Goal: Communication & Community: Answer question/provide support

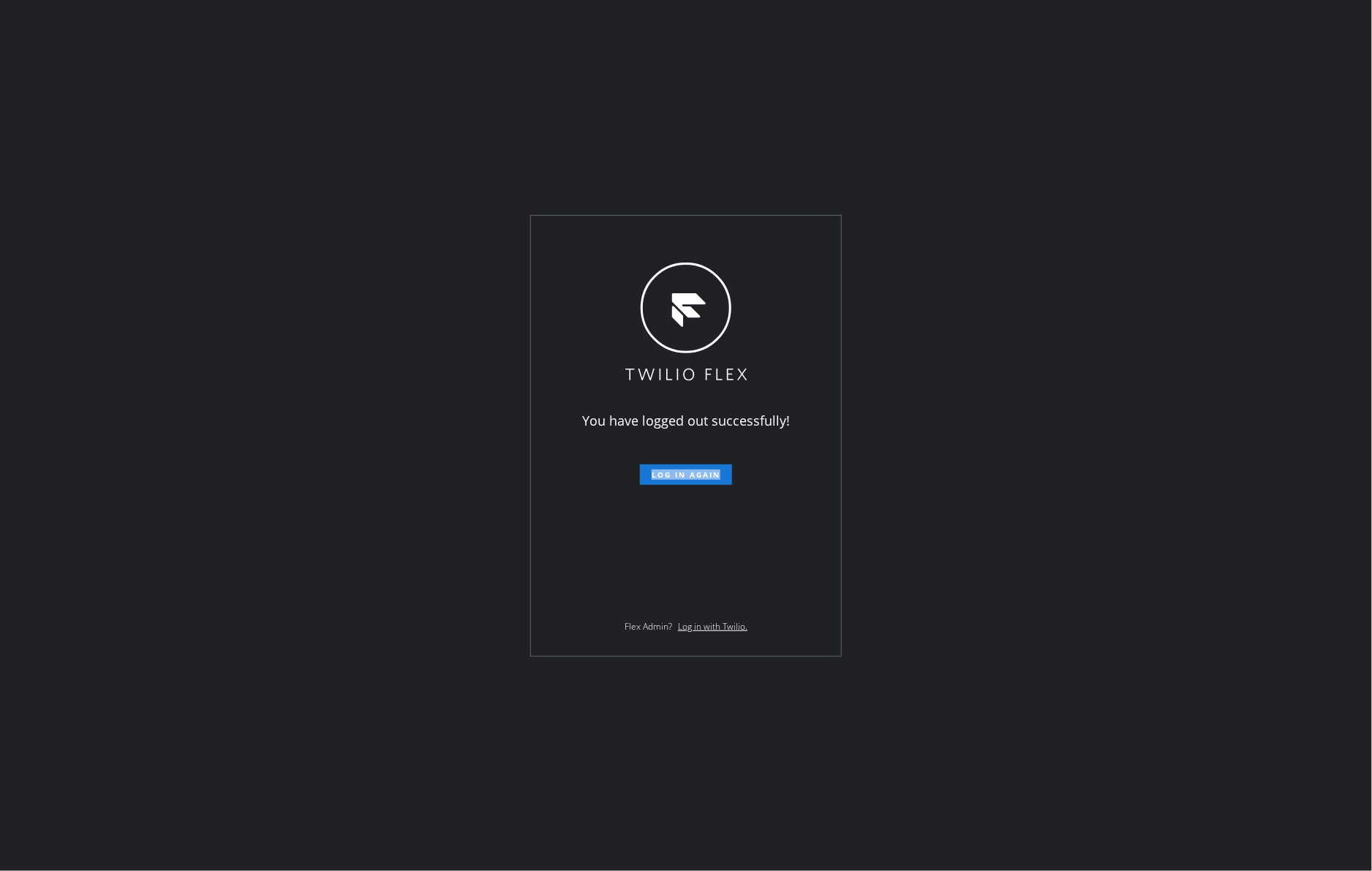
click at [347, 679] on div "You have logged out successfully! Log in again Flex Admin? Log in with Twilio." at bounding box center [686, 435] width 1372 height 871
click at [1087, 556] on div "You have logged out successfully! Log in again Flex Admin? Log in with Twilio." at bounding box center [686, 435] width 1372 height 871
click at [703, 476] on span "Log in again" at bounding box center [685, 475] width 69 height 10
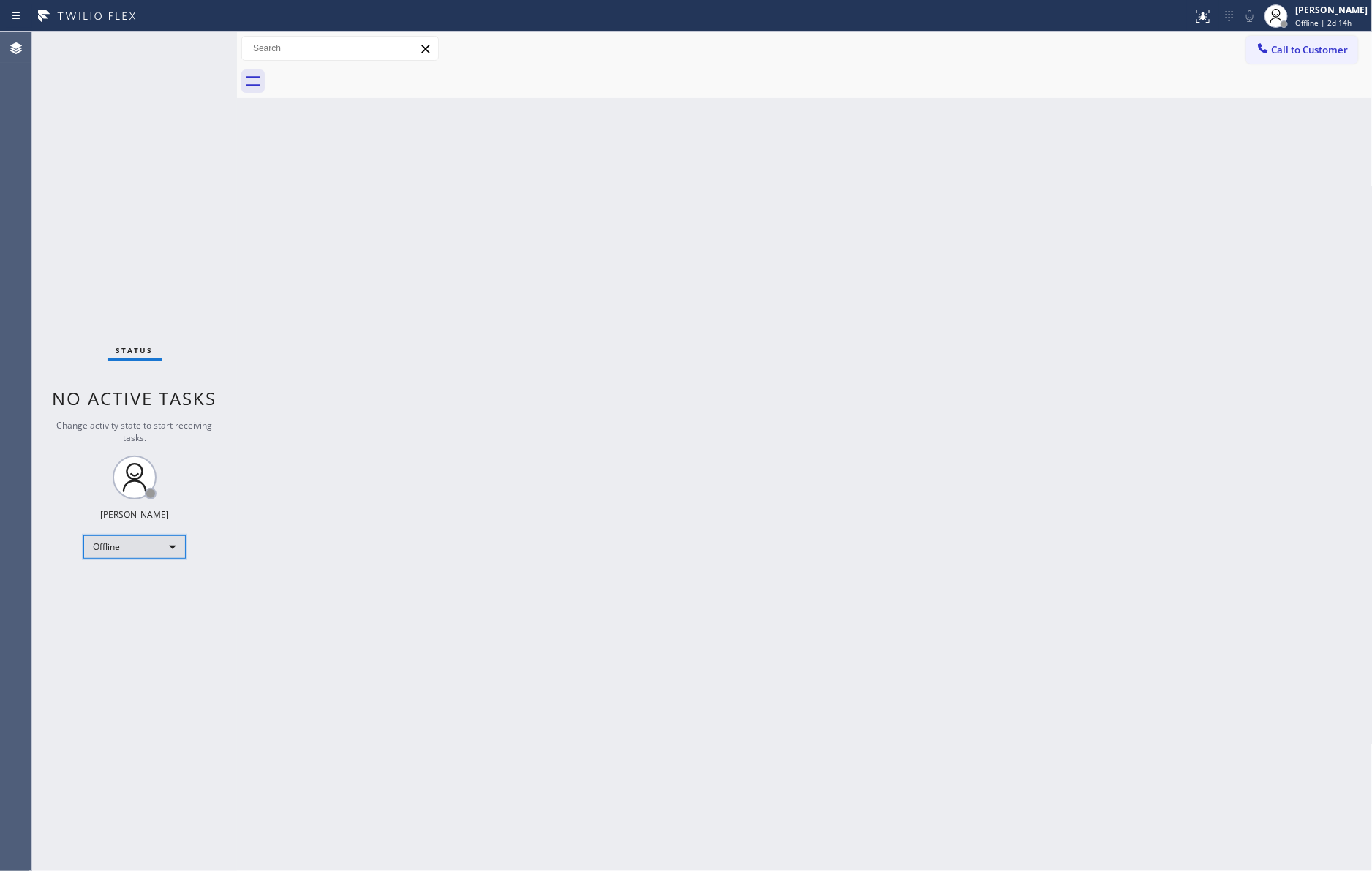
click at [142, 549] on div "Offline" at bounding box center [134, 547] width 102 height 23
click at [141, 608] on li "Unavailable" at bounding box center [133, 602] width 99 height 17
click at [970, 478] on div "Back to Dashboard Change Sender ID Customers Technicians Select a contact Outbo…" at bounding box center [805, 452] width 1136 height 839
click at [817, 492] on div "Back to Dashboard Change Sender ID Customers Technicians Select a contact Outbo…" at bounding box center [805, 452] width 1136 height 839
click at [115, 551] on div "Unavailable" at bounding box center [134, 547] width 102 height 23
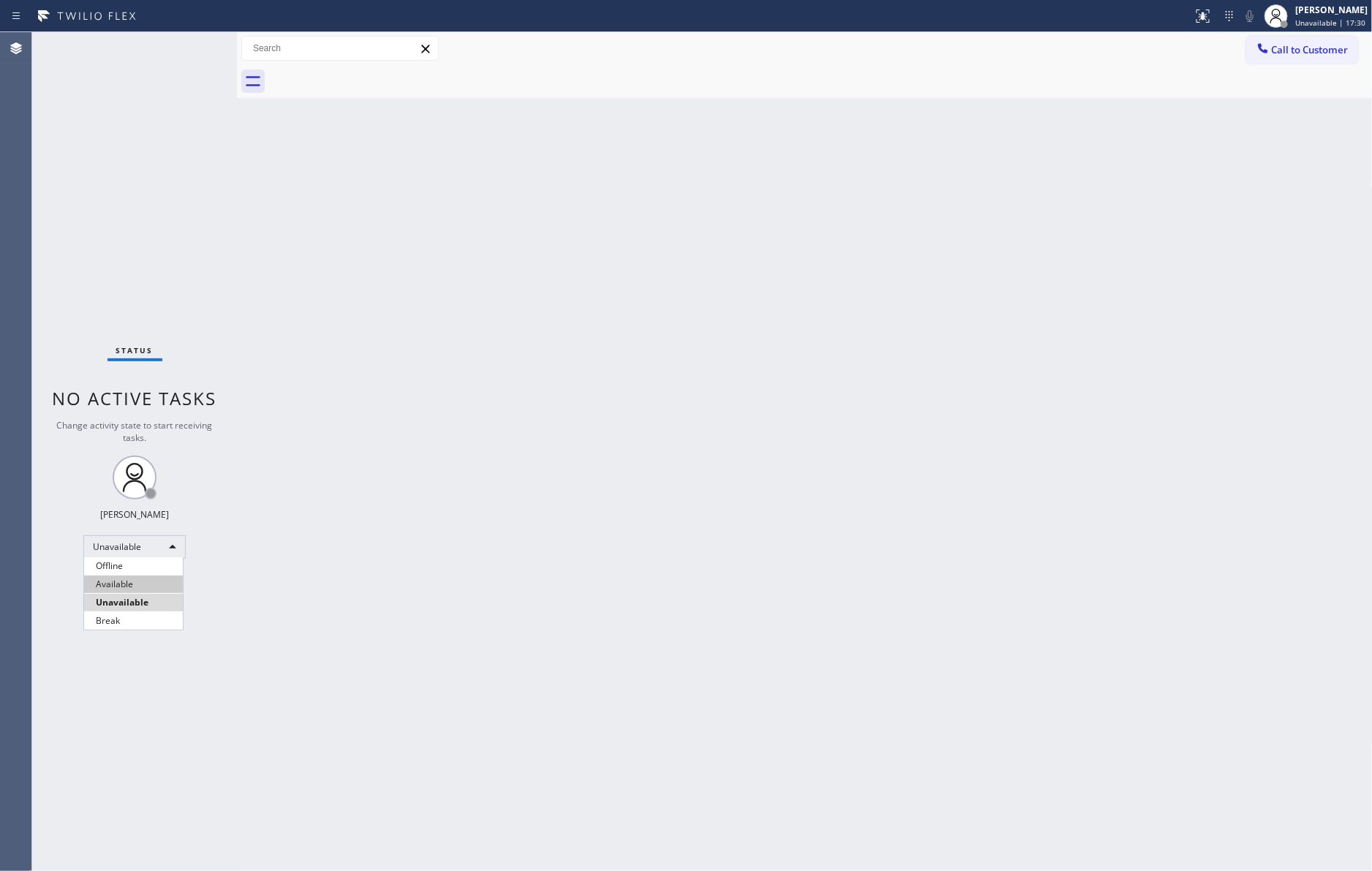
click at [132, 586] on li "Available" at bounding box center [133, 584] width 99 height 17
click at [415, 558] on div "Back to Dashboard Change Sender ID Customers Technicians Select a contact Outbo…" at bounding box center [805, 452] width 1136 height 839
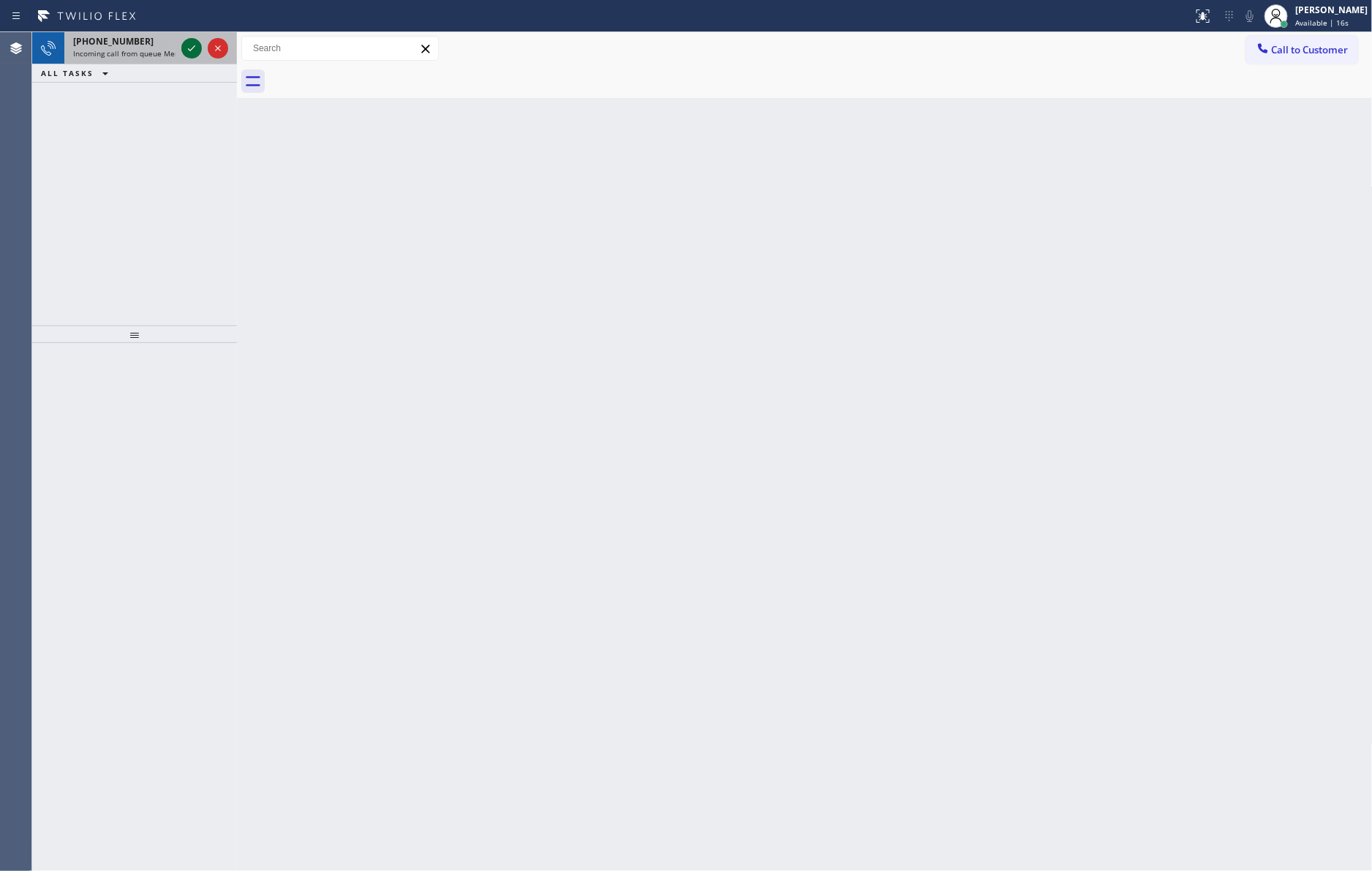
click at [195, 42] on icon at bounding box center [191, 47] width 17 height 17
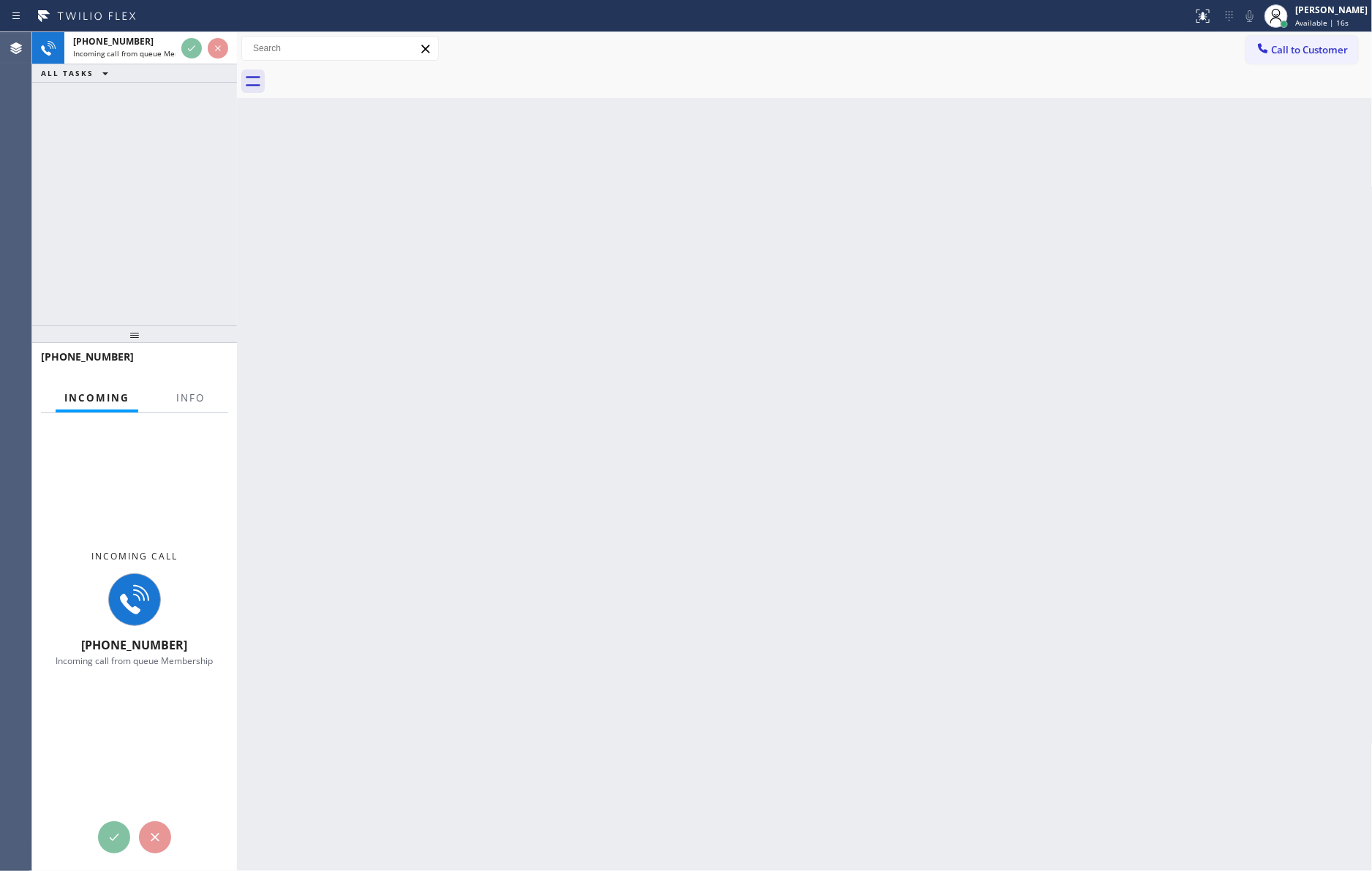
click at [194, 123] on div "+19498872038 Incoming call from queue Membership ALL TASKS ALL TASKS ACTIVE TAS…" at bounding box center [135, 179] width 205 height 294
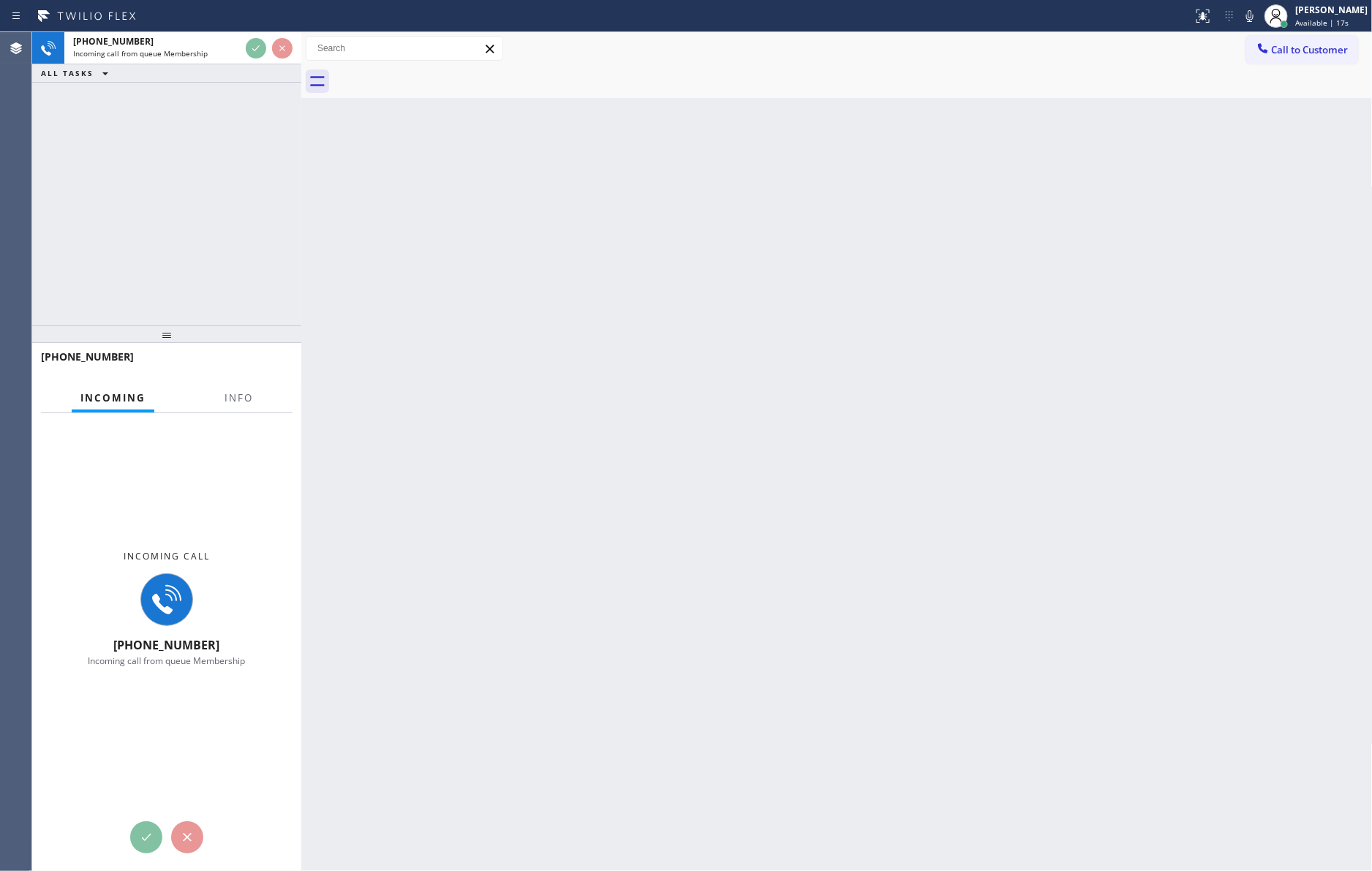
drag, startPoint x: 237, startPoint y: 148, endPoint x: 301, endPoint y: 151, distance: 64.1
click at [301, 151] on div at bounding box center [301, 452] width 0 height 839
click at [227, 163] on div "+19498872038 Incoming call from queue Membership ALL TASKS ALL TASKS ACTIVE TAS…" at bounding box center [167, 179] width 269 height 294
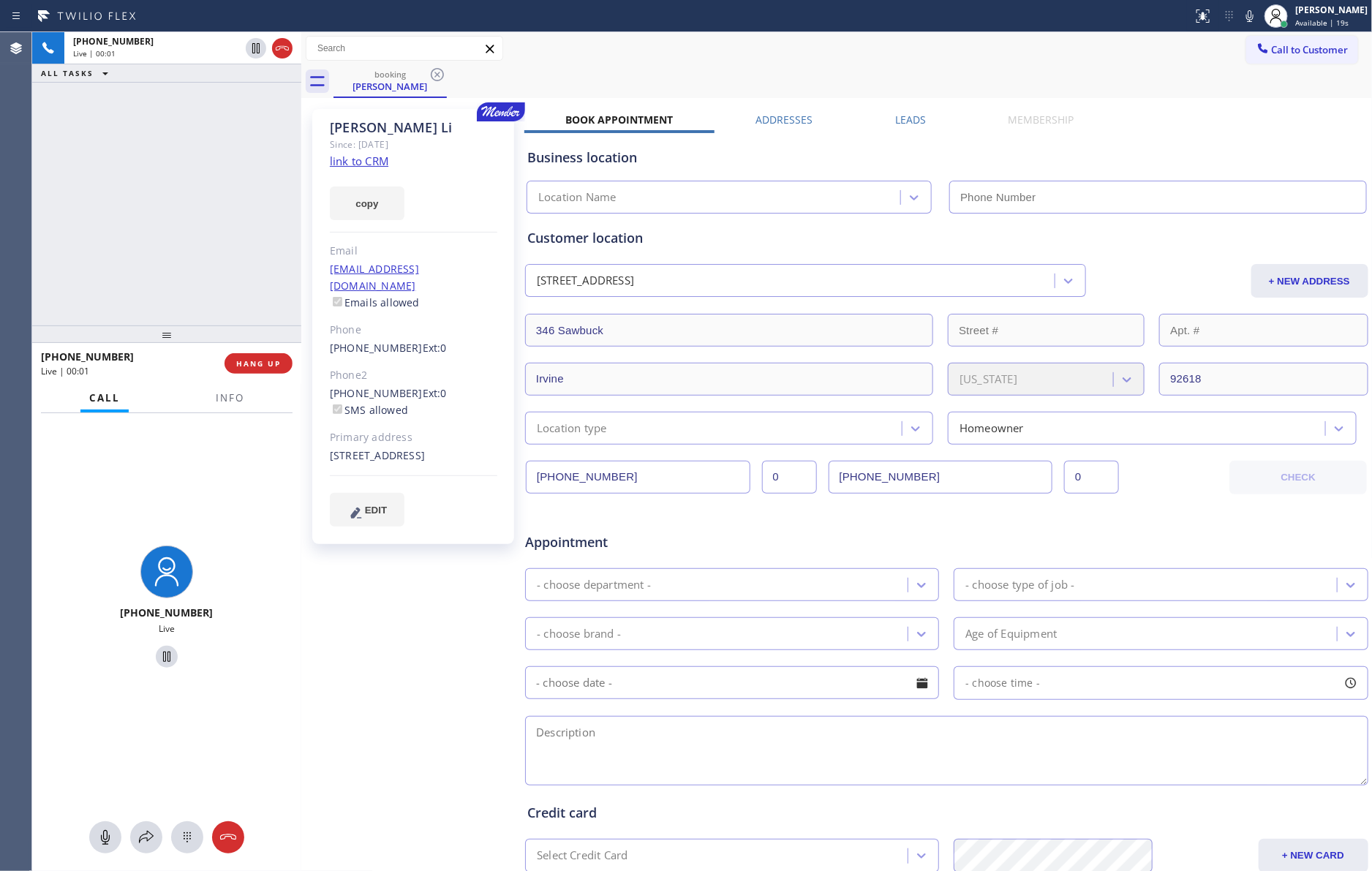
type input "(909) 245-9241"
click at [227, 163] on div "+19498872038 Live | 01:41 ALL TASKS ALL TASKS ACTIVE TASKS TASKS IN WRAP UP" at bounding box center [167, 179] width 269 height 294
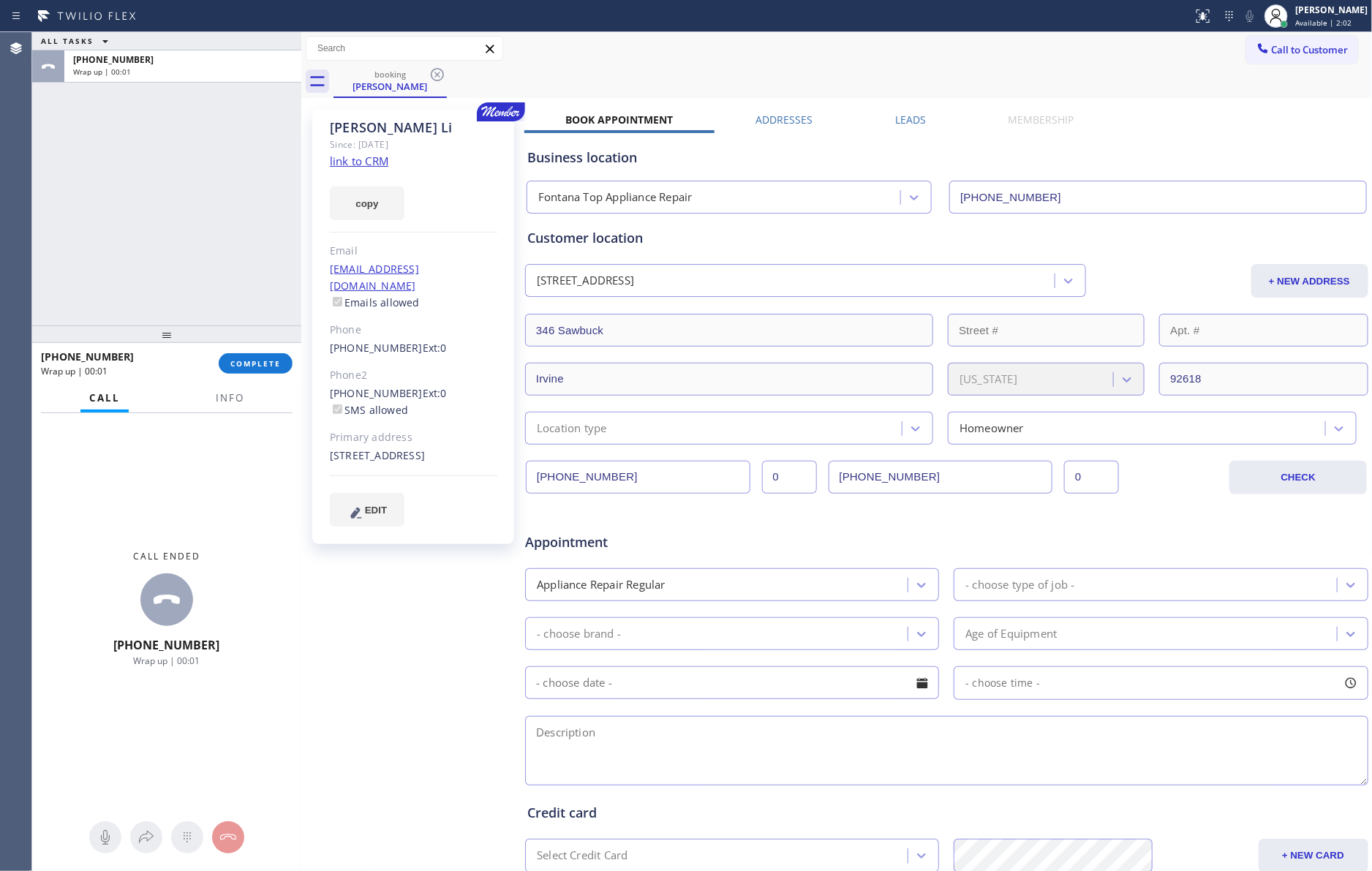
click at [369, 161] on link "link to CRM" at bounding box center [359, 161] width 58 height 15
drag, startPoint x: 165, startPoint y: 252, endPoint x: 186, endPoint y: 277, distance: 32.6
click at [186, 277] on div "ALL TASKS ALL TASKS ACTIVE TASKS TASKS IN WRAP UP +19498872038 Wrap up | 02:13" at bounding box center [167, 179] width 269 height 294
click at [248, 364] on span "COMPLETE" at bounding box center [255, 364] width 51 height 10
click at [241, 242] on div "ALL TASKS ALL TASKS ACTIVE TASKS TASKS IN WRAP UP +19498872038 Wrap up | 02:14" at bounding box center [167, 179] width 269 height 294
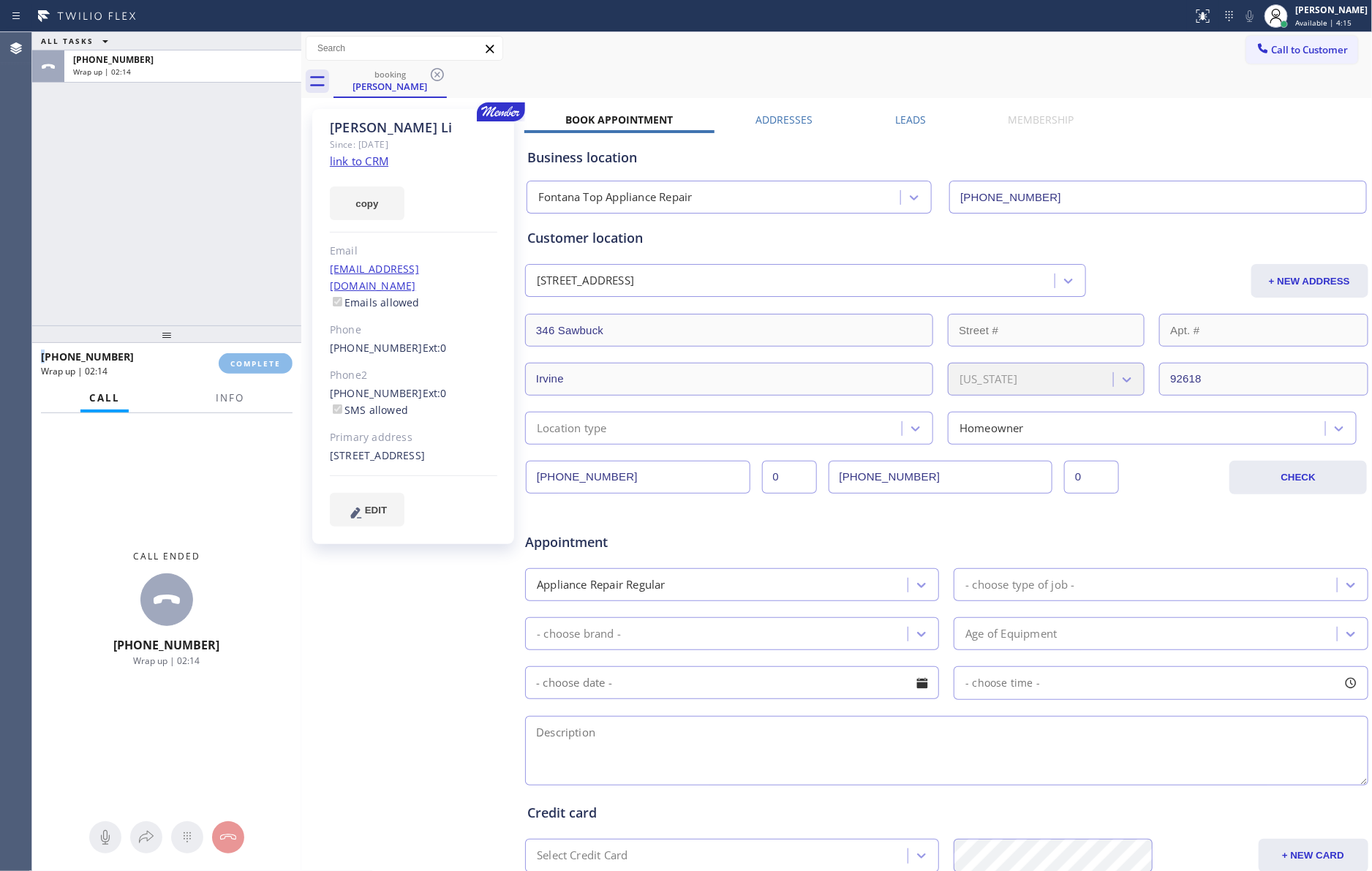
click at [241, 242] on div "ALL TASKS ALL TASKS ACTIVE TASKS TASKS IN WRAP UP +19498872038 Wrap up | 02:14" at bounding box center [167, 179] width 269 height 294
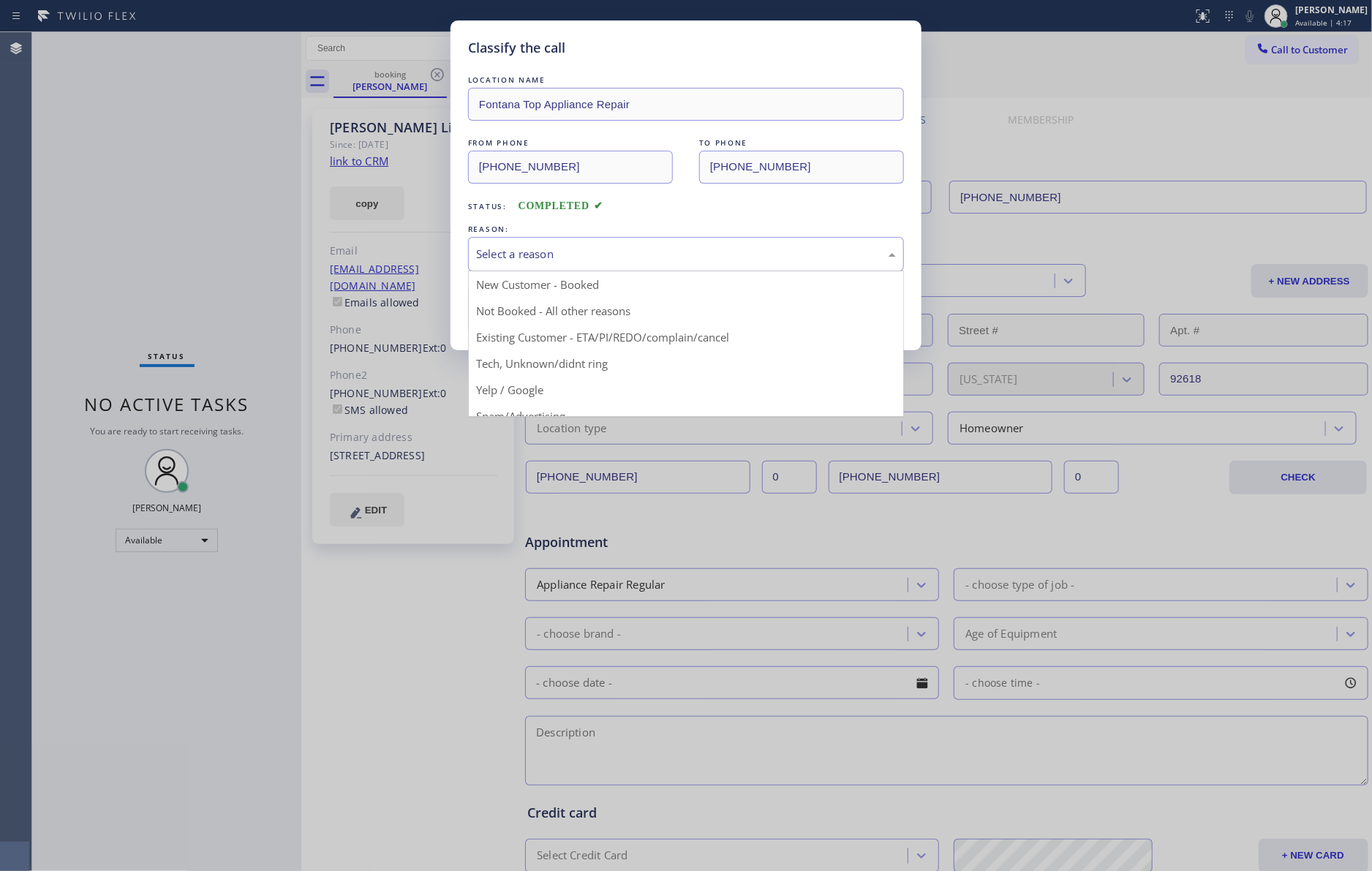
click at [514, 259] on div "Select a reason" at bounding box center [685, 254] width 420 height 17
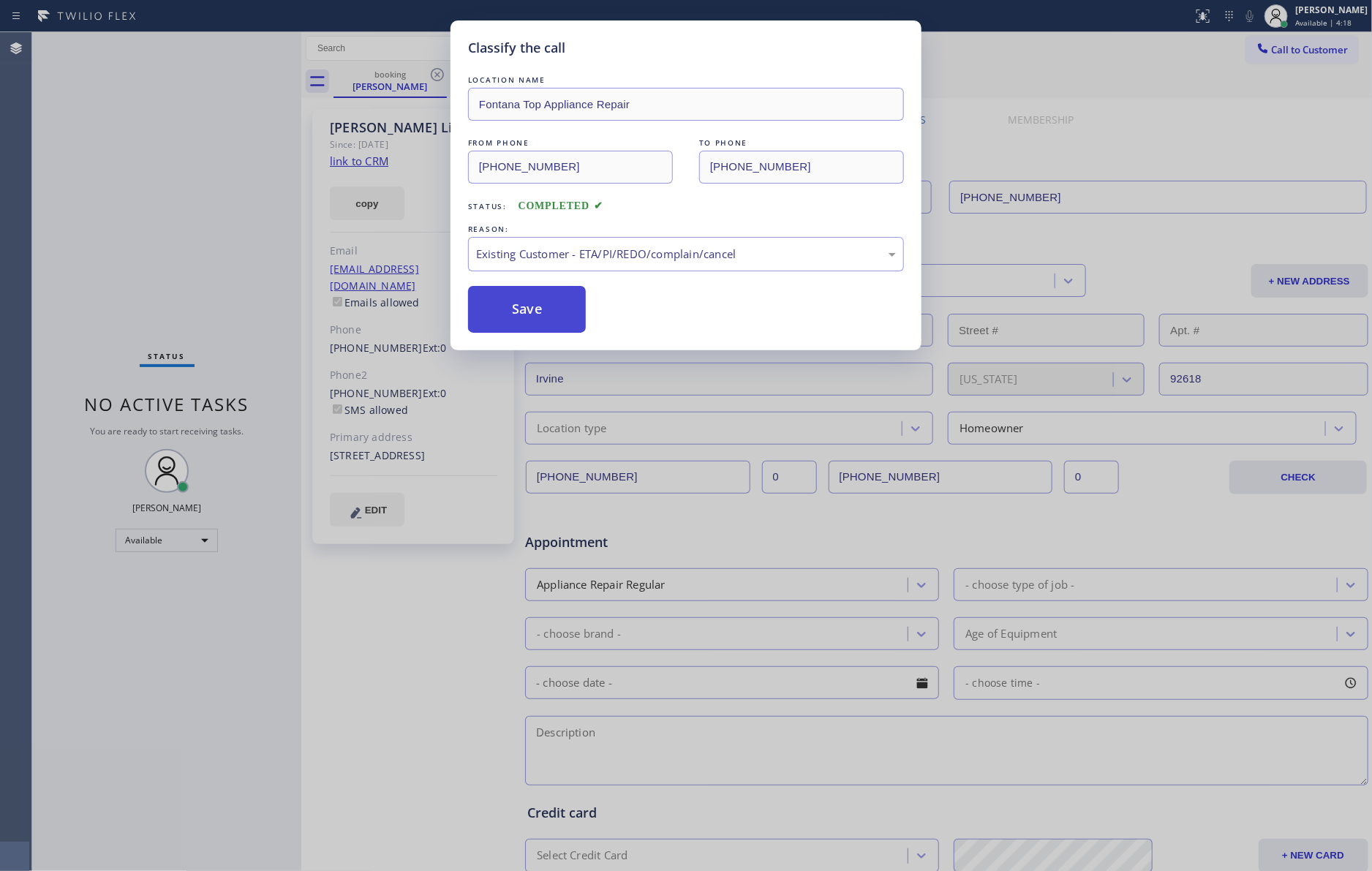
click at [518, 317] on button "Save" at bounding box center [527, 309] width 118 height 47
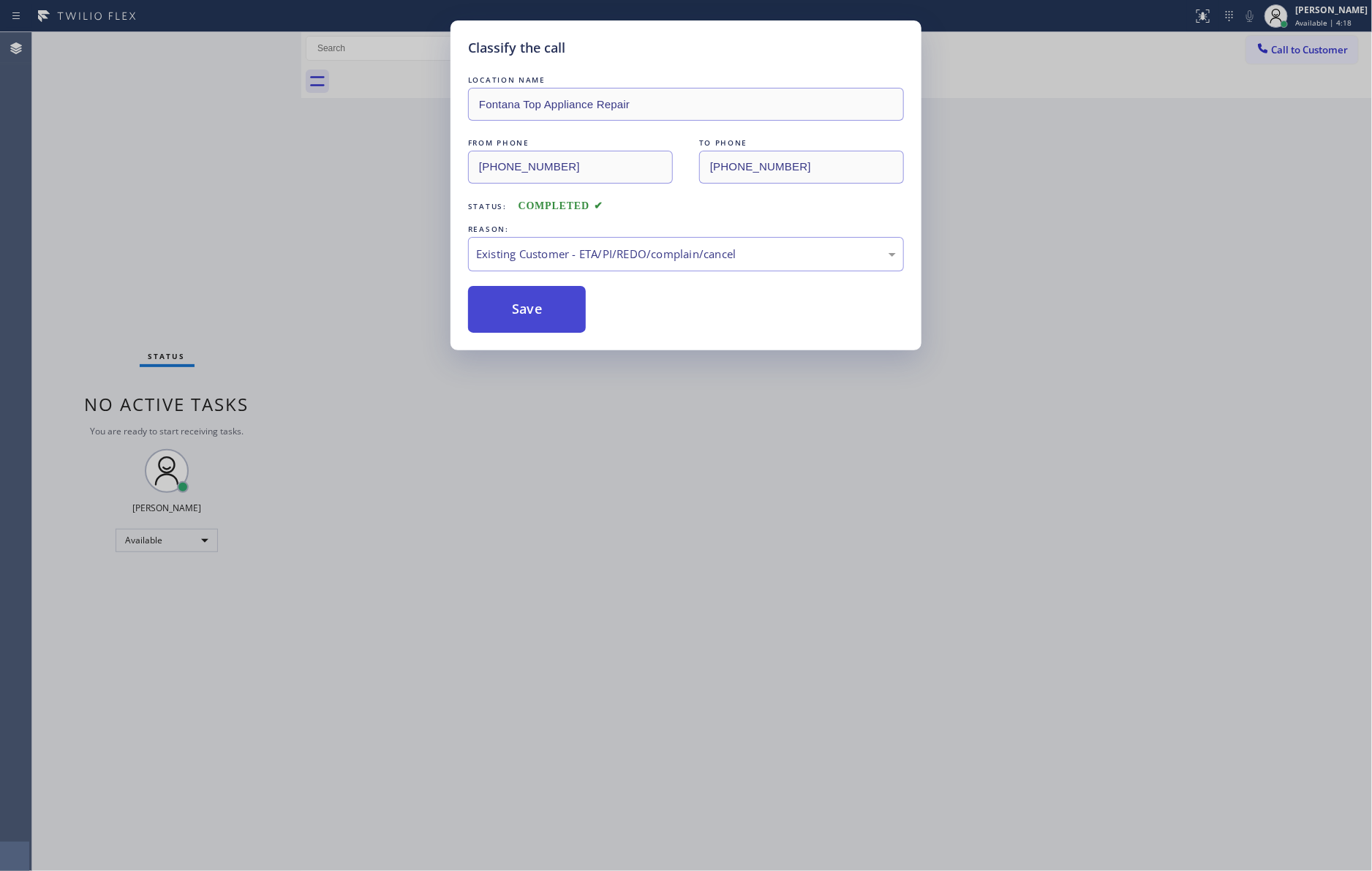
click at [518, 317] on button "Save" at bounding box center [527, 309] width 118 height 47
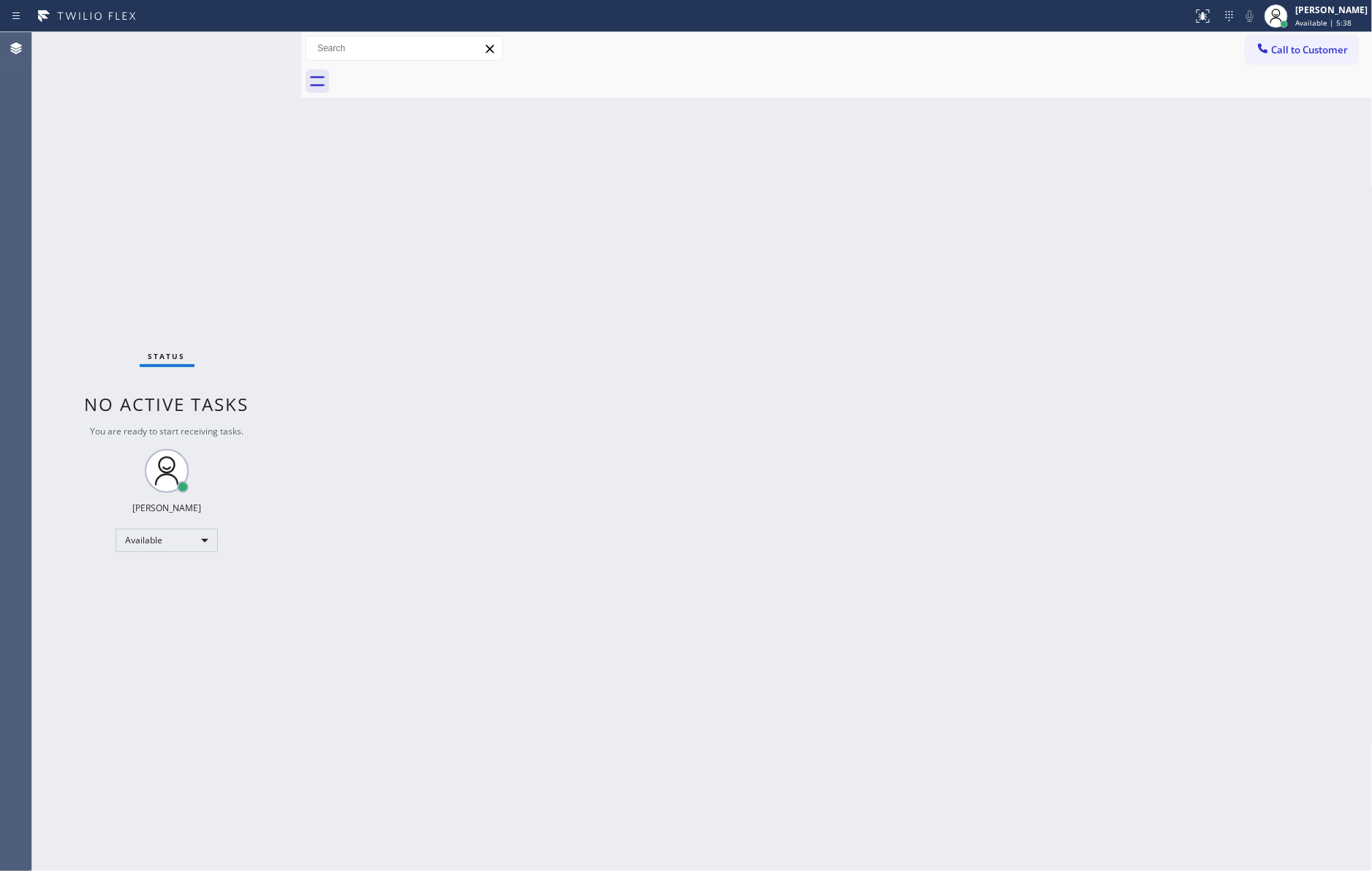
drag, startPoint x: 344, startPoint y: 376, endPoint x: 371, endPoint y: 321, distance: 61.3
click at [371, 321] on div "Back to Dashboard Change Sender ID Customers Technicians Select a contact Outbo…" at bounding box center [837, 452] width 1071 height 839
click at [1321, 46] on span "Call to Customer" at bounding box center [1310, 50] width 76 height 13
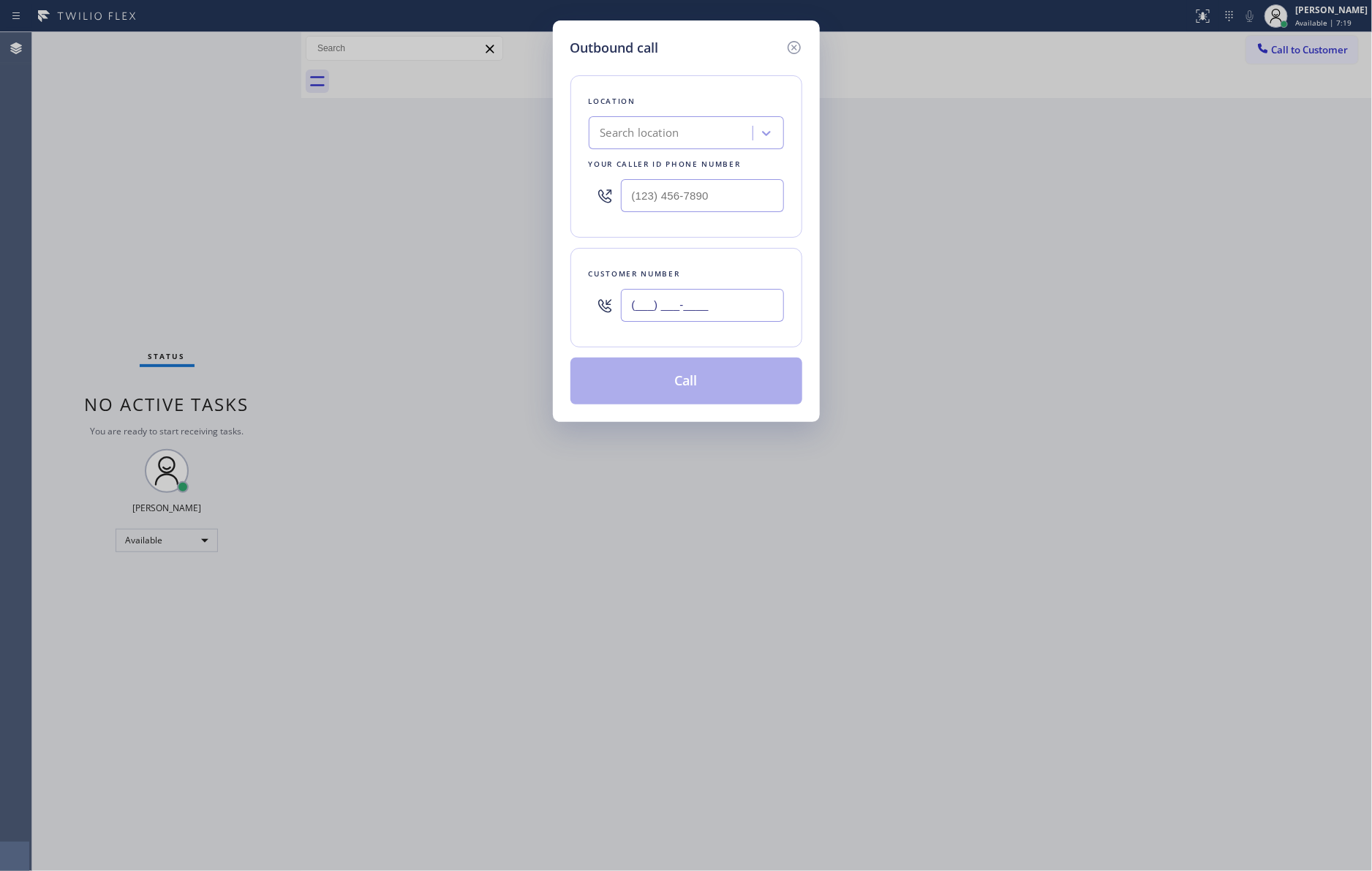
click at [748, 304] on input "(___) ___-____" at bounding box center [703, 305] width 163 height 33
paste input "909) 276-0773"
type input "(909) 276-0773"
click at [679, 136] on div "Search location" at bounding box center [639, 133] width 79 height 17
type input "home alliance mem"
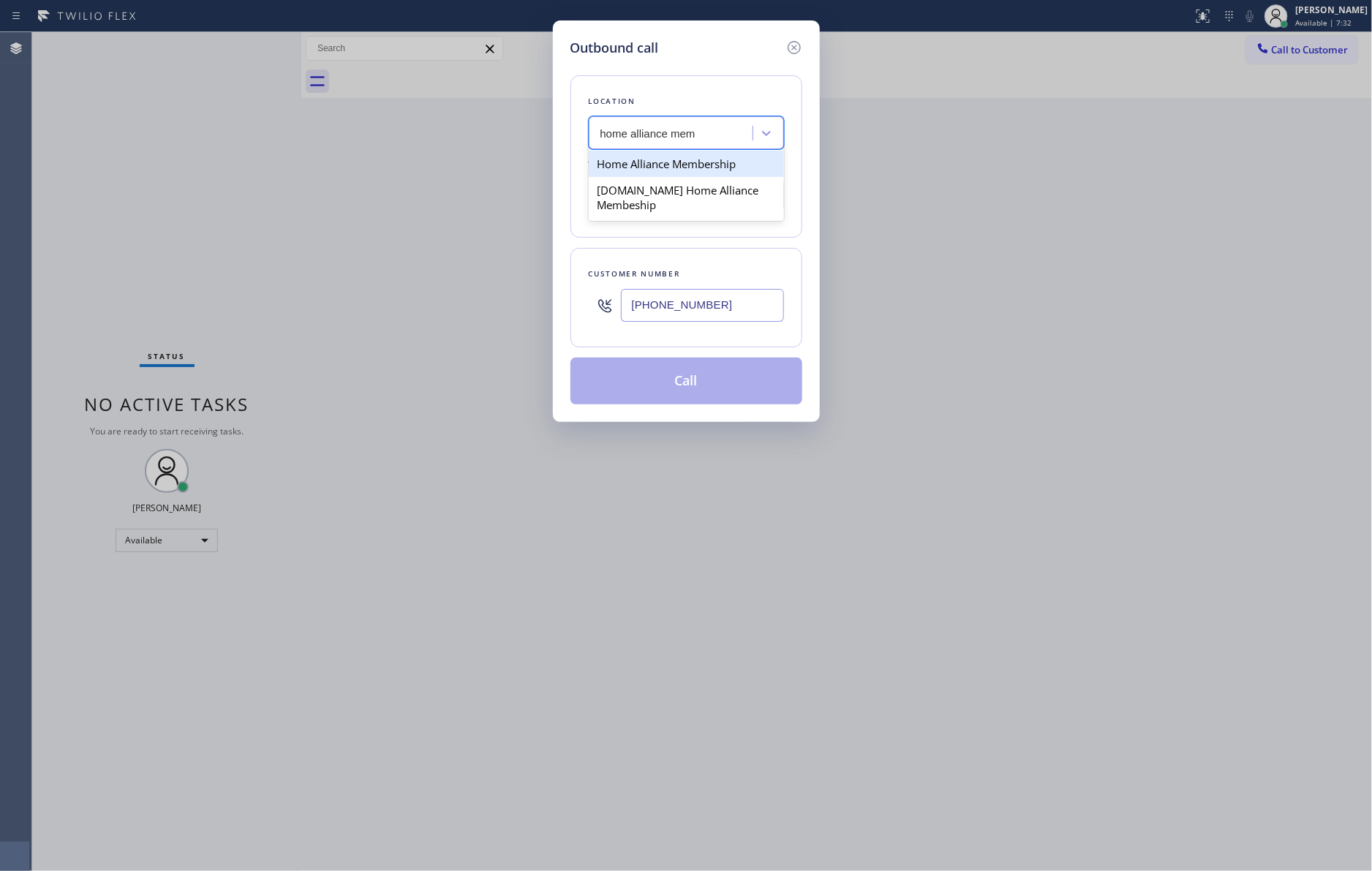
click at [674, 167] on div "Home Alliance Membership" at bounding box center [686, 164] width 195 height 27
type input "[PHONE_NUMBER]"
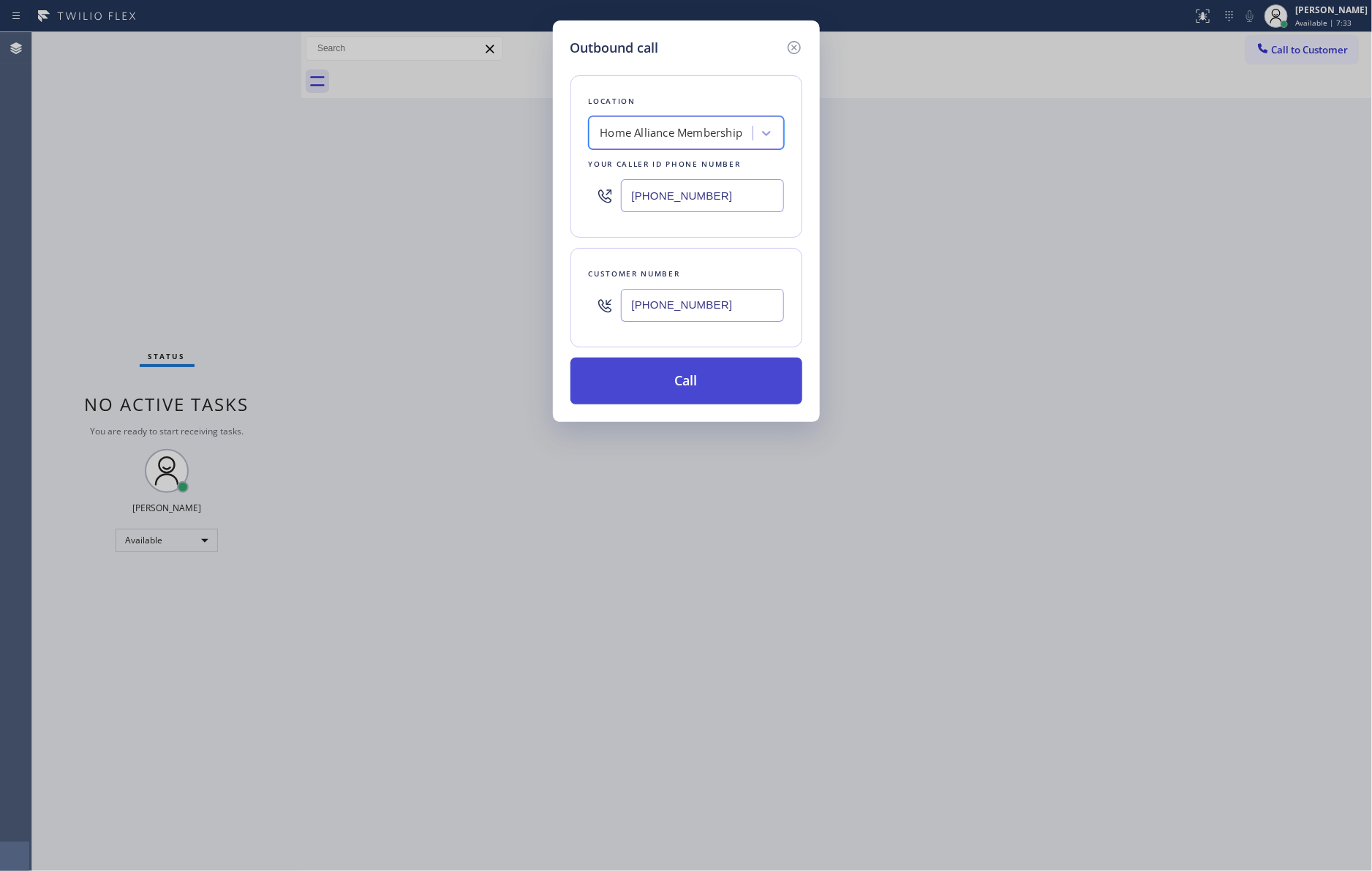
click at [689, 393] on button "Call" at bounding box center [686, 381] width 232 height 47
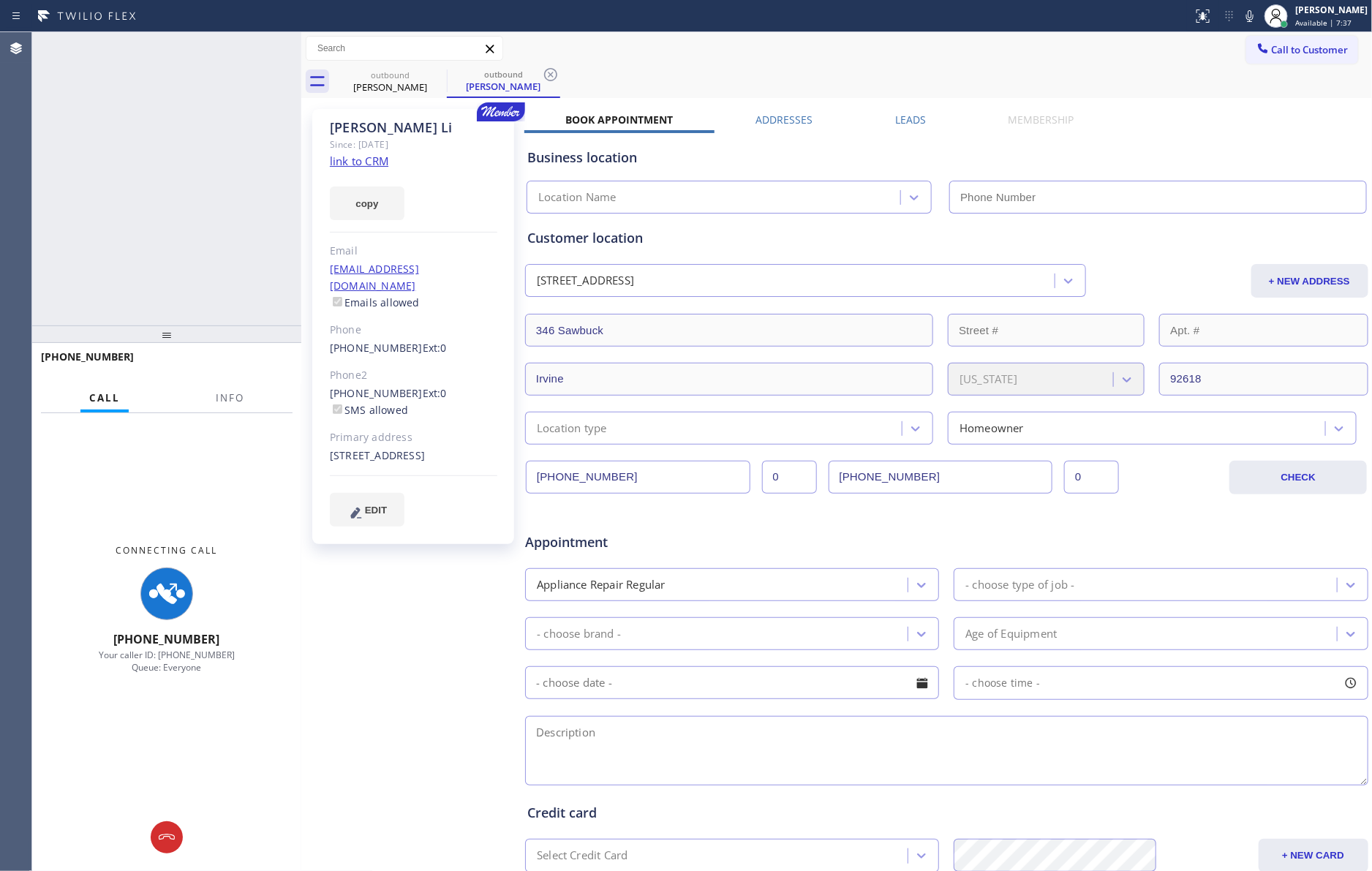
type input "[PHONE_NUMBER]"
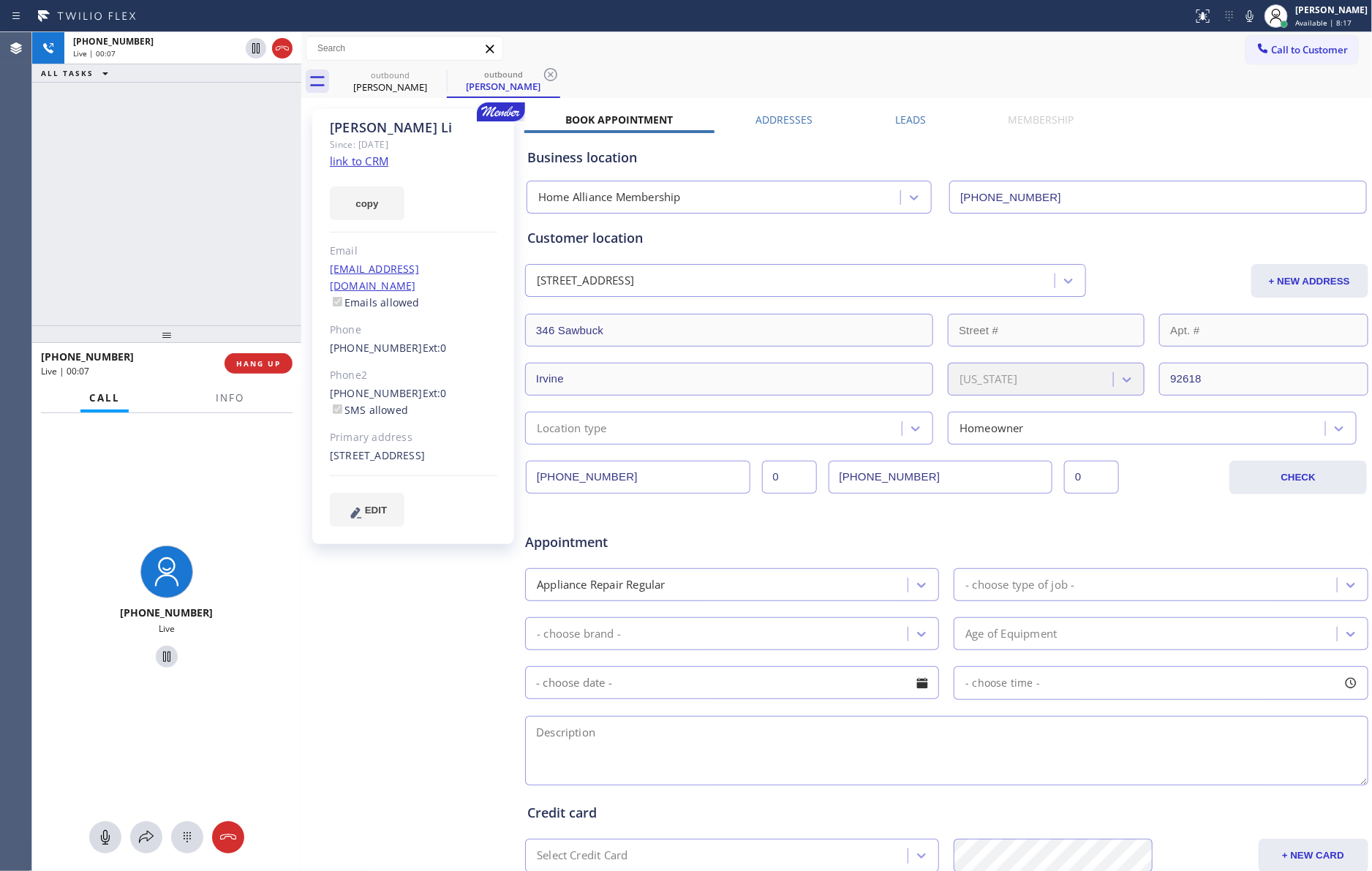
drag, startPoint x: 136, startPoint y: 162, endPoint x: 148, endPoint y: 180, distance: 21.6
click at [148, 180] on div "+19092760773 Live | 00:07 ALL TASKS ALL TASKS ACTIVE TASKS TASKS IN WRAP UP" at bounding box center [167, 179] width 269 height 294
click at [259, 365] on span "HANG UP" at bounding box center [259, 364] width 45 height 10
click at [191, 185] on div "+19092760773 Live | 00:08 ALL TASKS ALL TASKS ACTIVE TASKS TASKS IN WRAP UP" at bounding box center [167, 179] width 269 height 294
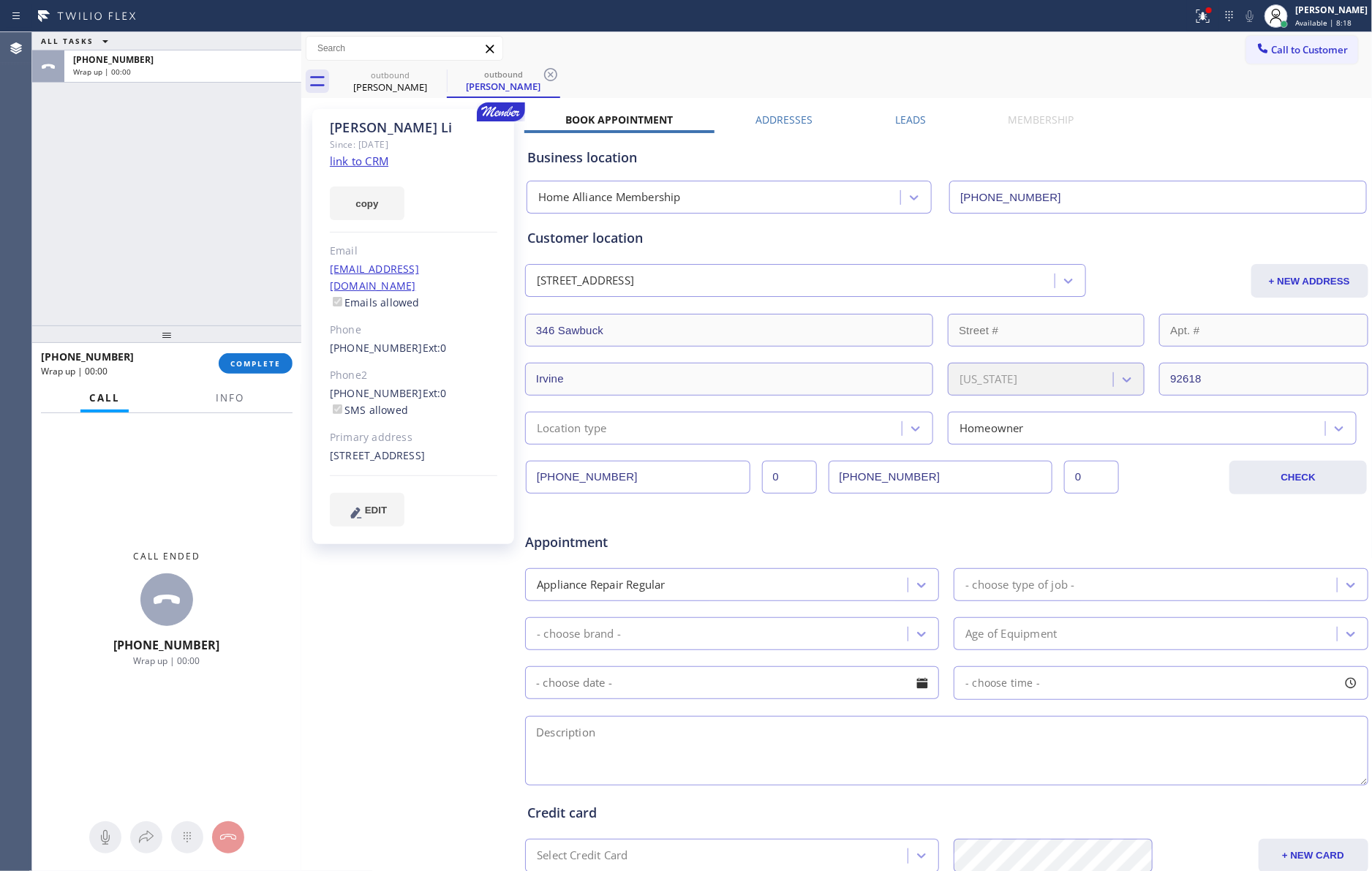
click at [905, 128] on div "Business location Home Alliance Membership (855) 946-3605" at bounding box center [946, 171] width 845 height 87
click at [900, 117] on label "Leads" at bounding box center [910, 119] width 31 height 14
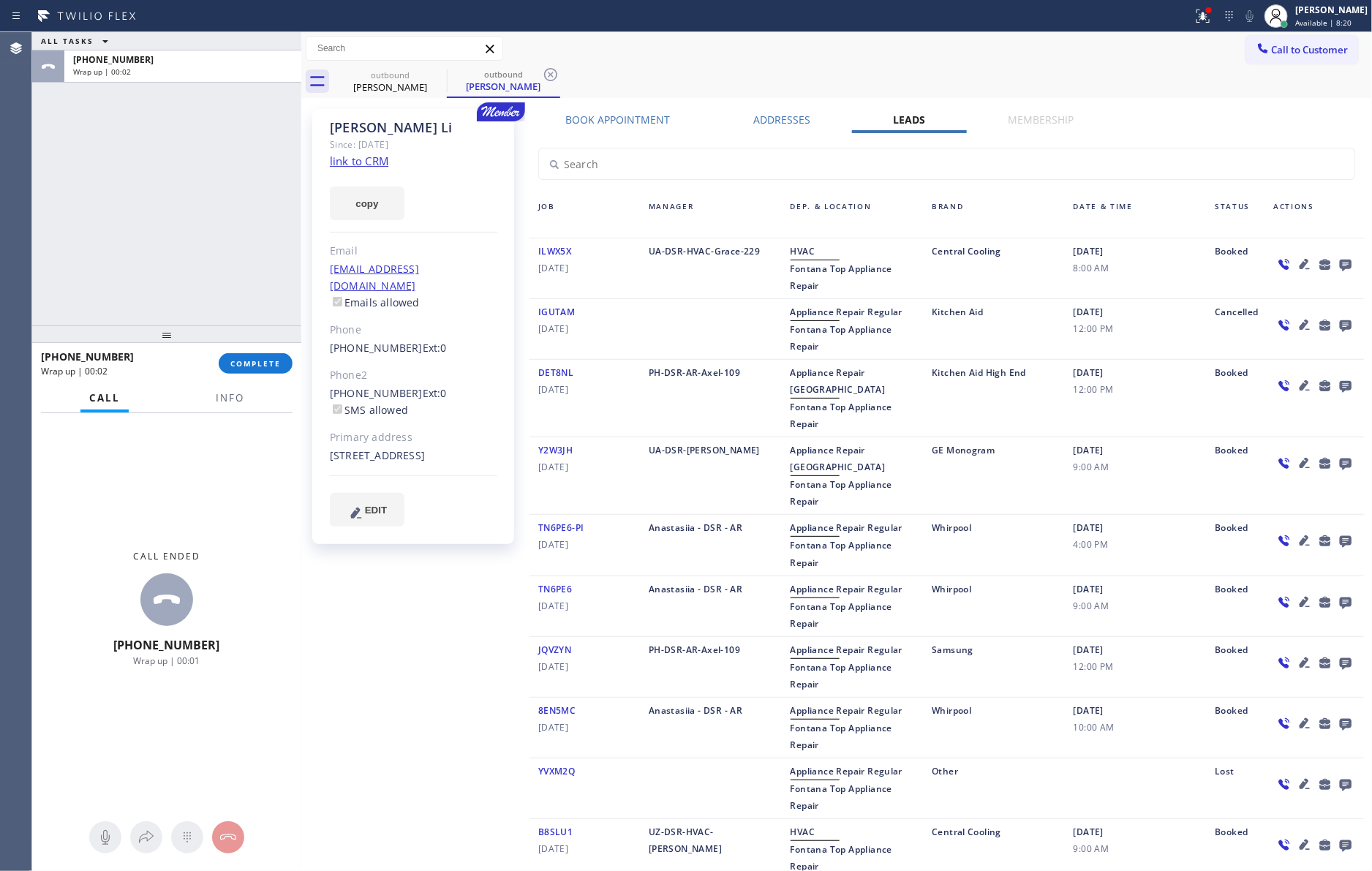
click at [1339, 268] on icon at bounding box center [1345, 265] width 12 height 12
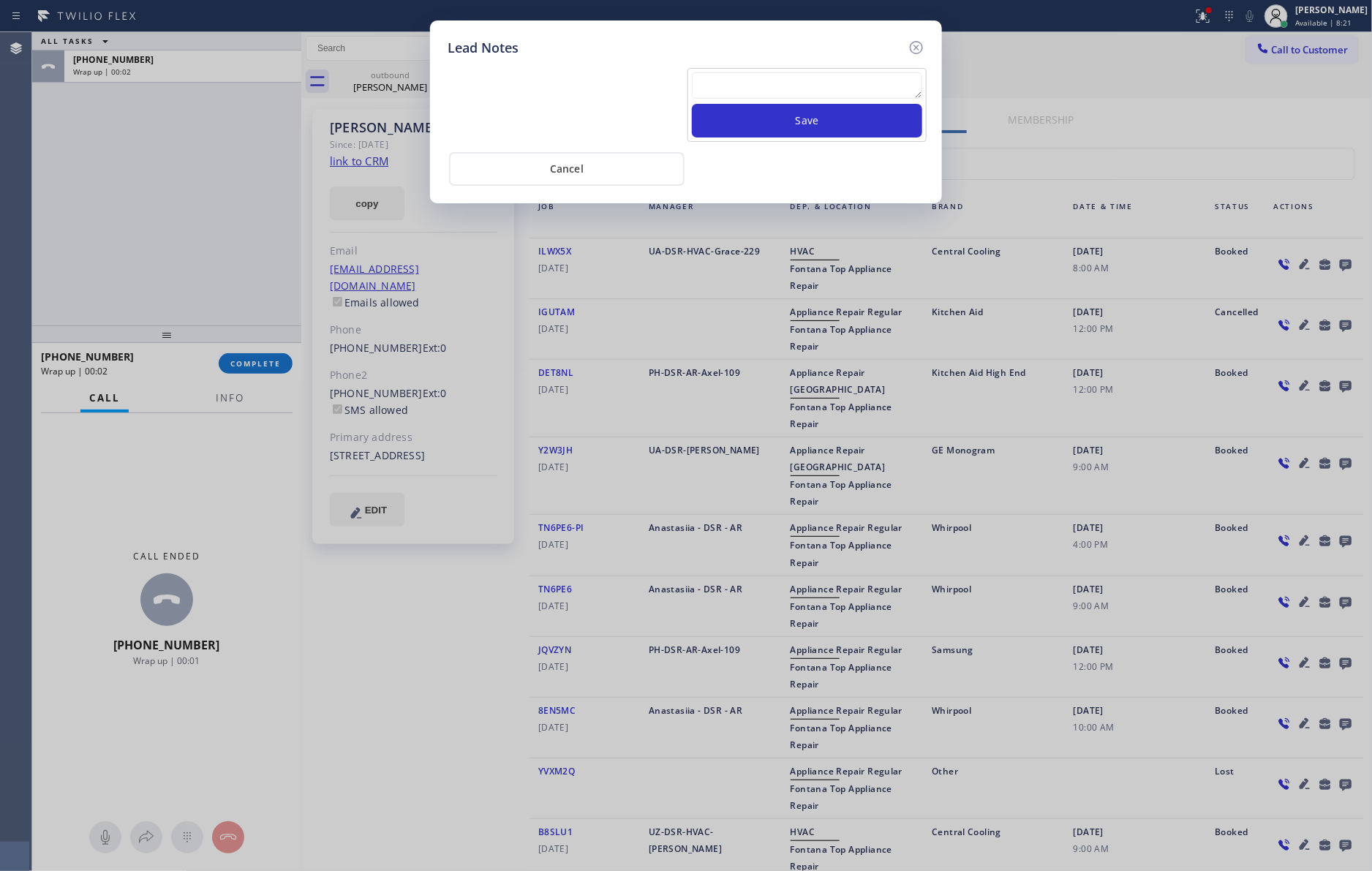
click at [877, 53] on div "Lead Notes" at bounding box center [685, 48] width 476 height 20
click at [876, 88] on textarea at bounding box center [807, 86] width 230 height 27
paste textarea "John (909) 276-0773"
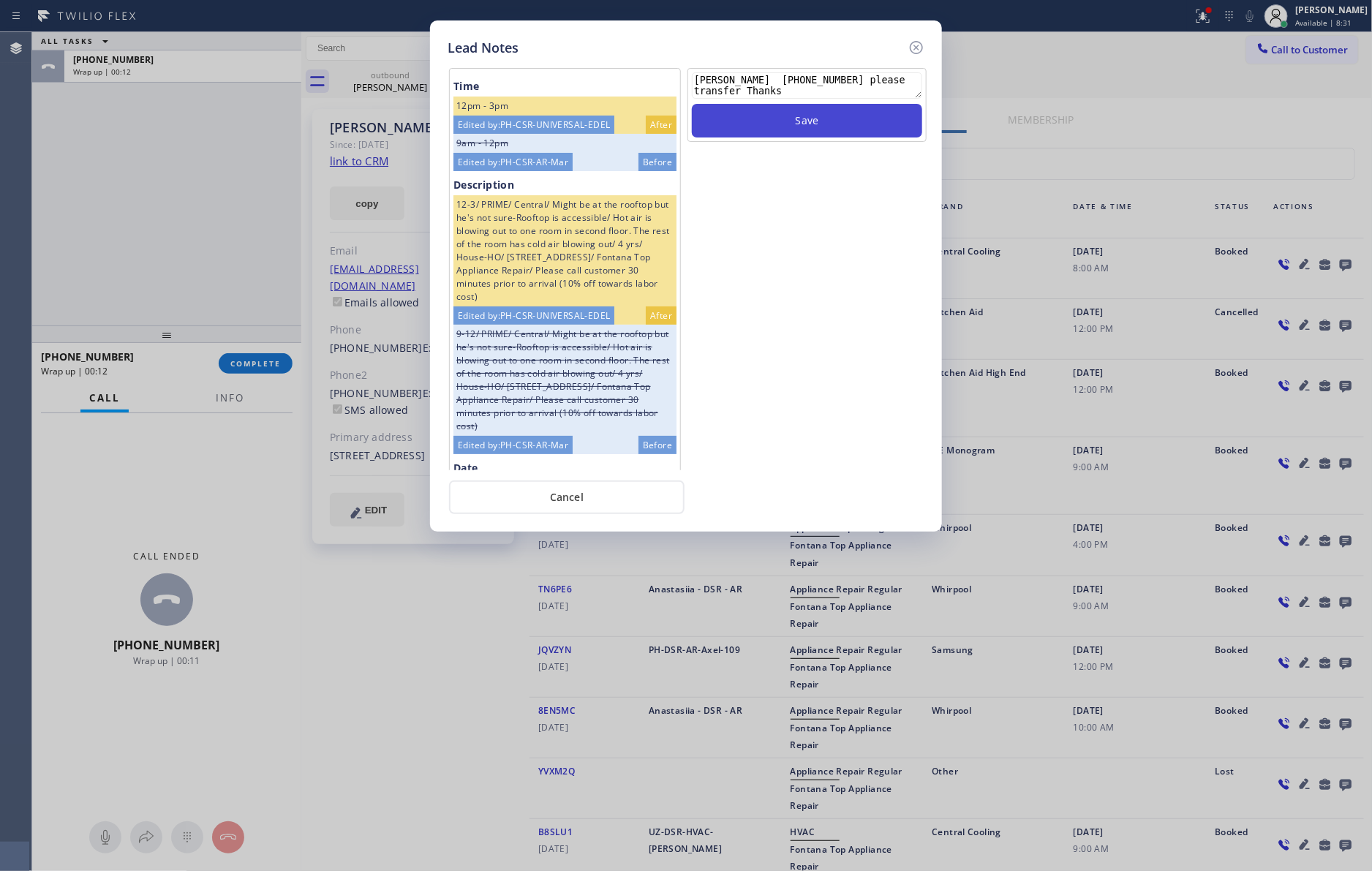
type textarea "John (909) 276-0773 please transfer Thanks"
click at [863, 131] on button "Save" at bounding box center [807, 121] width 230 height 33
click at [198, 146] on div "Lead Notes Time 12pm - 3pm Edited by: PH-CSR-UNIVERSAL-EDEL After 9am - 12pm Ed…" at bounding box center [686, 435] width 1372 height 871
click at [772, 296] on div "Save" at bounding box center [807, 270] width 242 height 403
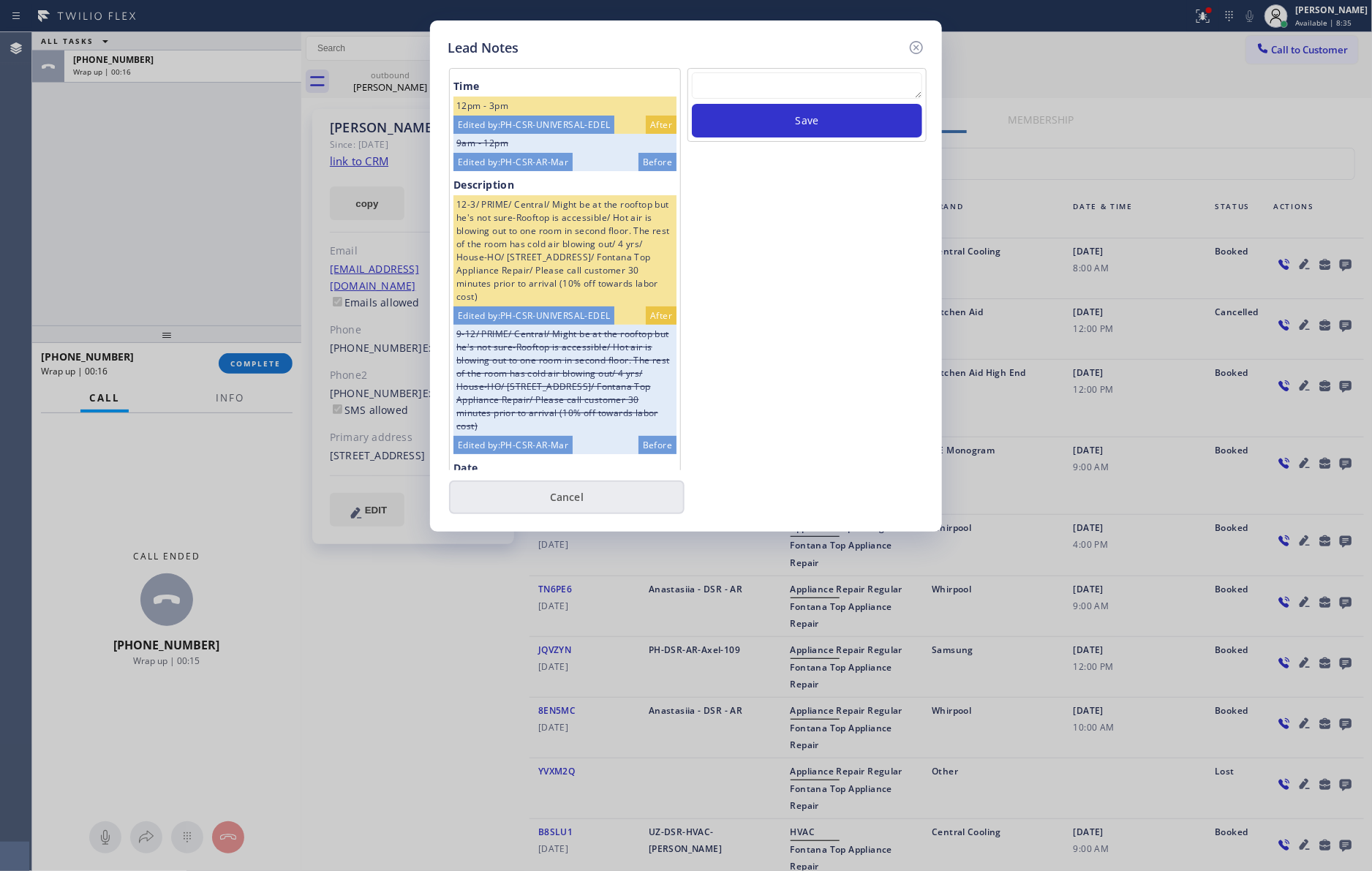
click at [562, 492] on button "Cancel" at bounding box center [566, 497] width 235 height 33
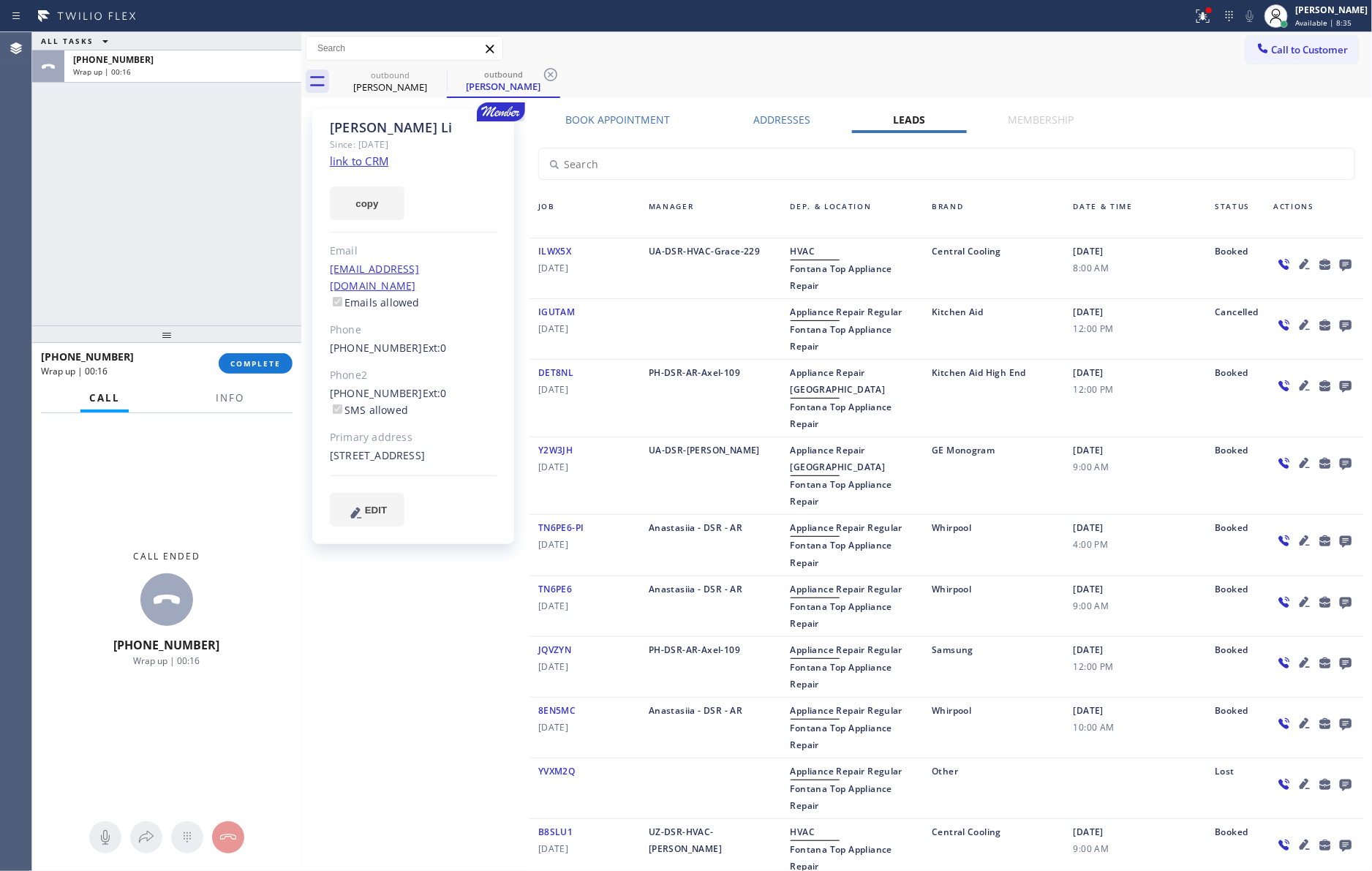
drag, startPoint x: 244, startPoint y: 231, endPoint x: 264, endPoint y: 372, distance: 142.4
click at [245, 244] on div "ALL TASKS ALL TASKS ACTIVE TASKS TASKS IN WRAP UP +19092760773 Wrap up | 00:16" at bounding box center [167, 179] width 269 height 294
click at [264, 365] on span "COMPLETE" at bounding box center [255, 364] width 51 height 10
click at [207, 195] on div "ALL TASKS ALL TASKS ACTIVE TASKS TASKS IN WRAP UP +19092760773 Wrap up | 00:17" at bounding box center [167, 179] width 269 height 294
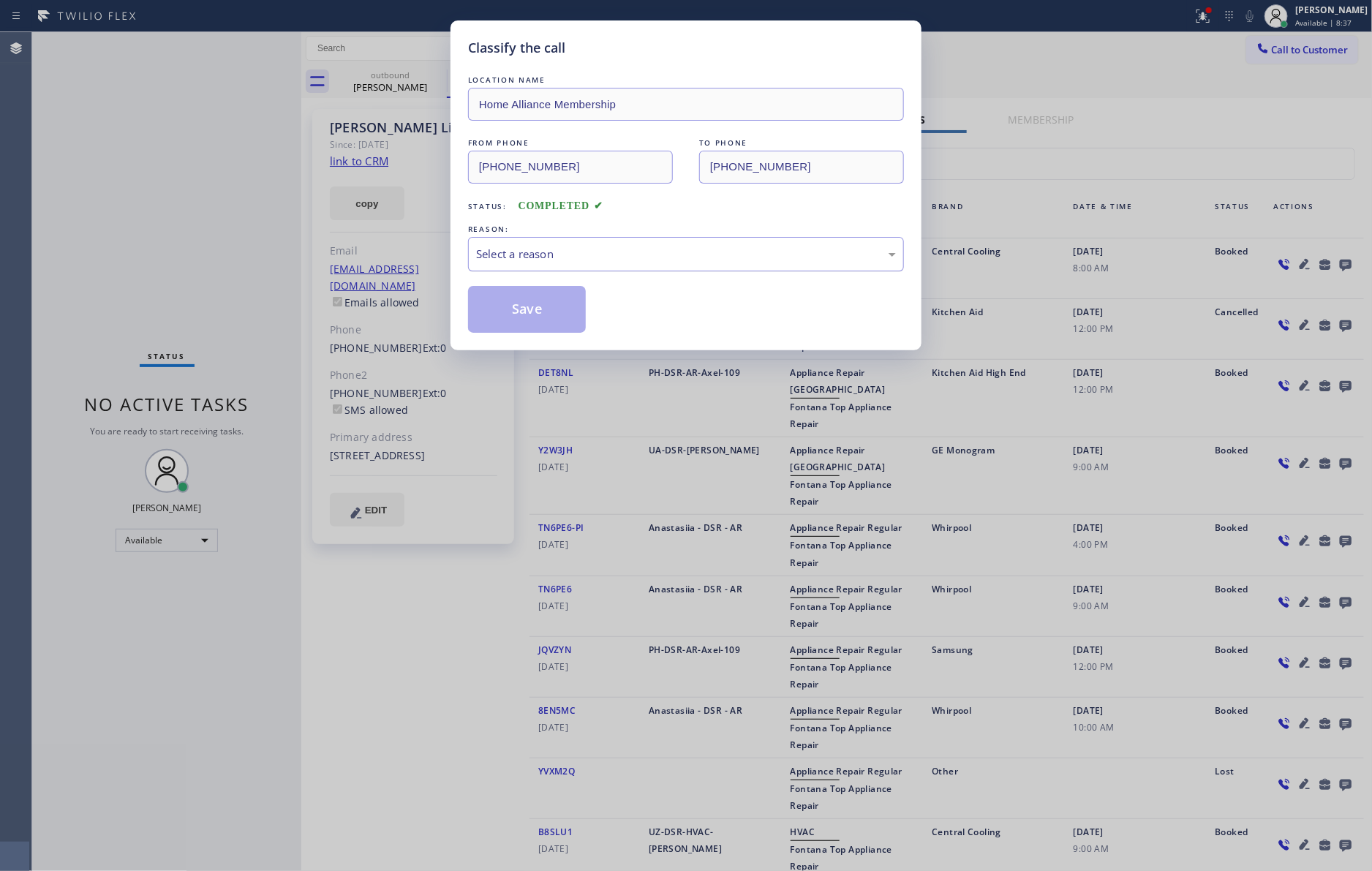
click at [486, 253] on div "Select a reason" at bounding box center [685, 254] width 420 height 17
click at [536, 314] on button "Save" at bounding box center [527, 309] width 118 height 47
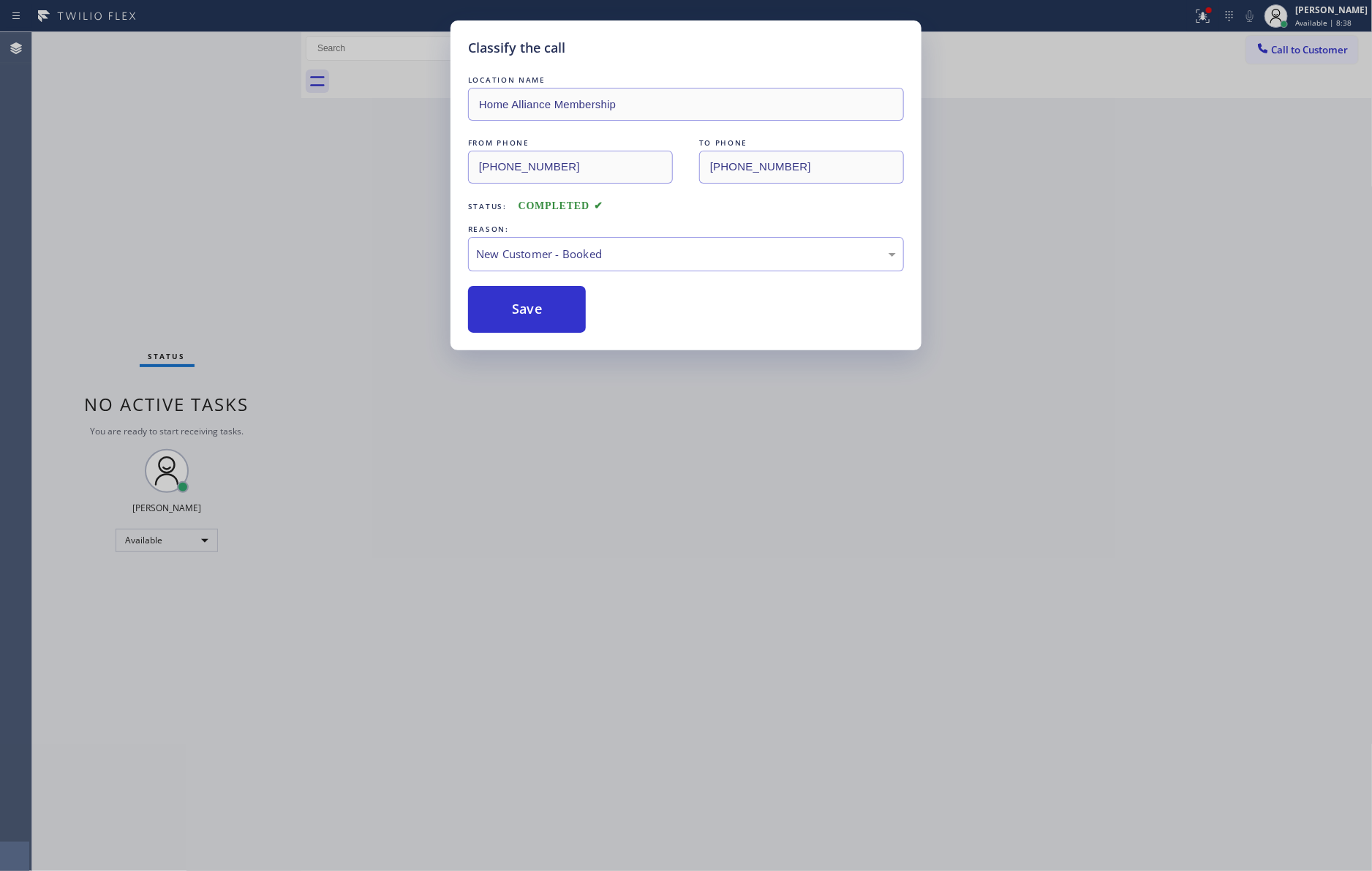
click at [529, 310] on button "Save" at bounding box center [527, 309] width 118 height 47
drag, startPoint x: 258, startPoint y: 240, endPoint x: 645, endPoint y: 17, distance: 446.7
click at [269, 225] on div "Classify the call LOCATION NAME Home Alliance Membership FROM PHONE (855) 946-3…" at bounding box center [686, 435] width 1372 height 871
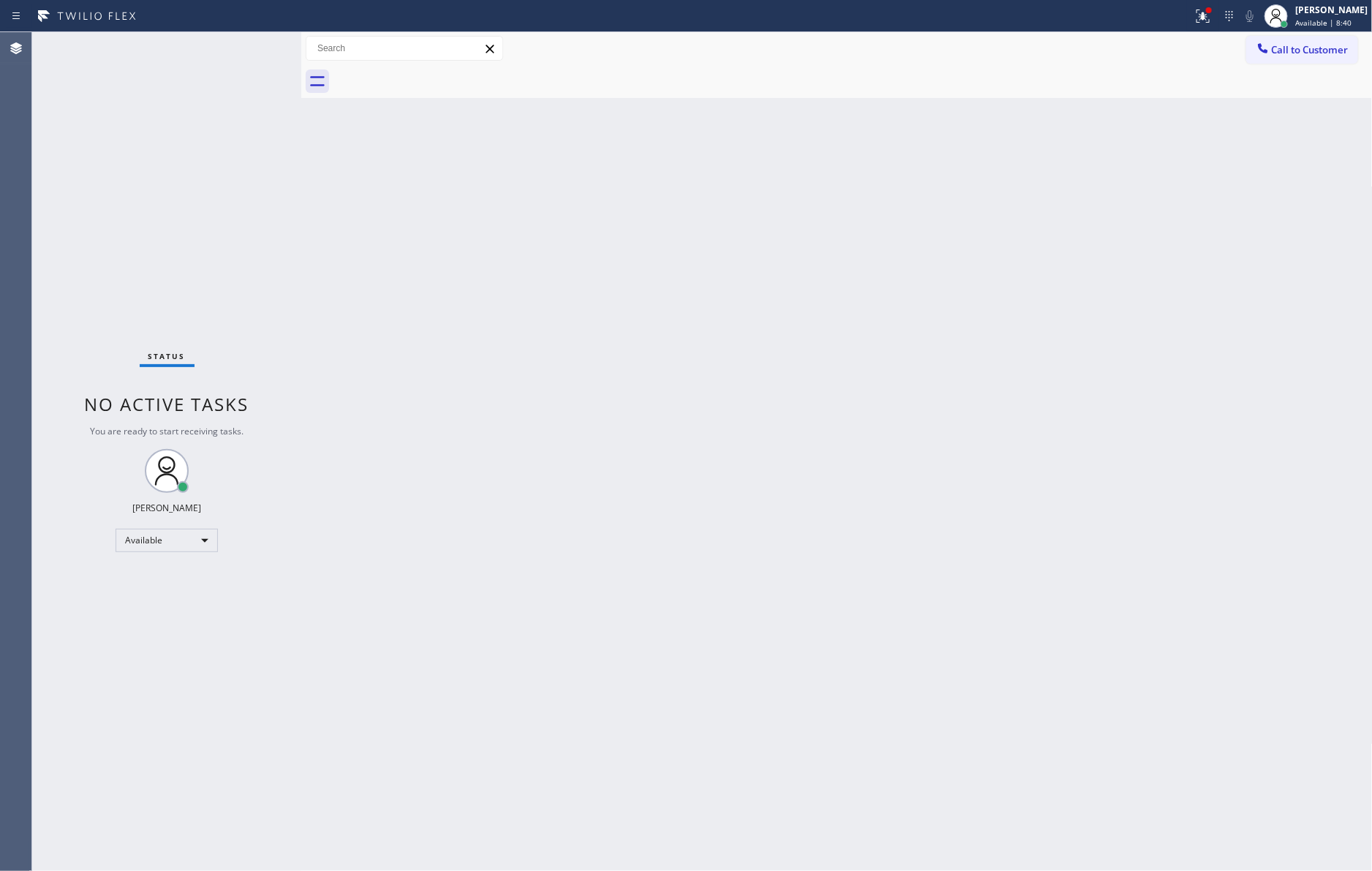
click at [750, 476] on div "Back to Dashboard Change Sender ID Customers Technicians Select a contact Outbo…" at bounding box center [837, 452] width 1071 height 839
drag, startPoint x: 353, startPoint y: 349, endPoint x: 368, endPoint y: 345, distance: 15.5
click at [364, 345] on div "Back to Dashboard Change Sender ID Customers Technicians Select a contact Outbo…" at bounding box center [837, 452] width 1071 height 839
click at [376, 345] on div "Back to Dashboard Change Sender ID Customers Technicians Select a contact Outbo…" at bounding box center [837, 452] width 1071 height 839
drag, startPoint x: 376, startPoint y: 345, endPoint x: 1045, endPoint y: 476, distance: 681.7
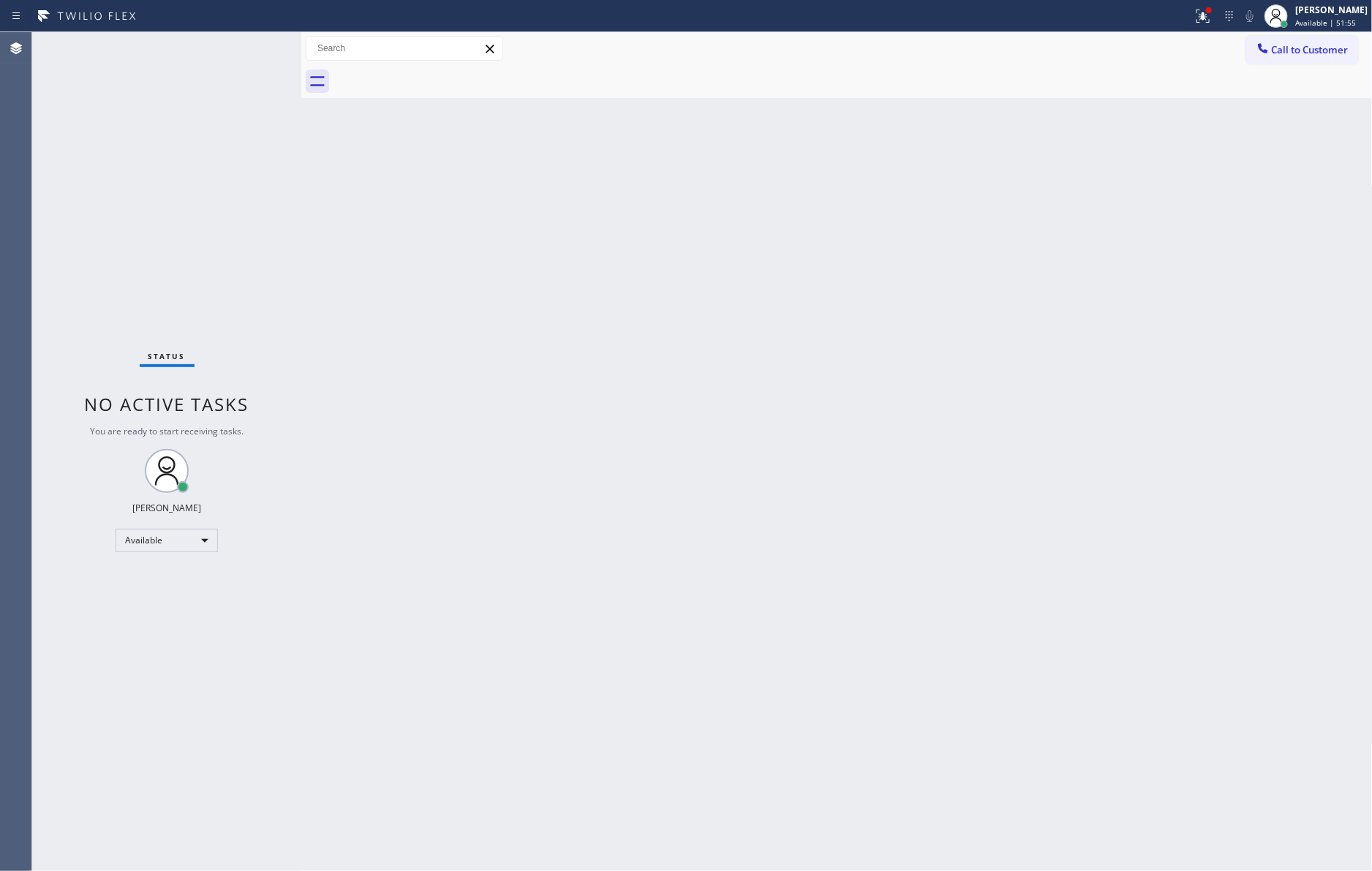
click at [510, 376] on div "Back to Dashboard Change Sender ID Customers Technicians Select a contact Outbo…" at bounding box center [837, 452] width 1071 height 839
drag, startPoint x: 1315, startPoint y: 45, endPoint x: 837, endPoint y: 281, distance: 533.1
click at [1314, 45] on span "Call to Customer" at bounding box center [1310, 50] width 76 height 13
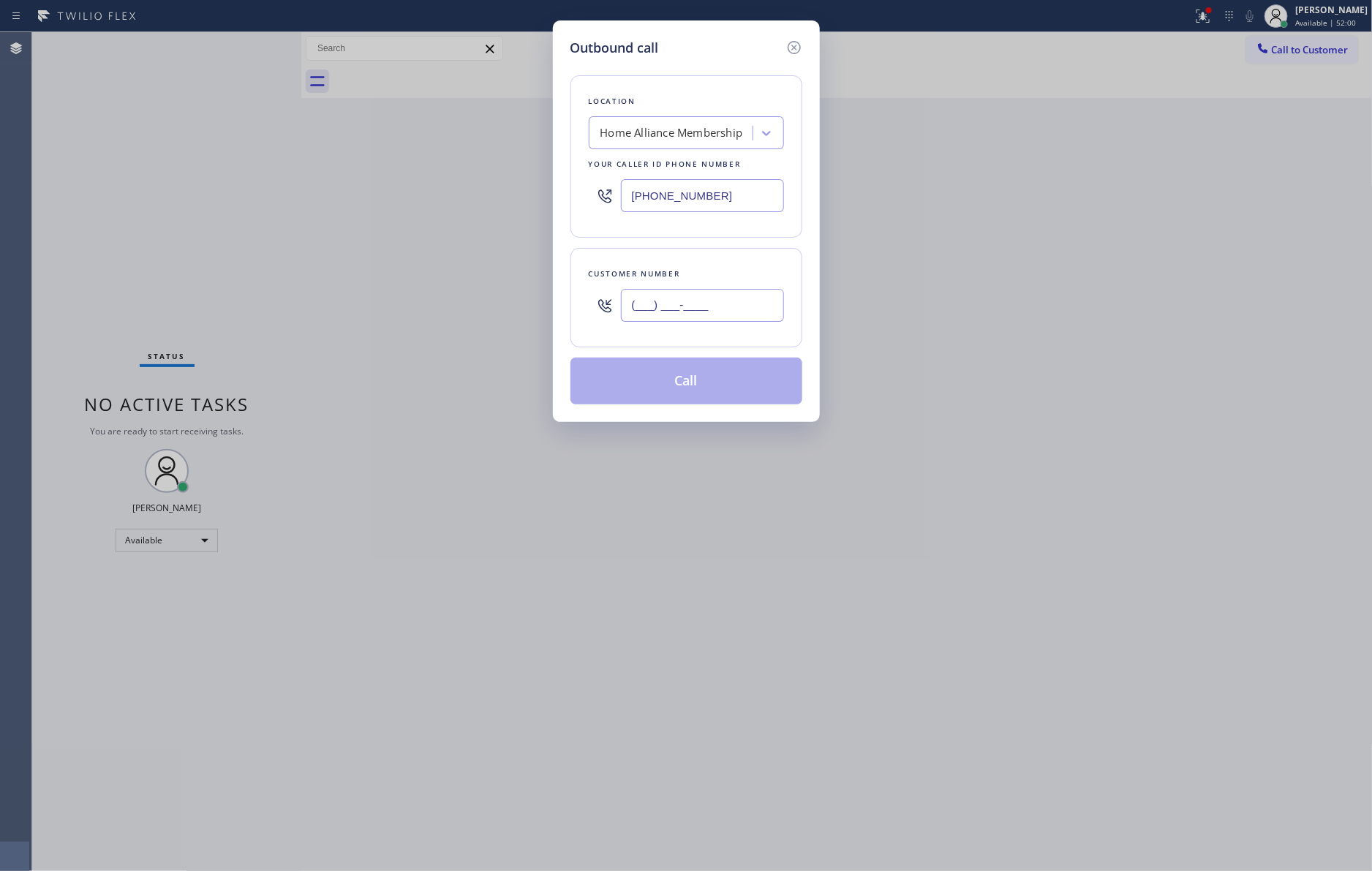
click at [715, 299] on input "(___) ___-____" at bounding box center [703, 305] width 163 height 33
paste input "909) 276-0773"
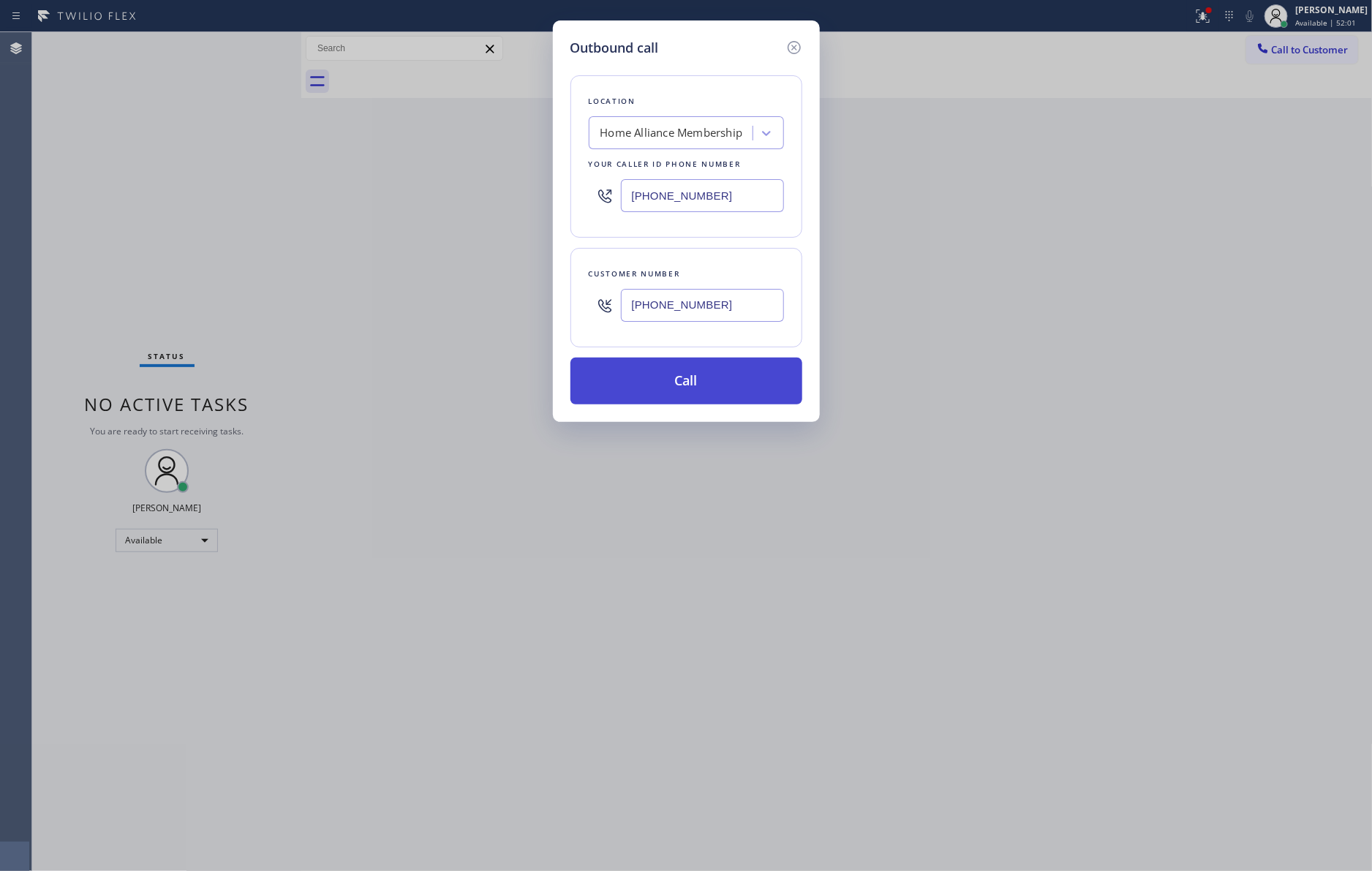
type input "(909) 276-0773"
click at [709, 395] on button "Call" at bounding box center [686, 381] width 232 height 47
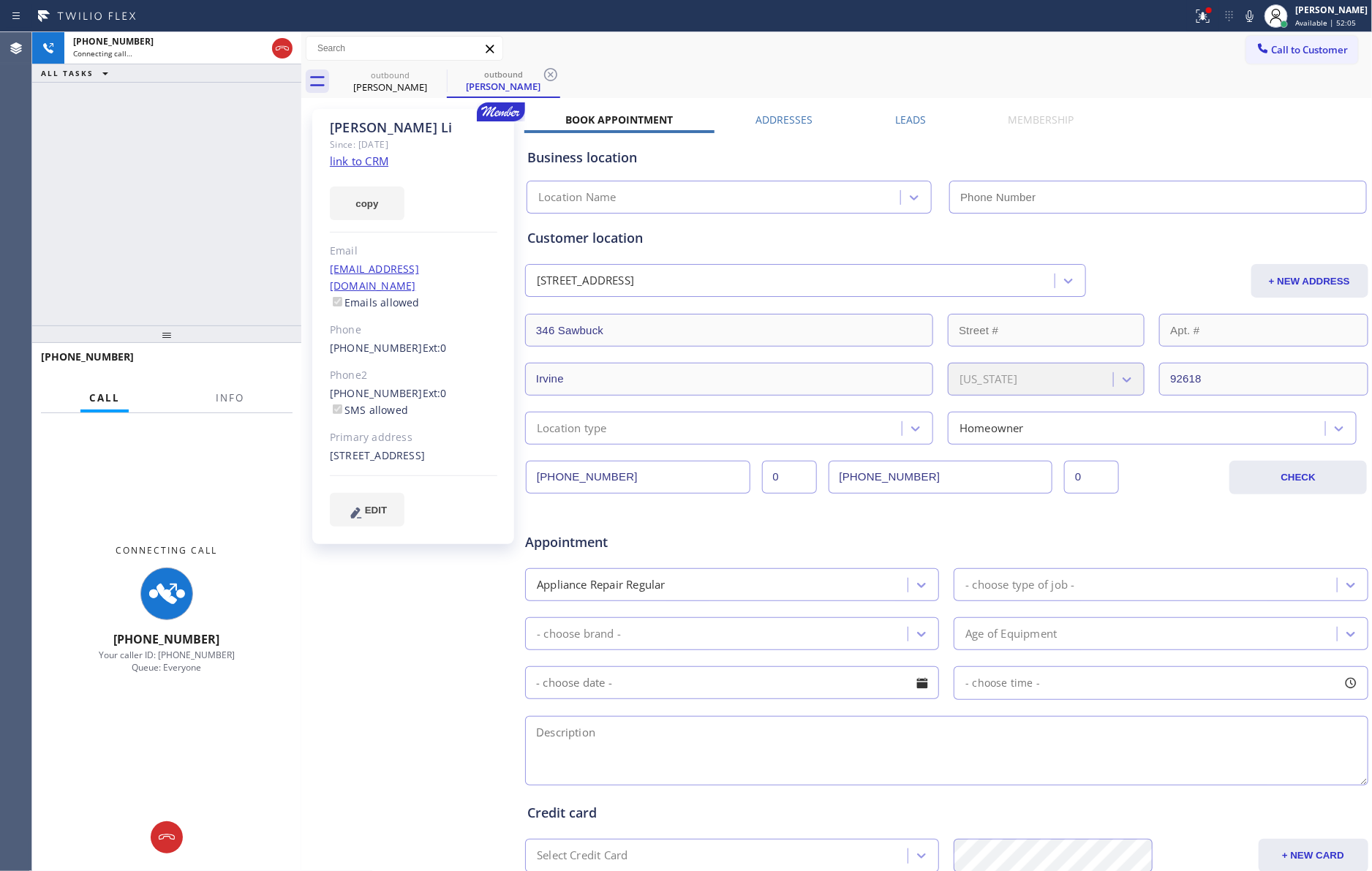
drag, startPoint x: 111, startPoint y: 170, endPoint x: 1125, endPoint y: 135, distance: 1014.6
click at [145, 183] on div "+19092760773 Connecting call… ALL TASKS ALL TASKS ACTIVE TASKS TASKS IN WRAP UP" at bounding box center [167, 179] width 269 height 294
type input "[PHONE_NUMBER]"
click at [898, 127] on div "Business location Home Alliance Membership (855) 946-3605" at bounding box center [946, 171] width 845 height 87
click at [901, 117] on label "Leads" at bounding box center [910, 119] width 31 height 14
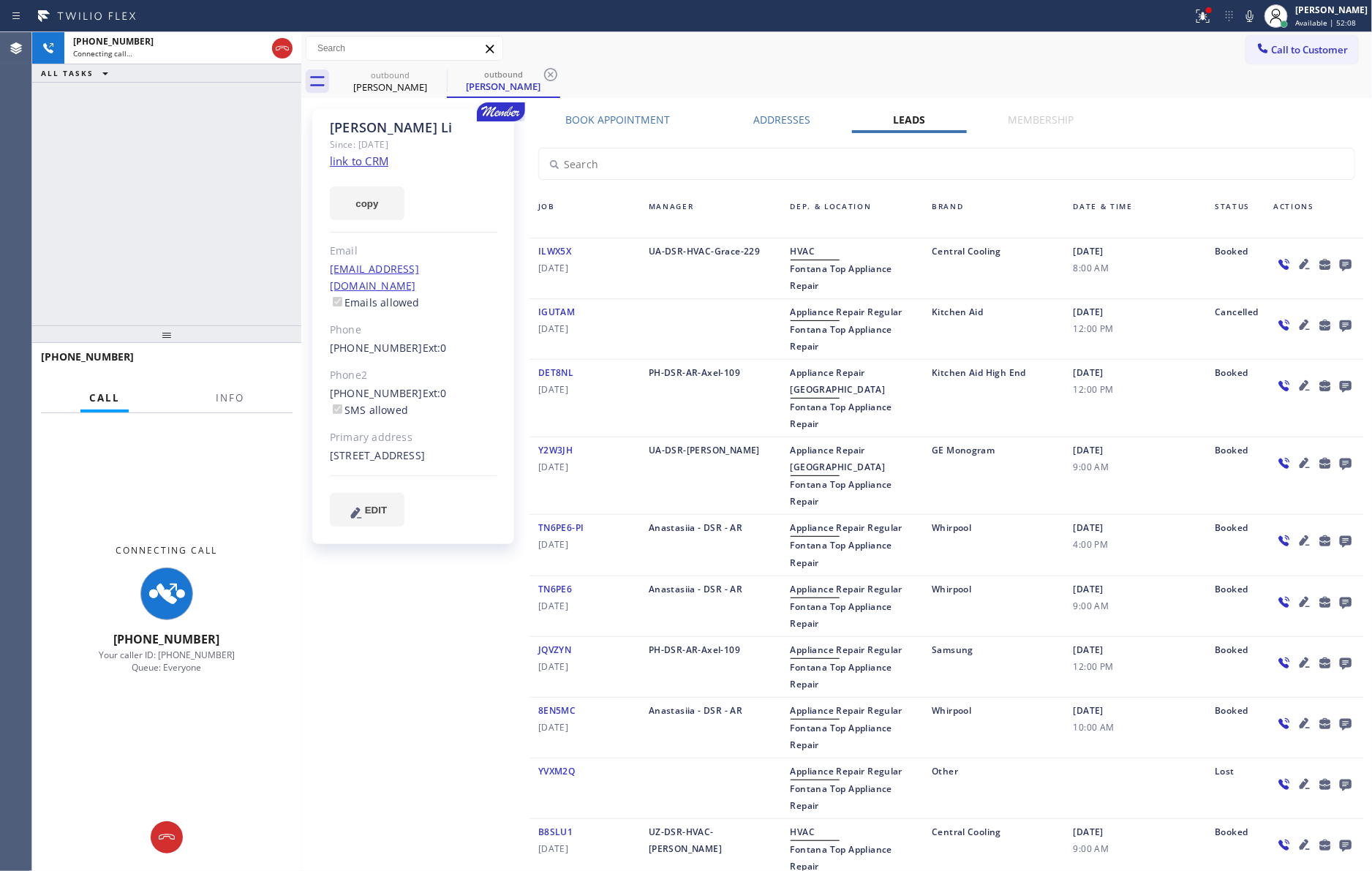
click at [1336, 259] on icon at bounding box center [1345, 265] width 17 height 18
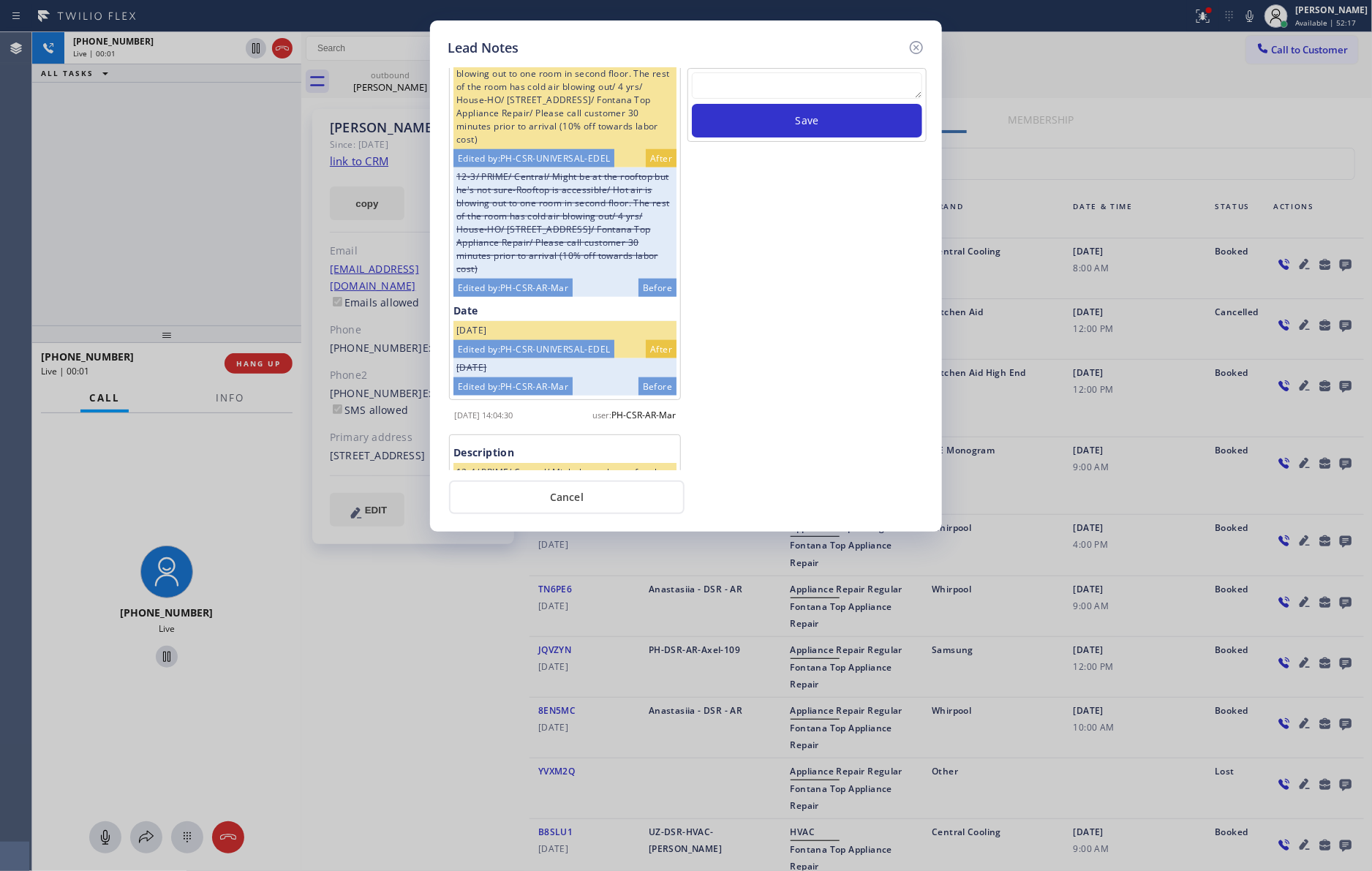
scroll to position [549, 0]
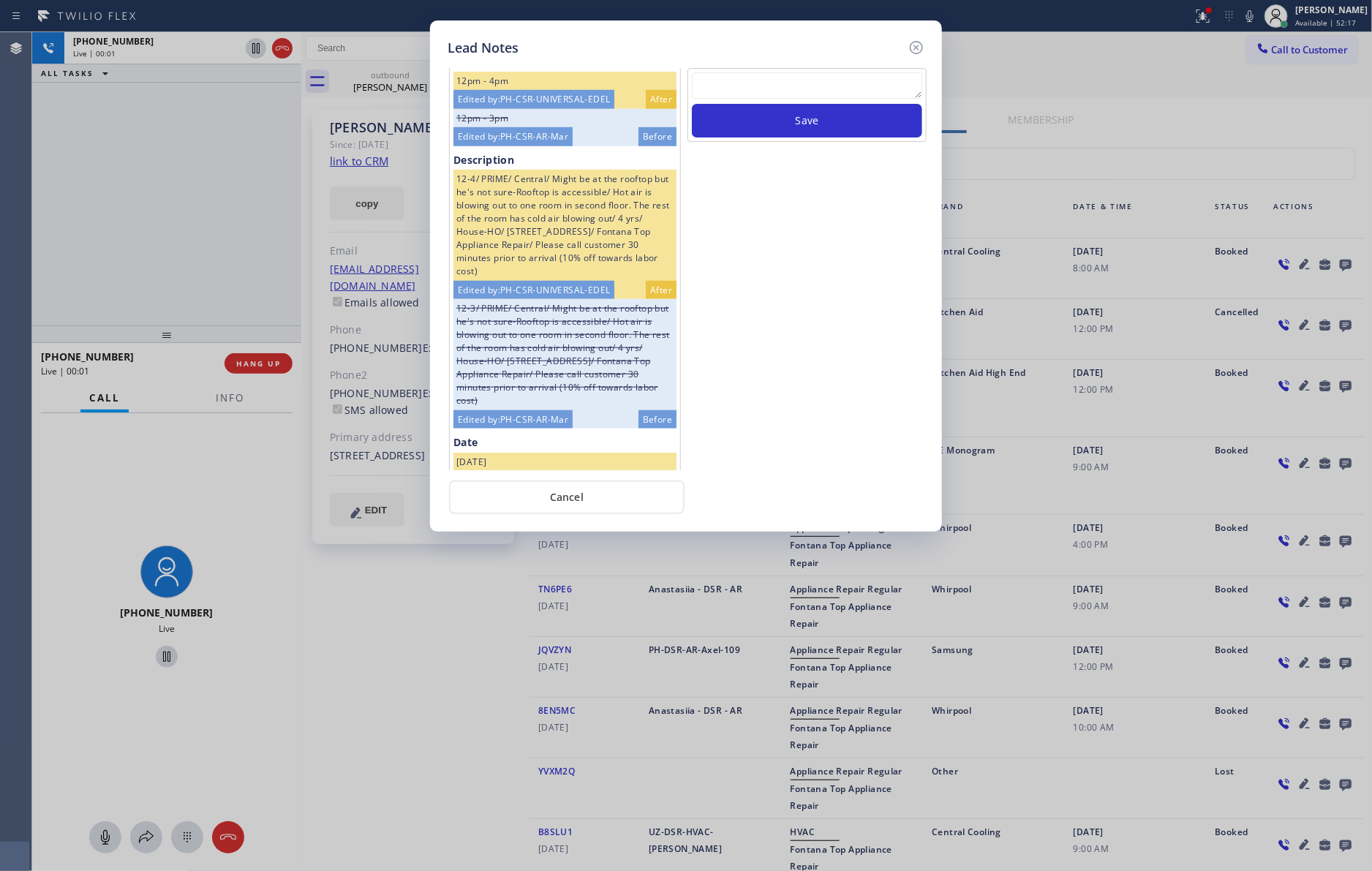
drag, startPoint x: 171, startPoint y: 220, endPoint x: 529, endPoint y: 527, distance: 471.6
click at [172, 221] on div "Lead Notes Time 12pm - 3pm Edited by: PH-CSR-UNIVERSAL-EDEL After 9am - 12pm Ed…" at bounding box center [686, 435] width 1372 height 871
click at [545, 494] on button "Cancel" at bounding box center [566, 497] width 235 height 33
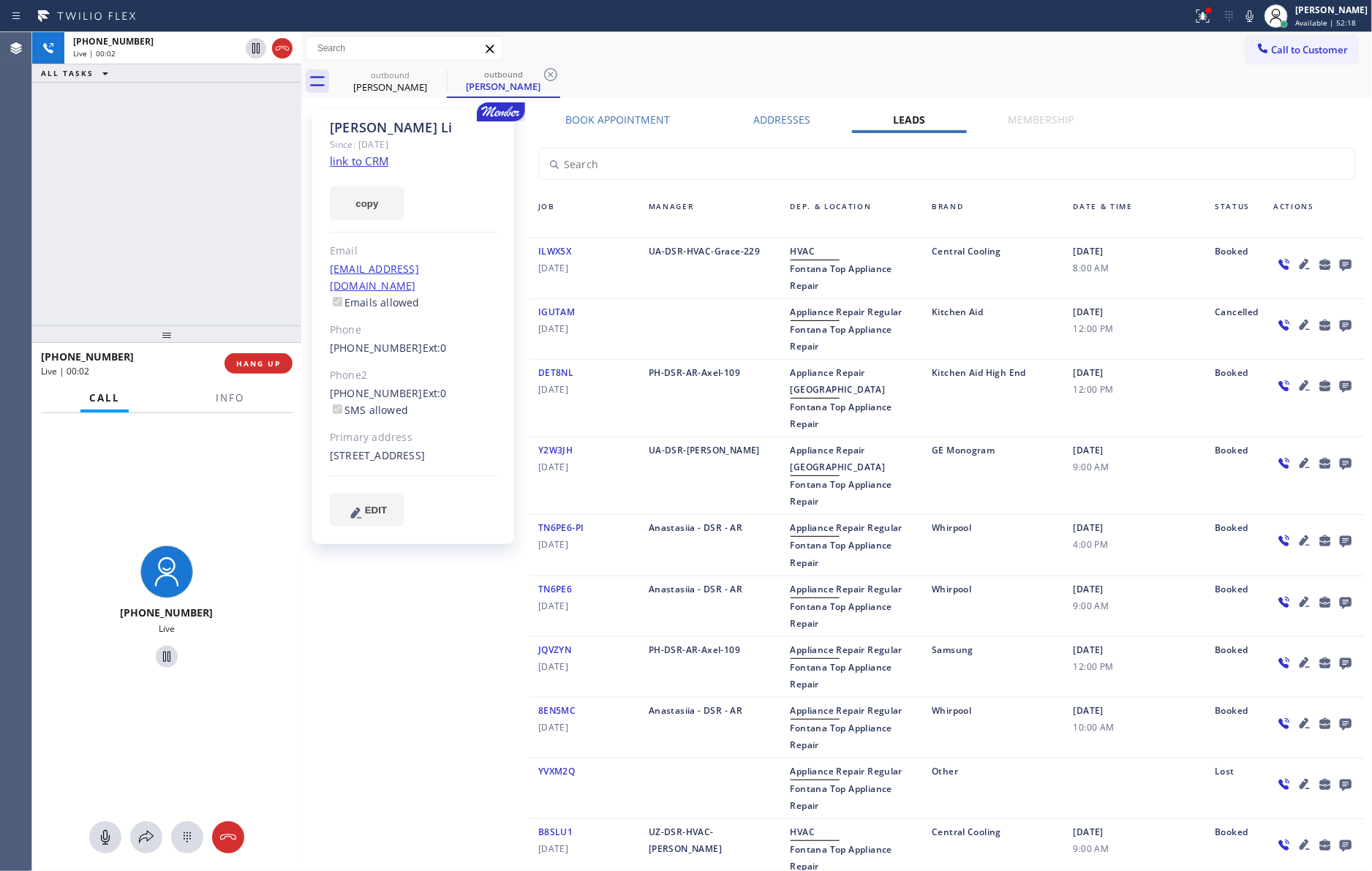
click at [209, 242] on div "+19092760773 Live | 00:02 ALL TASKS ALL TASKS ACTIVE TASKS TASKS IN WRAP UP" at bounding box center [167, 179] width 269 height 294
click at [183, 209] on div "+19092760773 Live | 00:09 ALL TASKS ALL TASKS ACTIVE TASKS TASKS IN WRAP UP" at bounding box center [167, 179] width 269 height 294
click at [183, 209] on div "+19092760773 Live | 00:10 ALL TASKS ALL TASKS ACTIVE TASKS TASKS IN WRAP UP" at bounding box center [167, 179] width 269 height 294
click at [183, 209] on div "+19092760773 Live | 00:11 ALL TASKS ALL TASKS ACTIVE TASKS TASKS IN WRAP UP" at bounding box center [167, 179] width 269 height 294
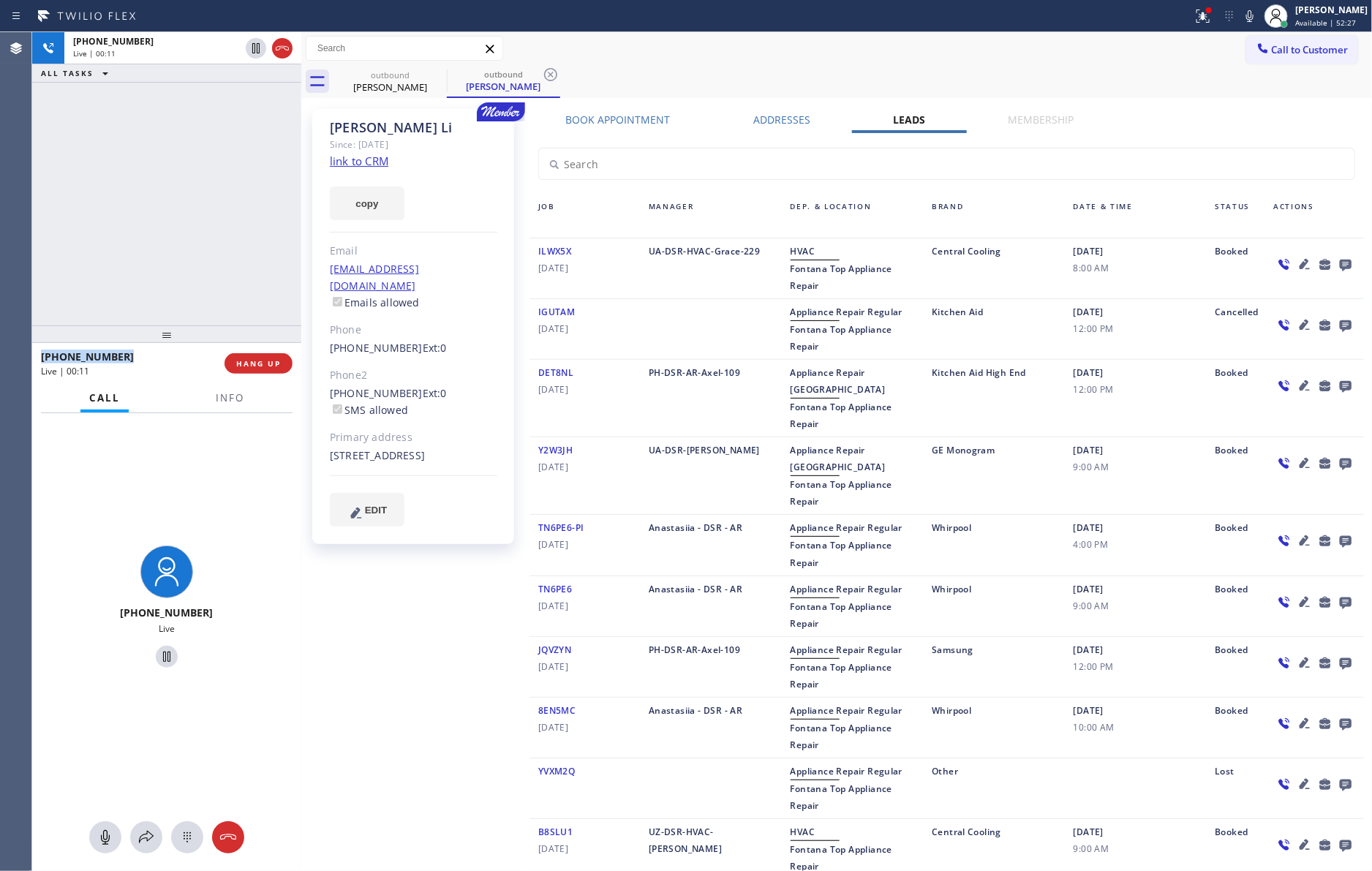
click at [183, 209] on div "+19092760773 Live | 00:11 ALL TASKS ALL TASKS ACTIVE TASKS TASKS IN WRAP UP" at bounding box center [167, 179] width 269 height 294
click at [896, 73] on div "outbound Leo Li outbound Leo Li" at bounding box center [853, 82] width 1039 height 33
click at [356, 163] on link "link to CRM" at bounding box center [359, 161] width 58 height 15
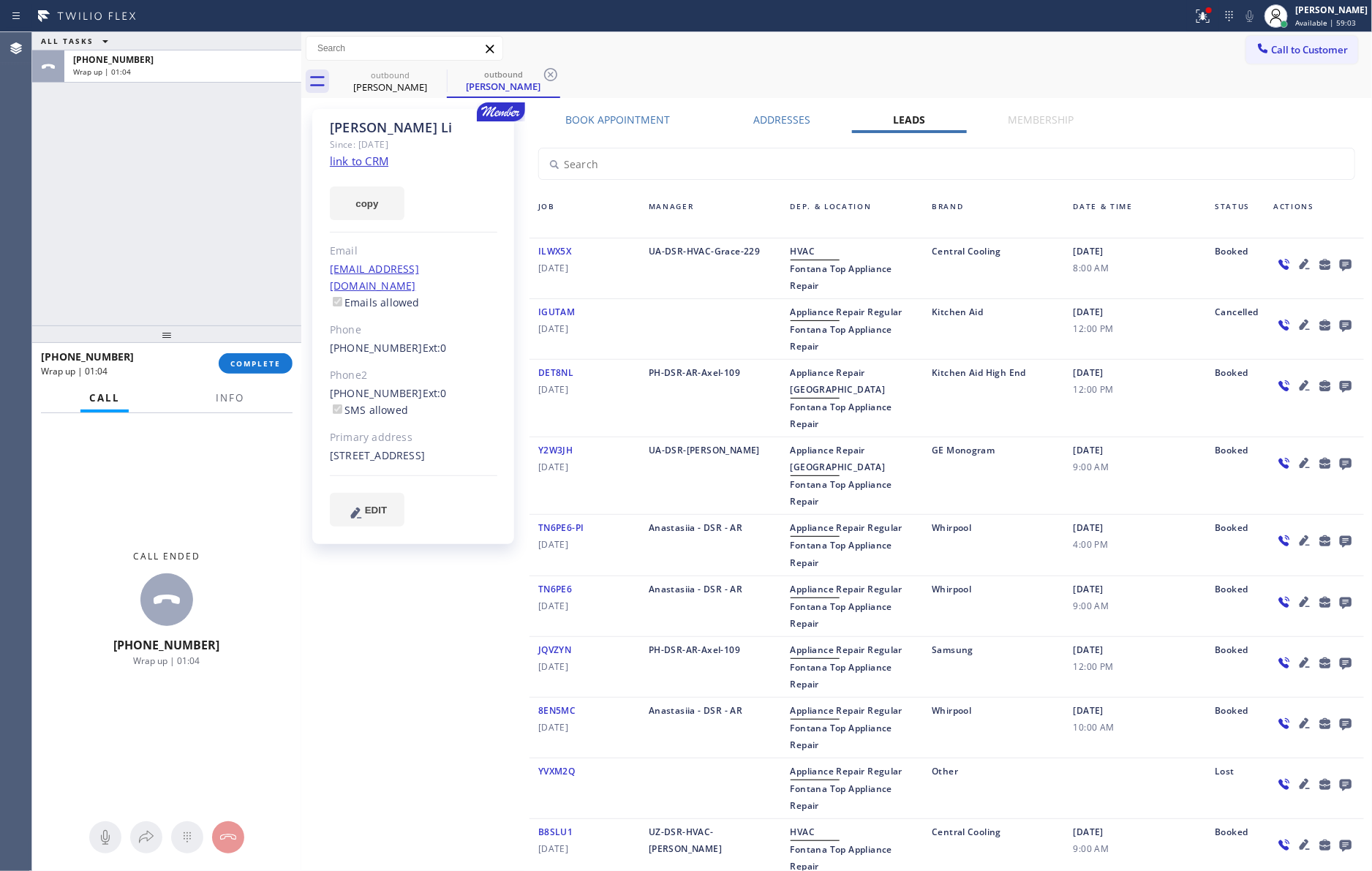
click at [222, 200] on div "ALL TASKS ALL TASKS ACTIVE TASKS TASKS IN WRAP UP +19092760773 Wrap up | 01:04" at bounding box center [167, 179] width 269 height 294
click at [239, 365] on span "COMPLETE" at bounding box center [255, 364] width 51 height 10
click at [196, 182] on div "ALL TASKS ALL TASKS ACTIVE TASKS TASKS IN WRAP UP +19092760773 Wrap up | 01:05" at bounding box center [167, 179] width 269 height 294
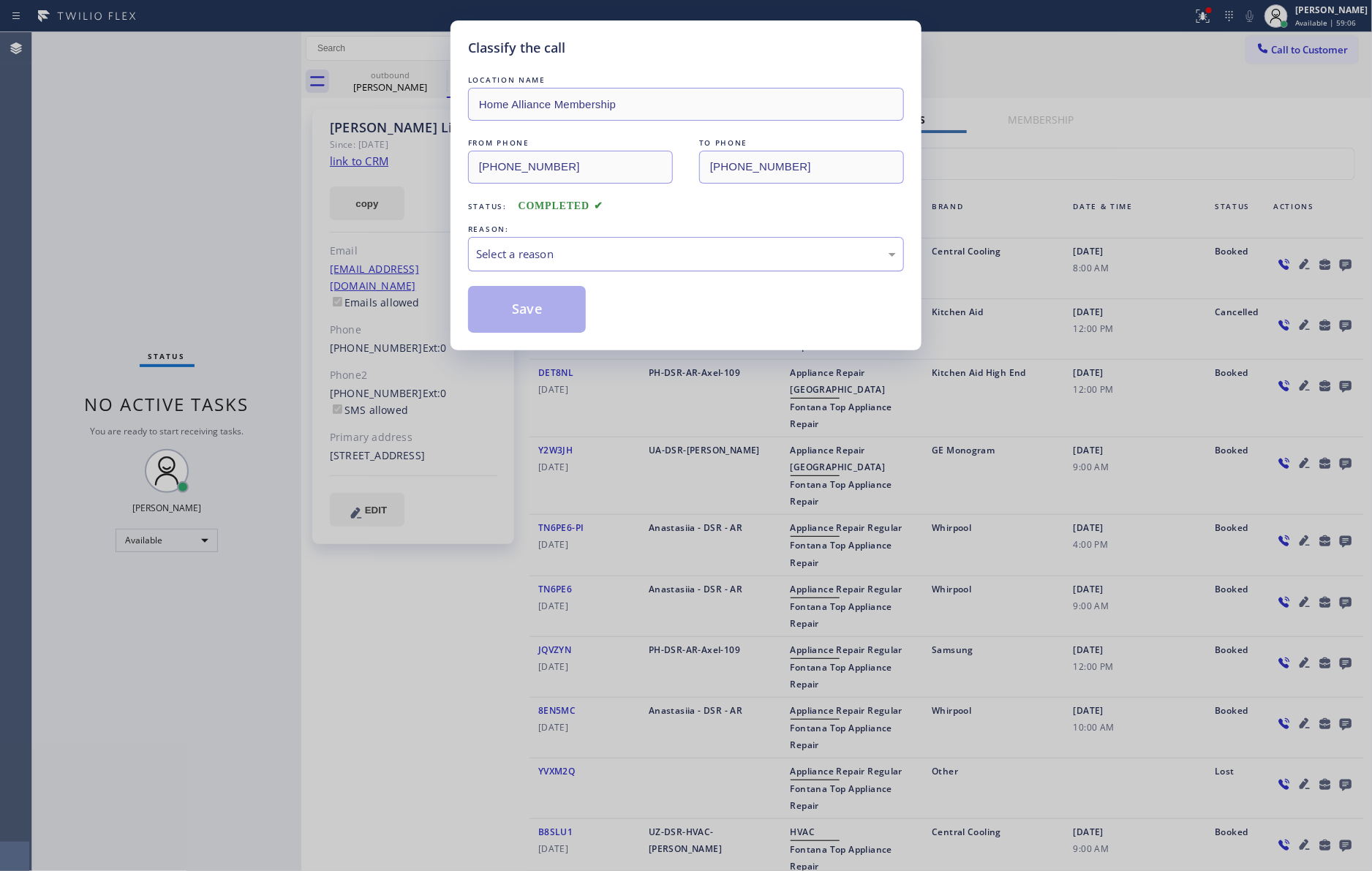
drag, startPoint x: 514, startPoint y: 235, endPoint x: 496, endPoint y: 253, distance: 25.5
click at [513, 238] on div "REASON: Select a reason" at bounding box center [686, 246] width 436 height 50
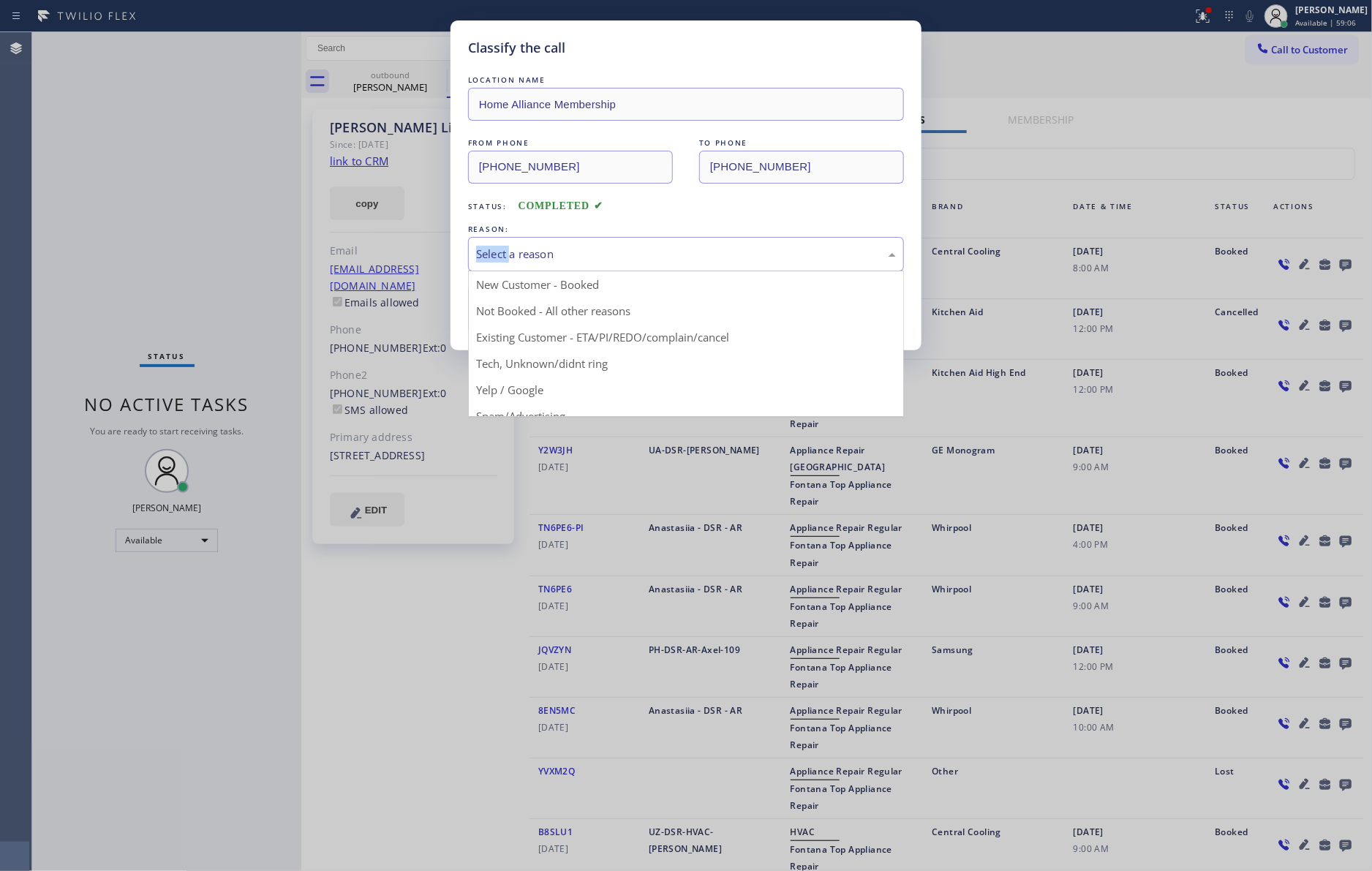
click at [496, 253] on div "Select a reason" at bounding box center [685, 254] width 420 height 17
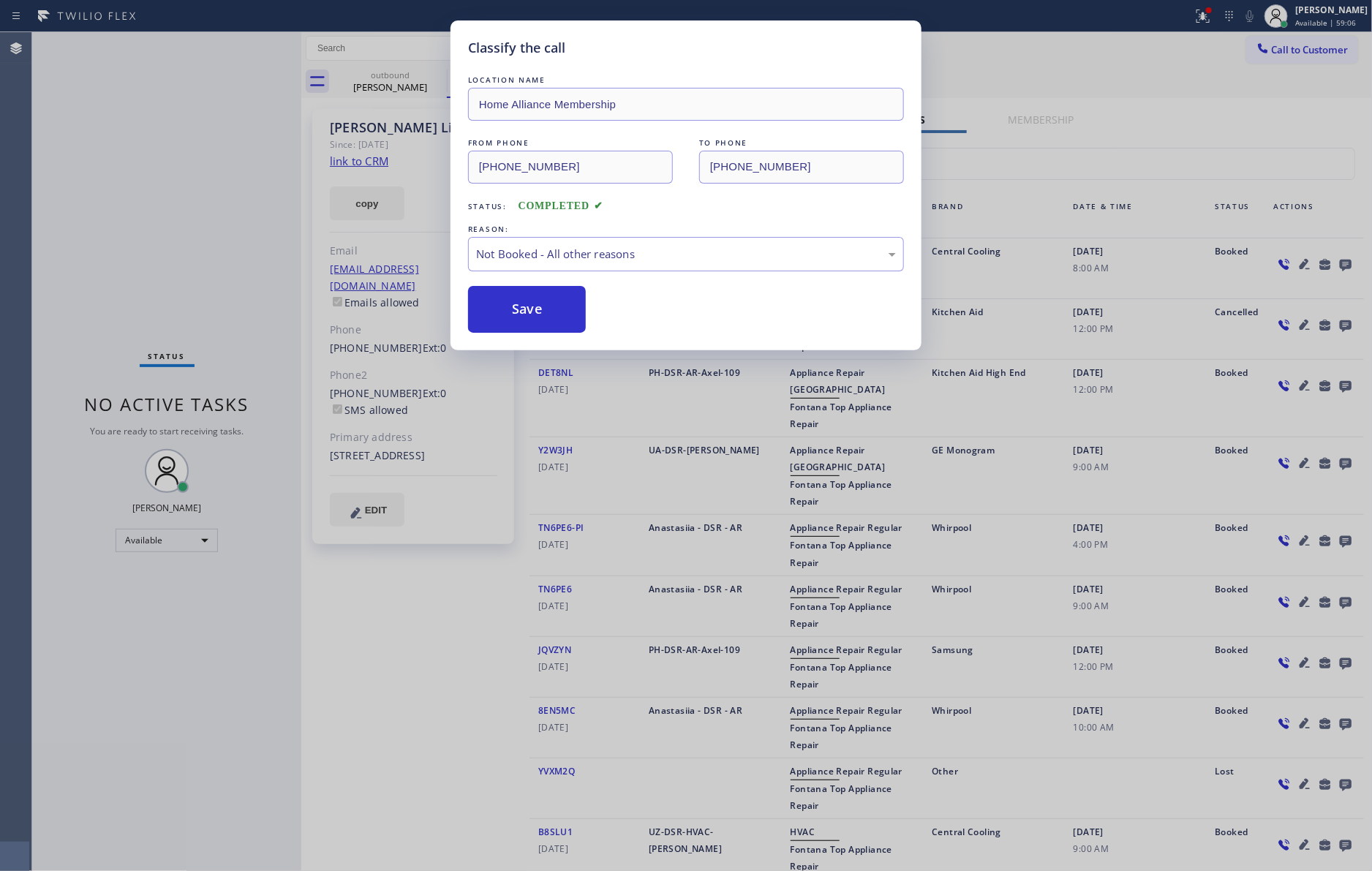
click at [540, 312] on button "Save" at bounding box center [527, 309] width 118 height 47
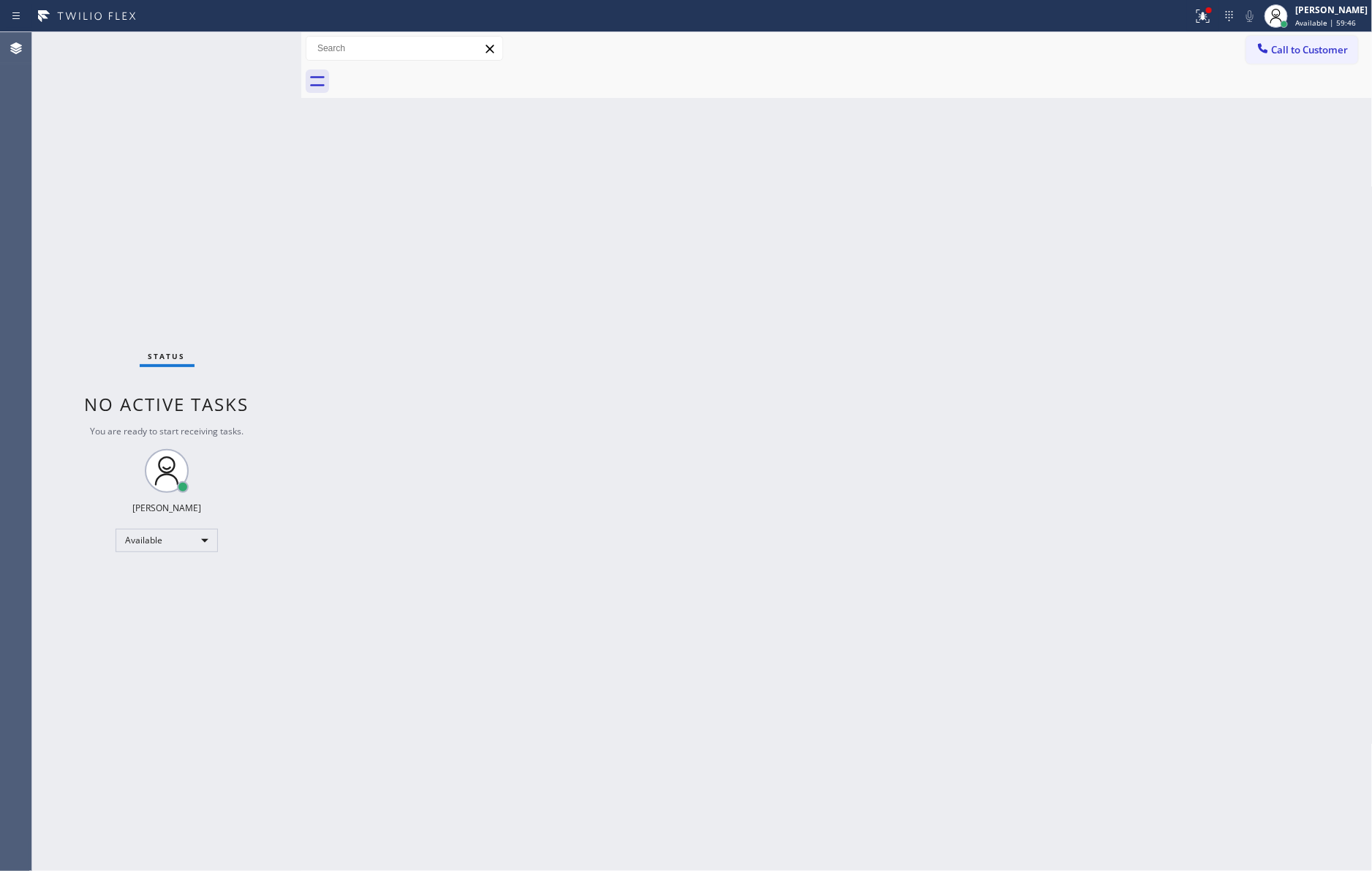
drag, startPoint x: 565, startPoint y: 293, endPoint x: 651, endPoint y: 861, distance: 574.5
click at [575, 316] on div "Back to Dashboard Change Sender ID Customers Technicians Select a contact Outbo…" at bounding box center [837, 452] width 1071 height 839
click at [197, 549] on div "Available" at bounding box center [166, 541] width 102 height 23
drag, startPoint x: 575, startPoint y: 567, endPoint x: 667, endPoint y: 507, distance: 109.8
click at [627, 533] on div at bounding box center [686, 435] width 1372 height 871
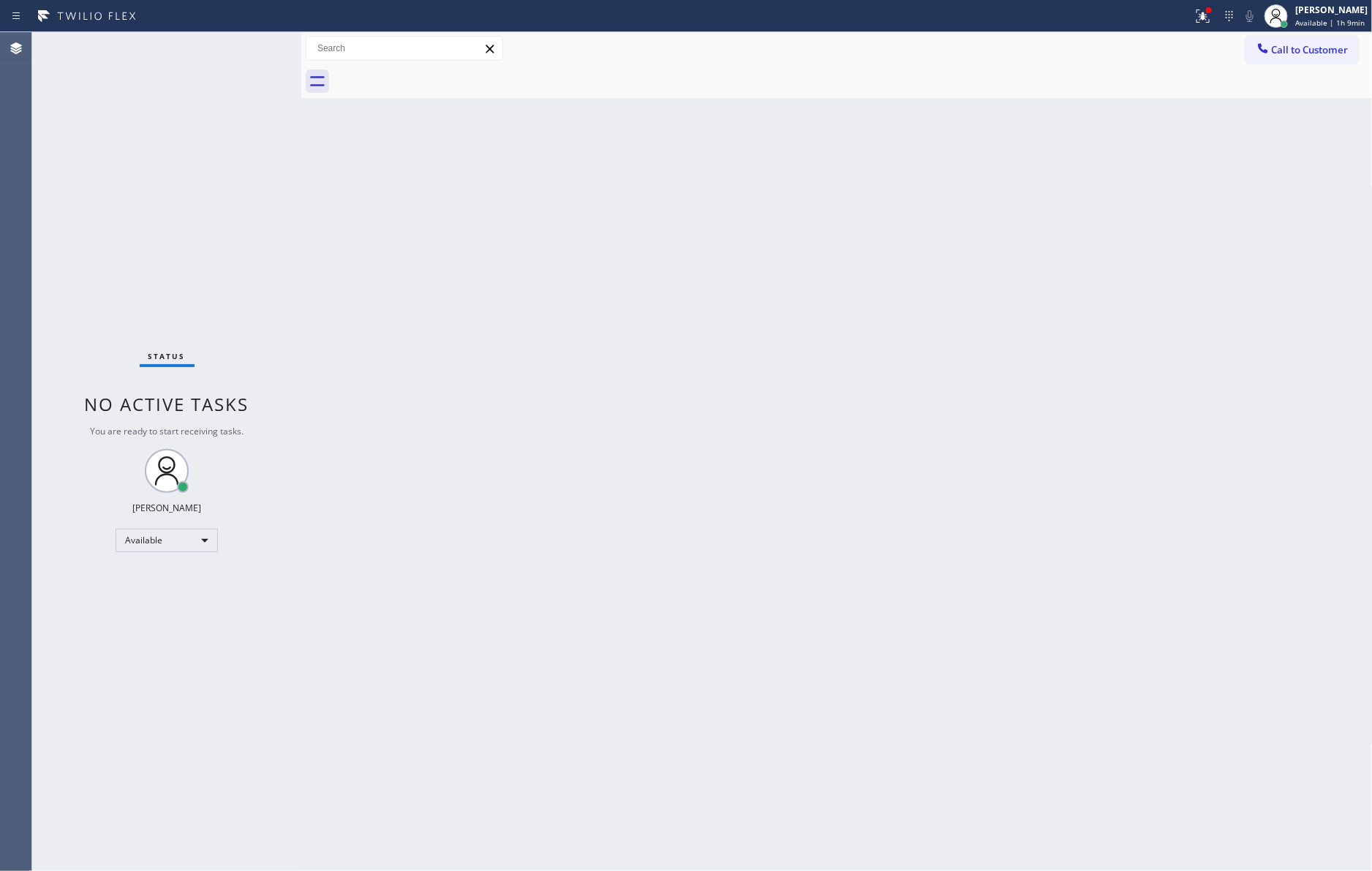
drag, startPoint x: 419, startPoint y: 360, endPoint x: 88, endPoint y: 659, distance: 446.1
click at [408, 389] on div "Back to Dashboard Change Sender ID Customers Technicians Select a contact Outbo…" at bounding box center [837, 452] width 1071 height 839
click at [707, 685] on div "Back to Dashboard Change Sender ID Customers Technicians Select a contact Outbo…" at bounding box center [837, 452] width 1071 height 839
click at [712, 682] on div "Back to Dashboard Change Sender ID Customers Technicians Select a contact Outbo…" at bounding box center [837, 452] width 1071 height 839
click at [715, 659] on div "Back to Dashboard Change Sender ID Customers Technicians Select a contact Outbo…" at bounding box center [837, 452] width 1071 height 839
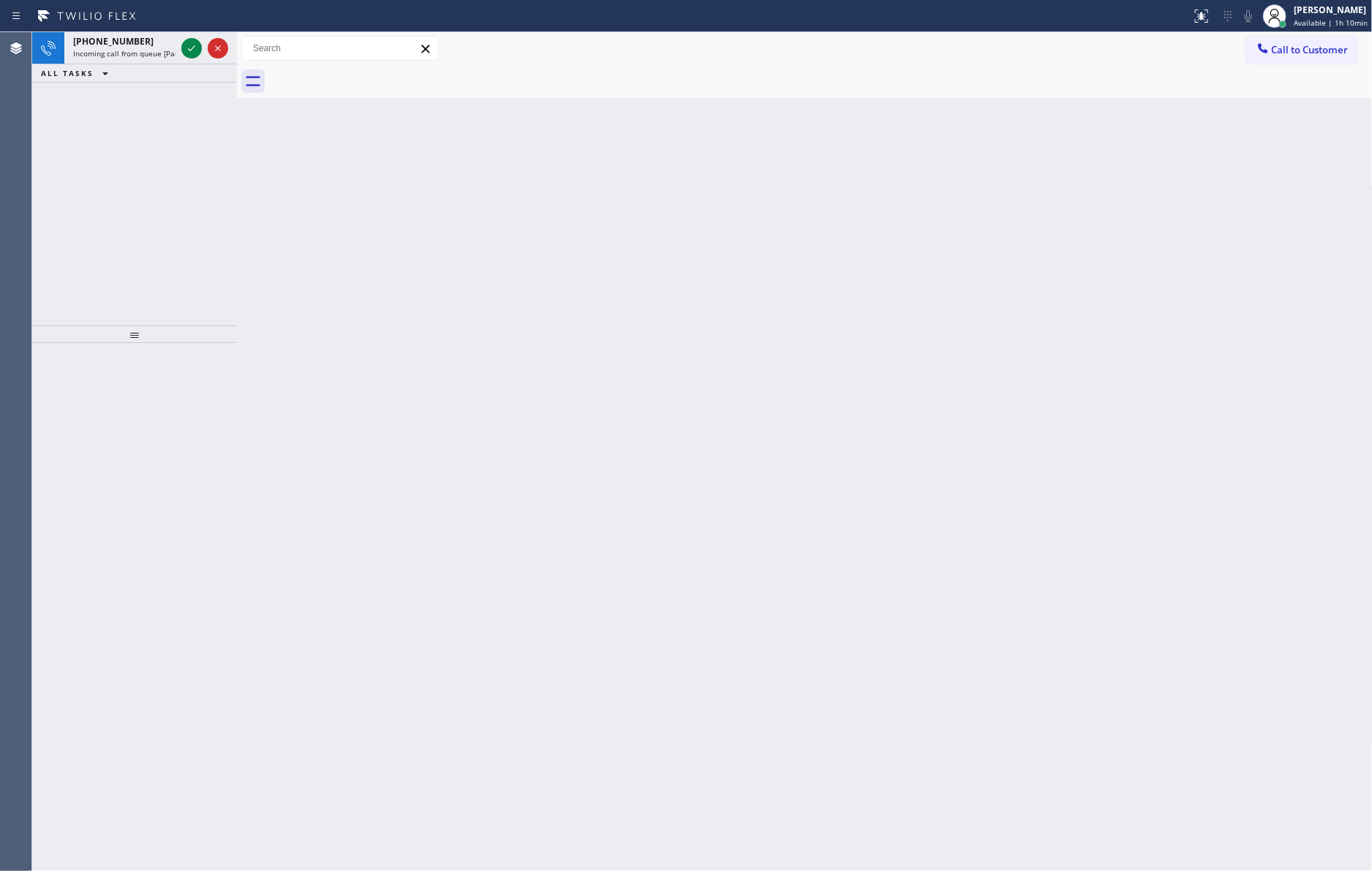
click at [118, 55] on span "Incoming call from queue [PaidCalls] HVAC" at bounding box center [147, 53] width 148 height 10
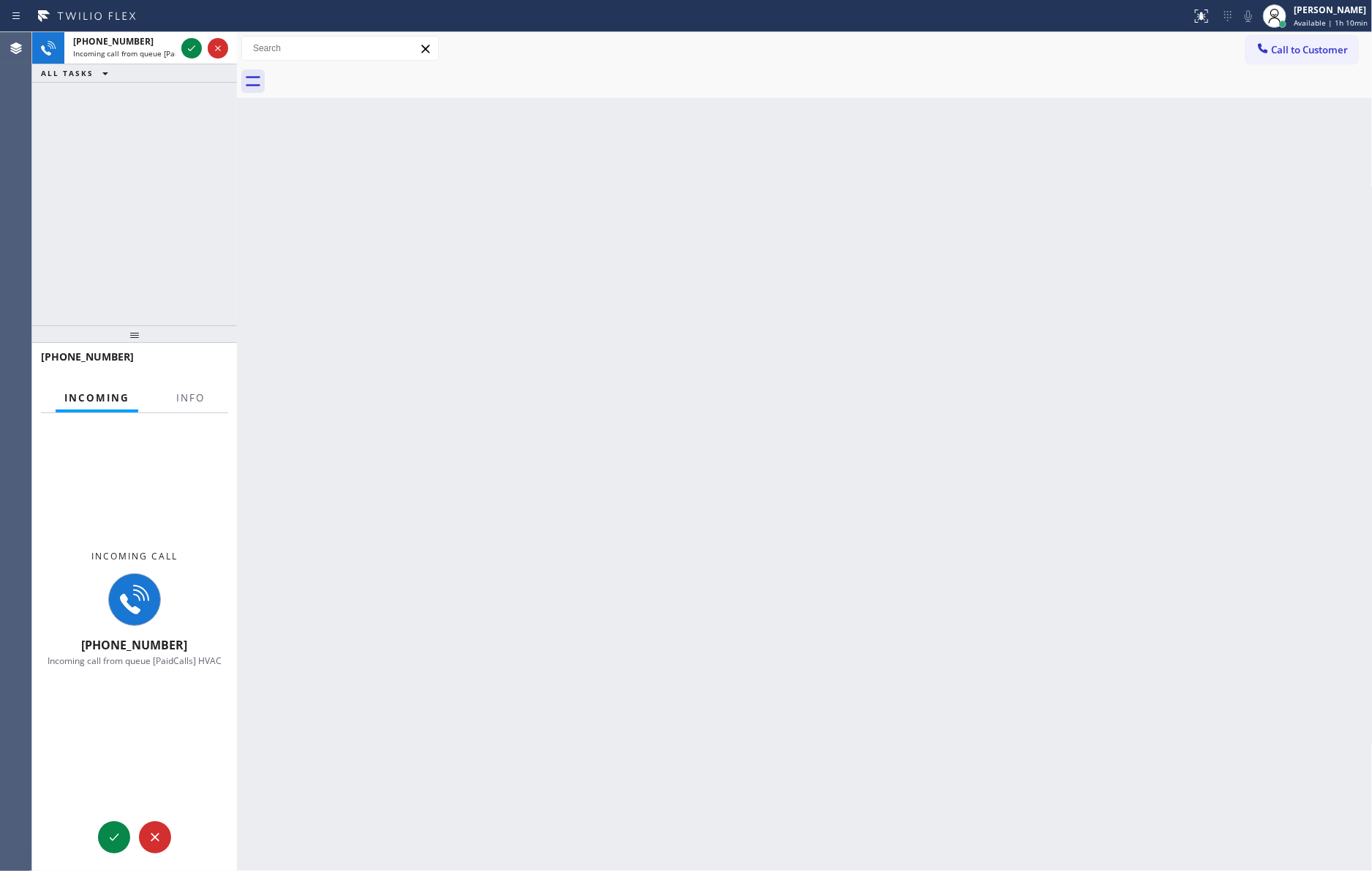
click at [121, 224] on div "+16192148805 Incoming call from queue [PaidCalls] HVAC ALL TASKS ALL TASKS ACTI…" at bounding box center [135, 179] width 205 height 294
drag, startPoint x: 234, startPoint y: 152, endPoint x: 336, endPoint y: 154, distance: 102.0
click at [237, 154] on div at bounding box center [237, 452] width 0 height 839
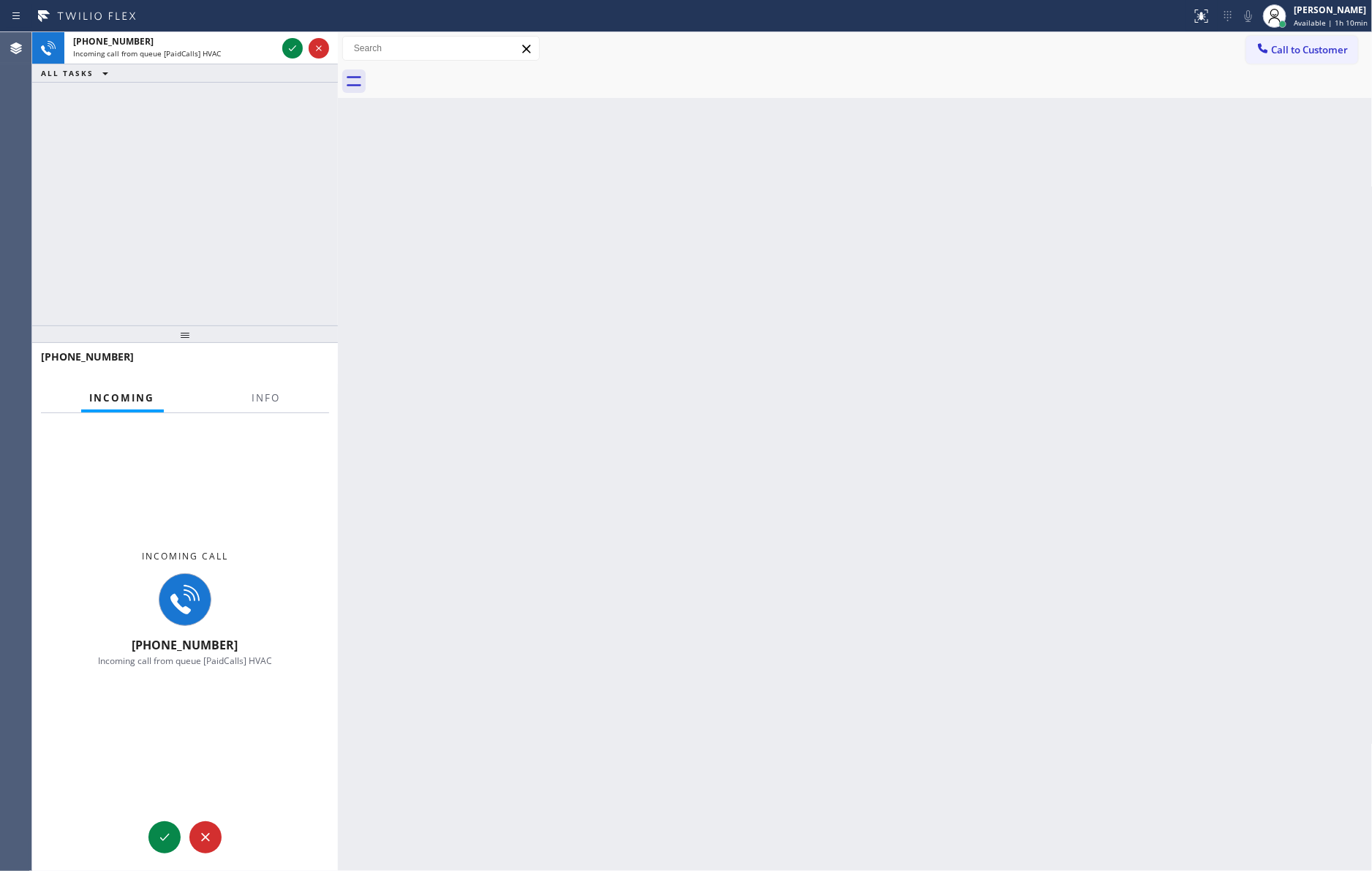
click at [234, 166] on div "+16192148805 Incoming call from queue [PaidCalls] HVAC ALL TASKS ALL TASKS ACTI…" at bounding box center [185, 179] width 306 height 294
click at [234, 44] on div "+16192148805" at bounding box center [175, 41] width 203 height 12
click at [206, 354] on div "+16192148805" at bounding box center [180, 356] width 278 height 14
click at [255, 132] on div "+16192148805 Incoming call from queue [PaidCalls] HVAC ALL TASKS ALL TASKS ACTI…" at bounding box center [185, 179] width 306 height 294
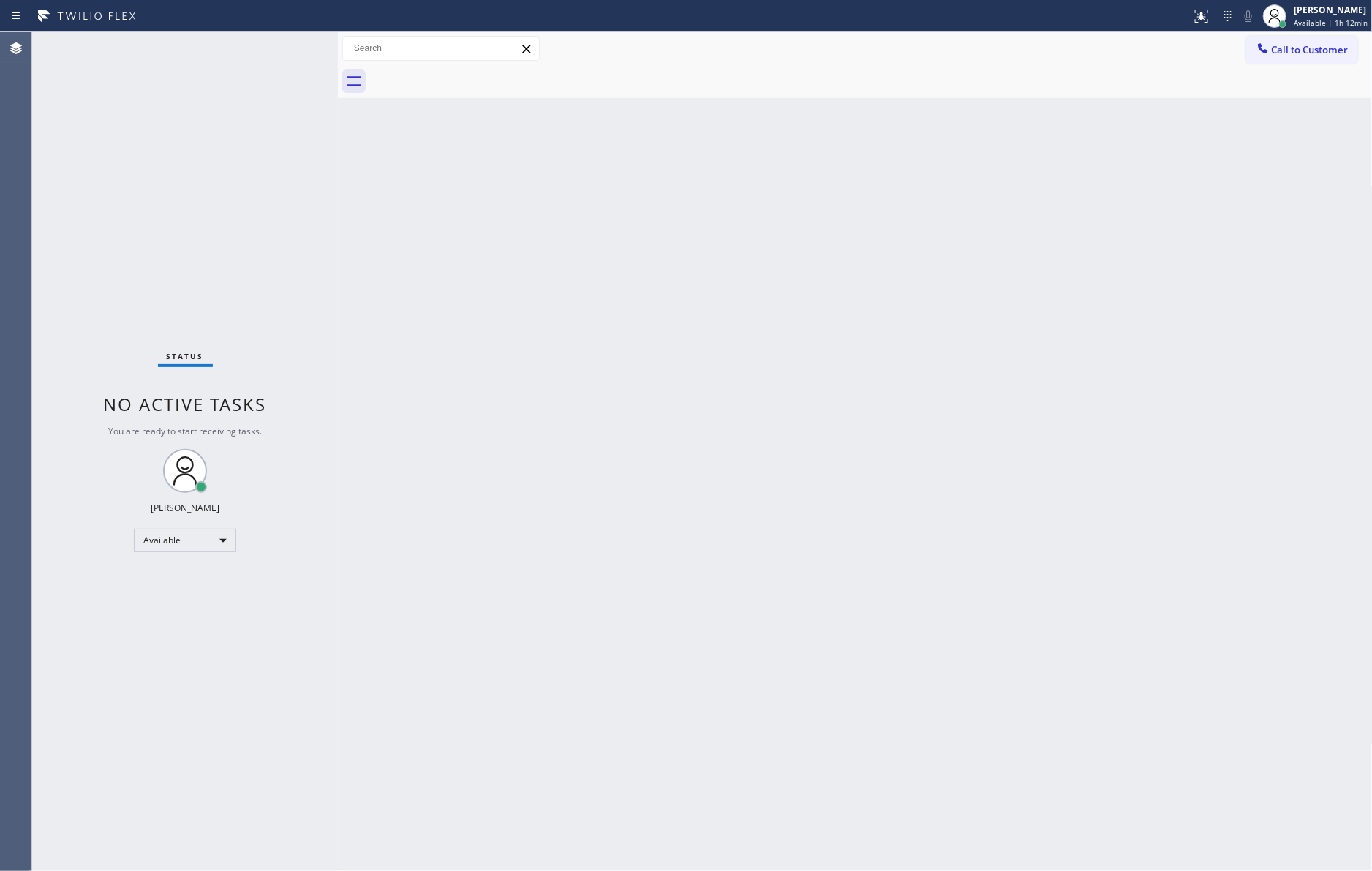
click at [877, 517] on div "Back to Dashboard Change Sender ID Customers Technicians Select a contact Outbo…" at bounding box center [855, 452] width 1034 height 839
click at [179, 215] on div "Status No active tasks You are ready to start receiving tasks. [PERSON_NAME] Av…" at bounding box center [185, 452] width 306 height 839
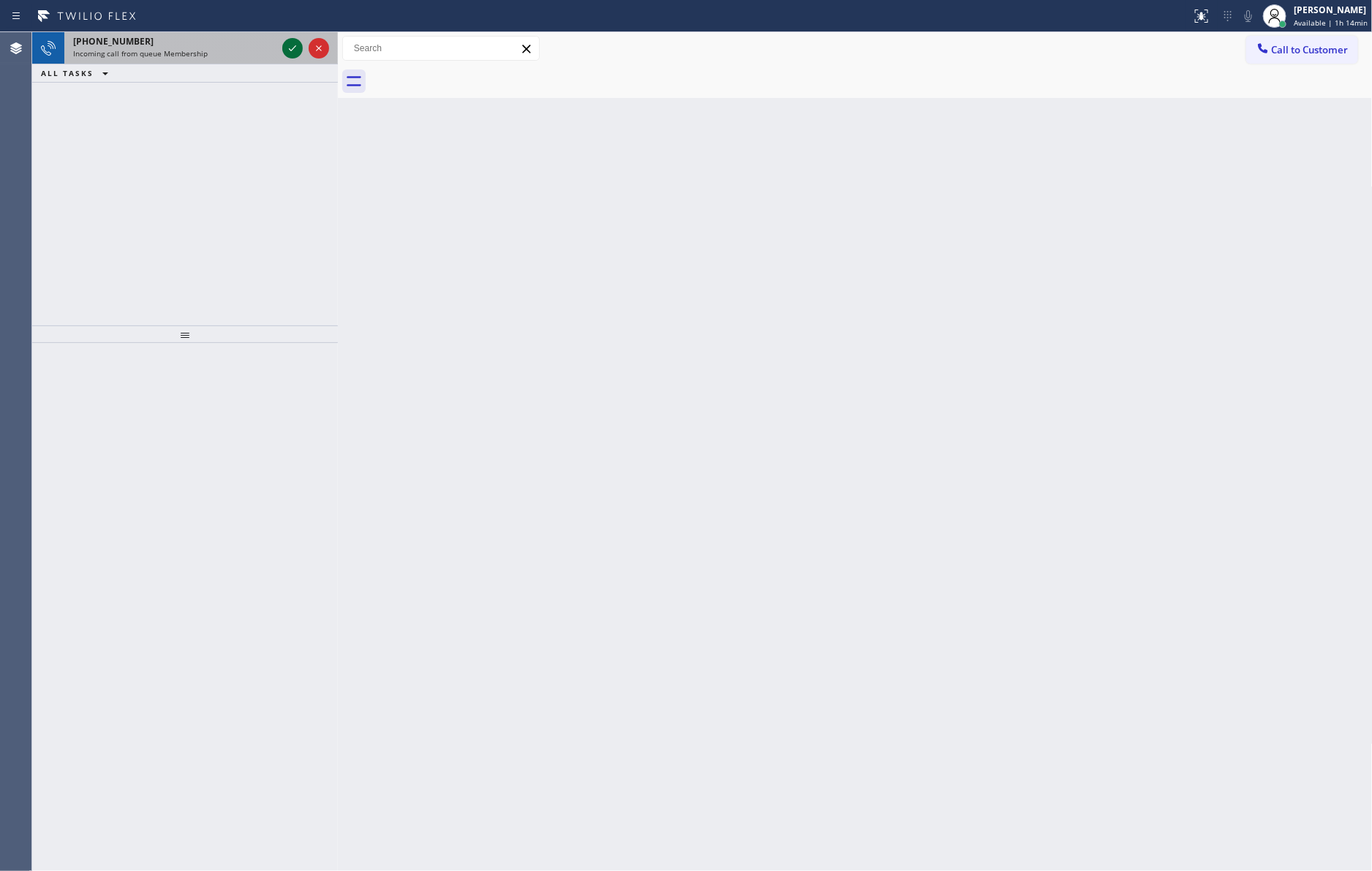
click at [288, 42] on icon at bounding box center [292, 47] width 17 height 17
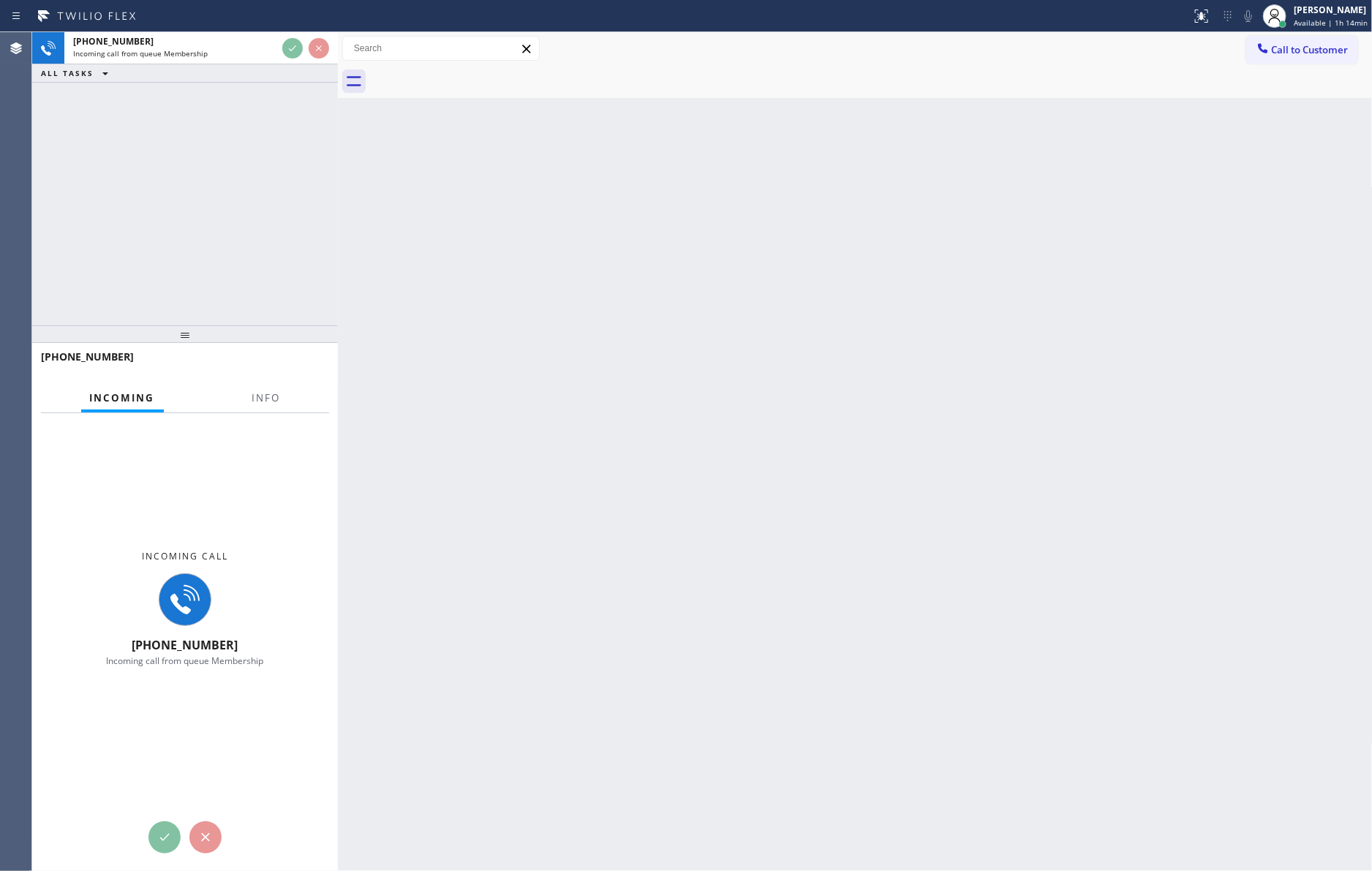
click at [276, 191] on div "+19736678263 Incoming call from queue Membership ALL TASKS ALL TASKS ACTIVE TAS…" at bounding box center [185, 179] width 306 height 294
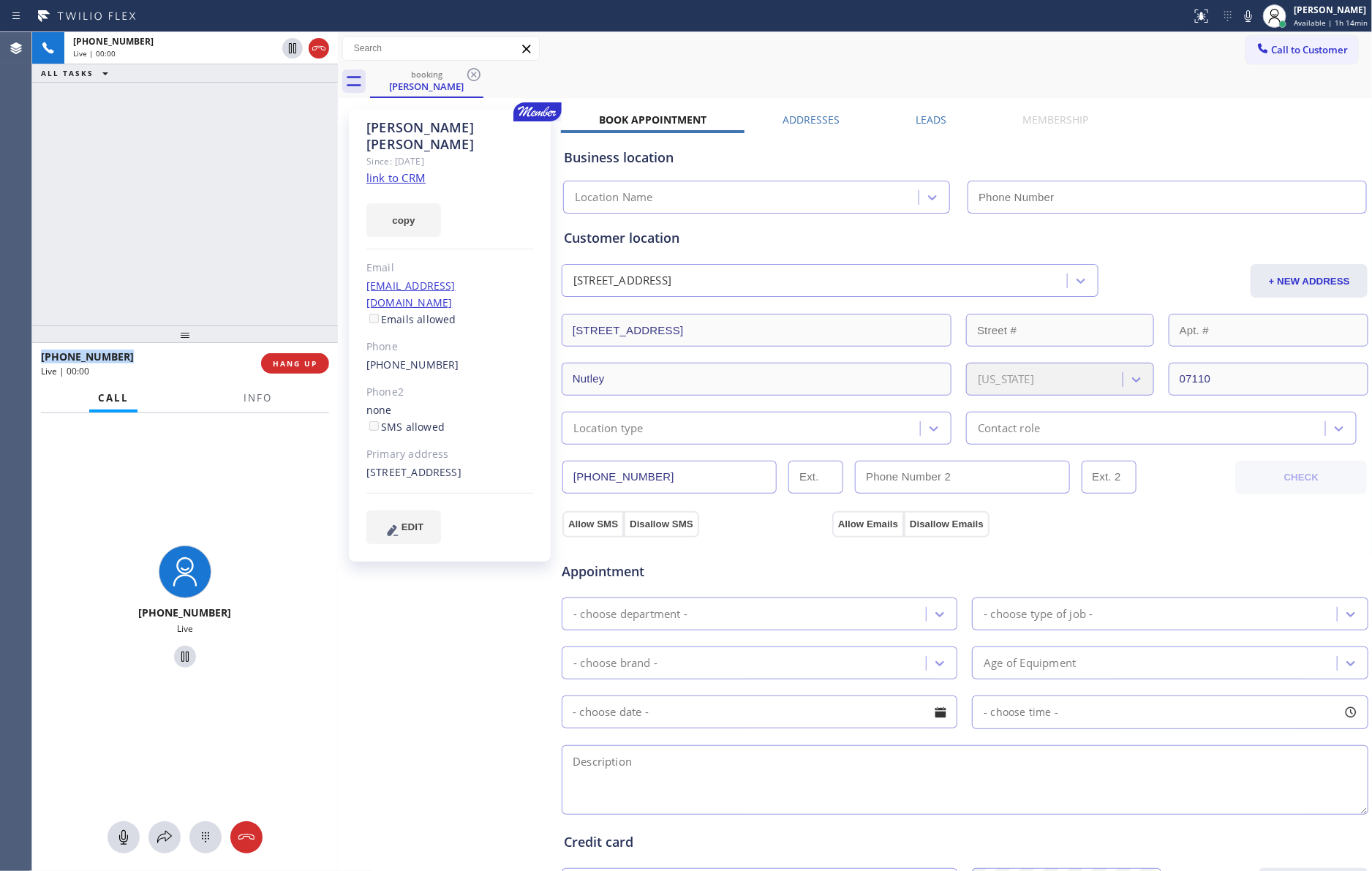
type input "(877) 777-0796"
click at [152, 226] on div "+19736678263 Live | 00:01 ALL TASKS ALL TASKS ACTIVE TASKS TASKS IN WRAP UP" at bounding box center [185, 179] width 306 height 294
click at [152, 226] on div "+19736678263 Live | 00:02 ALL TASKS ALL TASKS ACTIVE TASKS TASKS IN WRAP UP" at bounding box center [185, 179] width 306 height 294
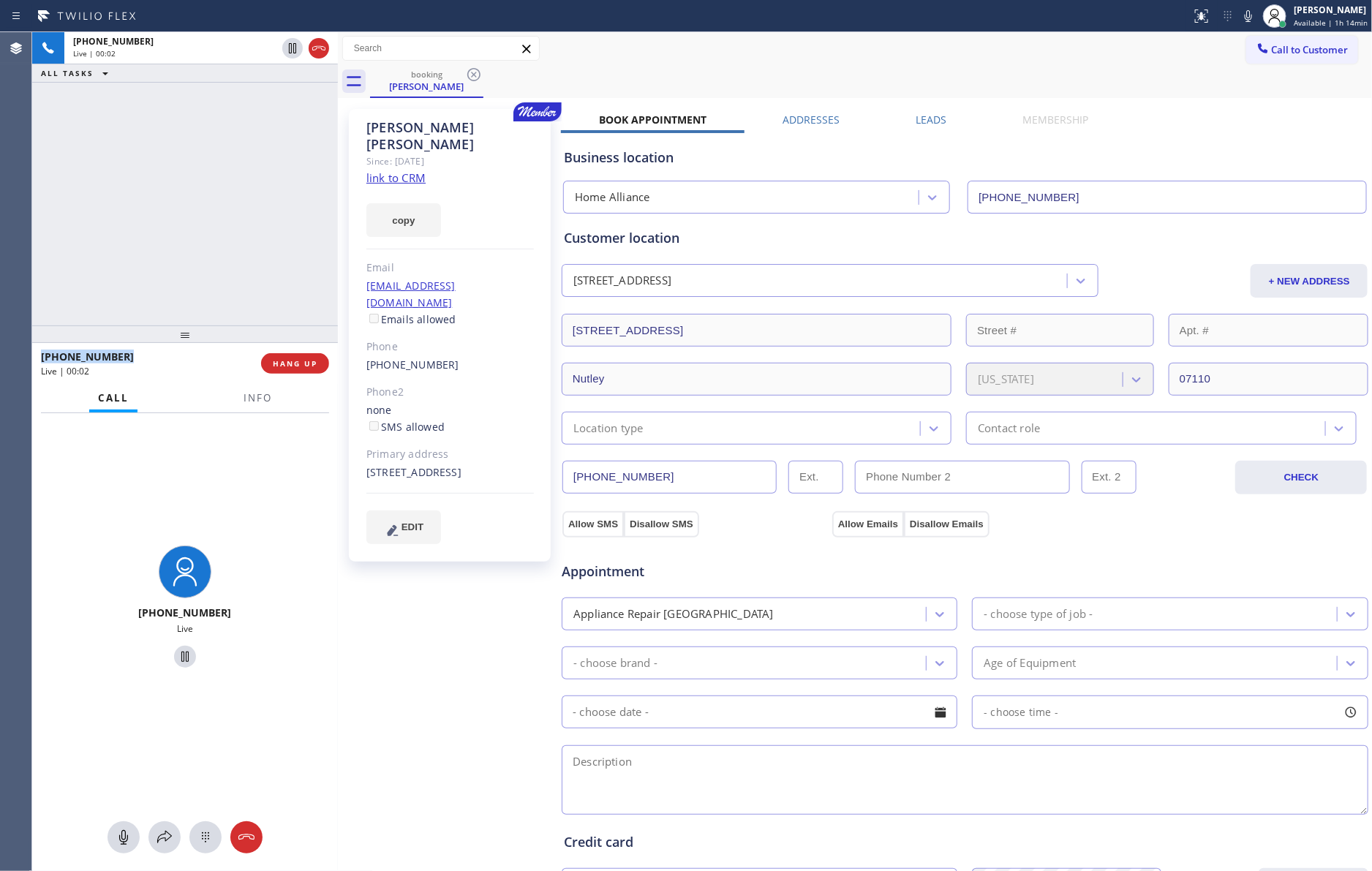
click at [152, 226] on div "+19736678263 Live | 00:02 ALL TASKS ALL TASKS ACTIVE TASKS TASKS IN WRAP UP" at bounding box center [185, 179] width 306 height 294
click at [170, 161] on div "+19736678263 Live | 00:12 ALL TASKS ALL TASKS ACTIVE TASKS TASKS IN WRAP UP" at bounding box center [185, 179] width 306 height 294
click at [170, 161] on div "+19736678263 Live | 00:13 ALL TASKS ALL TASKS ACTIVE TASKS TASKS IN WRAP UP" at bounding box center [185, 179] width 306 height 294
click at [209, 146] on div "+19736678263 Live | 00:14 ALL TASKS ALL TASKS ACTIVE TASKS TASKS IN WRAP UP" at bounding box center [185, 179] width 306 height 294
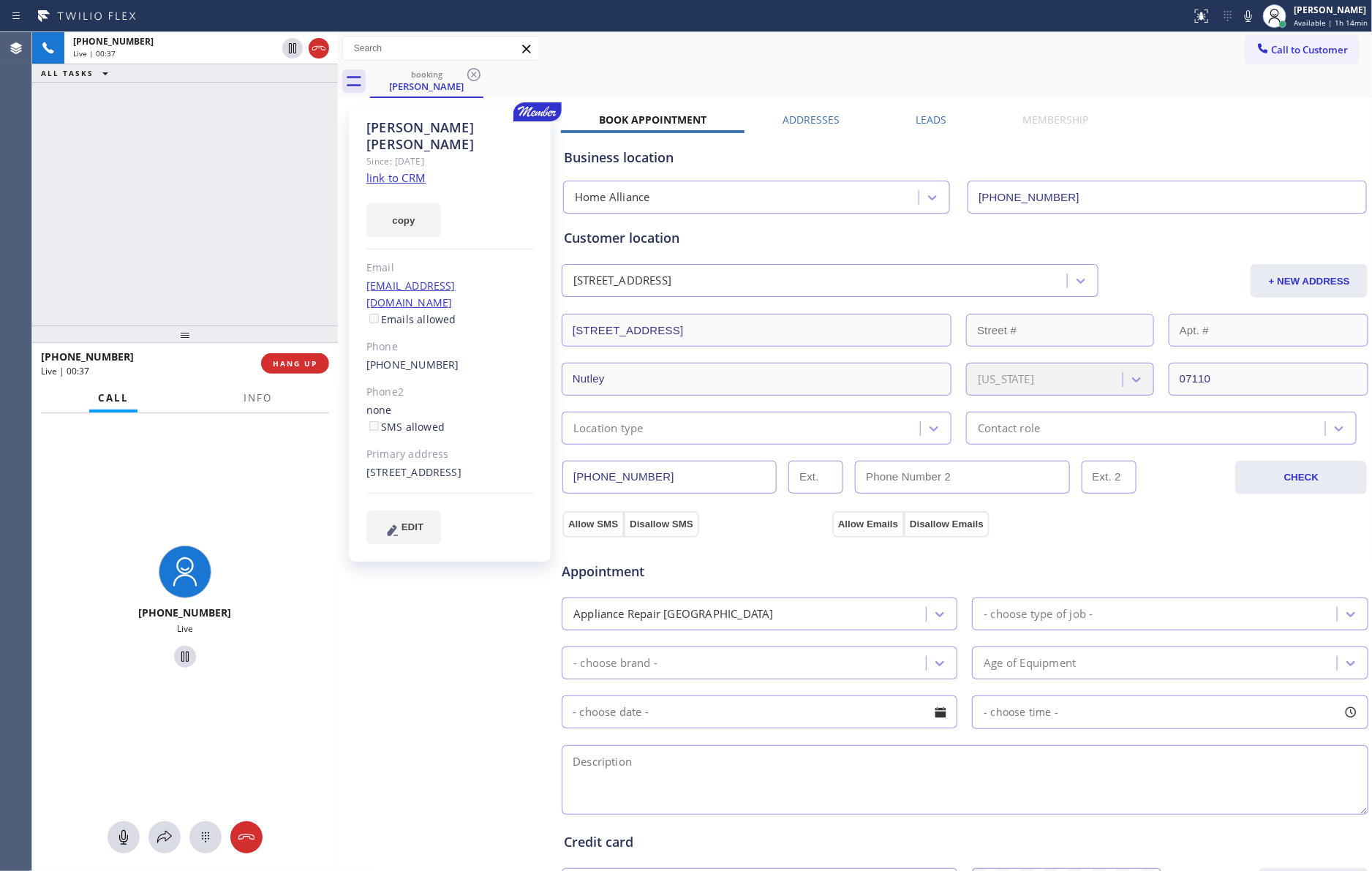
drag, startPoint x: 114, startPoint y: 240, endPoint x: 114, endPoint y: 217, distance: 23.0
click at [114, 240] on div "+19736678263 Live | 00:37 ALL TASKS ALL TASKS ACTIVE TASKS TASKS IN WRAP UP" at bounding box center [185, 179] width 306 height 294
click at [114, 217] on div "+19736678263 Live | 00:39 ALL TASKS ALL TASKS ACTIVE TASKS TASKS IN WRAP UP" at bounding box center [185, 179] width 306 height 294
click at [252, 190] on div "+19736678263 Live | 00:41 ALL TASKS ALL TASKS ACTIVE TASKS TASKS IN WRAP UP" at bounding box center [185, 179] width 306 height 294
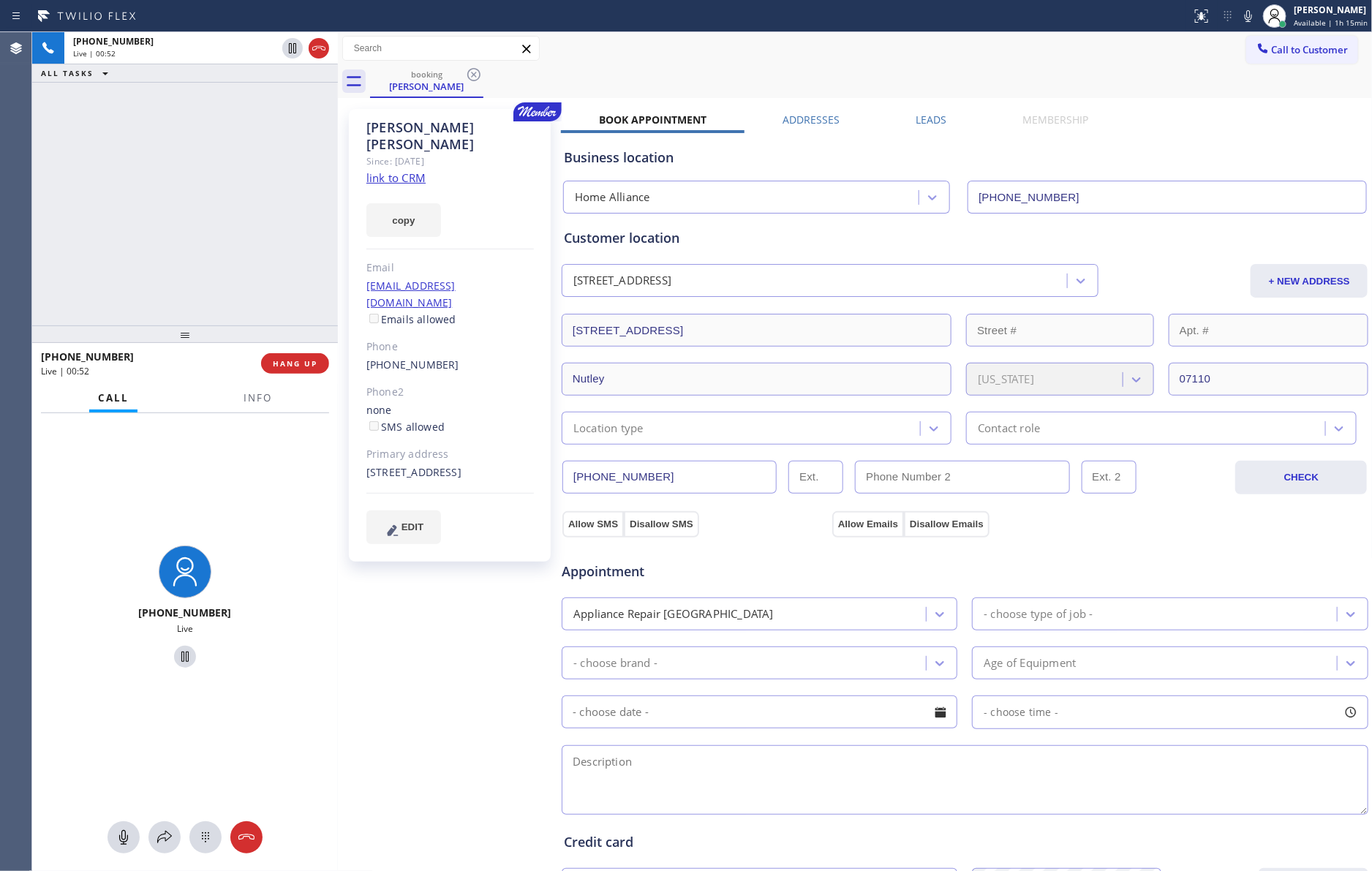
click at [234, 220] on div "+19736678263 Live | 00:52 ALL TASKS ALL TASKS ACTIVE TASKS TASKS IN WRAP UP" at bounding box center [185, 179] width 306 height 294
click at [407, 171] on link "link to CRM" at bounding box center [396, 178] width 59 height 15
drag, startPoint x: 141, startPoint y: 209, endPoint x: 392, endPoint y: 237, distance: 252.6
click at [147, 209] on div "+19736678263 Live | 00:53 ALL TASKS ALL TASKS ACTIVE TASKS TASKS IN WRAP UP" at bounding box center [185, 179] width 306 height 294
drag, startPoint x: 217, startPoint y: 156, endPoint x: 367, endPoint y: 130, distance: 152.2
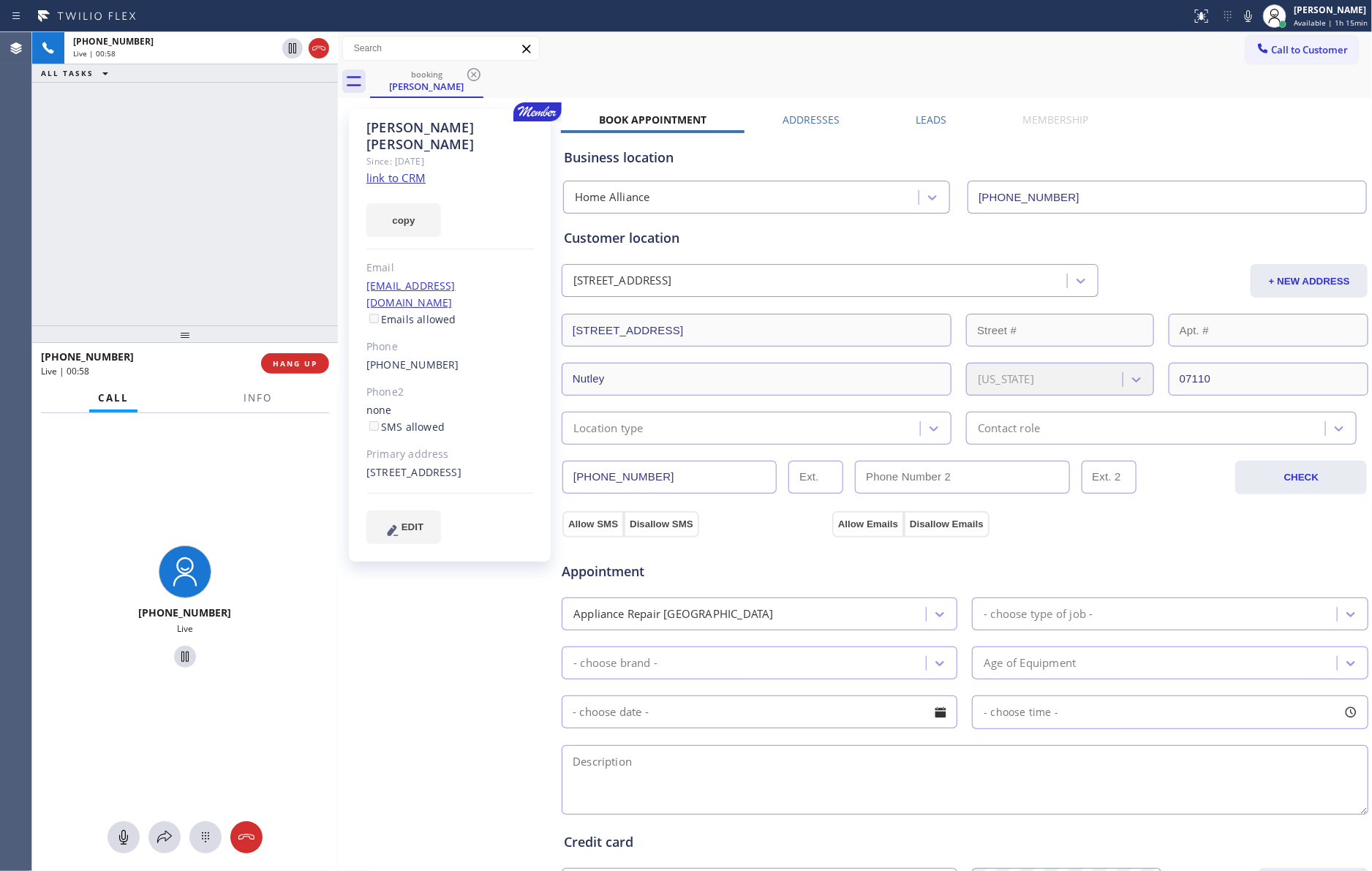
click at [238, 156] on div "+19736678263 Live | 00:58 ALL TASKS ALL TASKS ACTIVE TASKS TASKS IN WRAP UP" at bounding box center [185, 179] width 306 height 294
click at [397, 125] on div "John Zabriskie" at bounding box center [450, 136] width 167 height 33
copy div "John Zabriskie"
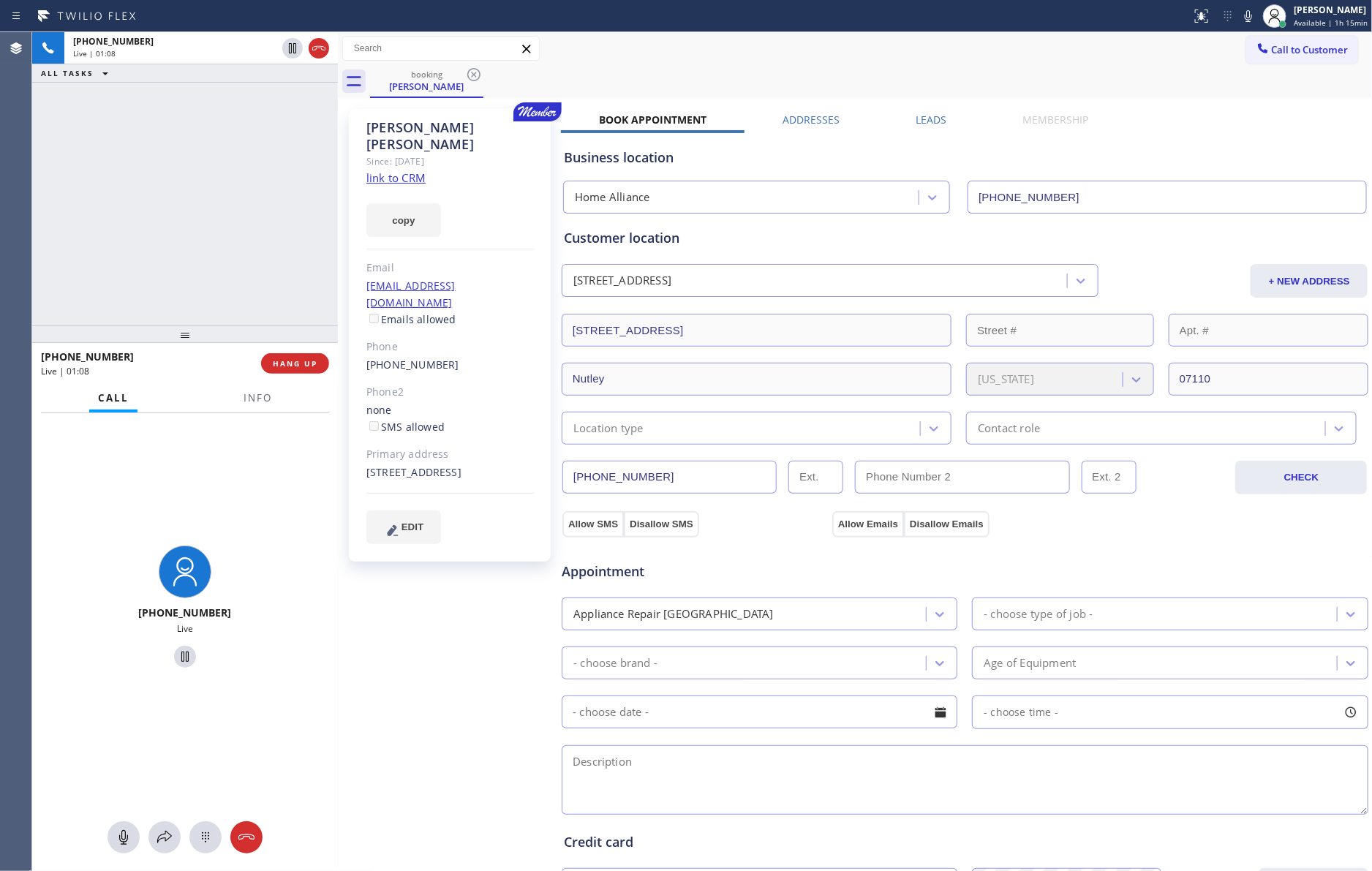
click at [121, 251] on div "+19736678263 Live | 01:08 ALL TASKS ALL TASKS ACTIVE TASKS TASKS IN WRAP UP" at bounding box center [185, 179] width 306 height 294
click at [136, 270] on div "+19736678263 Live | 02:51 ALL TASKS ALL TASKS ACTIVE TASKS TASKS IN WRAP UP" at bounding box center [185, 179] width 306 height 294
click at [119, 257] on div "+19736678263 Live | 02:51 ALL TASKS ALL TASKS ACTIVE TASKS TASKS IN WRAP UP" at bounding box center [185, 179] width 306 height 294
click at [119, 257] on div "+19736678263 Live | 02:52 ALL TASKS ALL TASKS ACTIVE TASKS TASKS IN WRAP UP" at bounding box center [185, 179] width 306 height 294
click at [119, 257] on div "+19736678263 Live | 02:53 ALL TASKS ALL TASKS ACTIVE TASKS TASKS IN WRAP UP" at bounding box center [185, 179] width 306 height 294
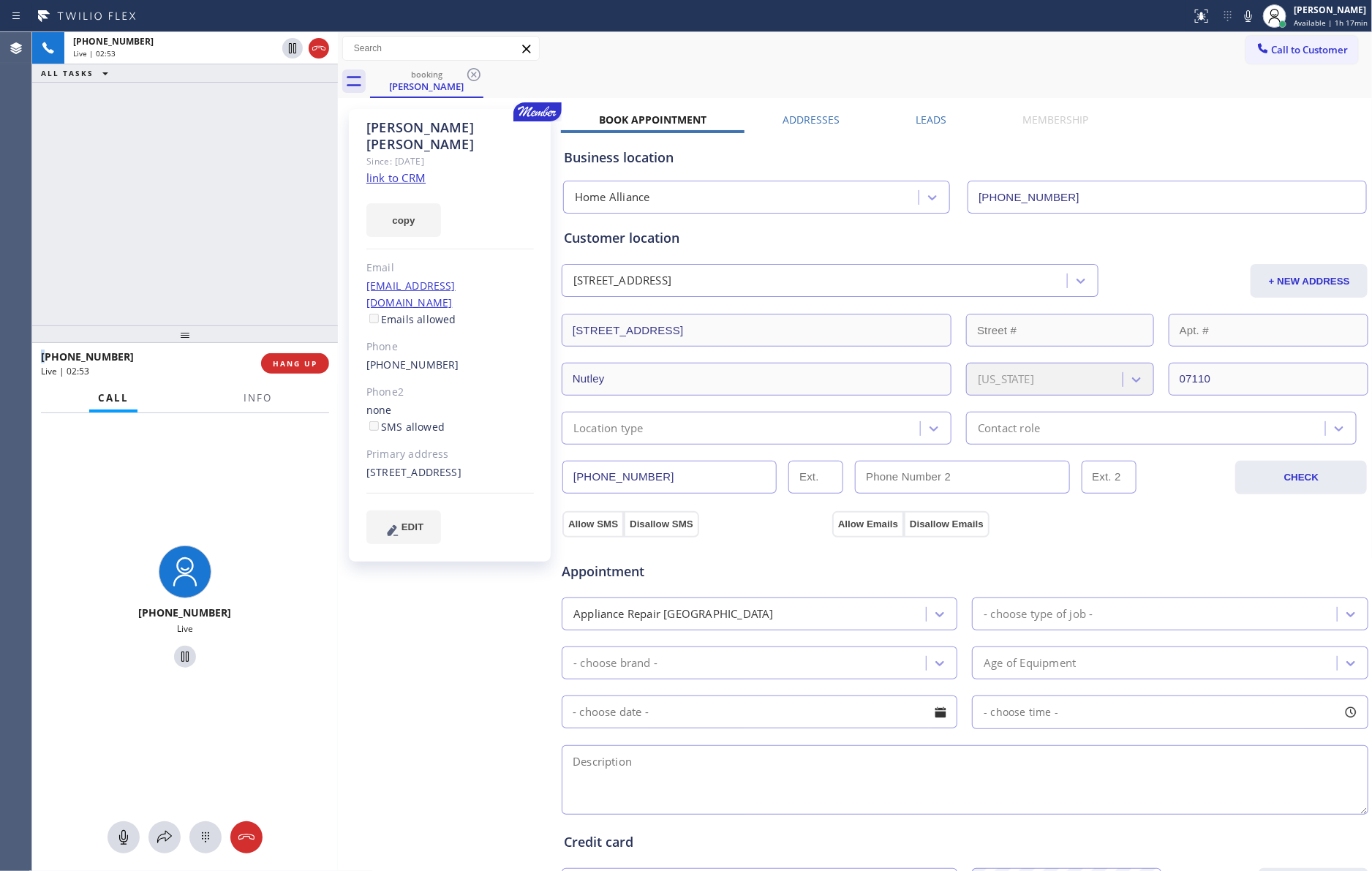
click at [119, 257] on div "+19736678263 Live | 02:53 ALL TASKS ALL TASKS ACTIVE TASKS TASKS IN WRAP UP" at bounding box center [185, 179] width 306 height 294
click at [119, 257] on div "+19736678263 Live | 02:54 ALL TASKS ALL TASKS ACTIVE TASKS TASKS IN WRAP UP" at bounding box center [185, 179] width 306 height 294
click at [119, 257] on div "+19736678263 Live | 02:59 ALL TASKS ALL TASKS ACTIVE TASKS TASKS IN WRAP UP" at bounding box center [185, 179] width 306 height 294
click at [119, 257] on div "+19736678263 Live | 03:05 ALL TASKS ALL TASKS ACTIVE TASKS TASKS IN WRAP UP" at bounding box center [185, 179] width 306 height 294
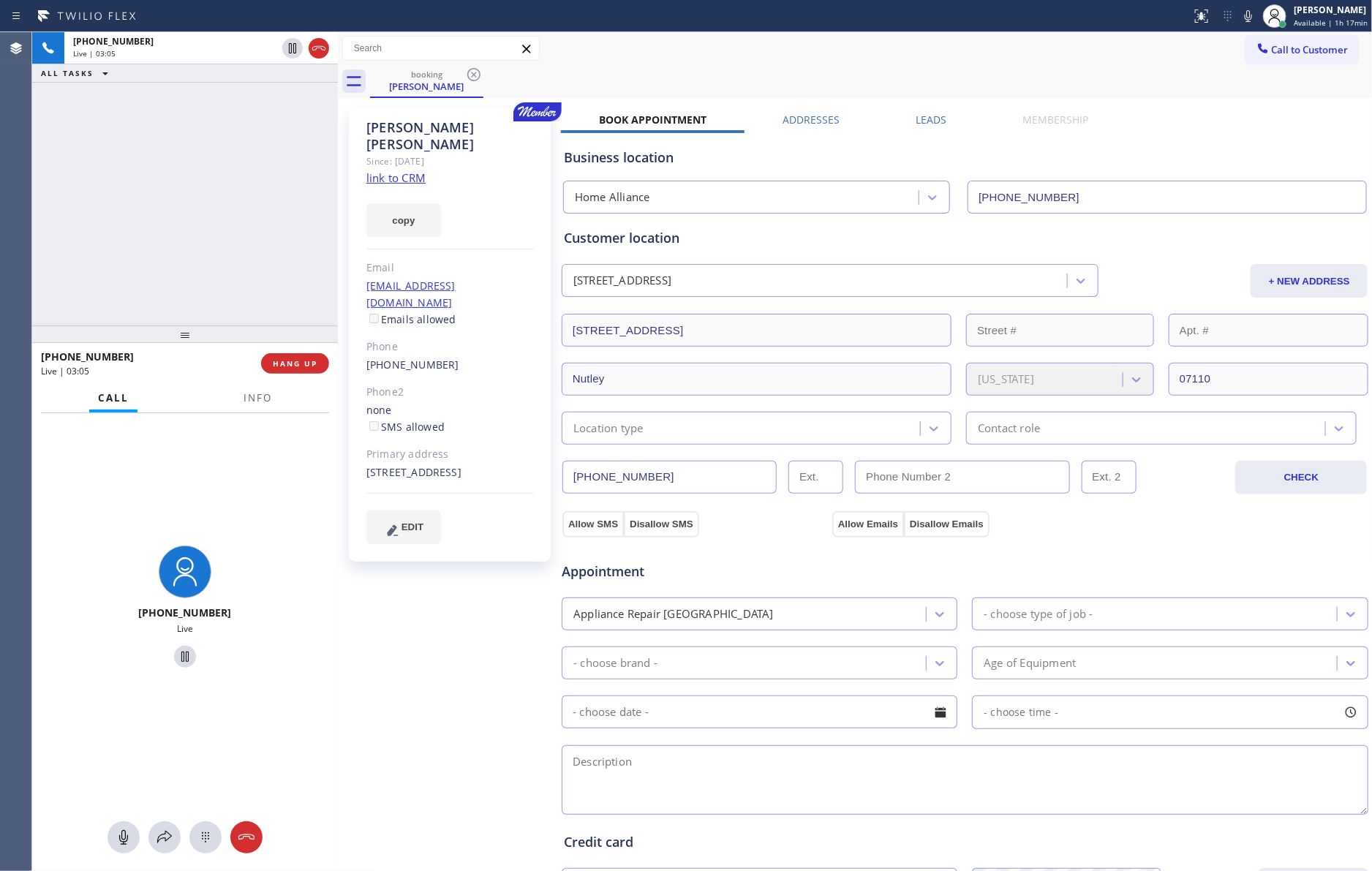
click at [119, 257] on div "+19736678263 Live | 03:05 ALL TASKS ALL TASKS ACTIVE TASKS TASKS IN WRAP UP" at bounding box center [185, 179] width 306 height 294
click at [147, 150] on div "+19736678263 Live | 03:16 ALL TASKS ALL TASKS ACTIVE TASKS TASKS IN WRAP UP" at bounding box center [185, 179] width 306 height 294
click at [148, 150] on div "+19736678263 Live | 03:17 ALL TASKS ALL TASKS ACTIVE TASKS TASKS IN WRAP UP" at bounding box center [185, 179] width 306 height 294
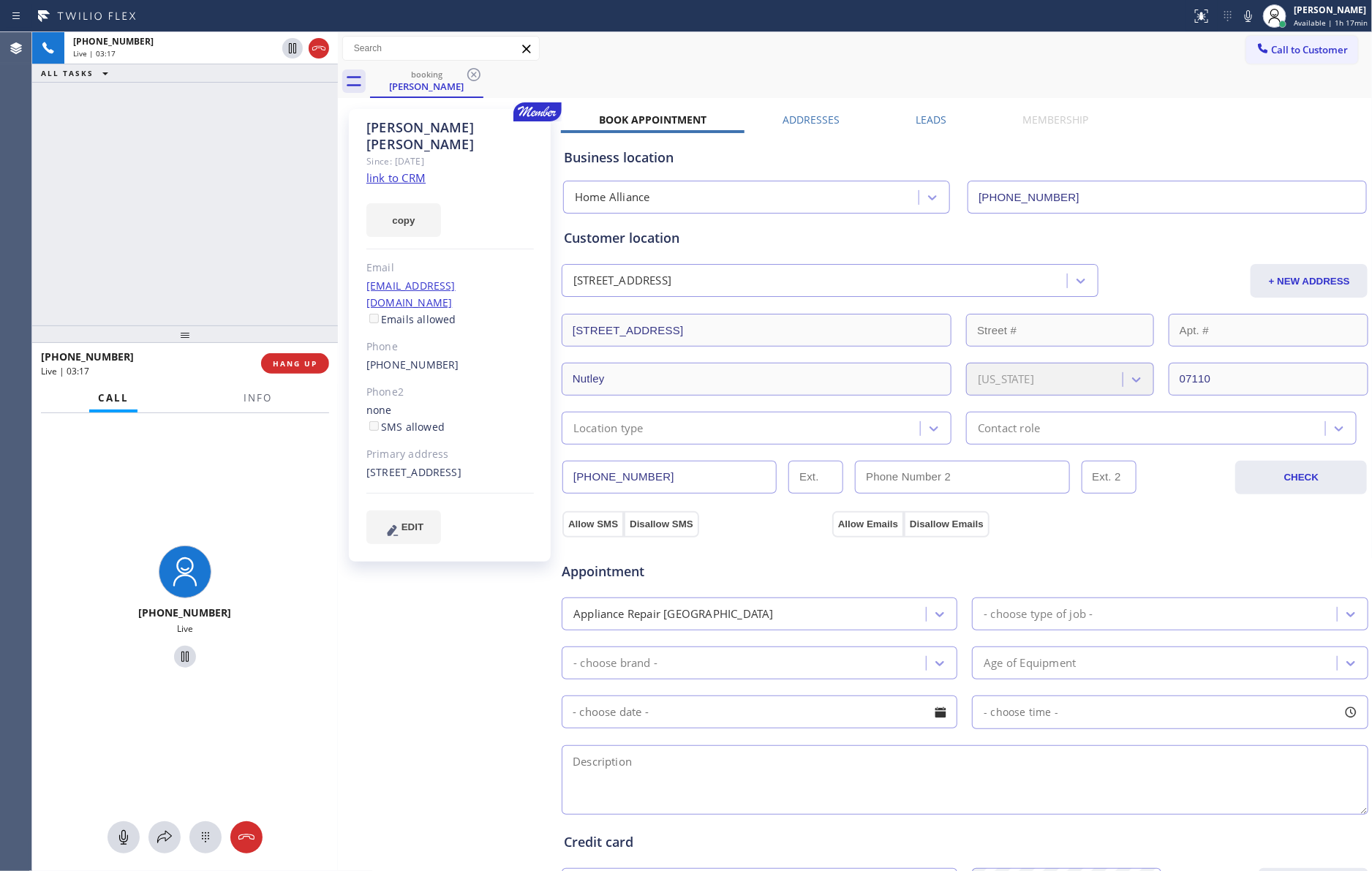
click at [148, 150] on div "+19736678263 Live | 03:17 ALL TASKS ALL TASKS ACTIVE TASKS TASKS IN WRAP UP" at bounding box center [185, 179] width 306 height 294
click at [148, 150] on div "+19736678263 Live | 03:18 ALL TASKS ALL TASKS ACTIVE TASKS TASKS IN WRAP UP" at bounding box center [185, 179] width 306 height 294
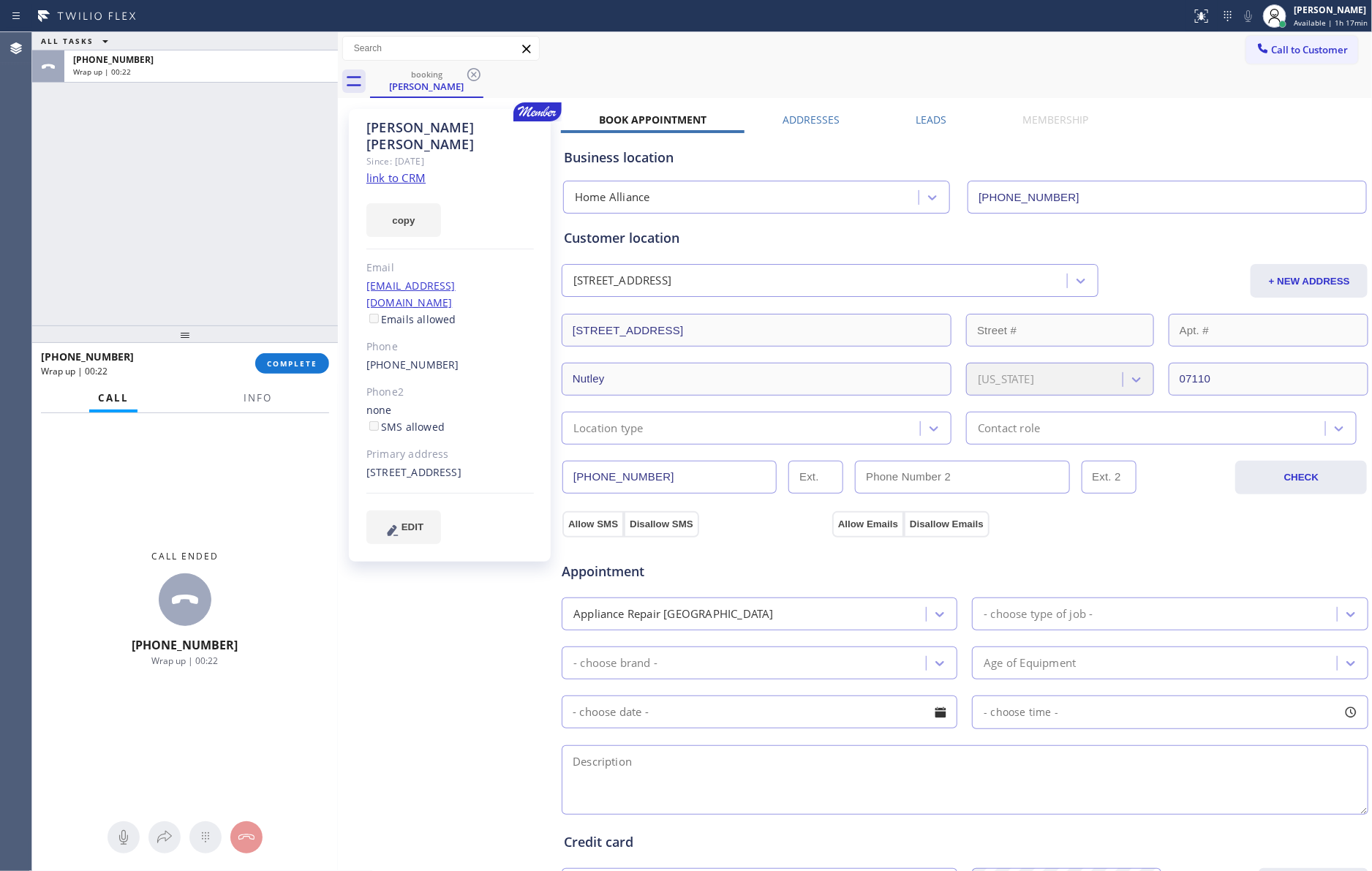
click at [249, 198] on div "ALL TASKS ALL TASKS ACTIVE TASKS TASKS IN WRAP UP +19736678263 Wrap up | 00:22" at bounding box center [185, 179] width 306 height 294
click at [231, 235] on div "ALL TASKS ALL TASKS ACTIVE TASKS TASKS IN WRAP UP +19736678263 Wrap up | 00:22" at bounding box center [185, 179] width 306 height 294
drag, startPoint x: 294, startPoint y: 369, endPoint x: 191, endPoint y: 225, distance: 177.0
click at [294, 367] on span "COMPLETE" at bounding box center [292, 364] width 51 height 10
click at [191, 225] on div "ALL TASKS ALL TASKS ACTIVE TASKS TASKS IN WRAP UP +19736678263 Wrap up | 00:23" at bounding box center [185, 179] width 306 height 294
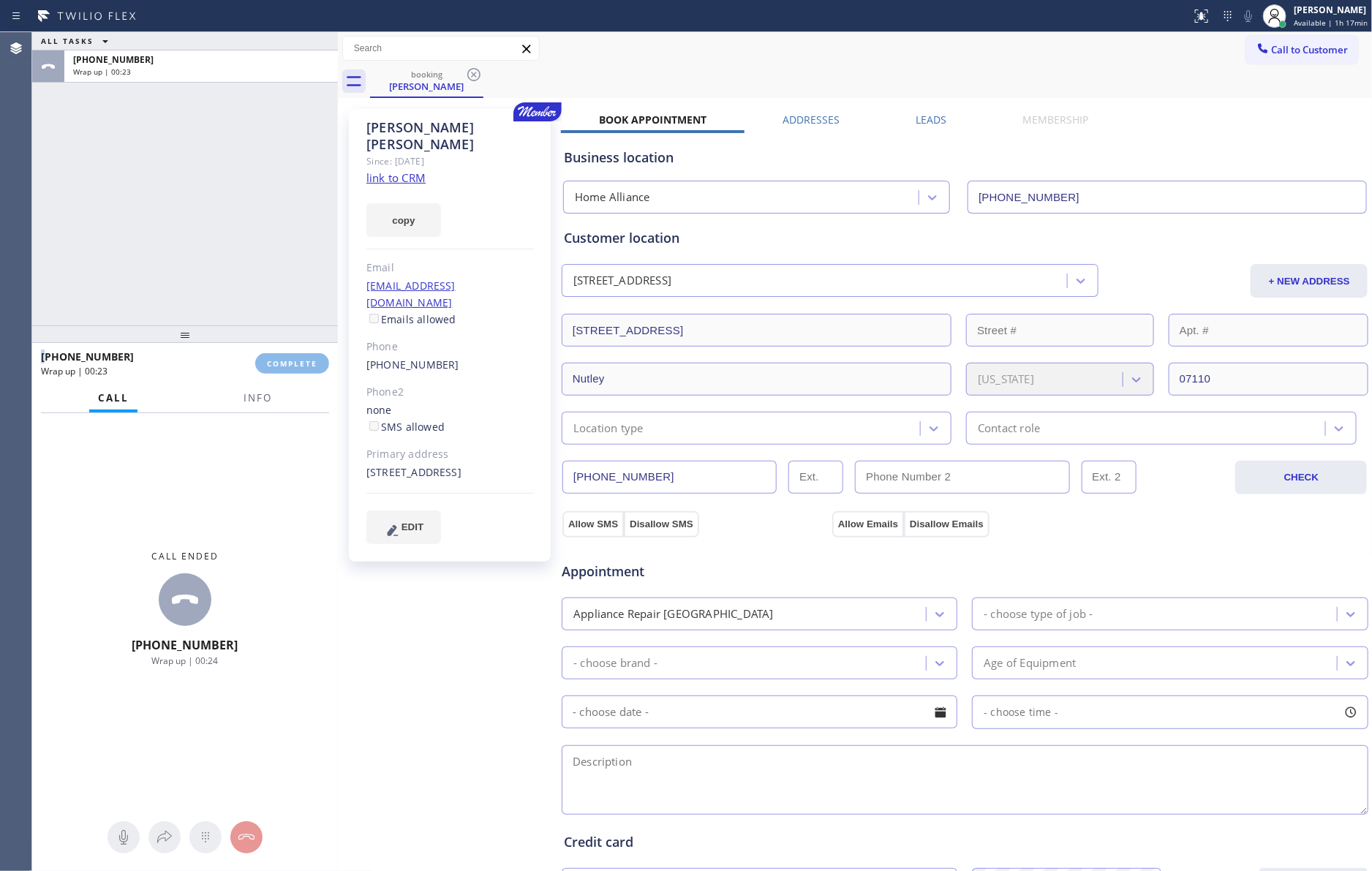
click at [194, 224] on div "ALL TASKS ALL TASKS ACTIVE TASKS TASKS IN WRAP UP +19736678263 Wrap up | 00:23" at bounding box center [185, 179] width 306 height 294
click at [194, 224] on div "ALL TASKS ALL TASKS ACTIVE TASKS TASKS IN WRAP UP +19736678263 Wrap up | 00:24" at bounding box center [185, 179] width 306 height 294
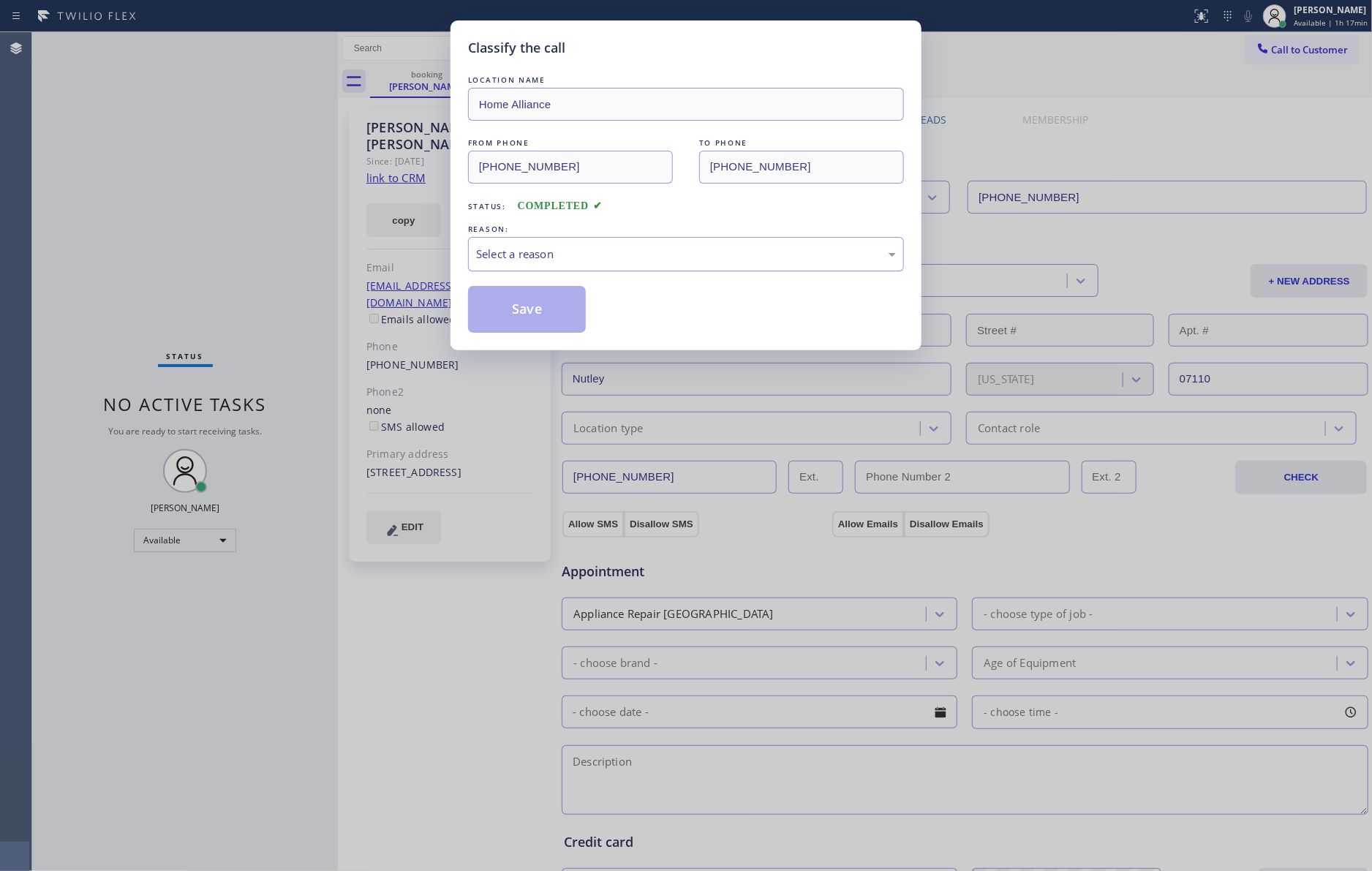
click at [600, 263] on div "Select a reason" at bounding box center [685, 254] width 420 height 17
click at [546, 308] on button "Save" at bounding box center [527, 309] width 118 height 47
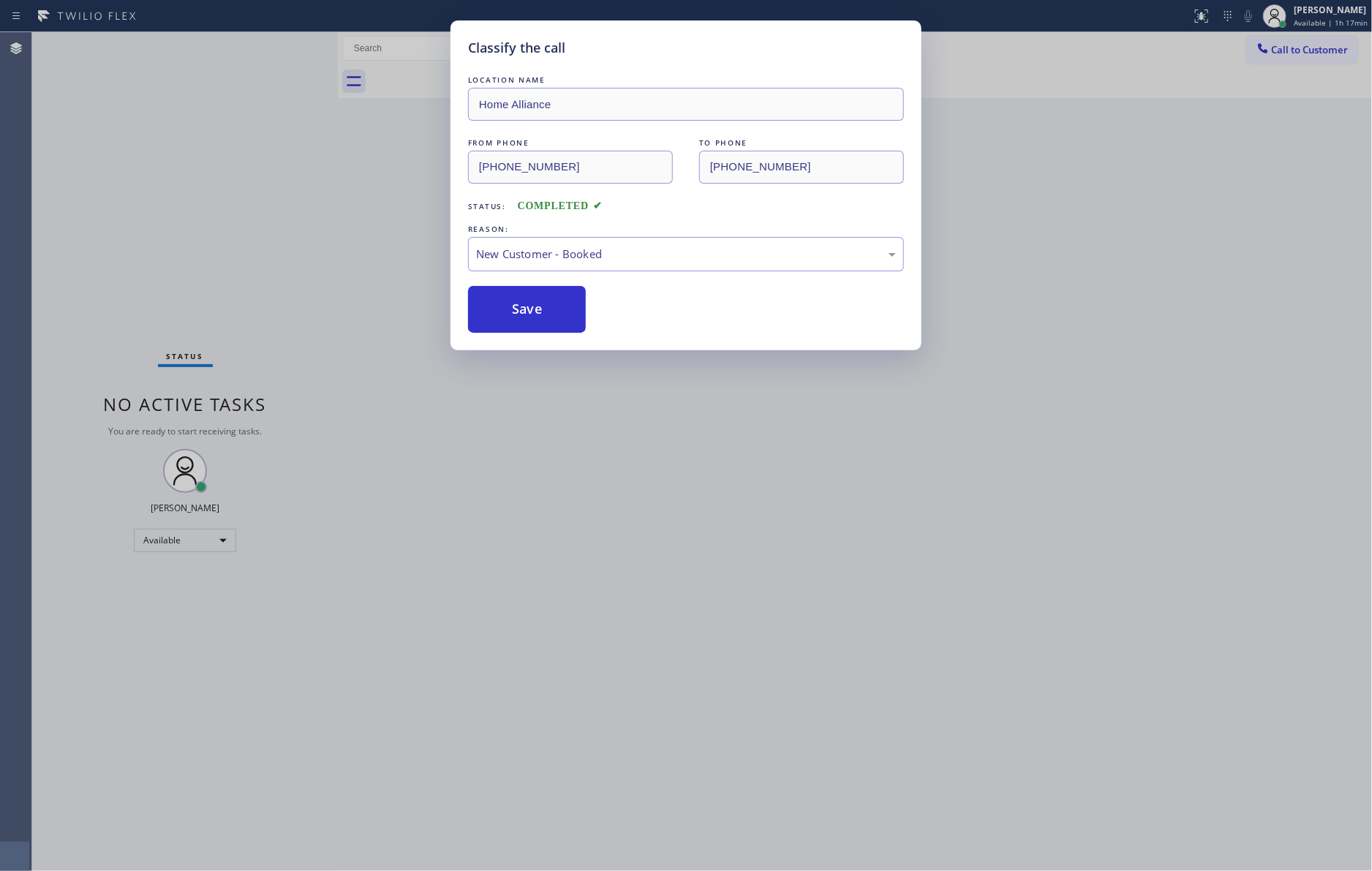
click at [255, 202] on div "Classify the call LOCATION NAME Home Alliance FROM PHONE (973) 667-8263 TO PHON…" at bounding box center [686, 435] width 1372 height 871
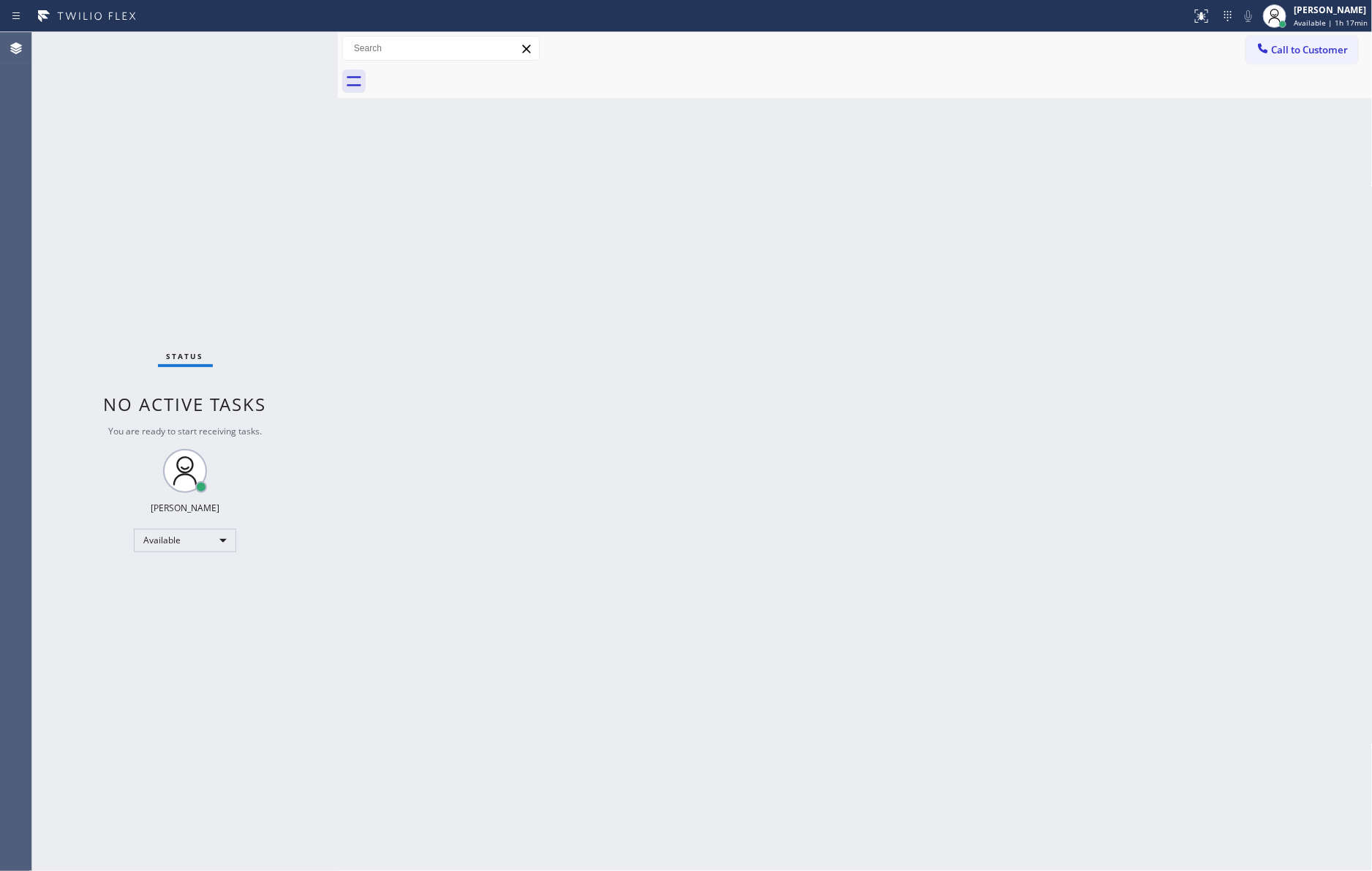
click at [338, 261] on div at bounding box center [338, 452] width 0 height 839
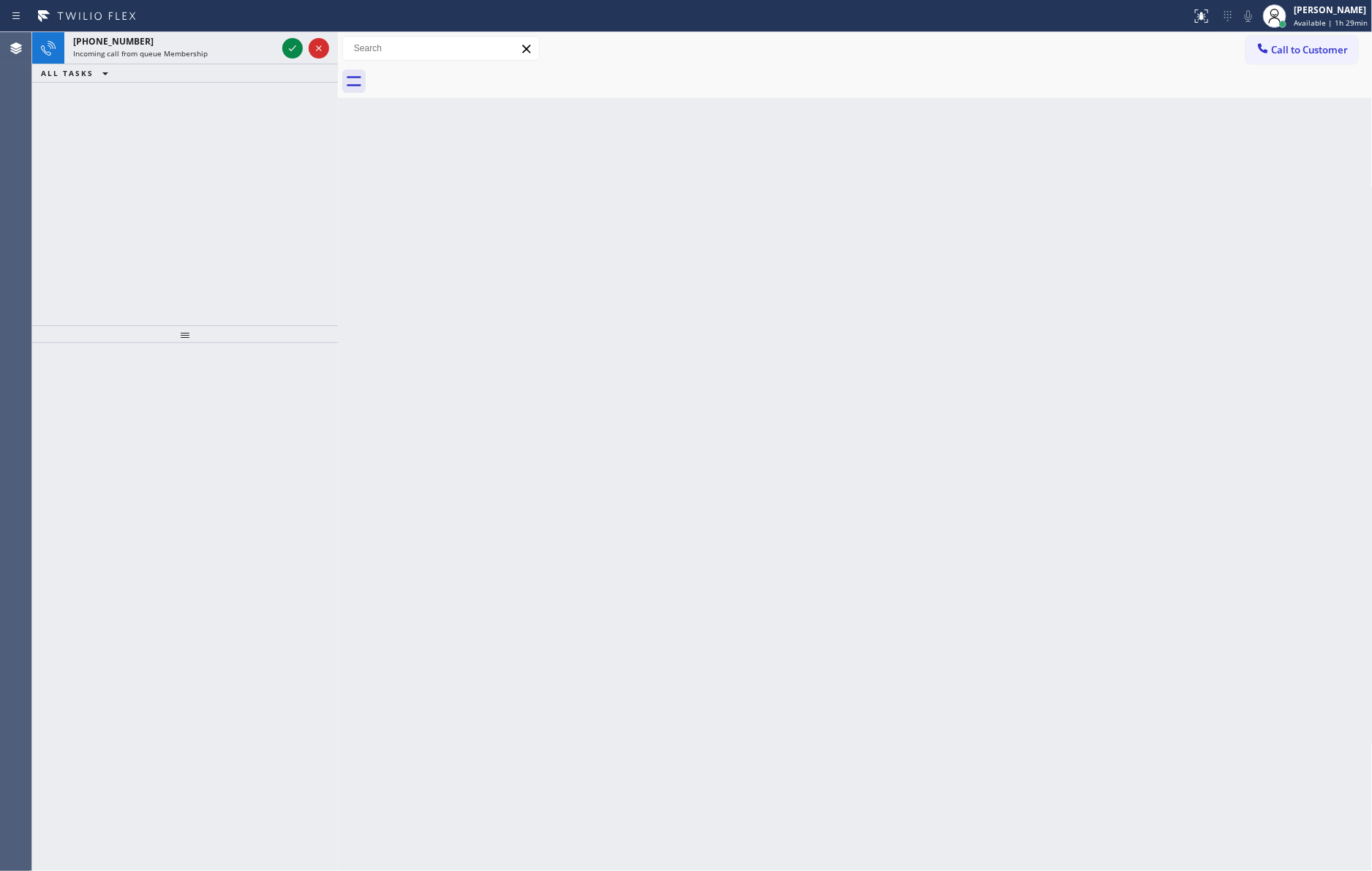
click at [306, 200] on div "+13107212836 Incoming call from queue Membership ALL TASKS ALL TASKS ACTIVE TAS…" at bounding box center [185, 179] width 306 height 294
click at [288, 47] on icon at bounding box center [292, 47] width 17 height 17
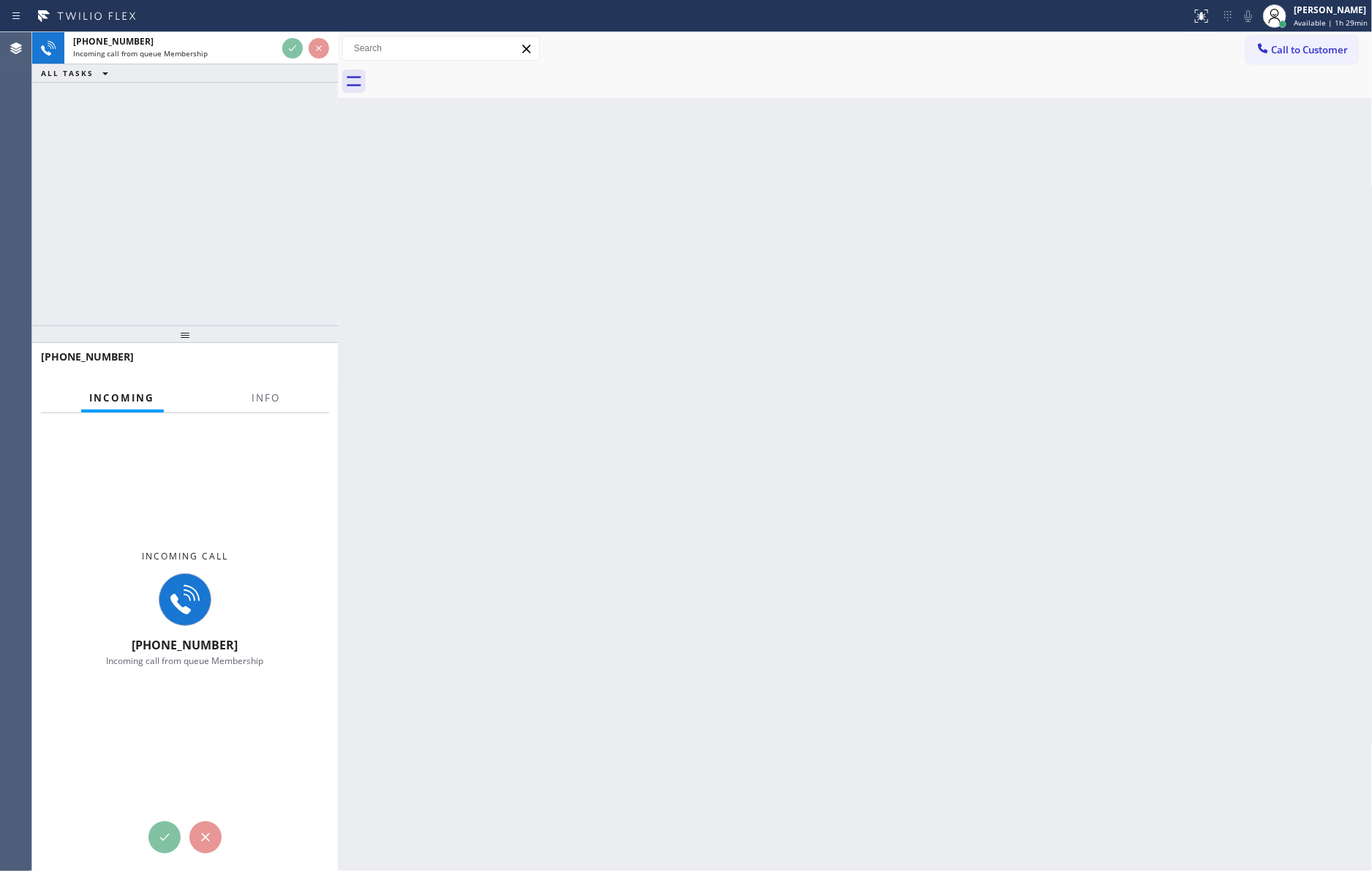
click at [308, 200] on div "+13107212836 Incoming call from queue Membership ALL TASKS ALL TASKS ACTIVE TAS…" at bounding box center [185, 179] width 306 height 294
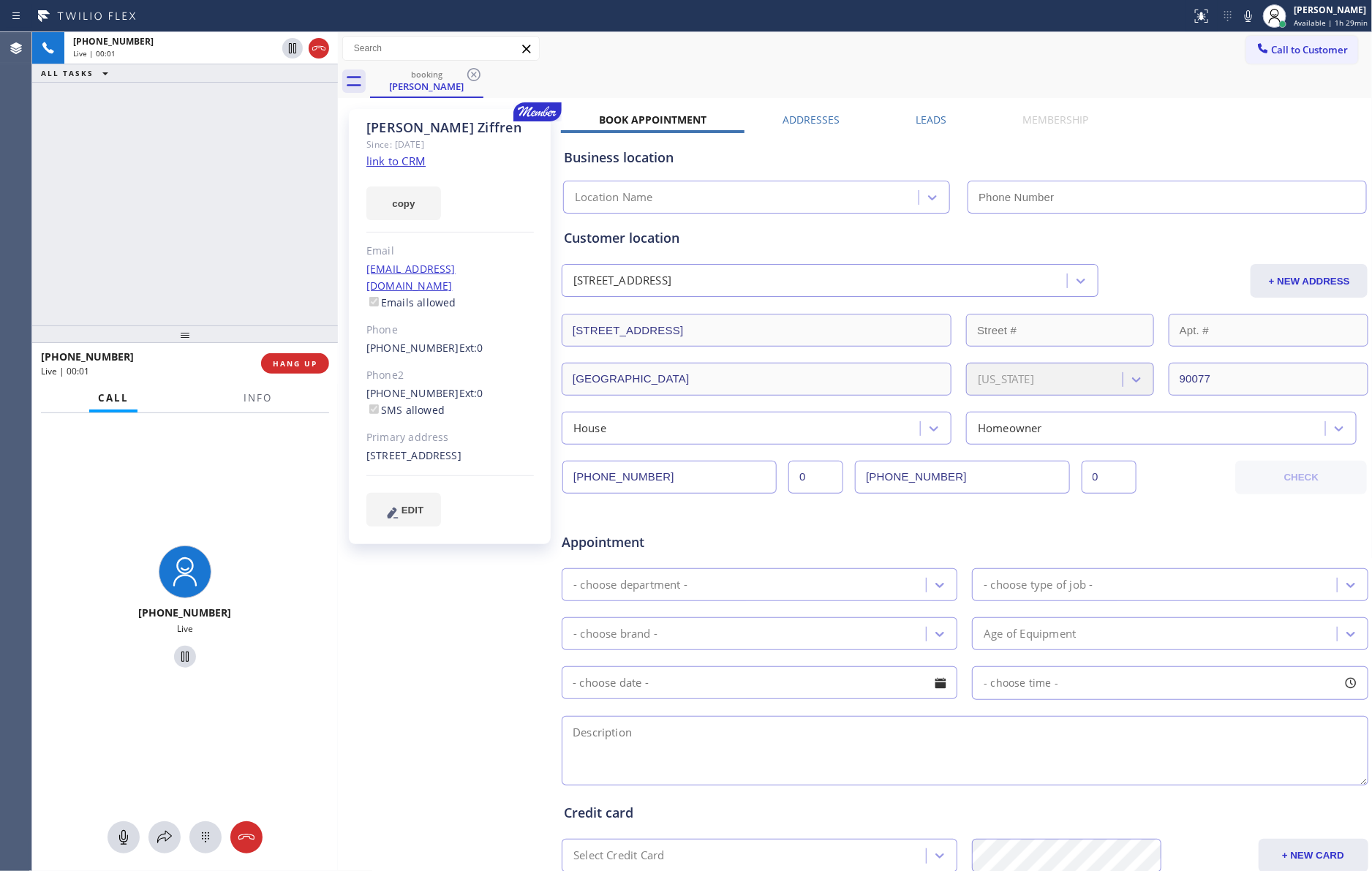
type input "(877) 777-0796"
click at [395, 163] on link "link to CRM" at bounding box center [396, 161] width 59 height 15
click at [131, 211] on div "+13107212836 Live | 00:40 ALL TASKS ALL TASKS ACTIVE TASKS TASKS IN WRAP UP" at bounding box center [185, 179] width 306 height 294
drag, startPoint x: 180, startPoint y: 139, endPoint x: 439, endPoint y: 169, distance: 260.7
click at [214, 145] on div "+13107212836 Live | 00:44 ALL TASKS ALL TASKS ACTIVE TASKS TASKS IN WRAP UP" at bounding box center [185, 179] width 306 height 294
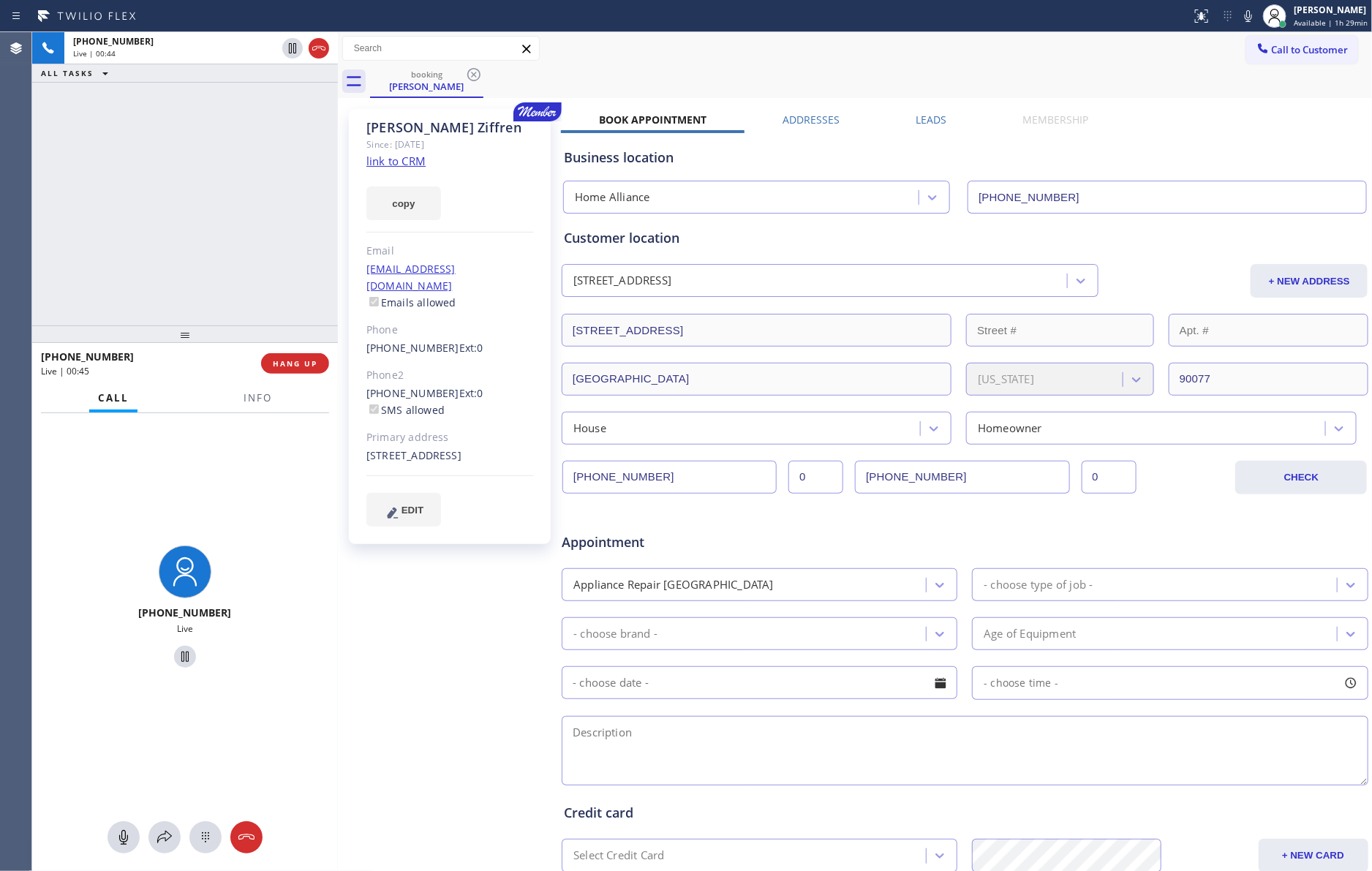
click at [409, 162] on link "link to CRM" at bounding box center [396, 161] width 59 height 15
click at [214, 209] on div "+13107212836 Live | 00:45 ALL TASKS ALL TASKS ACTIVE TASKS TASKS IN WRAP UP" at bounding box center [185, 179] width 306 height 294
drag, startPoint x: 193, startPoint y: 265, endPoint x: 210, endPoint y: 266, distance: 17.0
click at [195, 265] on div "+13107212836 Live | 02:32 ALL TASKS ALL TASKS ACTIVE TASKS TASKS IN WRAP UP" at bounding box center [185, 179] width 306 height 294
click at [211, 266] on div "+13107212836 Live | 02:34 ALL TASKS ALL TASKS ACTIVE TASKS TASKS IN WRAP UP" at bounding box center [185, 179] width 306 height 294
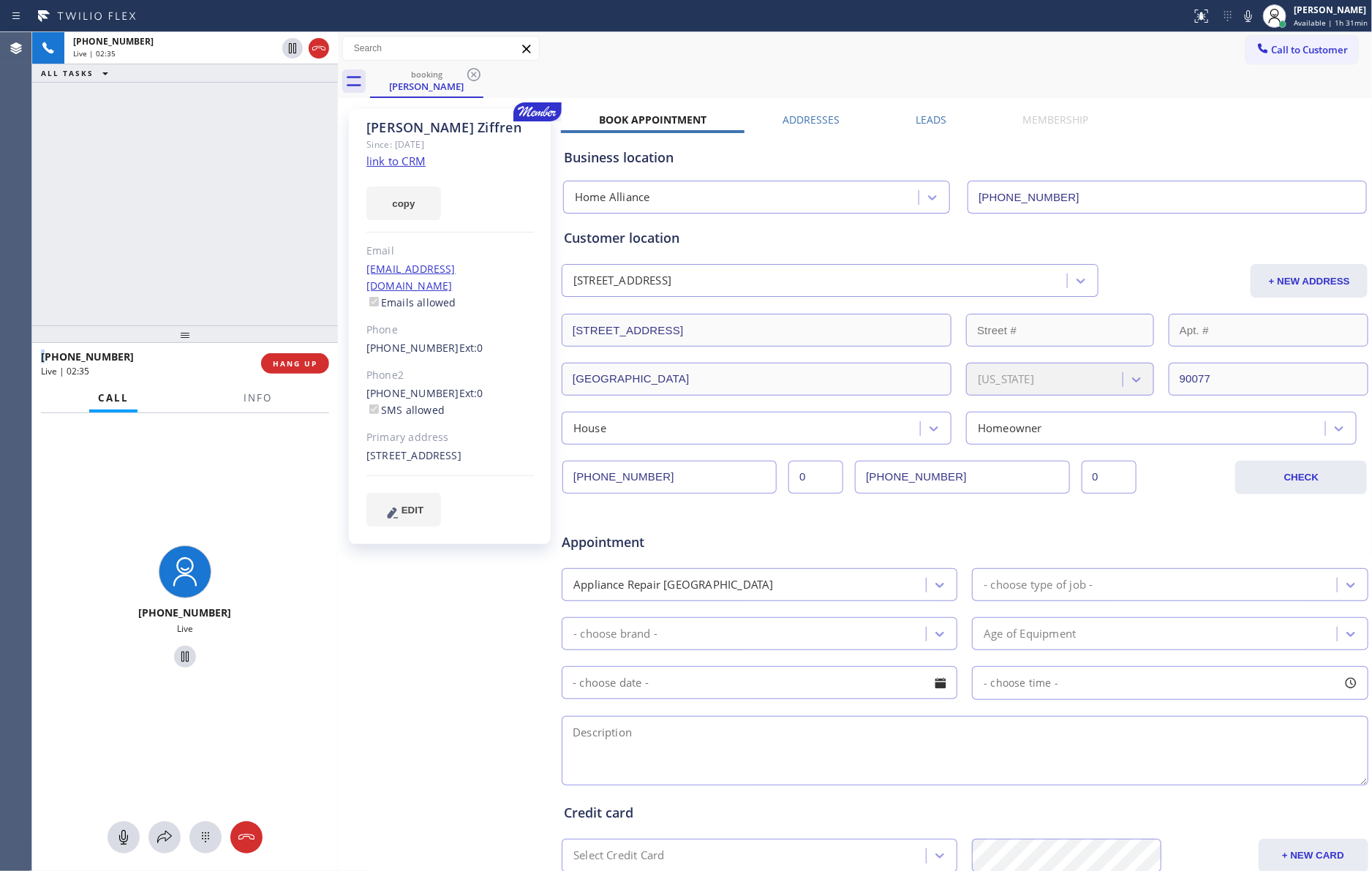
click at [211, 266] on div "+13107212836 Live | 02:35 ALL TASKS ALL TASKS ACTIVE TASKS TASKS IN WRAP UP" at bounding box center [185, 179] width 306 height 294
click at [228, 231] on div "+13107212836 Live | 02:56 ALL TASKS ALL TASKS ACTIVE TASKS TASKS IN WRAP UP" at bounding box center [185, 179] width 306 height 294
click at [226, 230] on div "+13107212836 Live | 02:57 ALL TASKS ALL TASKS ACTIVE TASKS TASKS IN WRAP UP" at bounding box center [185, 179] width 306 height 294
drag, startPoint x: 452, startPoint y: 124, endPoint x: 354, endPoint y: 126, distance: 98.0
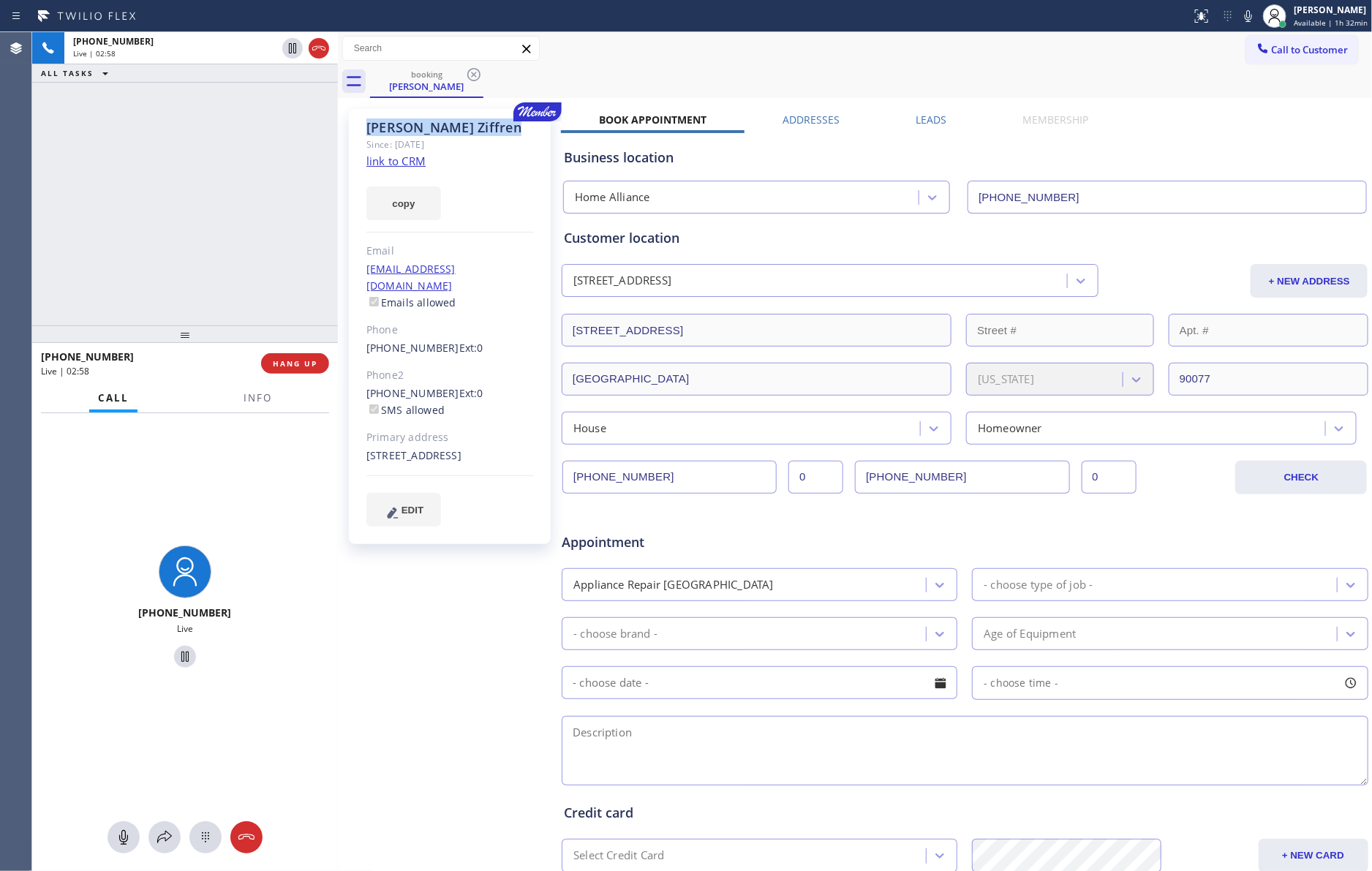
click at [354, 126] on div "Ellen Ziffren Since: 20 may 2020 link to CRM copy Email ellenrziffren@gmail.com…" at bounding box center [449, 326] width 202 height 435
copy div "Ellen Ziffren"
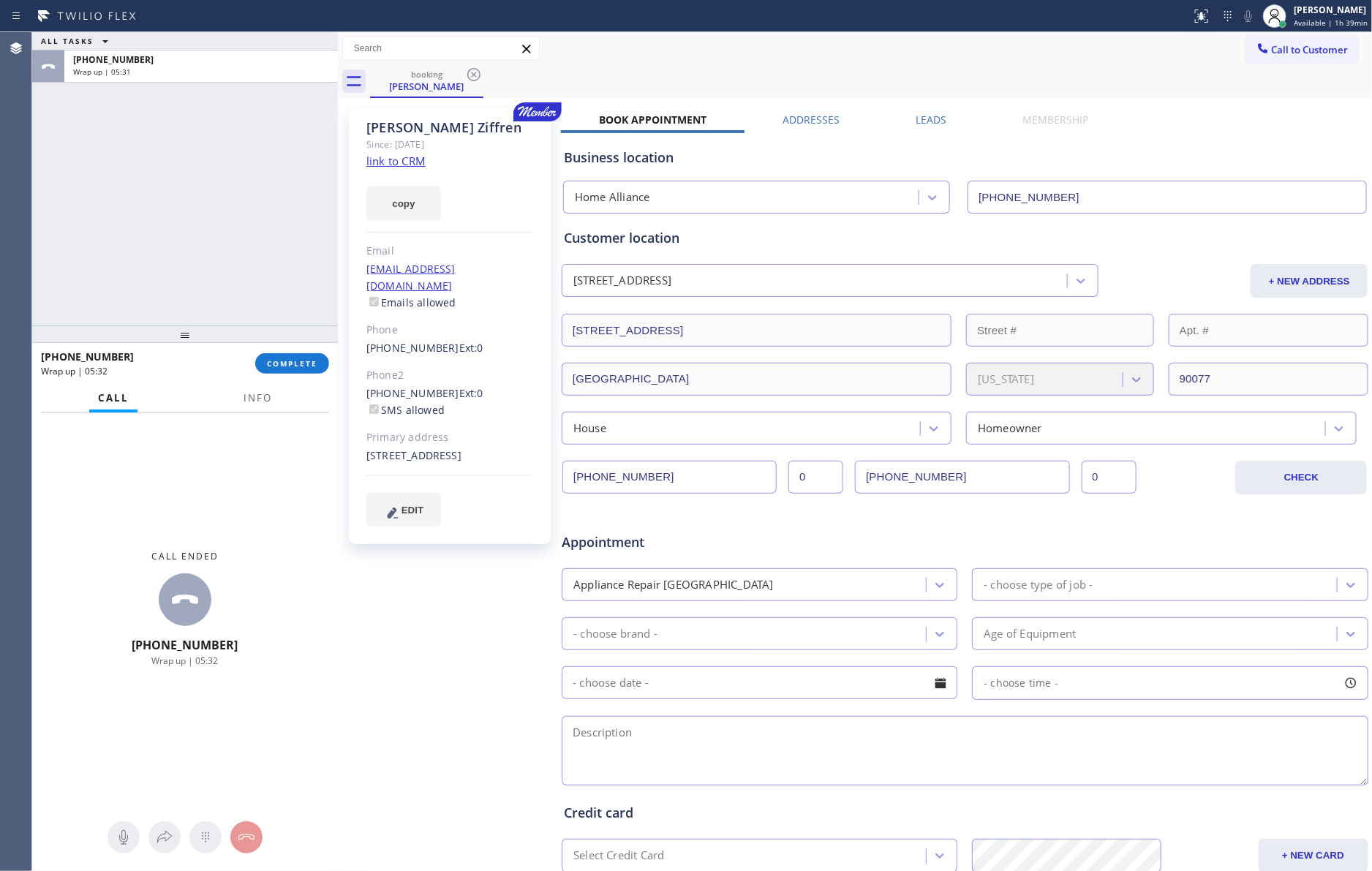
drag, startPoint x: 128, startPoint y: 205, endPoint x: 351, endPoint y: 383, distance: 285.3
click at [170, 269] on div "ALL TASKS ALL TASKS ACTIVE TASKS TASKS IN WRAP UP +13107212836 Wrap up | 05:31" at bounding box center [185, 179] width 306 height 294
click at [323, 363] on button "COMPLETE" at bounding box center [292, 364] width 74 height 21
click at [235, 156] on div "ALL TASKS ALL TASKS ACTIVE TASKS TASKS IN WRAP UP +13107212836 Wrap up | 05:32" at bounding box center [185, 179] width 306 height 294
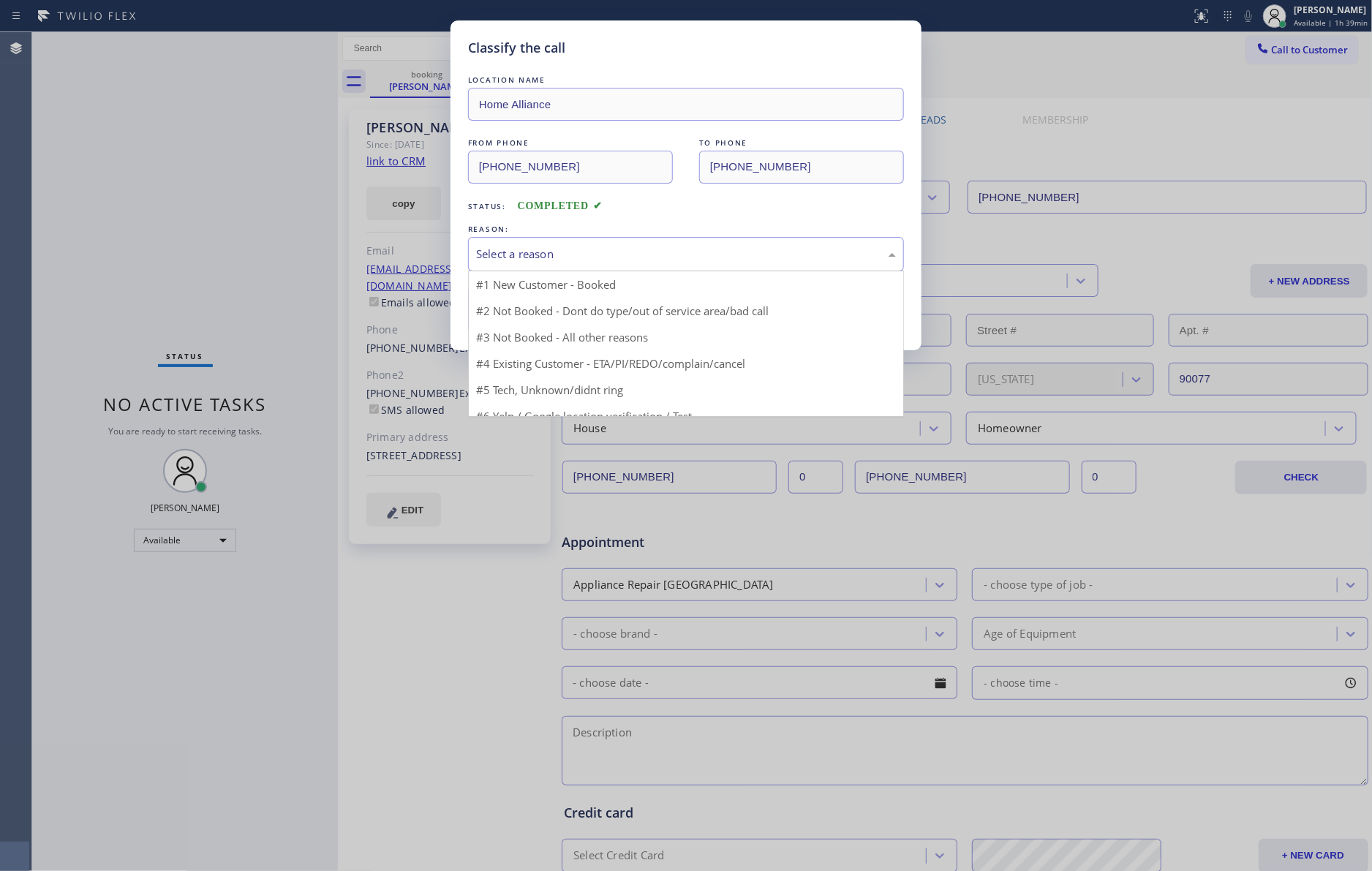
drag, startPoint x: 629, startPoint y: 242, endPoint x: 575, endPoint y: 336, distance: 108.4
click at [626, 249] on div "Select a reason" at bounding box center [686, 254] width 436 height 34
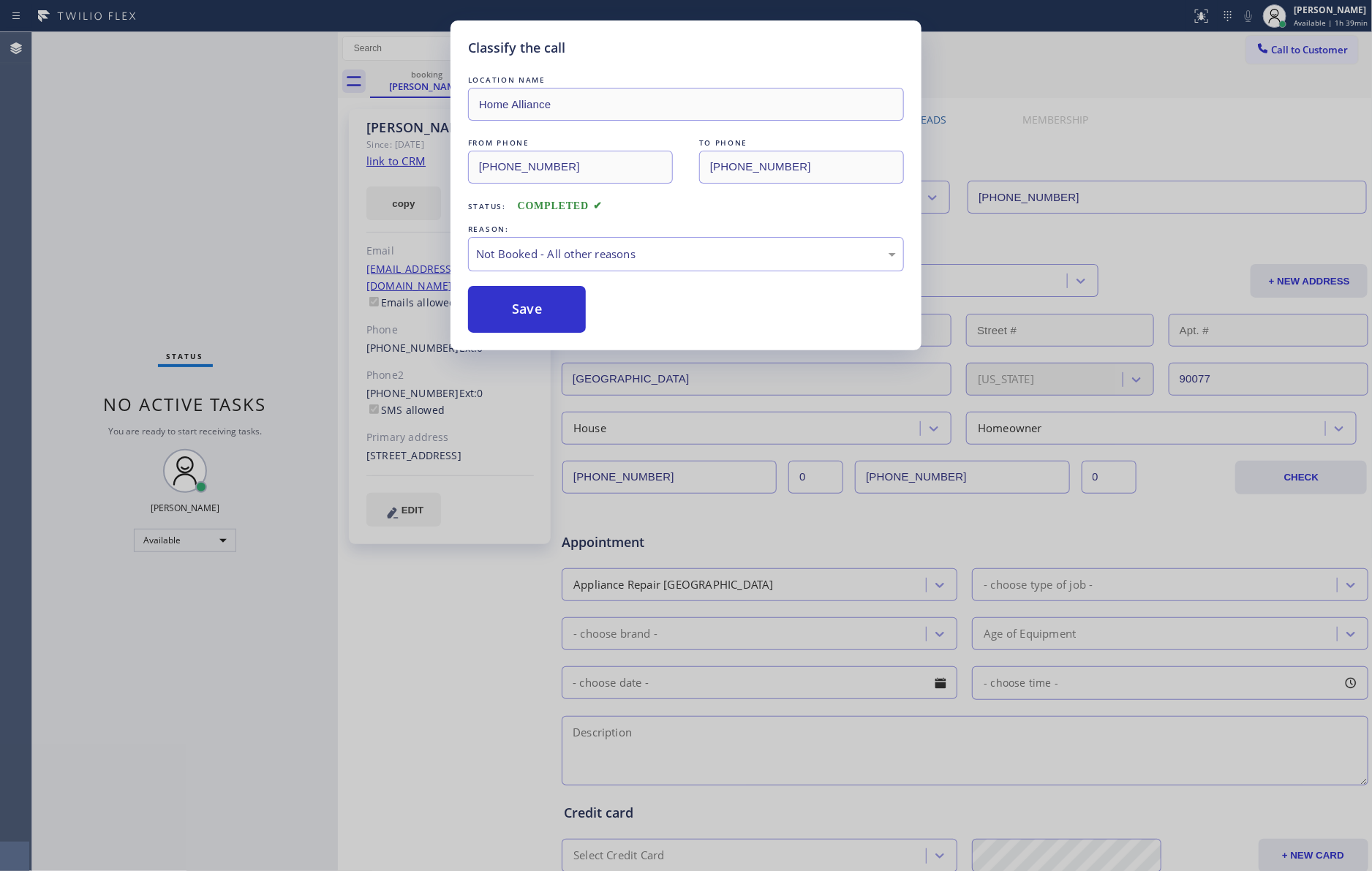
click at [566, 308] on button "Save" at bounding box center [527, 309] width 118 height 47
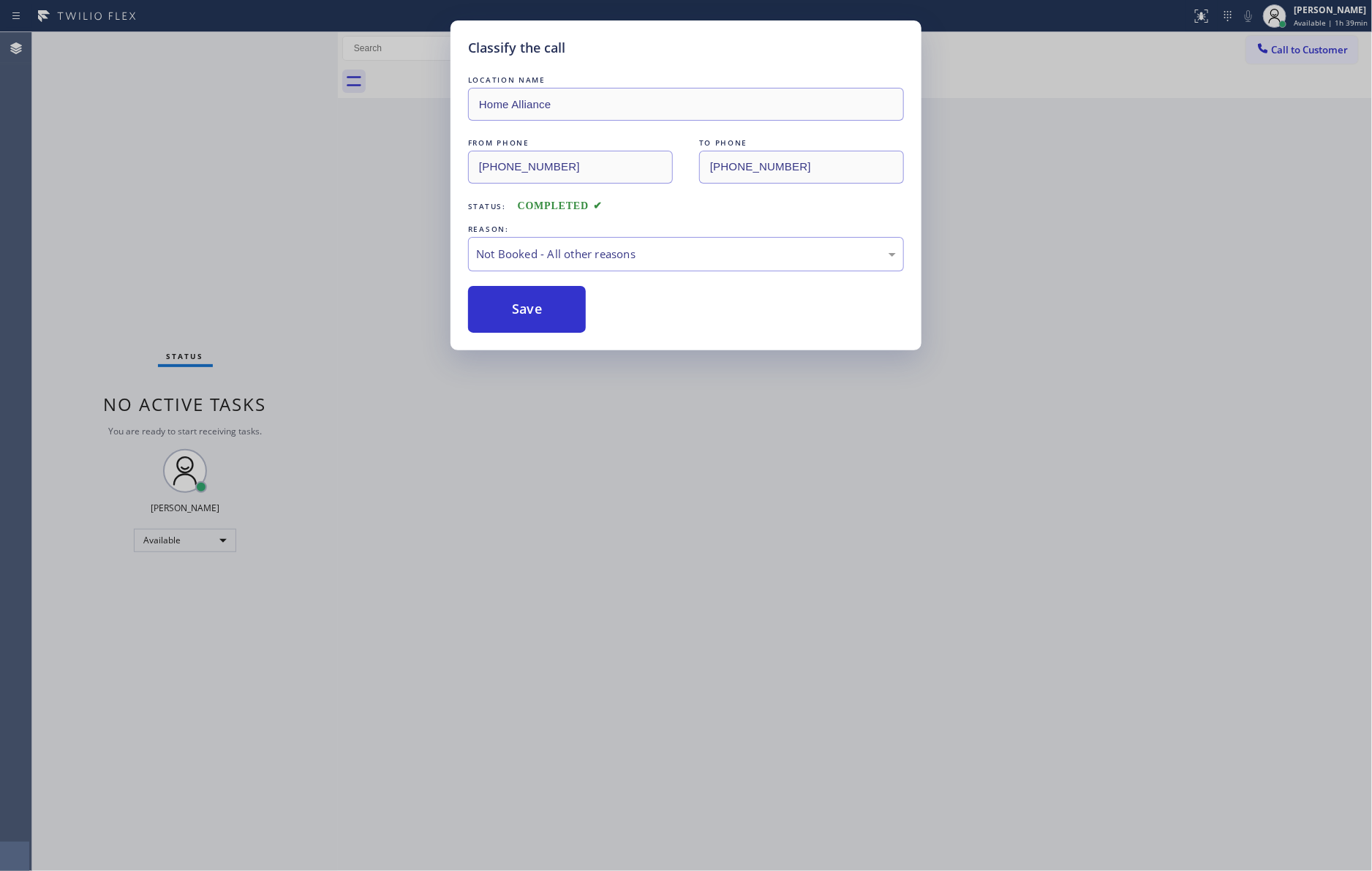
click at [566, 308] on button "Save" at bounding box center [527, 309] width 118 height 47
drag, startPoint x: 155, startPoint y: 165, endPoint x: 172, endPoint y: 187, distance: 27.8
click at [158, 166] on div "Classify the call LOCATION NAME Home Alliance FROM PHONE (310) 721-2836 TO PHON…" at bounding box center [686, 435] width 1372 height 871
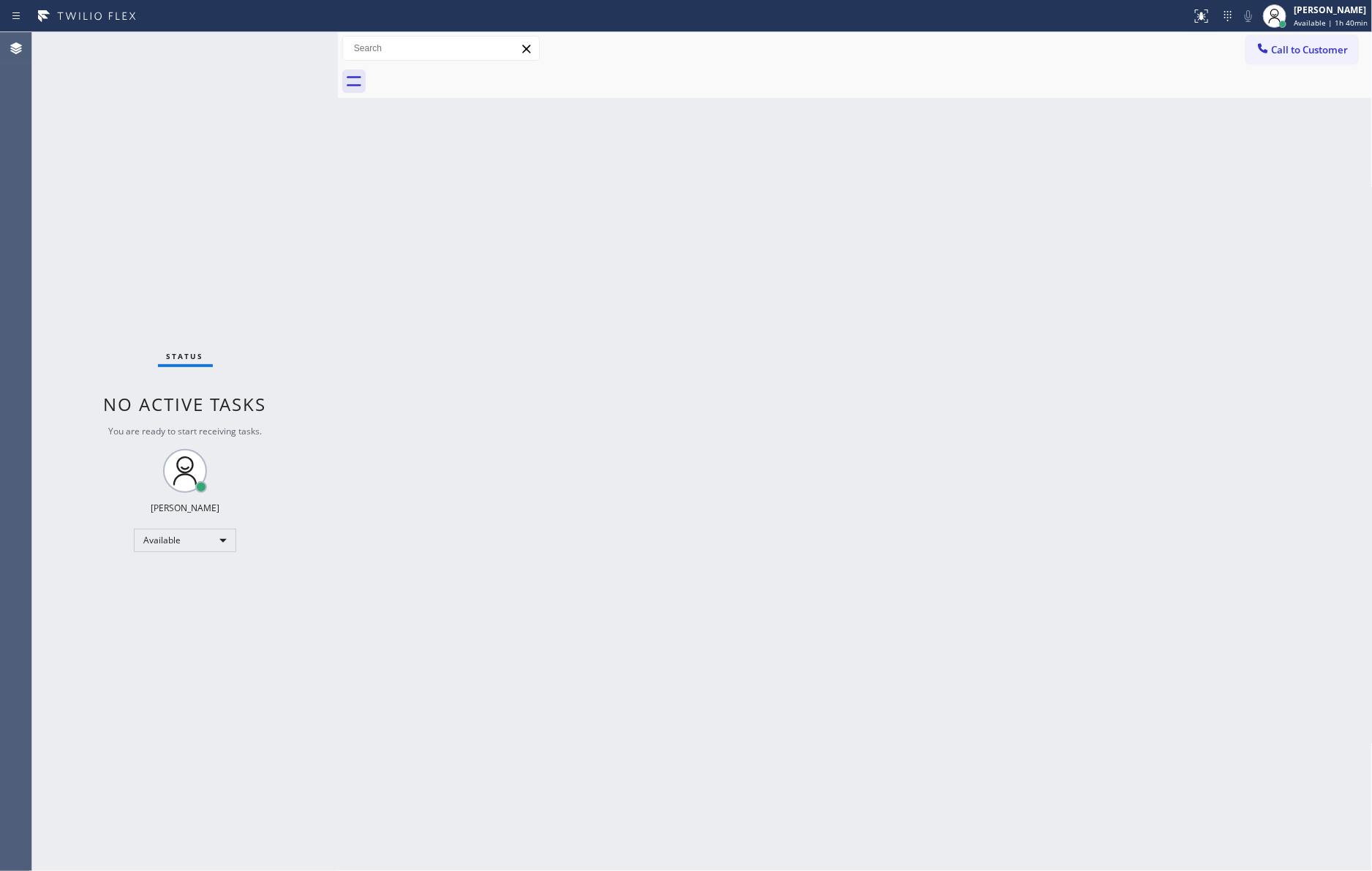
click at [663, 426] on div "Back to Dashboard Change Sender ID Customers Technicians Select a contact Outbo…" at bounding box center [855, 452] width 1034 height 839
drag, startPoint x: 158, startPoint y: 268, endPoint x: 257, endPoint y: 466, distance: 221.4
click at [180, 294] on div "Status No active tasks You are ready to start receiving tasks. [PERSON_NAME] Av…" at bounding box center [185, 452] width 306 height 839
click at [723, 552] on div "Back to Dashboard Change Sender ID Customers Technicians Select a contact Outbo…" at bounding box center [855, 452] width 1034 height 839
click at [682, 448] on div "Back to Dashboard Change Sender ID Customers Technicians Select a contact Outbo…" at bounding box center [855, 452] width 1034 height 839
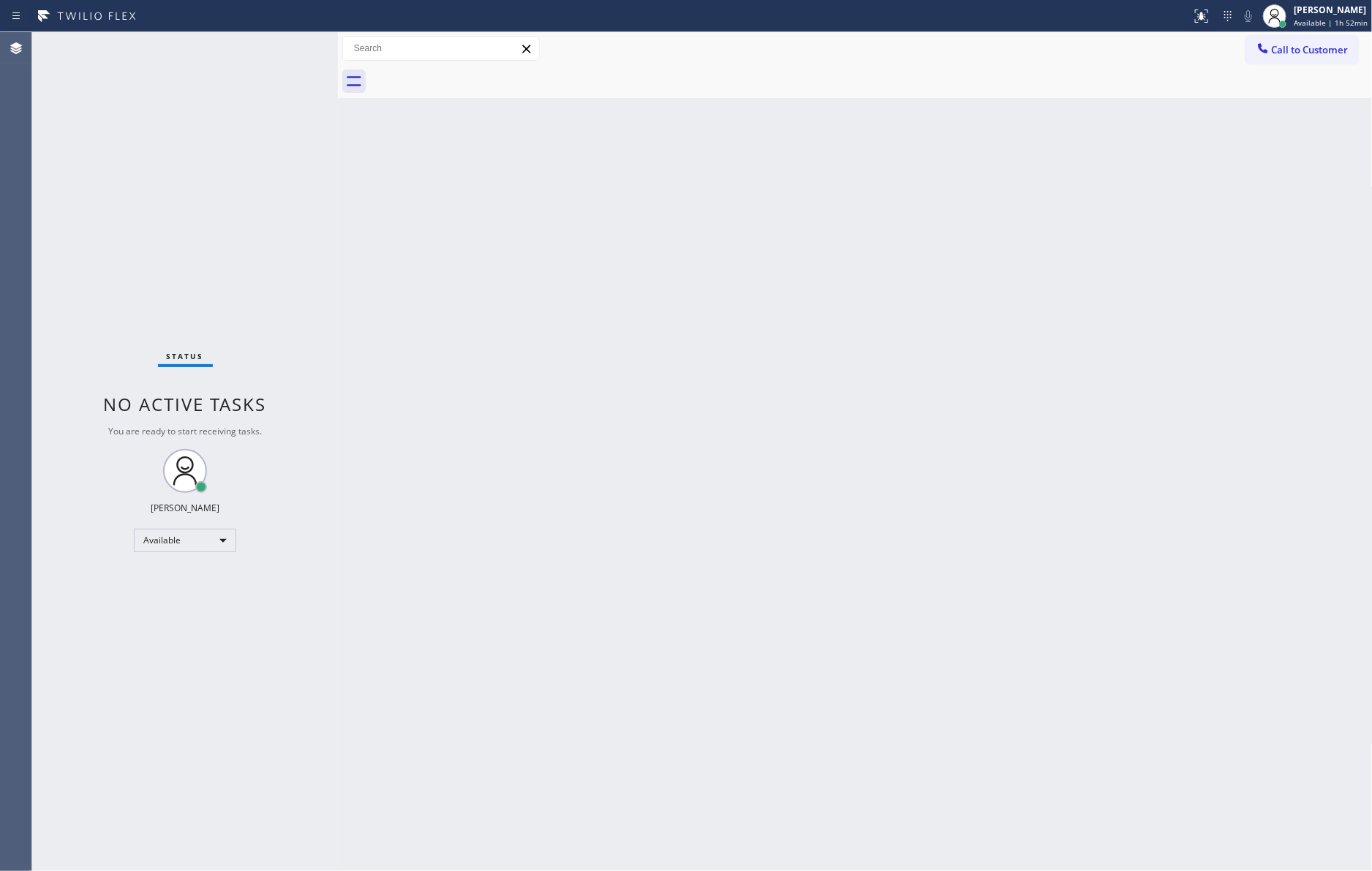
click at [779, 492] on div "Back to Dashboard Change Sender ID Customers Technicians Select a contact Outbo…" at bounding box center [855, 452] width 1034 height 839
click at [886, 331] on div "Back to Dashboard Change Sender ID Customers Technicians Select a contact Outbo…" at bounding box center [855, 452] width 1034 height 839
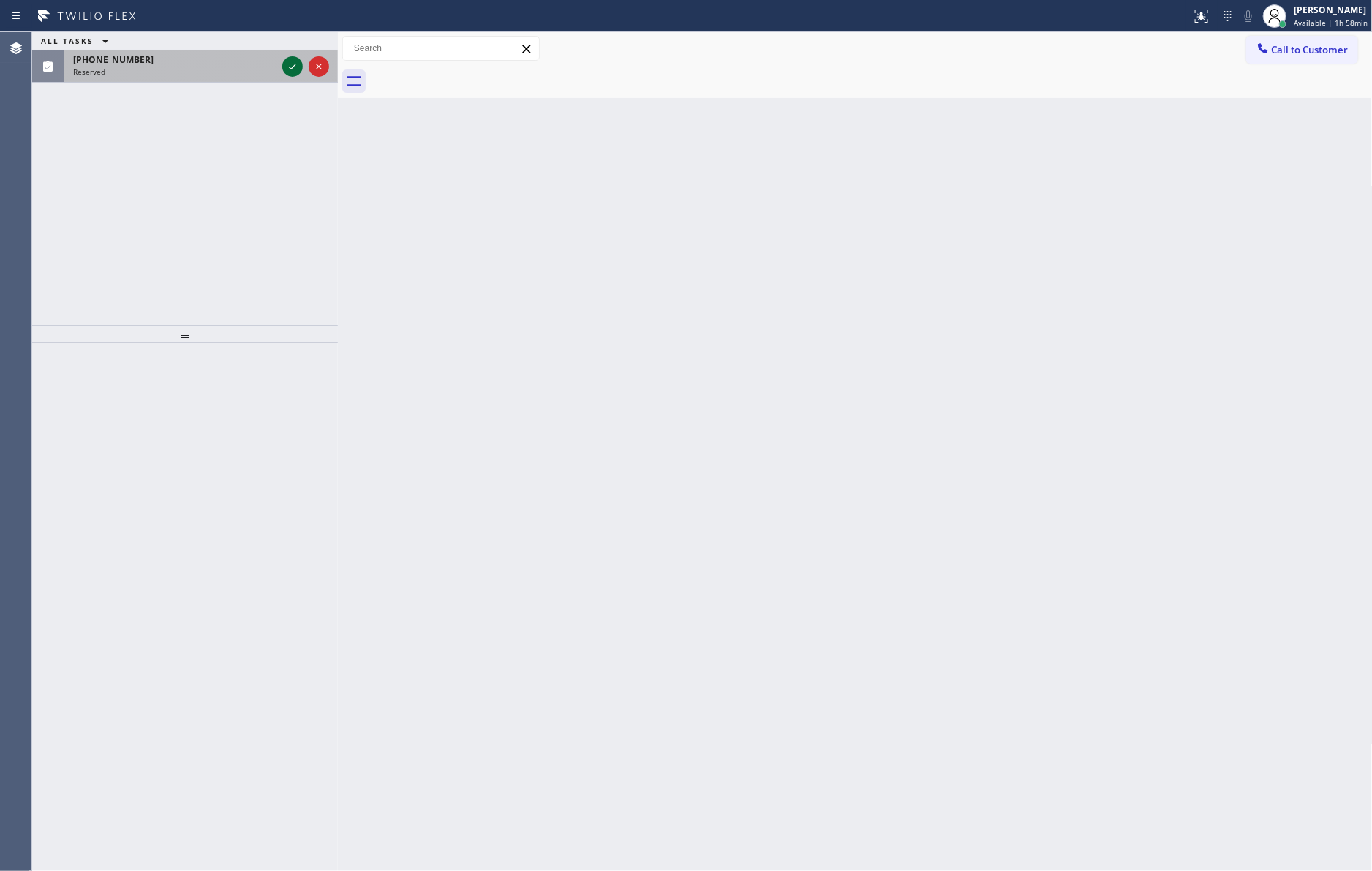
click at [288, 75] on icon at bounding box center [292, 66] width 17 height 17
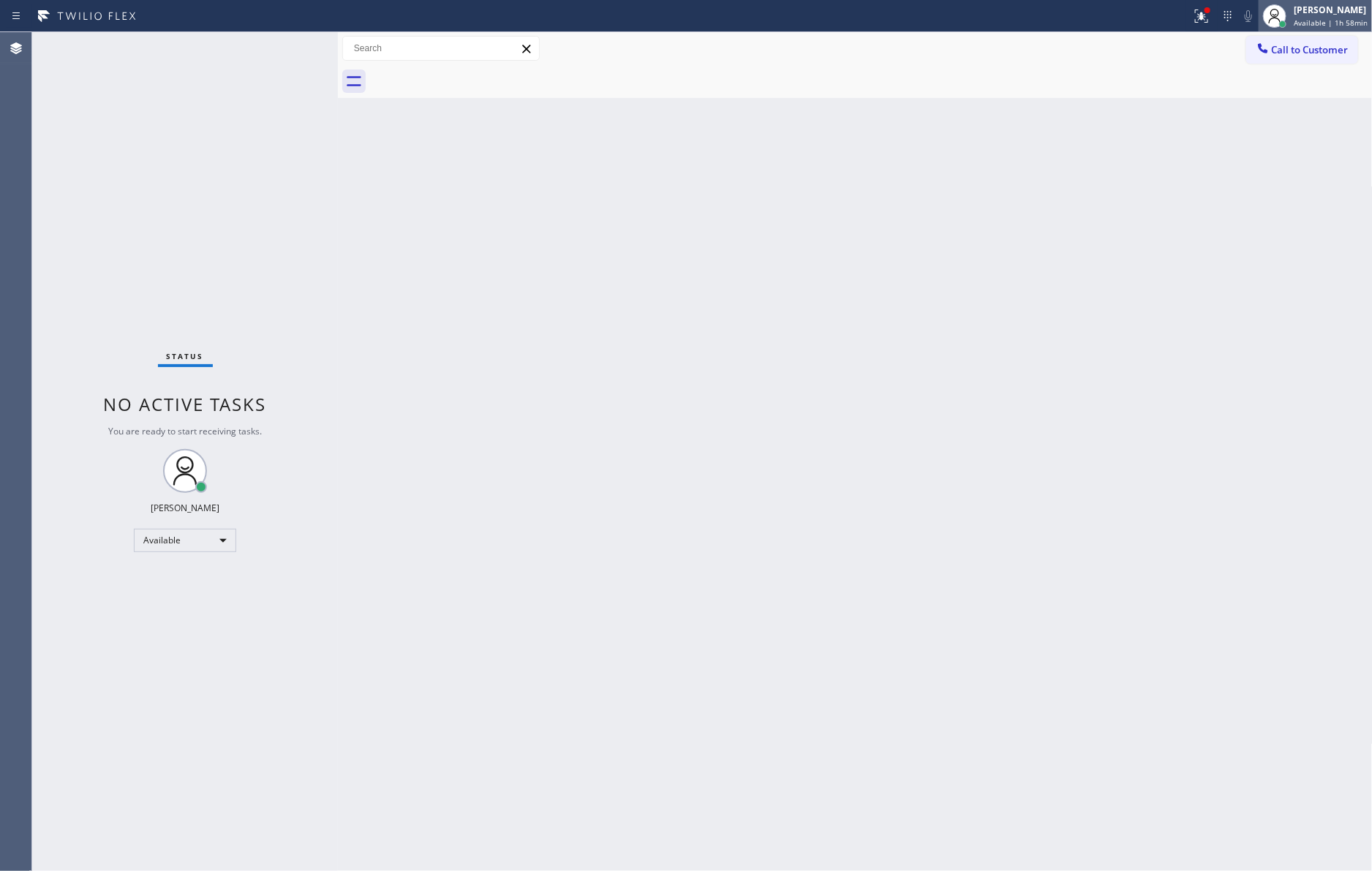
click at [1286, 16] on div at bounding box center [1275, 16] width 23 height 23
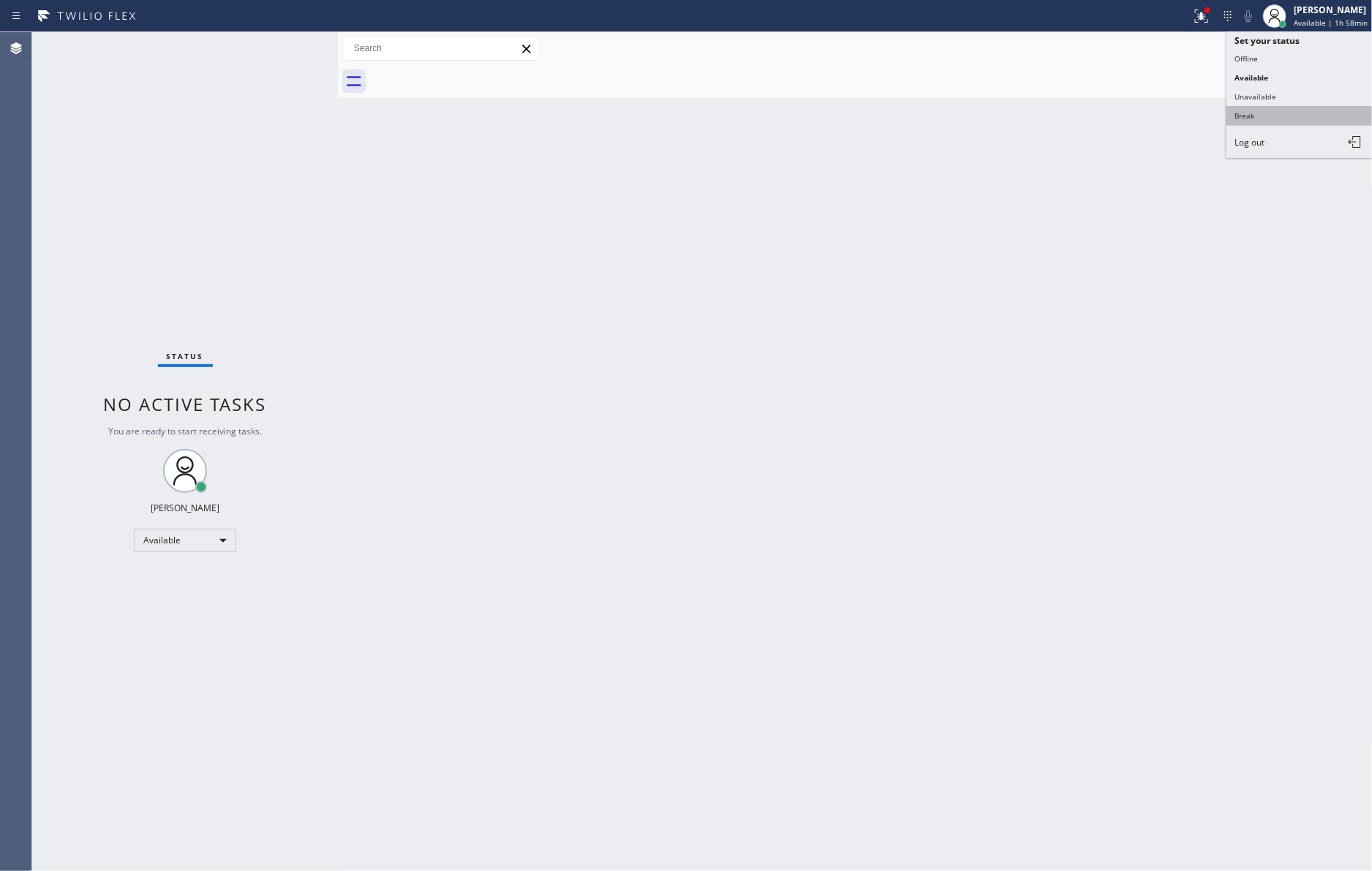
click at [1256, 112] on button "Break" at bounding box center [1300, 116] width 146 height 19
click at [979, 276] on div "Back to Dashboard Change Sender ID Customers Technicians Select a contact Outbo…" at bounding box center [855, 452] width 1034 height 839
click at [1187, 418] on div "Back to Dashboard Change Sender ID Customers Technicians Select a contact Outbo…" at bounding box center [855, 452] width 1034 height 839
click at [1192, 415] on div "Back to Dashboard Change Sender ID Customers Technicians Select a contact Outbo…" at bounding box center [855, 452] width 1034 height 839
drag, startPoint x: 439, startPoint y: 689, endPoint x: 300, endPoint y: 639, distance: 147.7
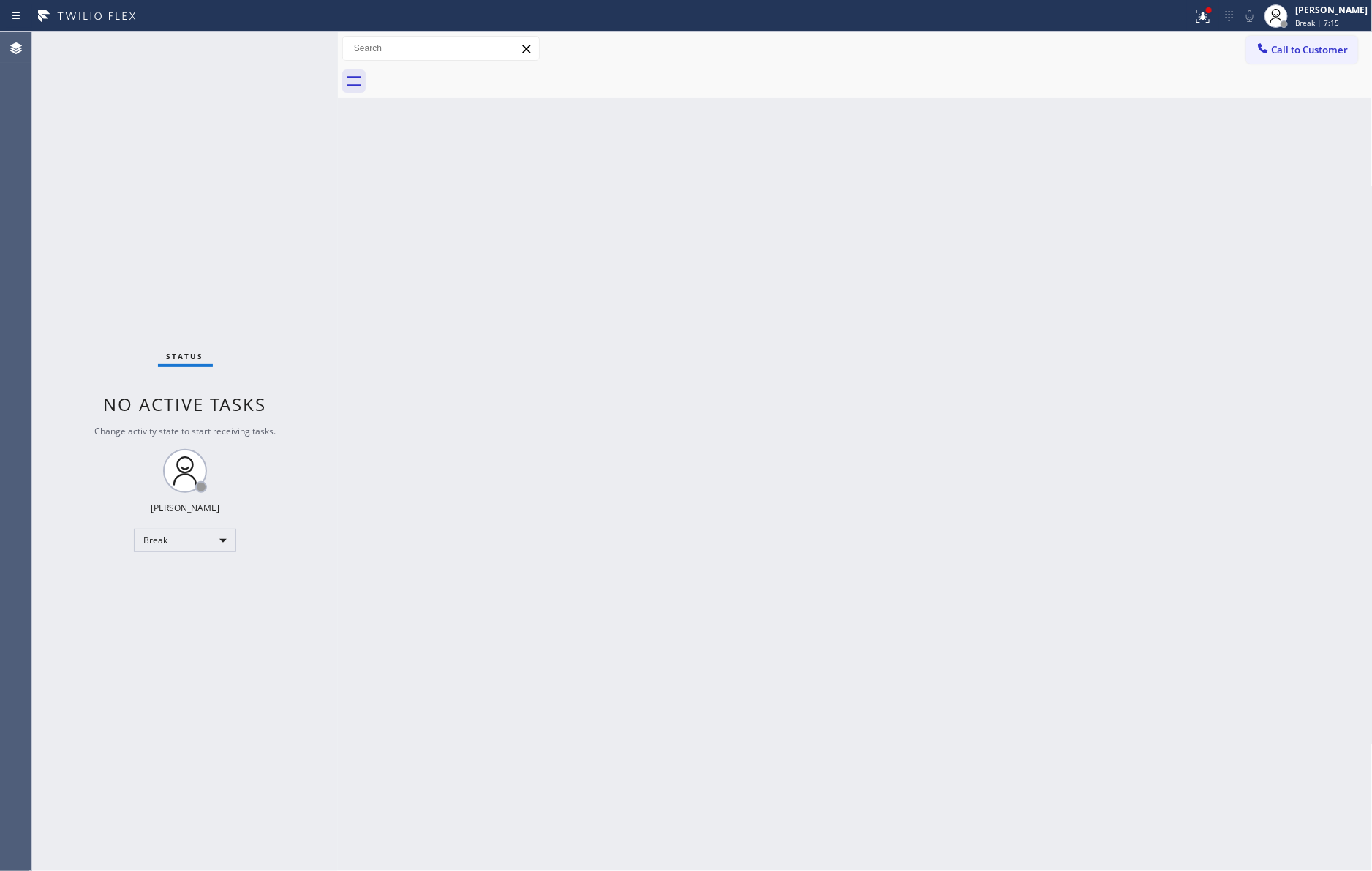
click at [441, 688] on div "Back to Dashboard Change Sender ID Customers Technicians Select a contact Outbo…" at bounding box center [855, 452] width 1034 height 839
click at [173, 540] on div "Break" at bounding box center [185, 541] width 102 height 23
drag, startPoint x: 174, startPoint y: 579, endPoint x: 917, endPoint y: 513, distance: 745.9
click at [190, 577] on li "Available" at bounding box center [184, 578] width 99 height 17
click at [917, 512] on div "Back to Dashboard Change Sender ID Customers Technicians Select a contact Outbo…" at bounding box center [855, 452] width 1034 height 839
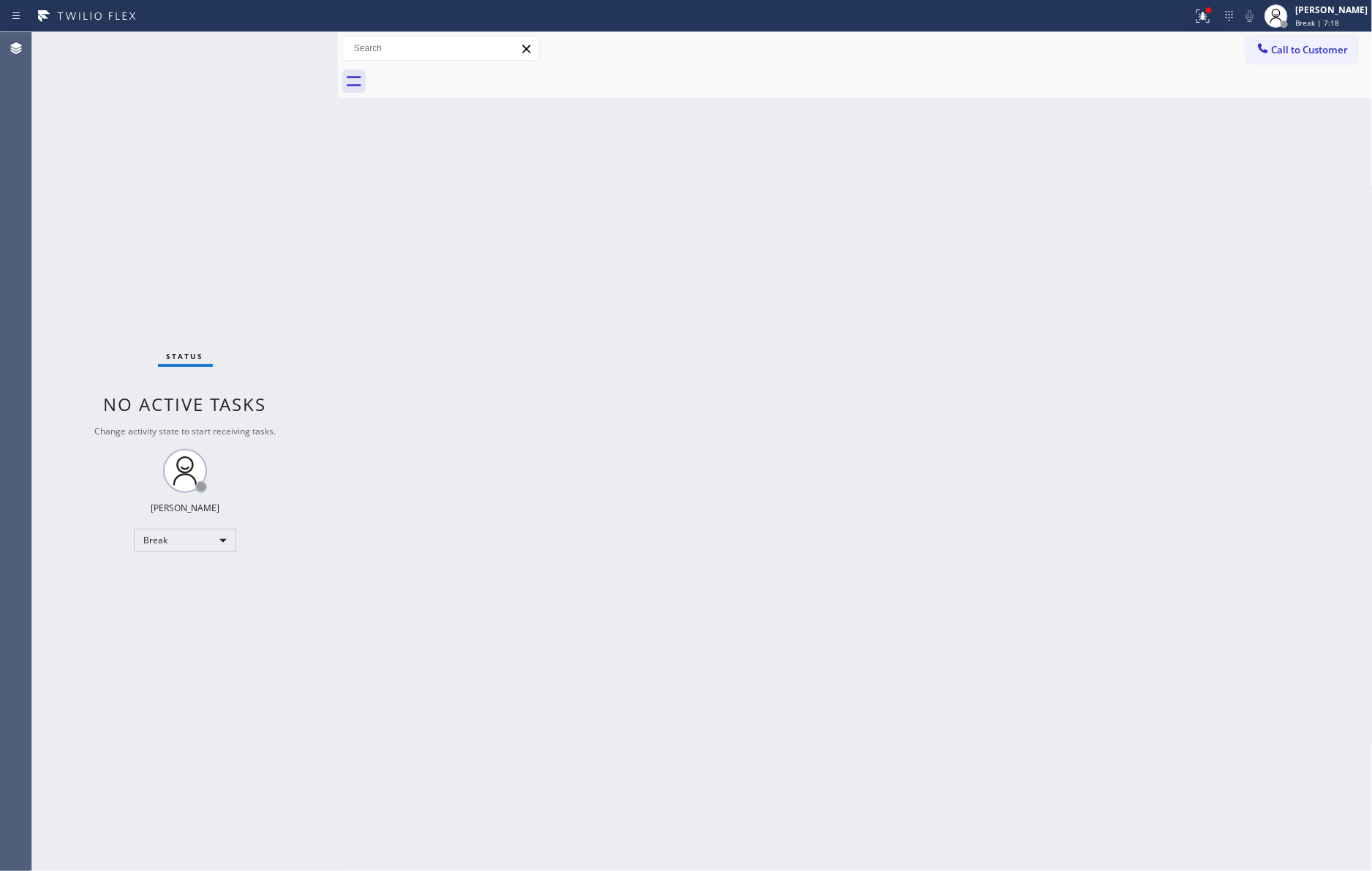
click at [894, 507] on div "Back to Dashboard Change Sender ID Customers Technicians Select a contact Outbo…" at bounding box center [855, 452] width 1034 height 839
click at [502, 455] on div "Back to Dashboard Change Sender ID Customers Technicians Select a contact Outbo…" at bounding box center [855, 452] width 1034 height 839
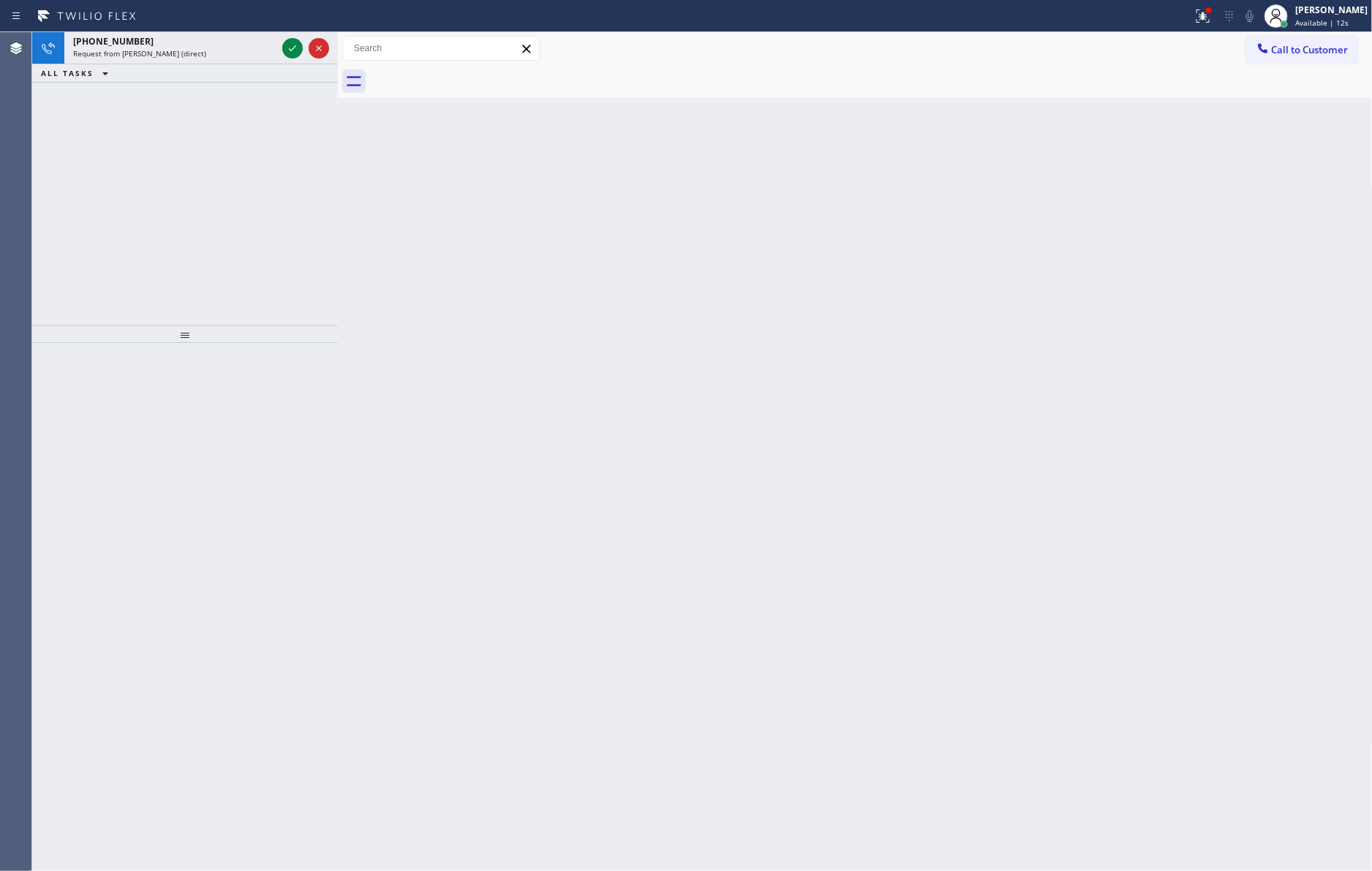
drag, startPoint x: 289, startPoint y: 51, endPoint x: 303, endPoint y: 215, distance: 164.6
click at [288, 51] on icon at bounding box center [292, 47] width 17 height 17
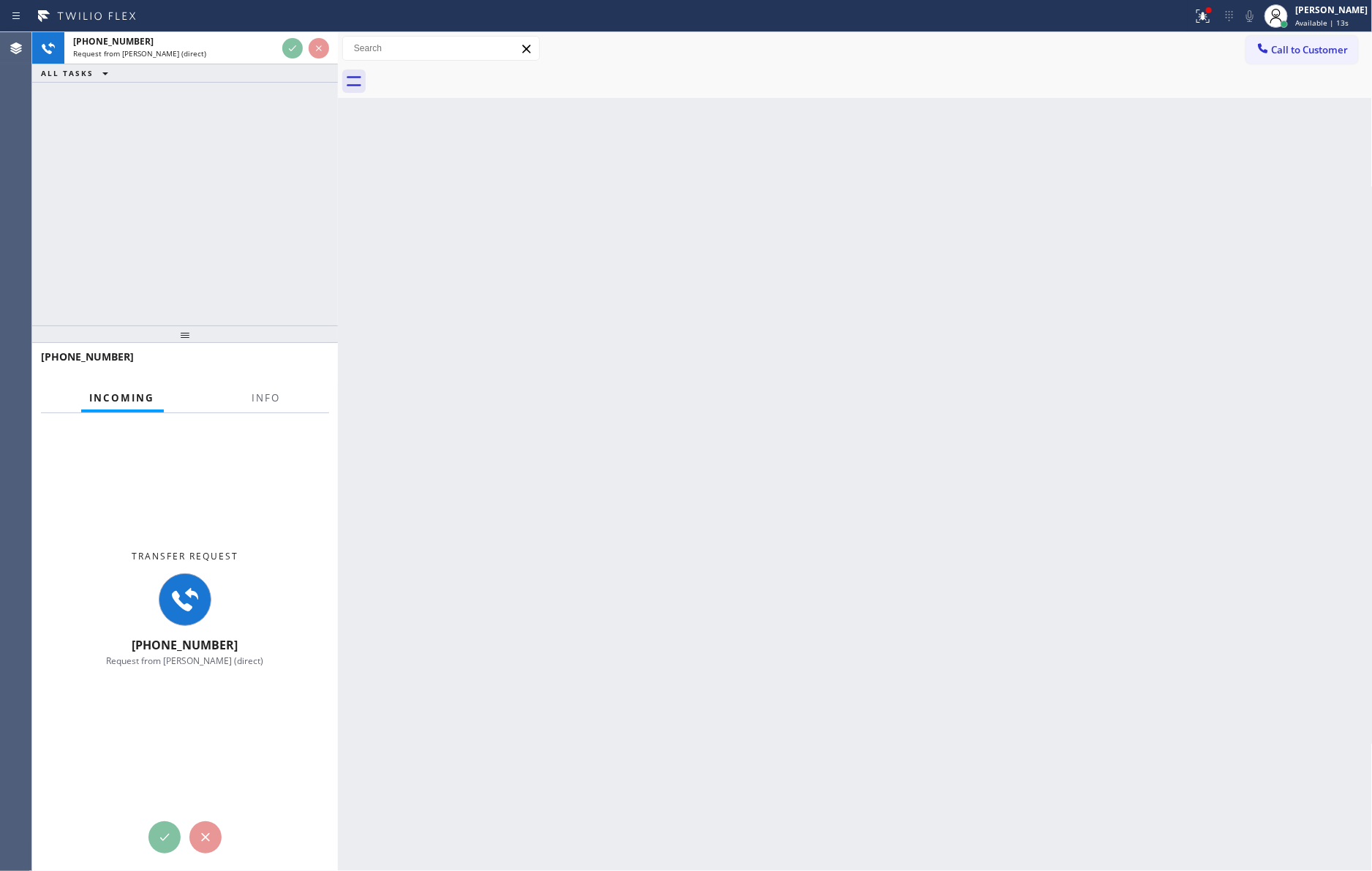
click at [303, 217] on div "+19092760773 Request from Abe Collarte (direct) ALL TASKS ALL TASKS ACTIVE TASK…" at bounding box center [185, 179] width 306 height 294
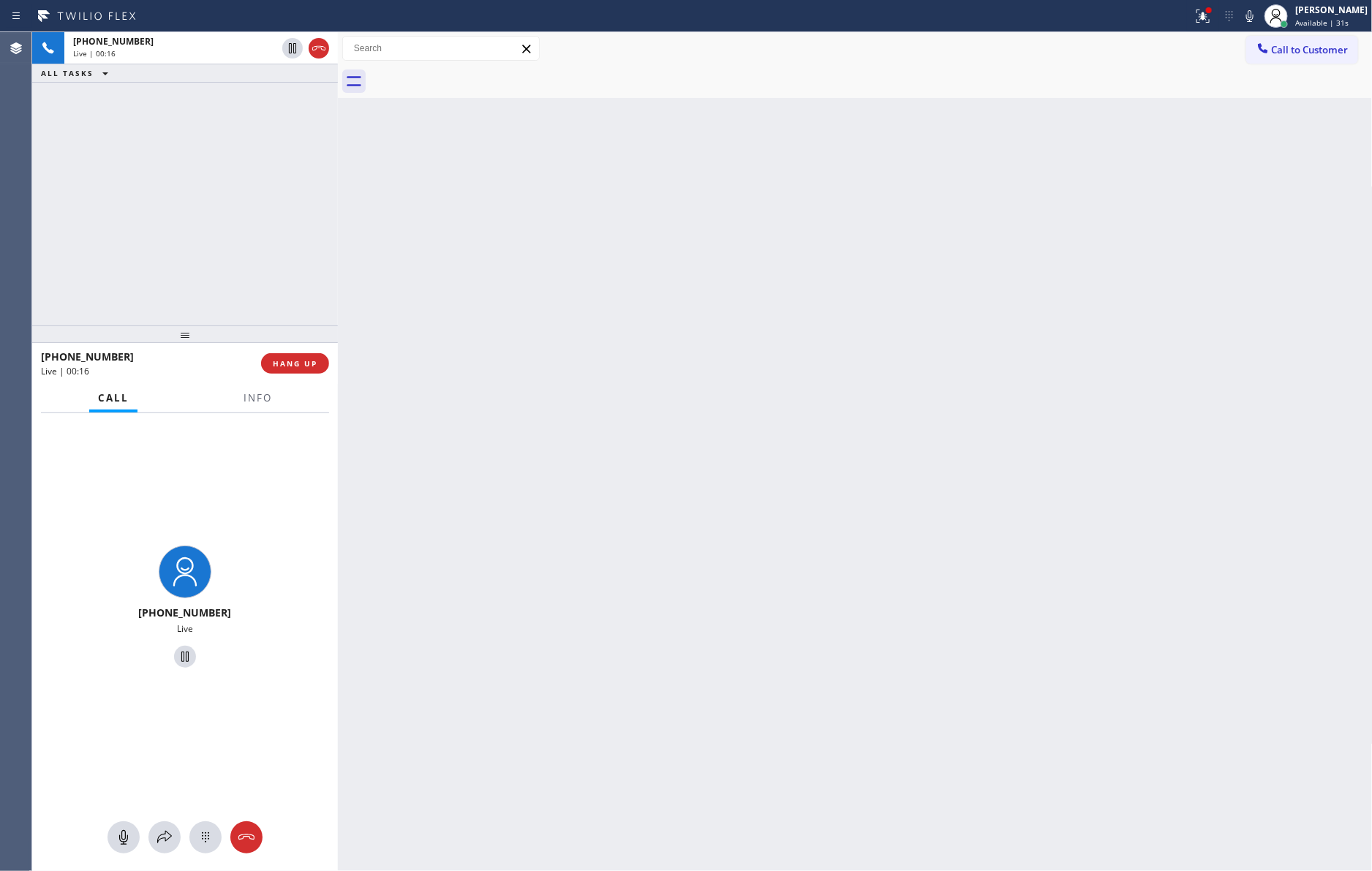
drag, startPoint x: 189, startPoint y: 152, endPoint x: 343, endPoint y: 57, distance: 180.9
click at [204, 148] on div "+19092760773 Live | 00:16 ALL TASKS ALL TASKS ACTIVE TASKS TASKS IN WRAP UP" at bounding box center [185, 179] width 306 height 294
click at [178, 49] on div "Live | 00:16" at bounding box center [175, 53] width 203 height 10
click at [244, 363] on div "+19092760773" at bounding box center [146, 356] width 210 height 14
click at [165, 156] on div "+19092760773 Live | 00:17 ALL TASKS ALL TASKS ACTIVE TASKS TASKS IN WRAP UP" at bounding box center [185, 179] width 306 height 294
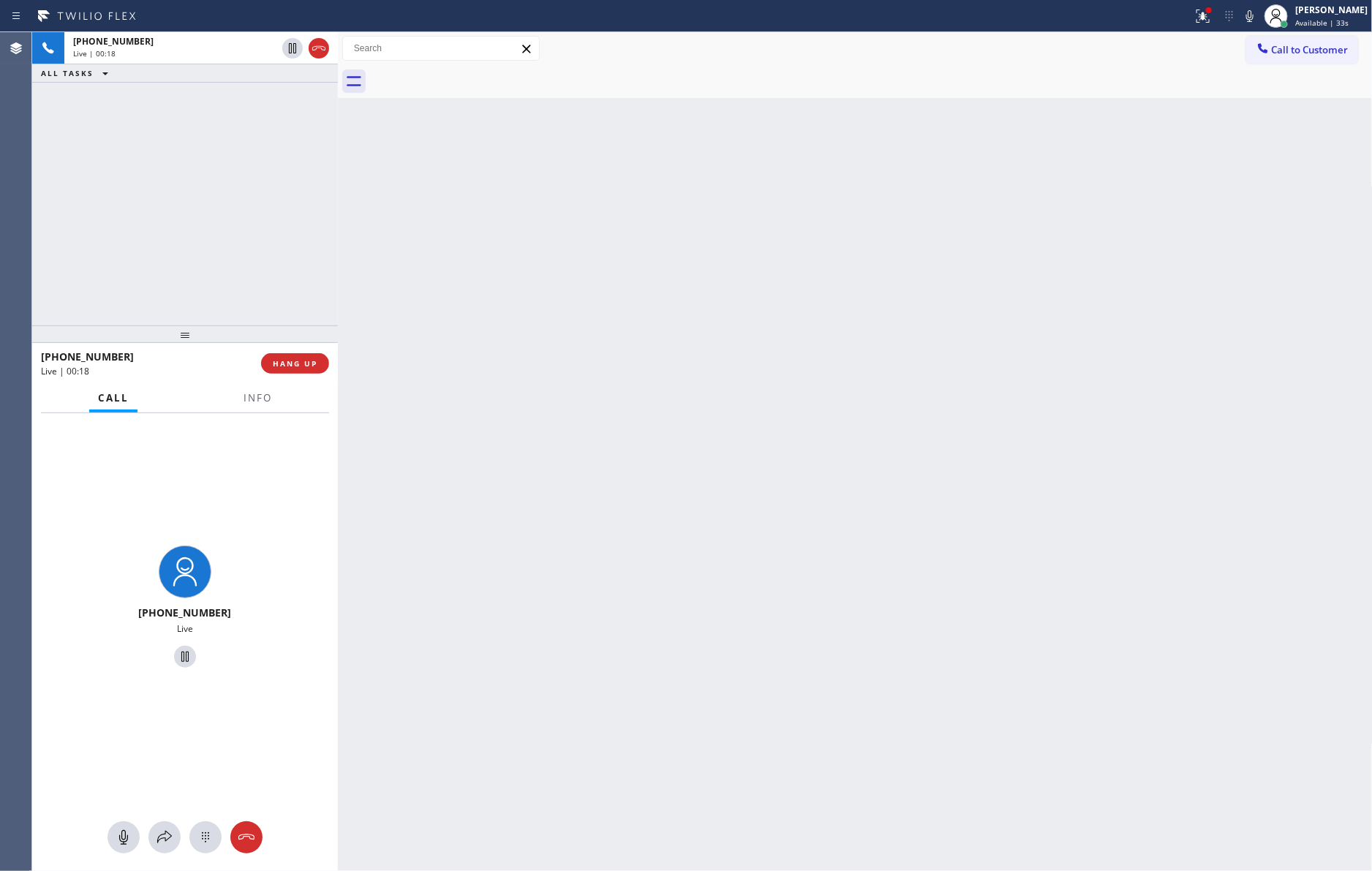
click at [244, 411] on div at bounding box center [257, 411] width 46 height 3
click at [250, 388] on button "Info" at bounding box center [257, 398] width 46 height 28
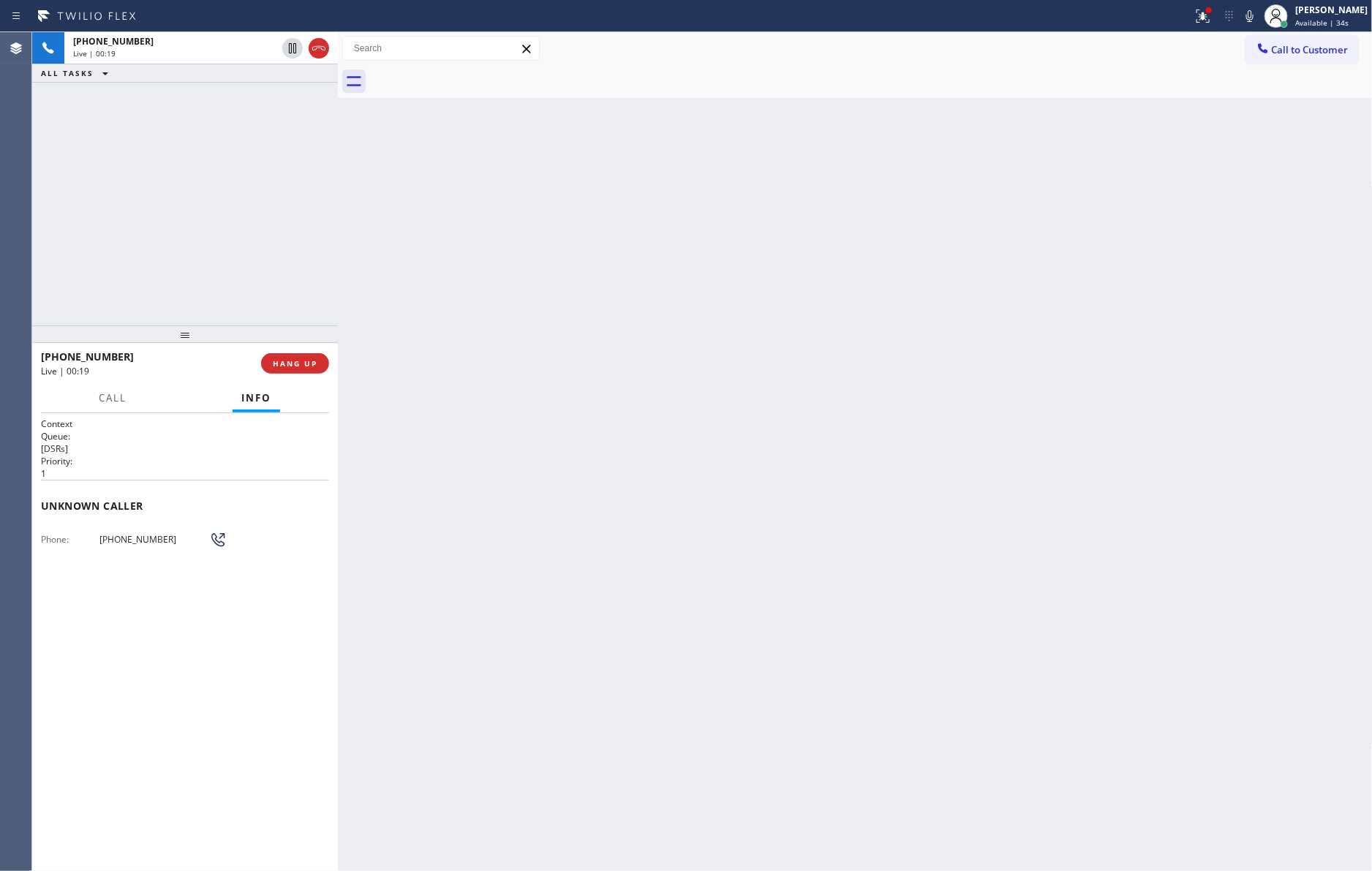
click at [200, 213] on div "+19092760773 Live | 00:19 ALL TASKS ALL TASKS ACTIVE TASKS TASKS IN WRAP UP" at bounding box center [185, 179] width 306 height 294
click at [200, 213] on div "+19092760773 Live | 00:19 ALL TASKS ALL TASKS ACTIVE TASKS TASKS IN WRAP UP" at bounding box center [185, 179] width 306 height 294
click at [207, 48] on div "Live | 00:20" at bounding box center [175, 53] width 203 height 10
drag, startPoint x: 211, startPoint y: 245, endPoint x: 233, endPoint y: 246, distance: 22.0
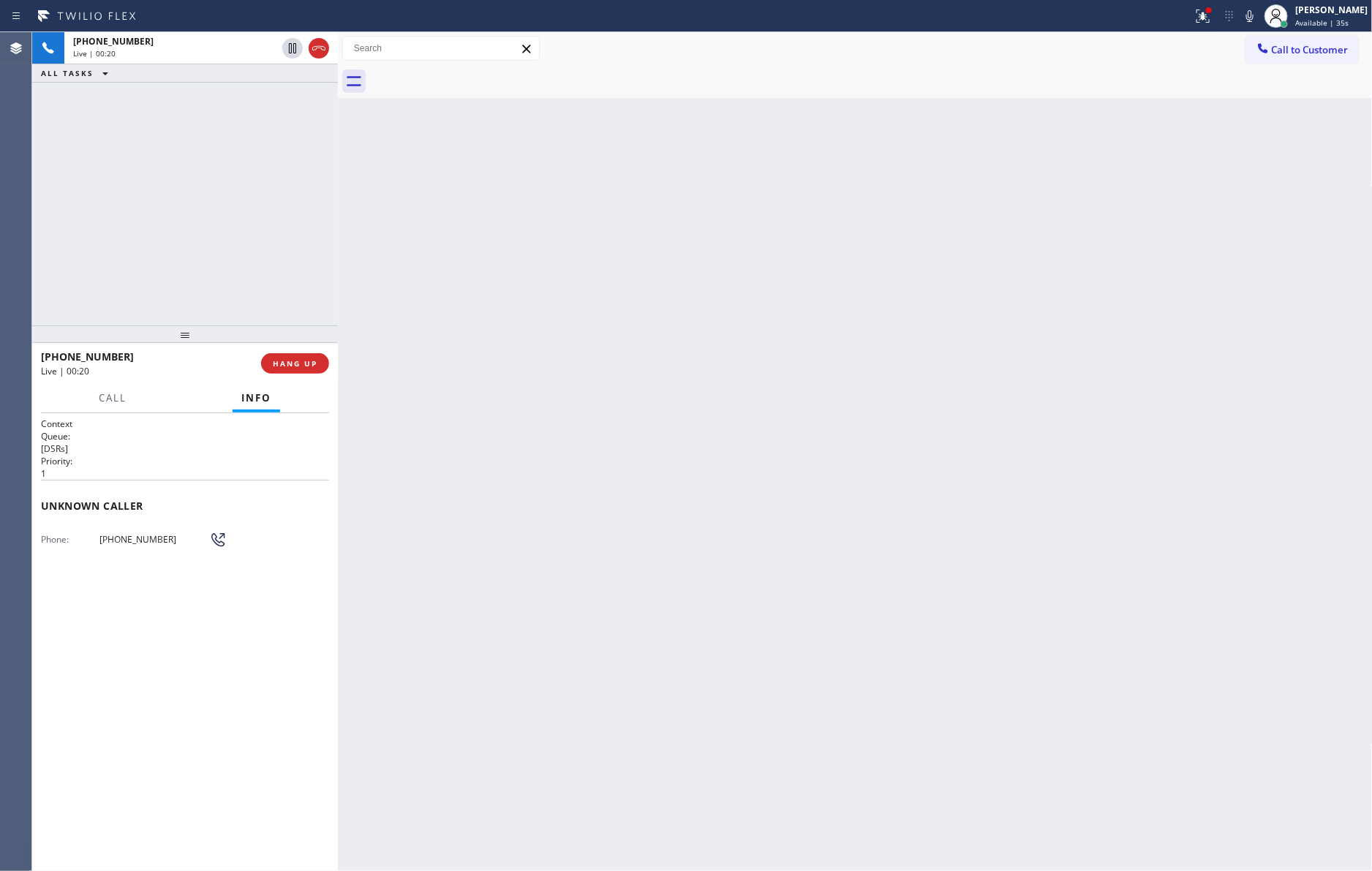
click at [214, 245] on div "+19092760773 Live | 00:20 ALL TASKS ALL TASKS ACTIVE TASKS TASKS IN WRAP UP" at bounding box center [185, 179] width 306 height 294
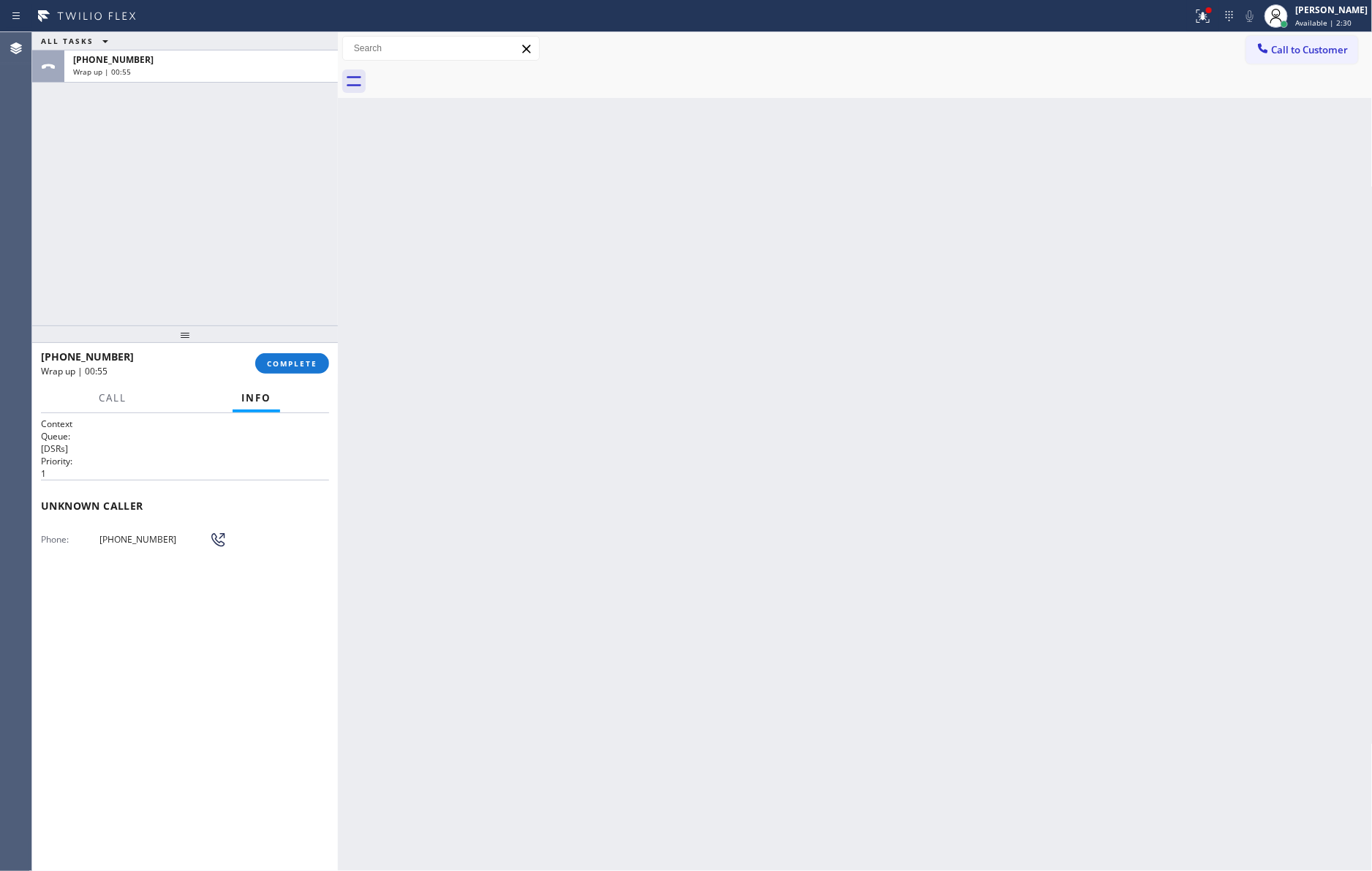
click at [81, 316] on div "ALL TASKS ALL TASKS ACTIVE TASKS TASKS IN WRAP UP +19092760773 Wrap up | 00:55" at bounding box center [185, 179] width 306 height 294
click at [282, 358] on button "COMPLETE" at bounding box center [292, 364] width 74 height 21
click at [238, 179] on div "ALL TASKS ALL TASKS ACTIVE TASKS TASKS IN WRAP UP +19092760773 Wrap up | 00:55" at bounding box center [185, 179] width 306 height 294
click at [238, 179] on div "ALL TASKS ALL TASKS ACTIVE TASKS TASKS IN WRAP UP +19092760773 Wrap up | 00:56" at bounding box center [185, 179] width 306 height 294
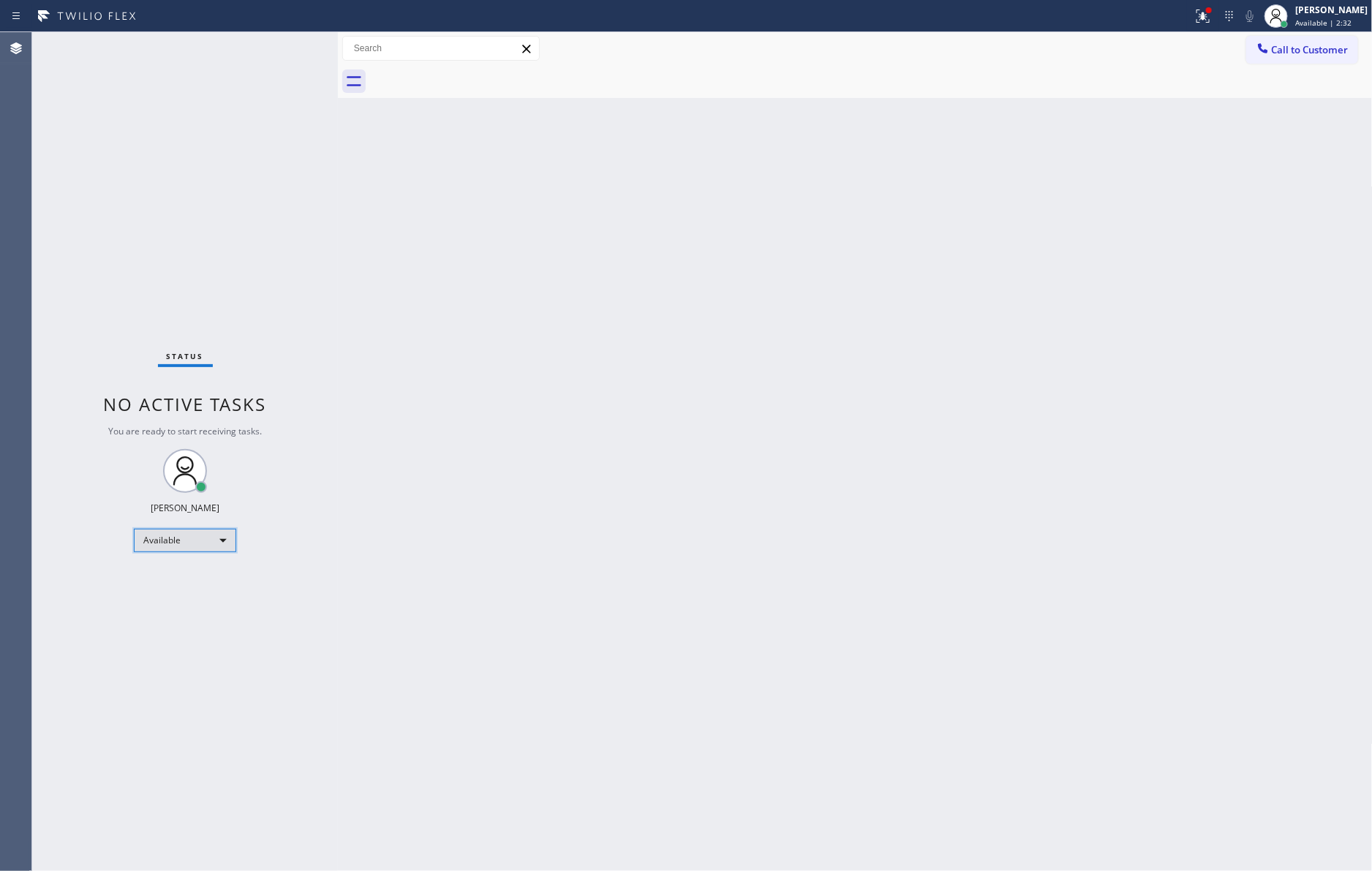
click at [202, 538] on div "Available" at bounding box center [185, 541] width 102 height 23
click at [200, 613] on li "Break" at bounding box center [184, 615] width 99 height 17
click at [826, 516] on div "Back to Dashboard Change Sender ID Customers Technicians Select a contact Outbo…" at bounding box center [855, 452] width 1034 height 839
drag, startPoint x: 829, startPoint y: 509, endPoint x: 1187, endPoint y: 281, distance: 424.4
click at [846, 509] on div "Back to Dashboard Change Sender ID Customers Technicians Select a contact Outbo…" at bounding box center [855, 452] width 1034 height 839
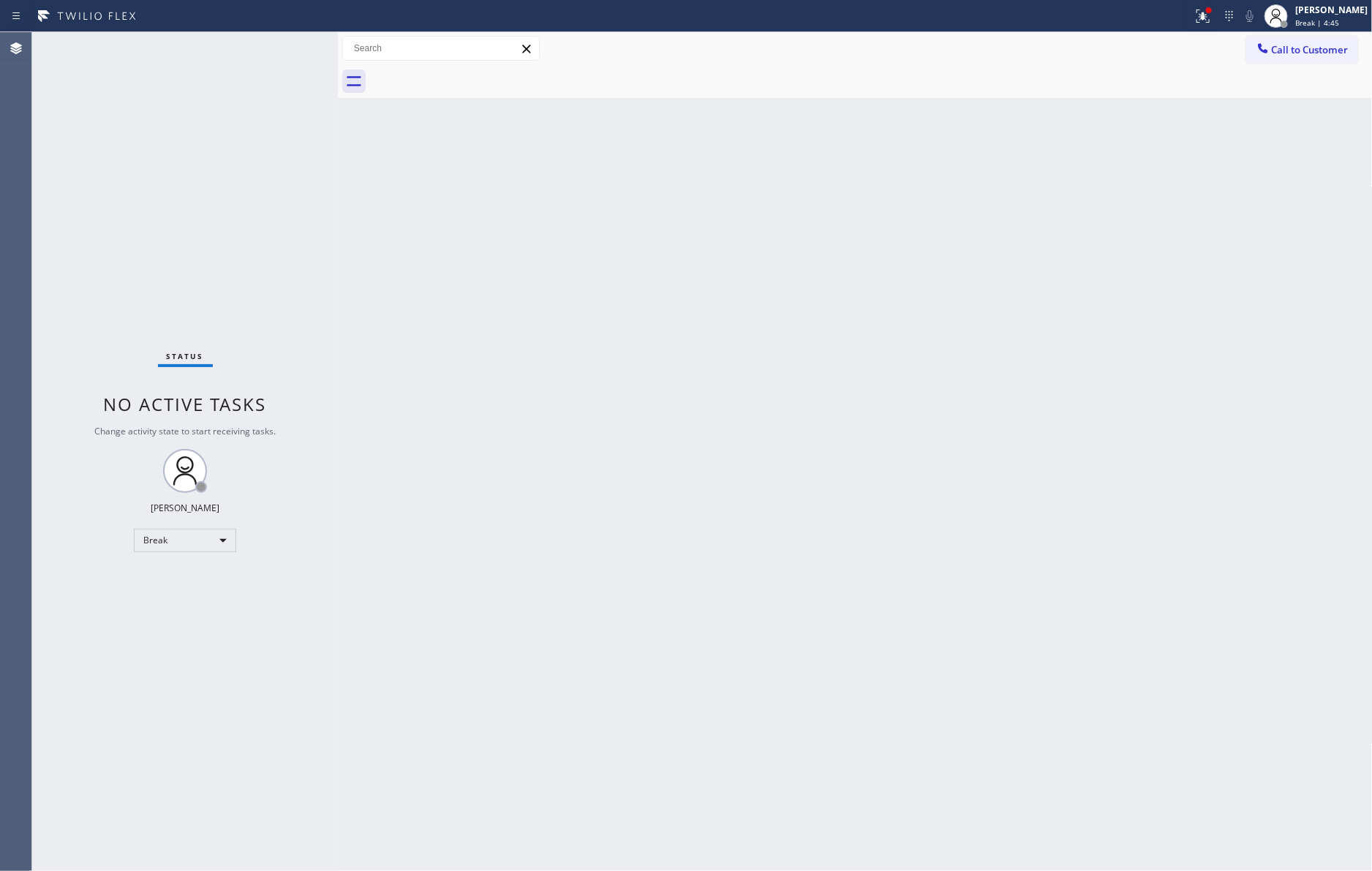
drag, startPoint x: 200, startPoint y: 180, endPoint x: 230, endPoint y: 442, distance: 263.7
click at [206, 240] on div "Status No active tasks Change activity state to start receiving tasks. Eva Mahi…" at bounding box center [185, 452] width 306 height 839
click at [205, 531] on div "Break" at bounding box center [185, 541] width 102 height 23
click at [206, 597] on li "Unavailable" at bounding box center [184, 596] width 99 height 17
drag, startPoint x: 713, startPoint y: 670, endPoint x: 1324, endPoint y: 194, distance: 774.5
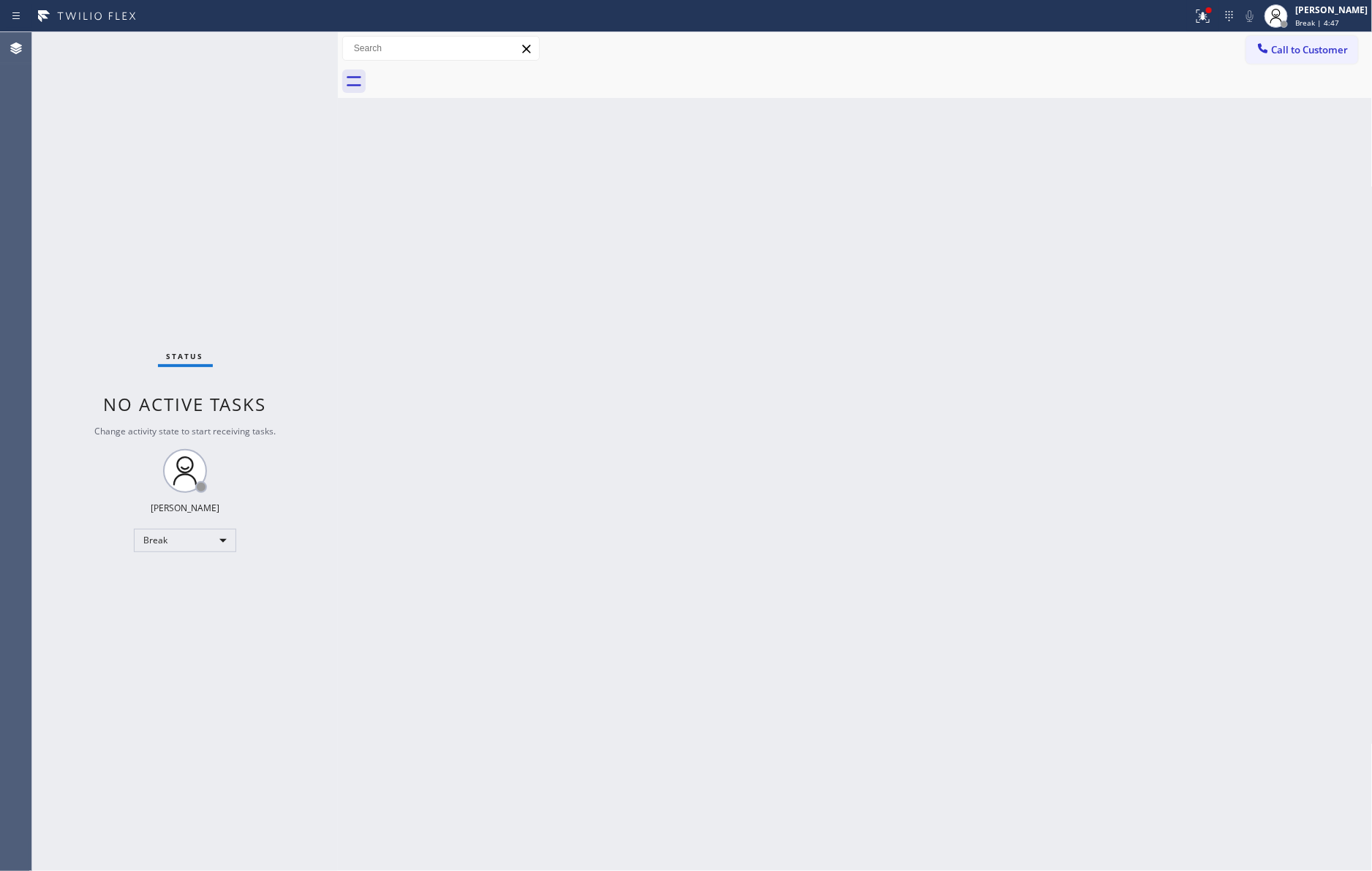
click at [871, 556] on div "Back to Dashboard Change Sender ID Customers Technicians Select a contact Outbo…" at bounding box center [855, 452] width 1034 height 839
drag, startPoint x: 1297, startPoint y: 46, endPoint x: 915, endPoint y: 349, distance: 487.6
click at [1297, 47] on span "Call to Customer" at bounding box center [1310, 50] width 76 height 13
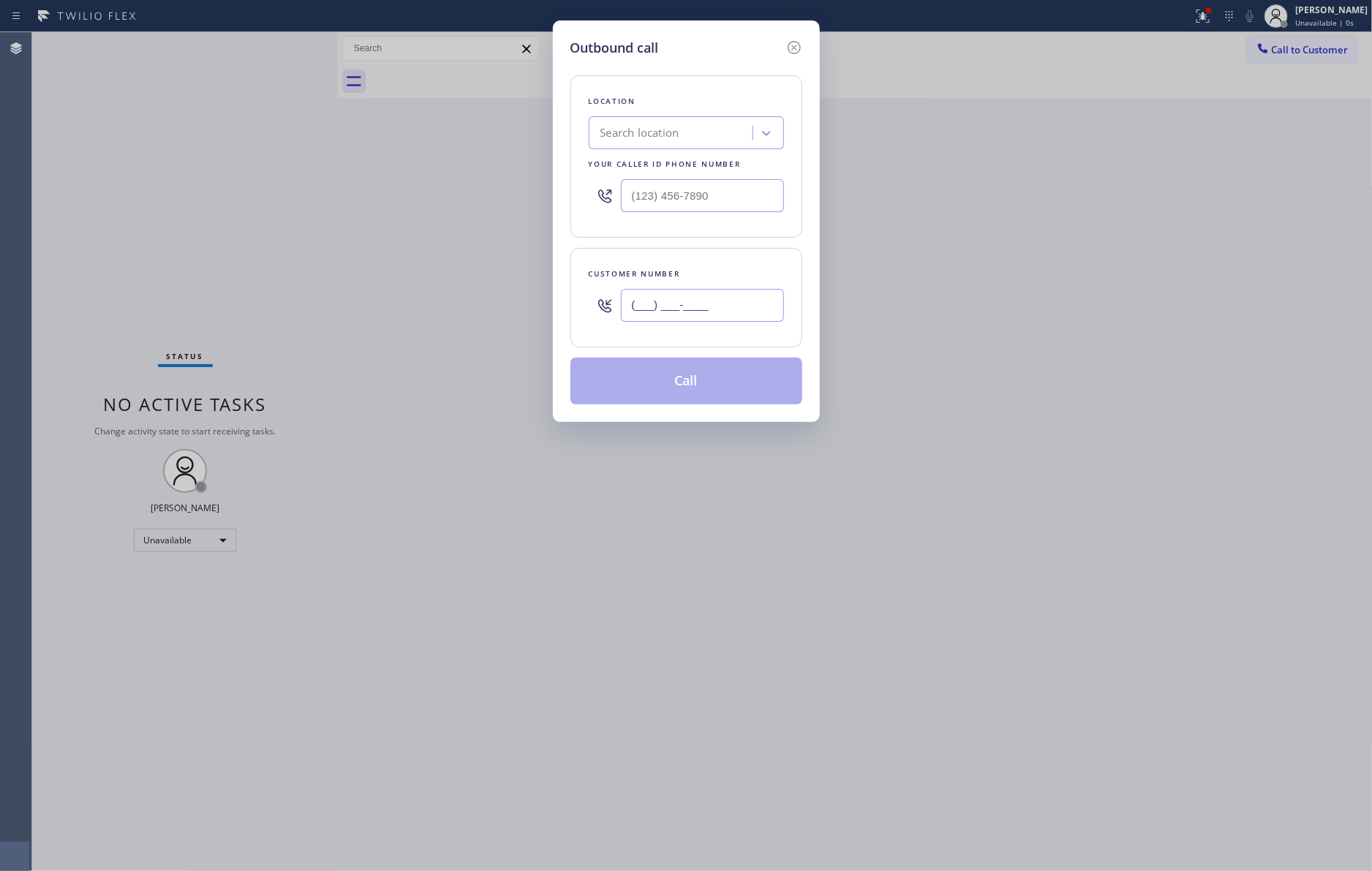
click at [743, 299] on input "(___) ___-____" at bounding box center [703, 305] width 163 height 33
paste input "840) 269-4164"
type input "(840) 269-4164"
click at [688, 138] on div "Search location" at bounding box center [673, 133] width 160 height 26
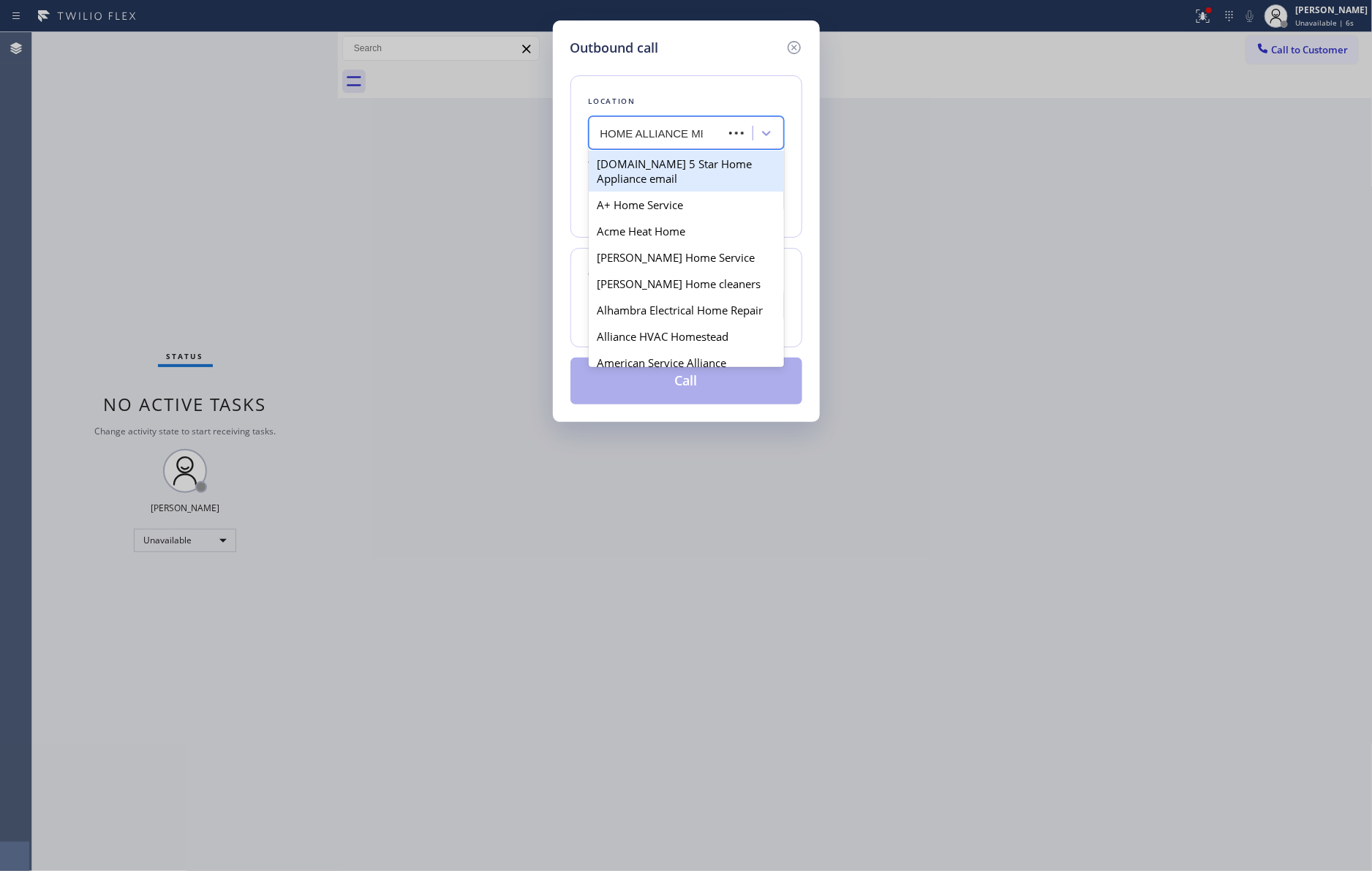
type input "HOME ALLIANCE MEM"
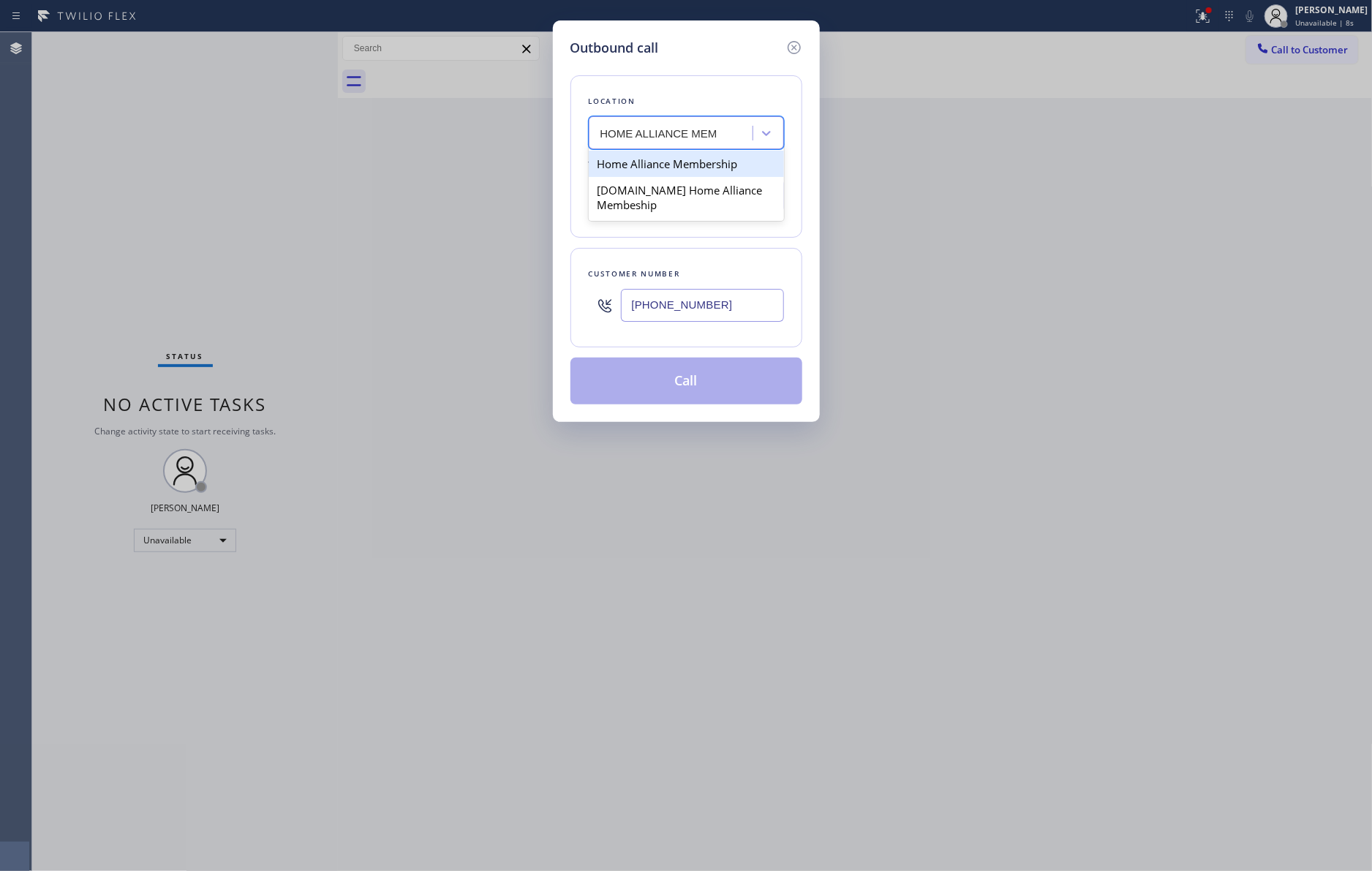
click at [678, 171] on div "Home Alliance Membership" at bounding box center [686, 164] width 195 height 27
type input "[PHONE_NUMBER]"
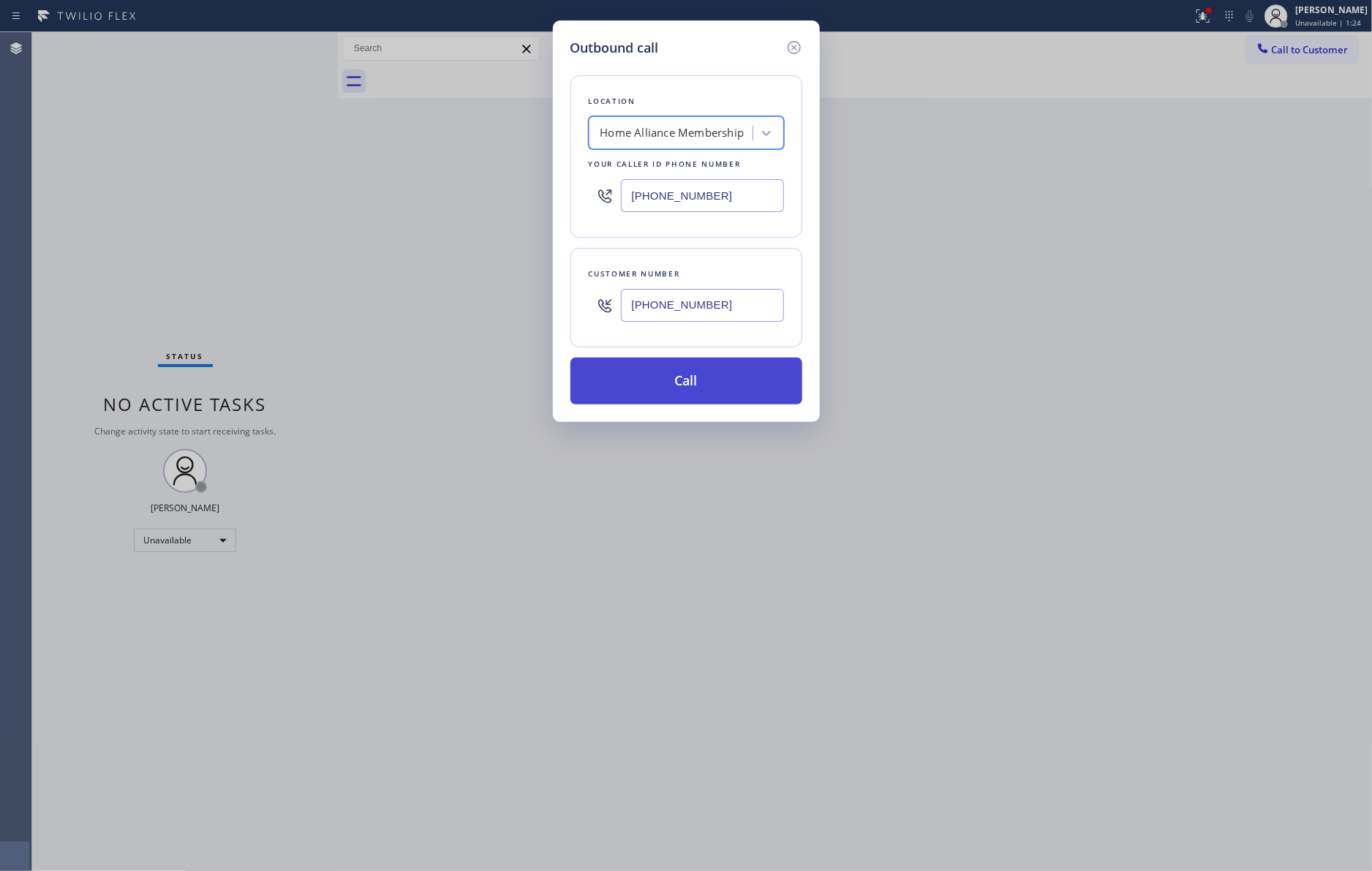
click at [706, 387] on button "Call" at bounding box center [686, 381] width 232 height 47
click at [738, 388] on button "Call" at bounding box center [686, 381] width 232 height 47
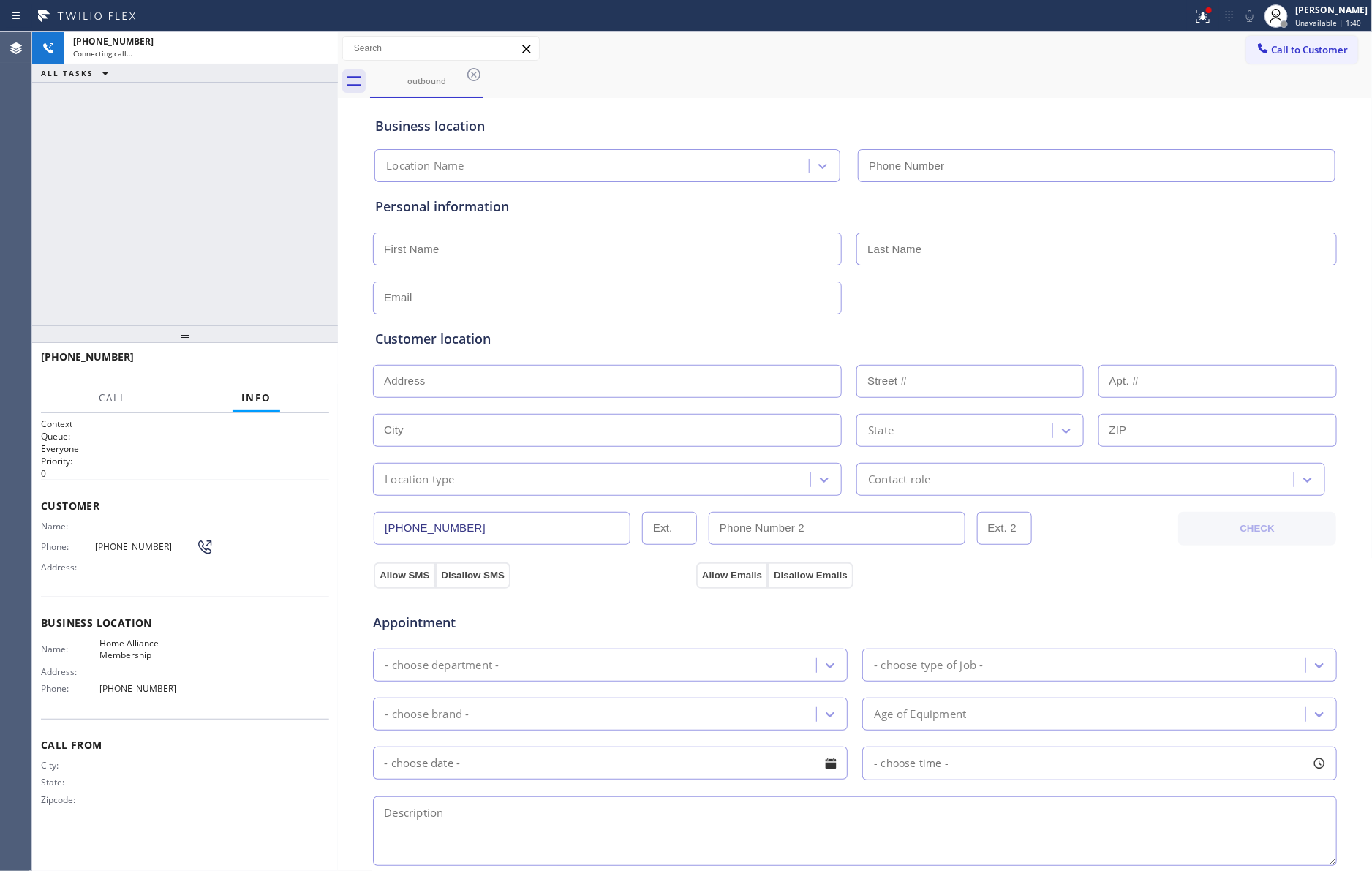
type input "[PHONE_NUMBER]"
click at [218, 143] on div "+18402694164 Connecting call… ALL TASKS ALL TASKS ACTIVE TASKS TASKS IN WRAP UP" at bounding box center [185, 179] width 306 height 294
drag, startPoint x: 217, startPoint y: 214, endPoint x: 225, endPoint y: 213, distance: 8.1
click at [225, 213] on div "+18402694164 Live | 03:25 ALL TASKS ALL TASKS ACTIVE TASKS TASKS IN WRAP UP" at bounding box center [185, 179] width 306 height 294
click at [502, 532] on input "(840) 269-4164" at bounding box center [501, 529] width 257 height 33
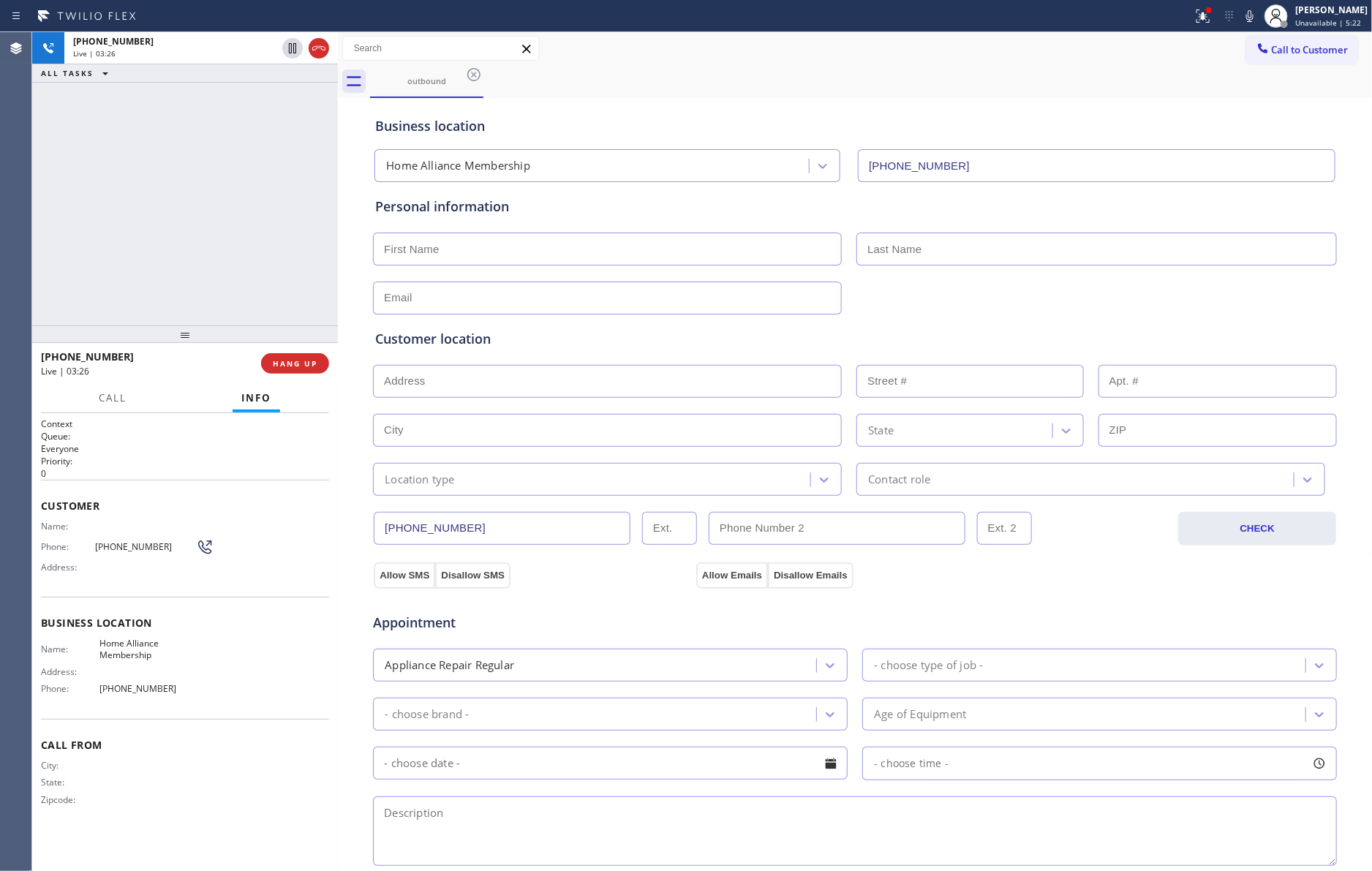
click at [502, 532] on input "(840) 269-4164" at bounding box center [501, 529] width 257 height 33
click at [289, 375] on div "+18402694164 Live | 05:34 HANG UP" at bounding box center [185, 364] width 288 height 38
click at [231, 209] on div "+18402694164 Live | 05:35 ALL TASKS ALL TASKS ACTIVE TASKS TASKS IN WRAP UP" at bounding box center [185, 179] width 306 height 294
click at [160, 220] on div "+18402694164 Live | 05:36 ALL TASKS ALL TASKS ACTIVE TASKS TASKS IN WRAP UP" at bounding box center [185, 179] width 306 height 294
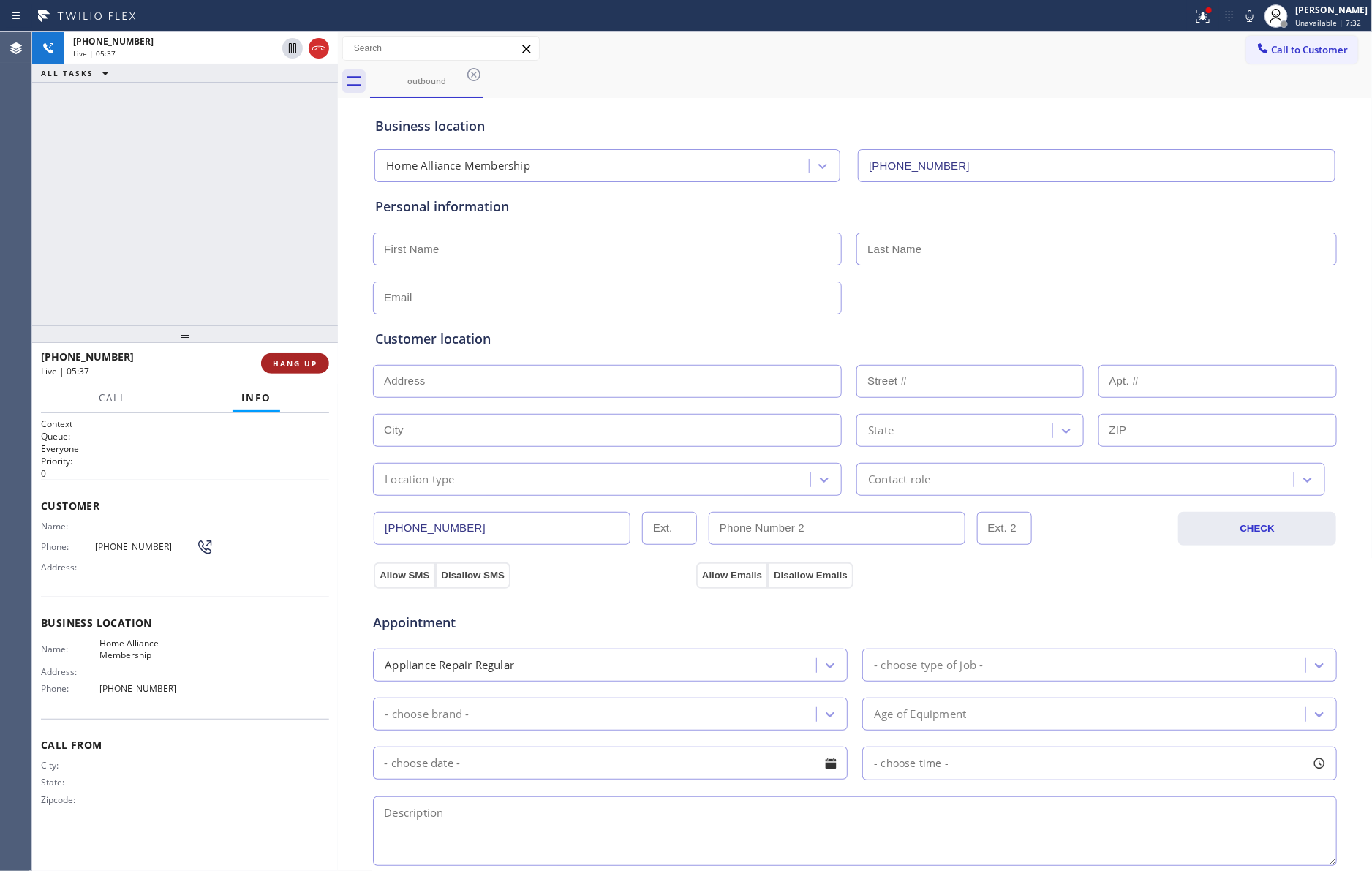
click at [274, 364] on span "HANG UP" at bounding box center [295, 364] width 45 height 10
drag, startPoint x: 220, startPoint y: 209, endPoint x: 203, endPoint y: 198, distance: 20.2
click at [220, 210] on div "+18402694164 Live | 05:37 ALL TASKS ALL TASKS ACTIVE TASKS TASKS IN WRAP UP" at bounding box center [185, 179] width 306 height 294
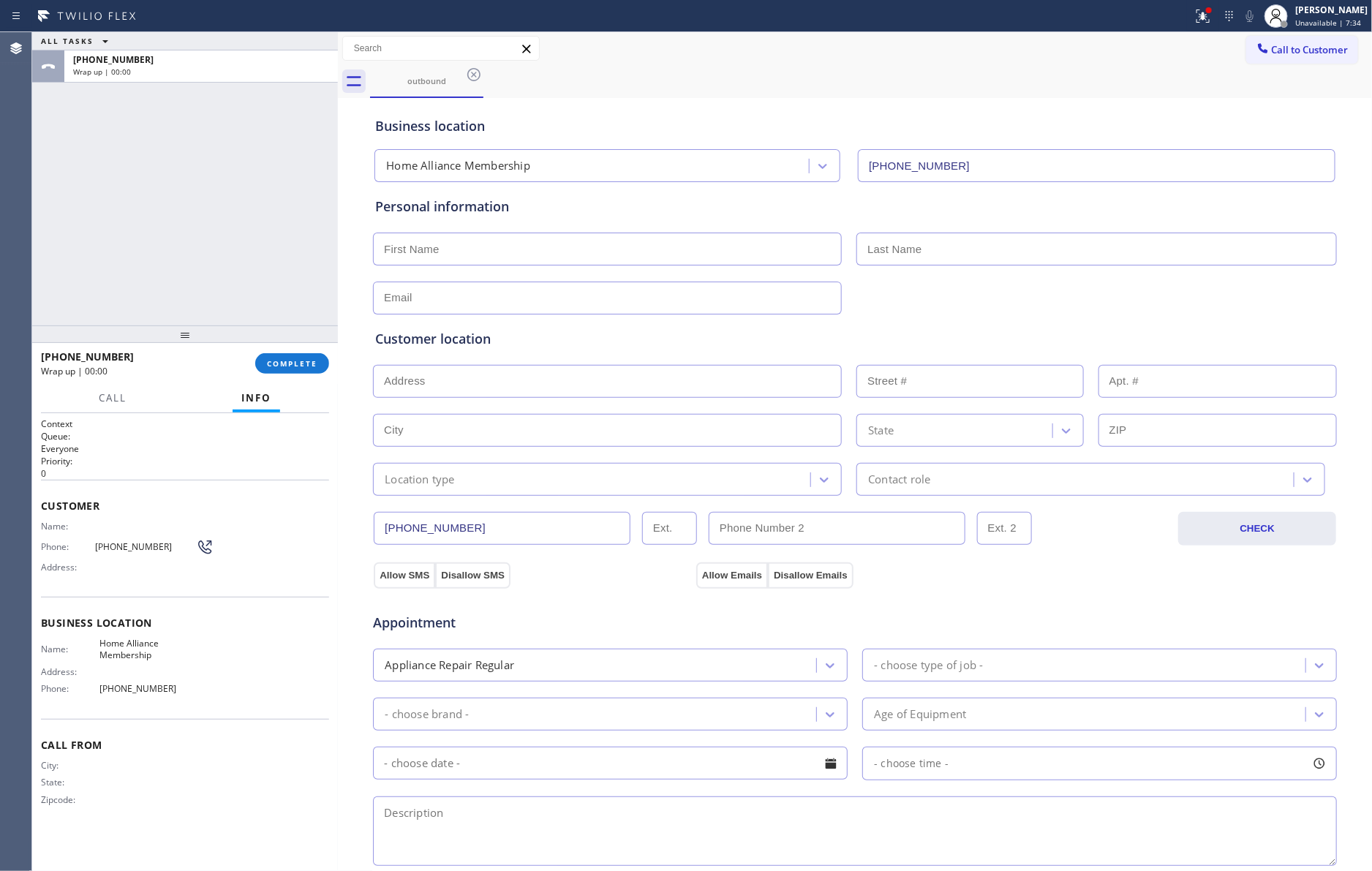
click at [1097, 159] on input "[PHONE_NUMBER]" at bounding box center [1096, 166] width 477 height 33
click at [245, 143] on div "ALL TASKS ALL TASKS ACTIVE TASKS TASKS IN WRAP UP +18402694164 Wrap up | 00:07" at bounding box center [185, 179] width 306 height 294
click at [1042, 178] on div "Personal information" at bounding box center [855, 245] width 965 height 138
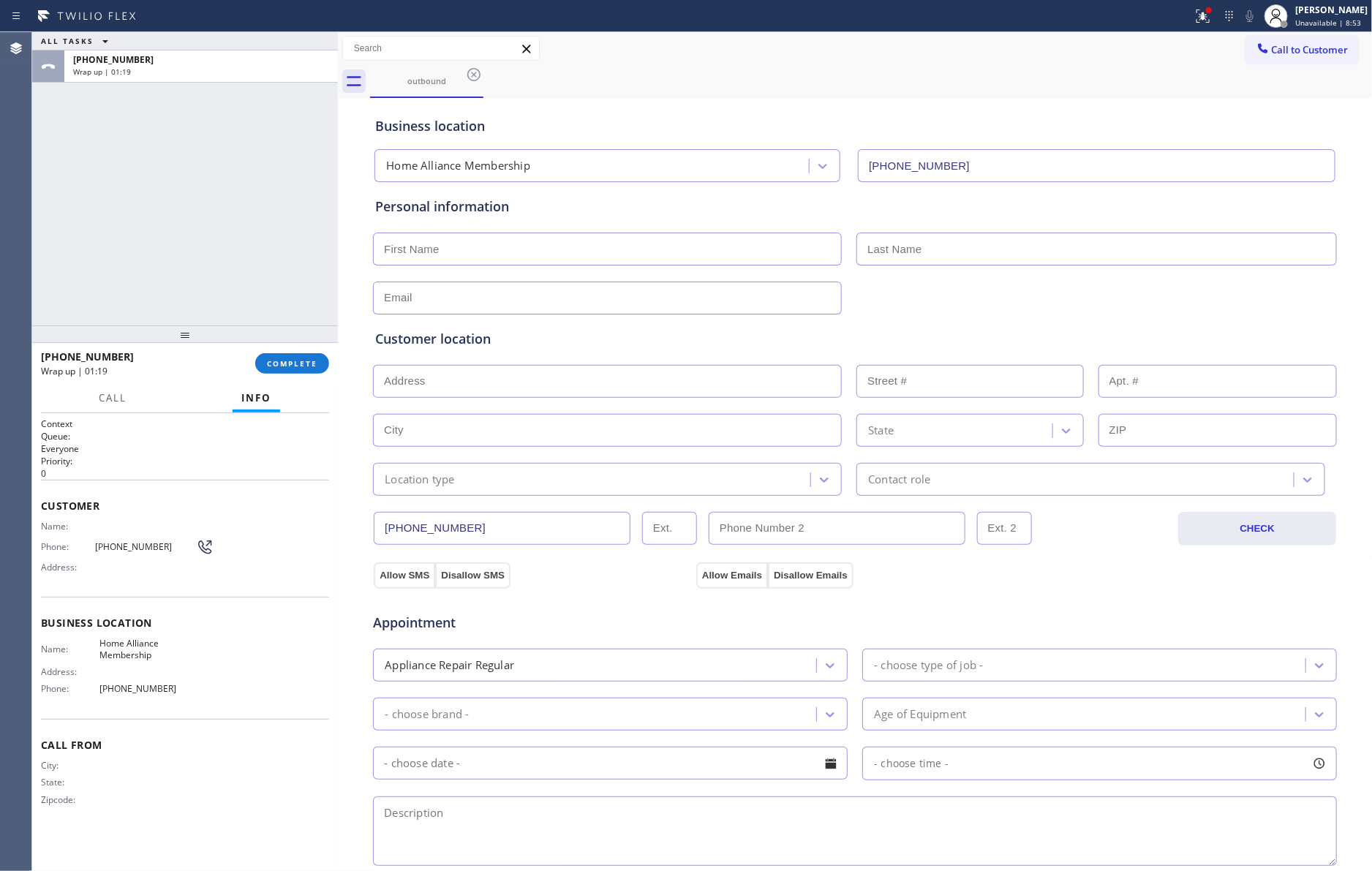
click at [1042, 176] on div "Personal information" at bounding box center [855, 245] width 965 height 138
click at [1042, 163] on input "[PHONE_NUMBER]" at bounding box center [1096, 166] width 477 height 33
click at [266, 209] on div "ALL TASKS ALL TASKS ACTIVE TASKS TASKS IN WRAP UP +18402694164 Wrap up | 08:17" at bounding box center [185, 179] width 306 height 294
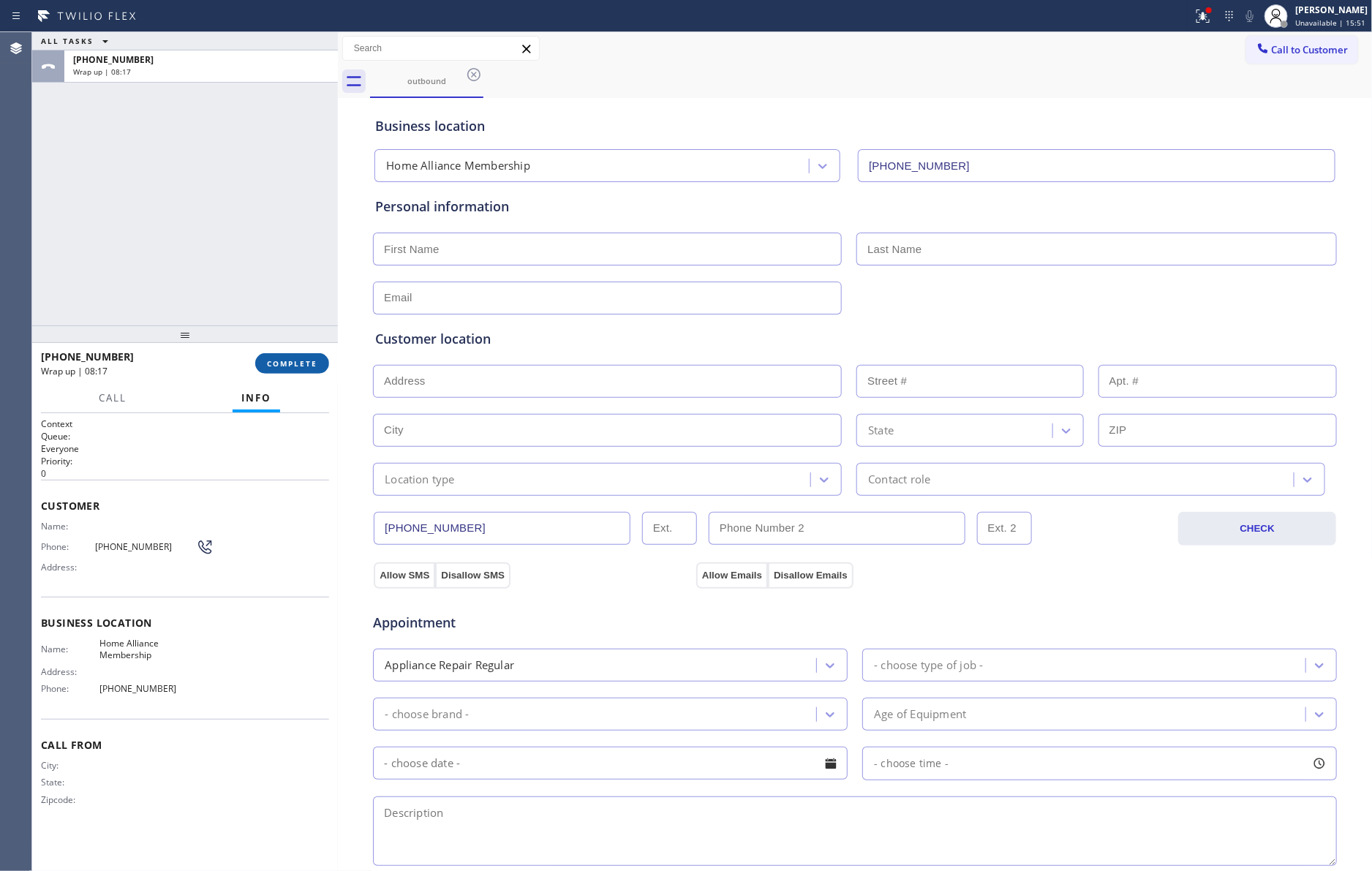
drag, startPoint x: 299, startPoint y: 363, endPoint x: 288, endPoint y: 345, distance: 21.1
click at [299, 361] on span "COMPLETE" at bounding box center [292, 364] width 51 height 10
click at [191, 228] on div "ALL TASKS ALL TASKS ACTIVE TASKS TASKS IN WRAP UP +18402694164 Wrap up | 08:18" at bounding box center [185, 179] width 306 height 294
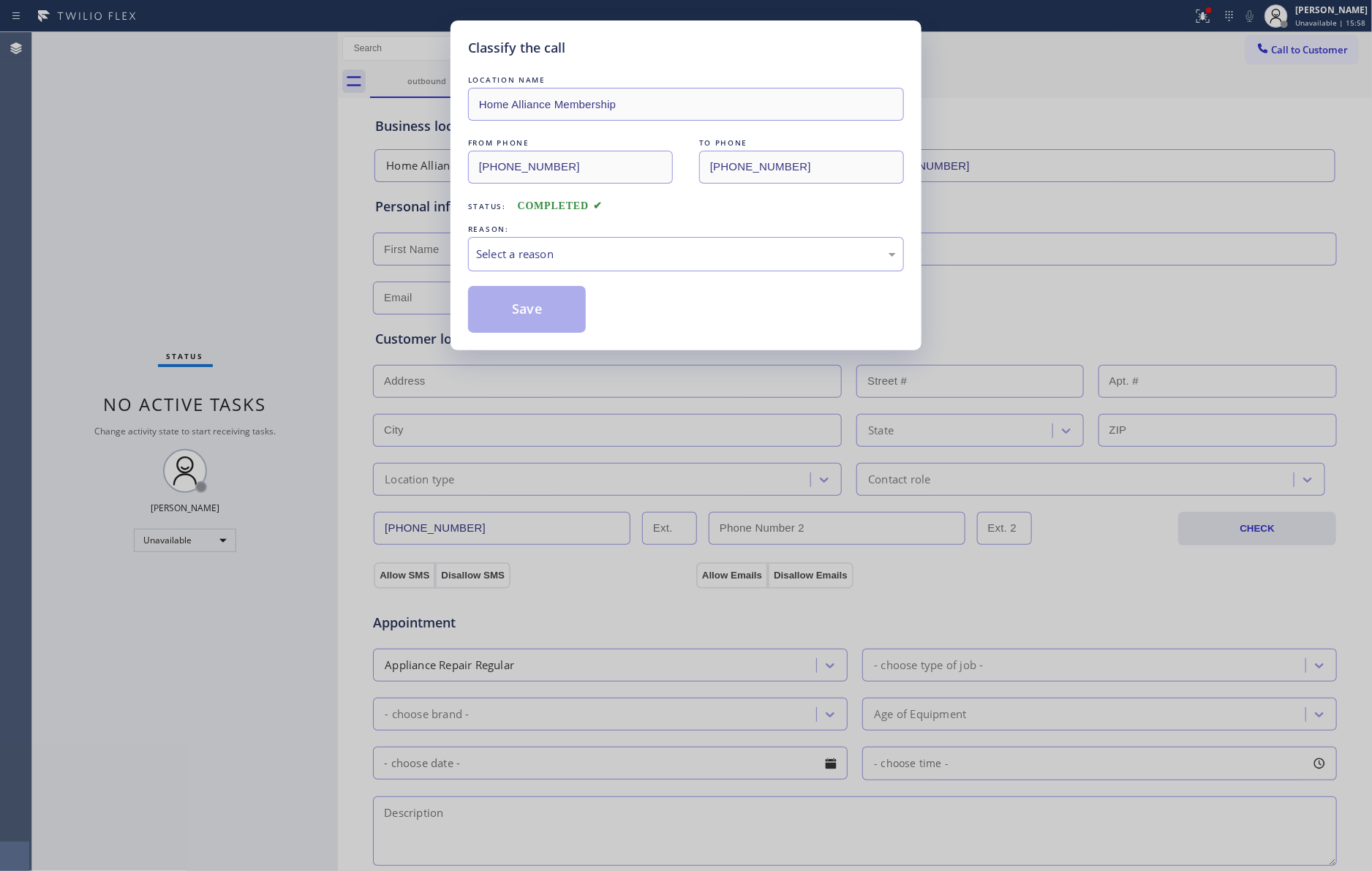
click at [487, 215] on div "LOCATION NAME Home Alliance Membership FROM PHONE (855) 946-3605 TO PHONE (840)…" at bounding box center [686, 202] width 436 height 260
click at [530, 255] on div "Select a reason" at bounding box center [685, 254] width 420 height 17
click at [537, 307] on button "Save" at bounding box center [527, 309] width 118 height 47
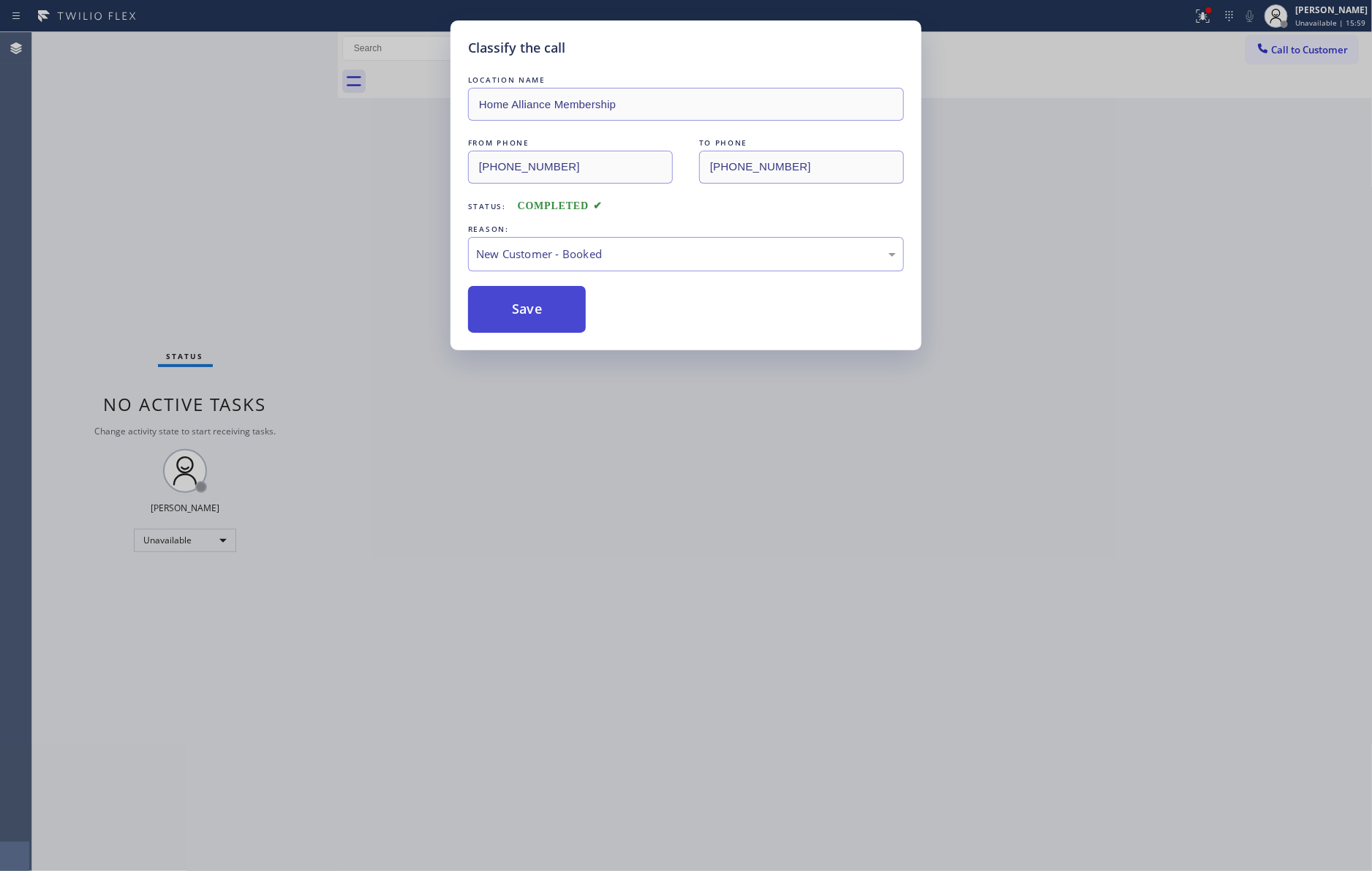
click at [537, 307] on button "Save" at bounding box center [527, 309] width 118 height 47
click at [187, 203] on div "Classify the call LOCATION NAME Home Alliance Membership FROM PHONE (855) 946-3…" at bounding box center [686, 435] width 1372 height 871
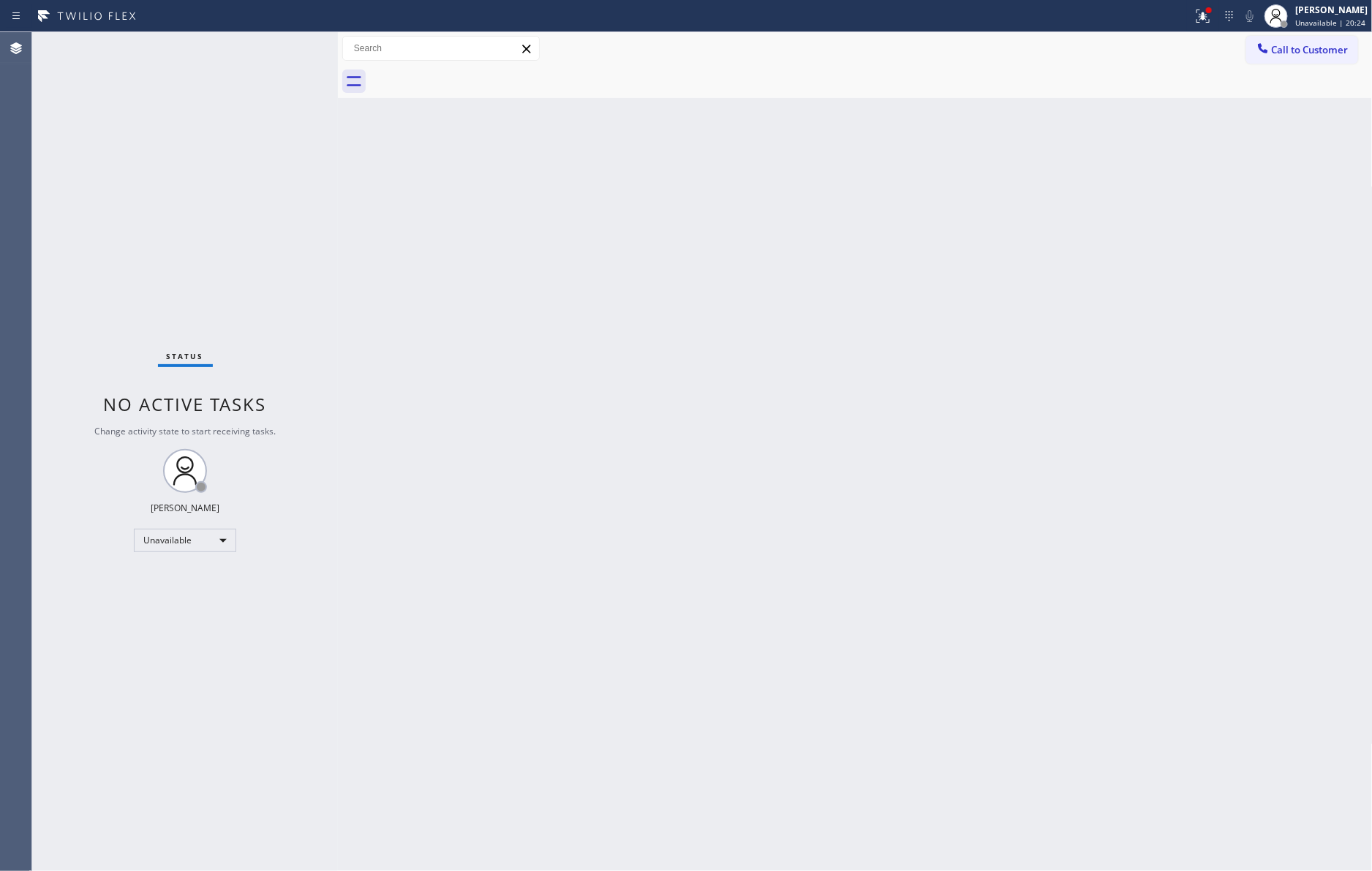
click at [593, 300] on div "Back to Dashboard Change Sender ID Customers Technicians Select a contact Outbo…" at bounding box center [855, 452] width 1034 height 839
click at [691, 359] on div "Back to Dashboard Change Sender ID Customers Technicians Select a contact Outbo…" at bounding box center [855, 452] width 1034 height 839
drag, startPoint x: 658, startPoint y: 455, endPoint x: 713, endPoint y: 488, distance: 64.1
click at [658, 457] on div "Back to Dashboard Change Sender ID Customers Technicians Select a contact Outbo…" at bounding box center [855, 452] width 1034 height 839
drag, startPoint x: 172, startPoint y: 220, endPoint x: 629, endPoint y: 581, distance: 582.4
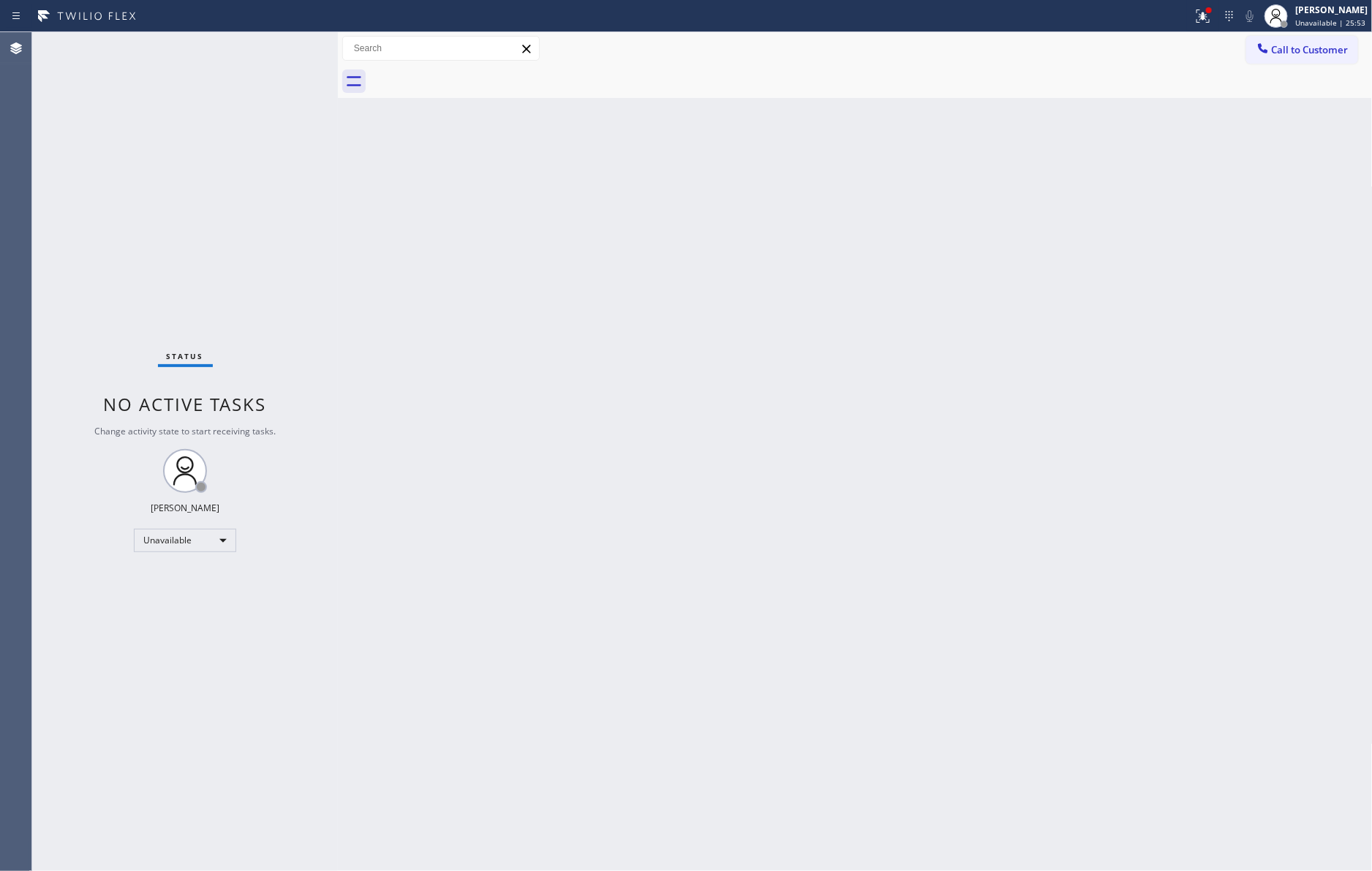
click at [191, 241] on div "Status No active tasks Change activity state to start receiving tasks. Eva Mahi…" at bounding box center [185, 452] width 306 height 839
click at [676, 555] on div "Back to Dashboard Change Sender ID Customers Technicians Select a contact Outbo…" at bounding box center [855, 452] width 1034 height 839
drag, startPoint x: 171, startPoint y: 217, endPoint x: 720, endPoint y: 663, distance: 707.3
click at [175, 220] on div "Status No active tasks Change activity state to start receiving tasks. Eva Mahi…" at bounding box center [185, 452] width 306 height 839
click at [178, 538] on div "Unavailable" at bounding box center [185, 541] width 102 height 23
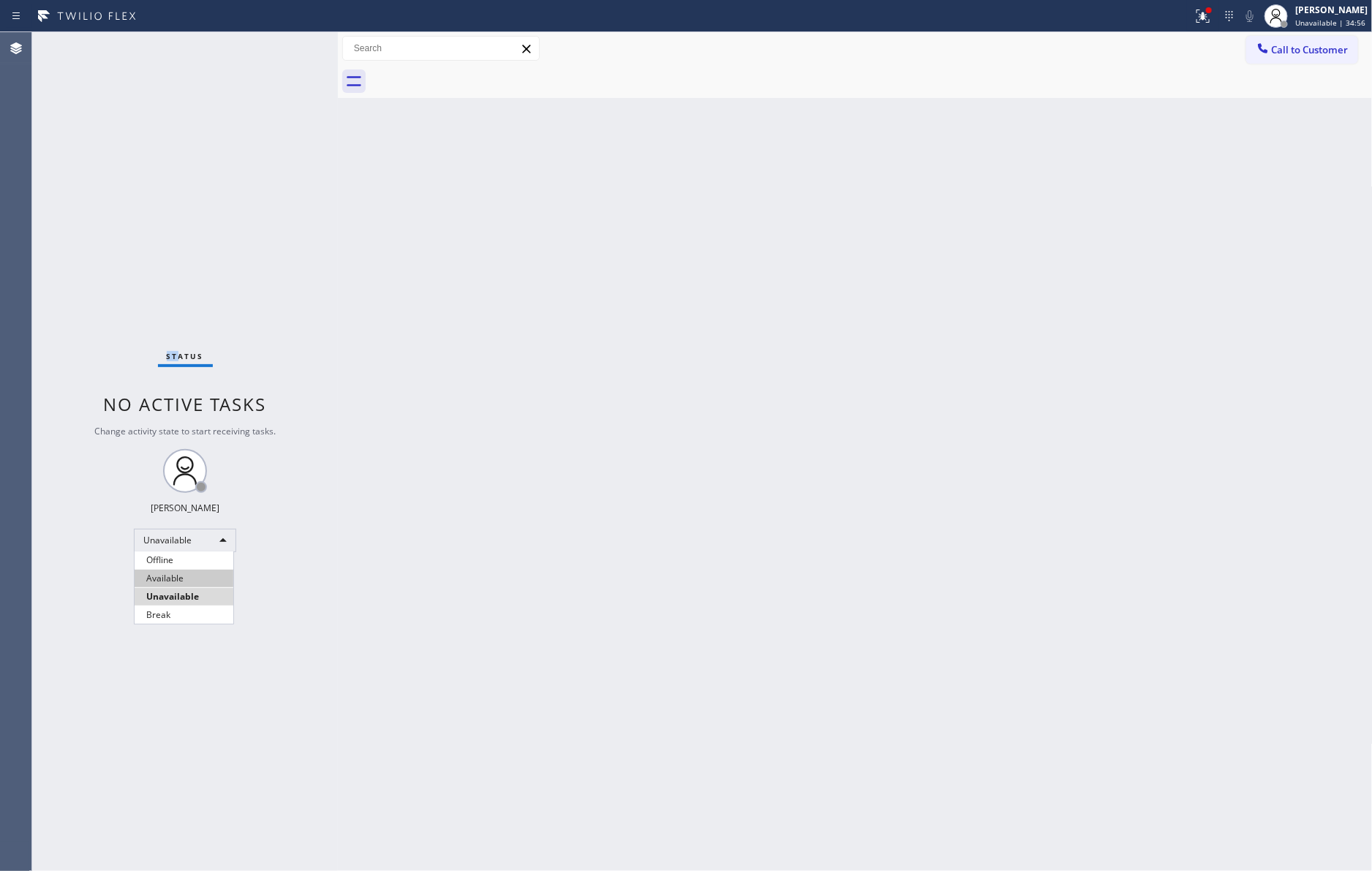
drag, startPoint x: 194, startPoint y: 578, endPoint x: 259, endPoint y: 579, distance: 65.0
click at [196, 578] on li "Available" at bounding box center [184, 578] width 99 height 17
click at [956, 555] on div "Back to Dashboard Change Sender ID Customers Technicians Select a contact Outbo…" at bounding box center [855, 452] width 1034 height 839
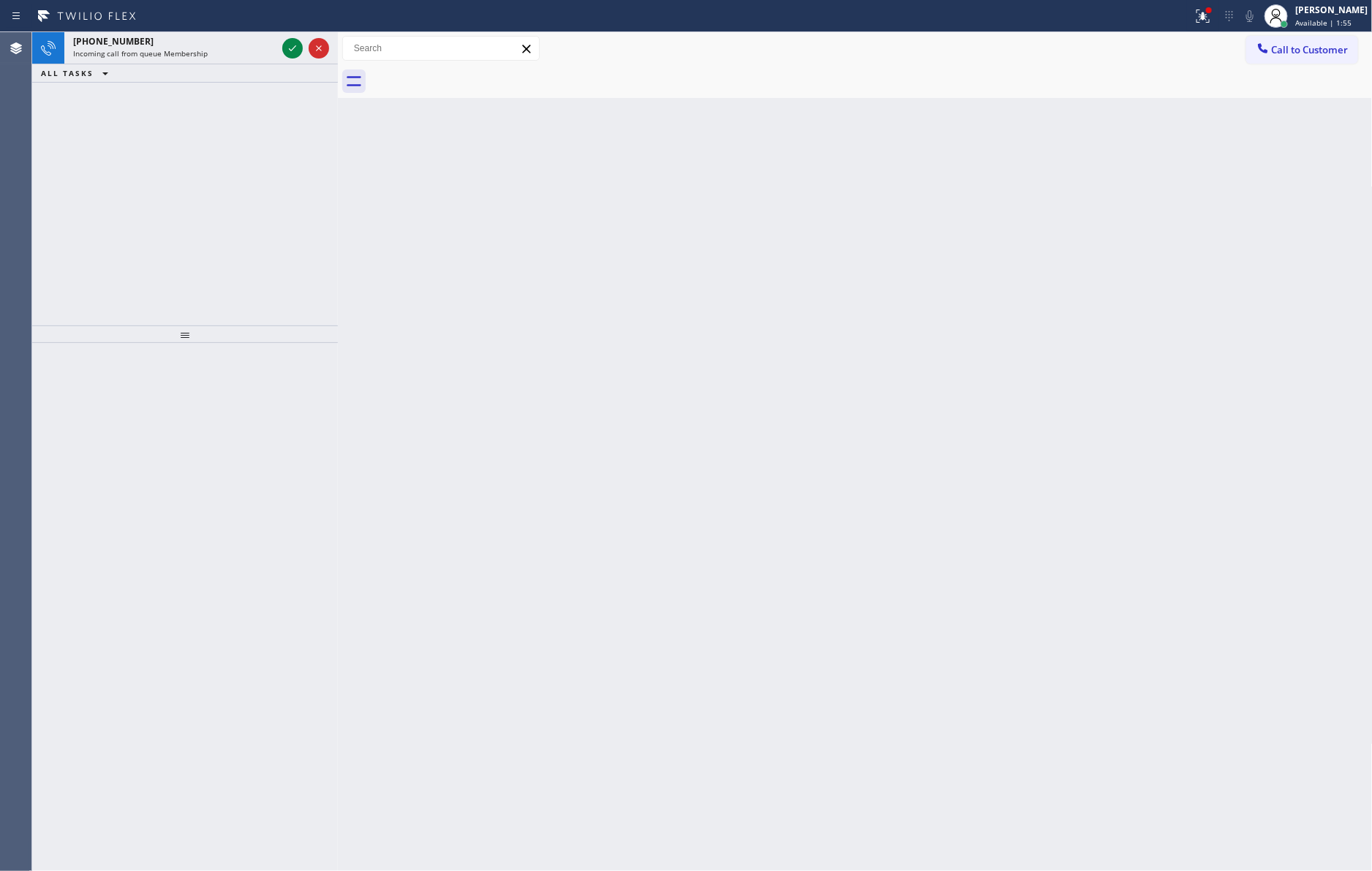
click at [300, 209] on div "+19498872038 Incoming call from queue Membership ALL TASKS ALL TASKS ACTIVE TAS…" at bounding box center [185, 179] width 306 height 294
click at [292, 51] on icon at bounding box center [292, 48] width 7 height 6
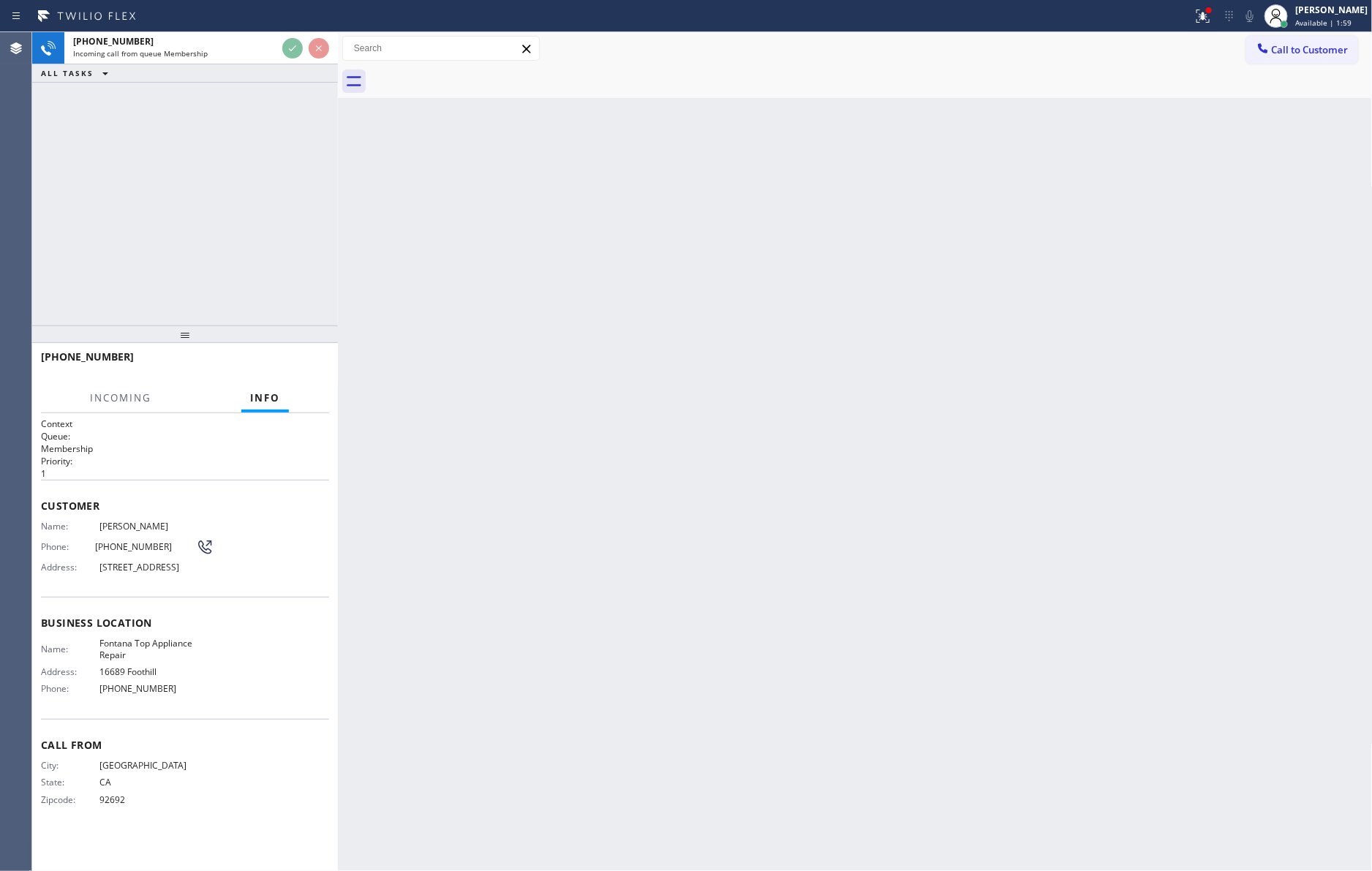
click at [274, 286] on div "+19498872038 Incoming call from queue Membership ALL TASKS ALL TASKS ACTIVE TAS…" at bounding box center [185, 179] width 306 height 294
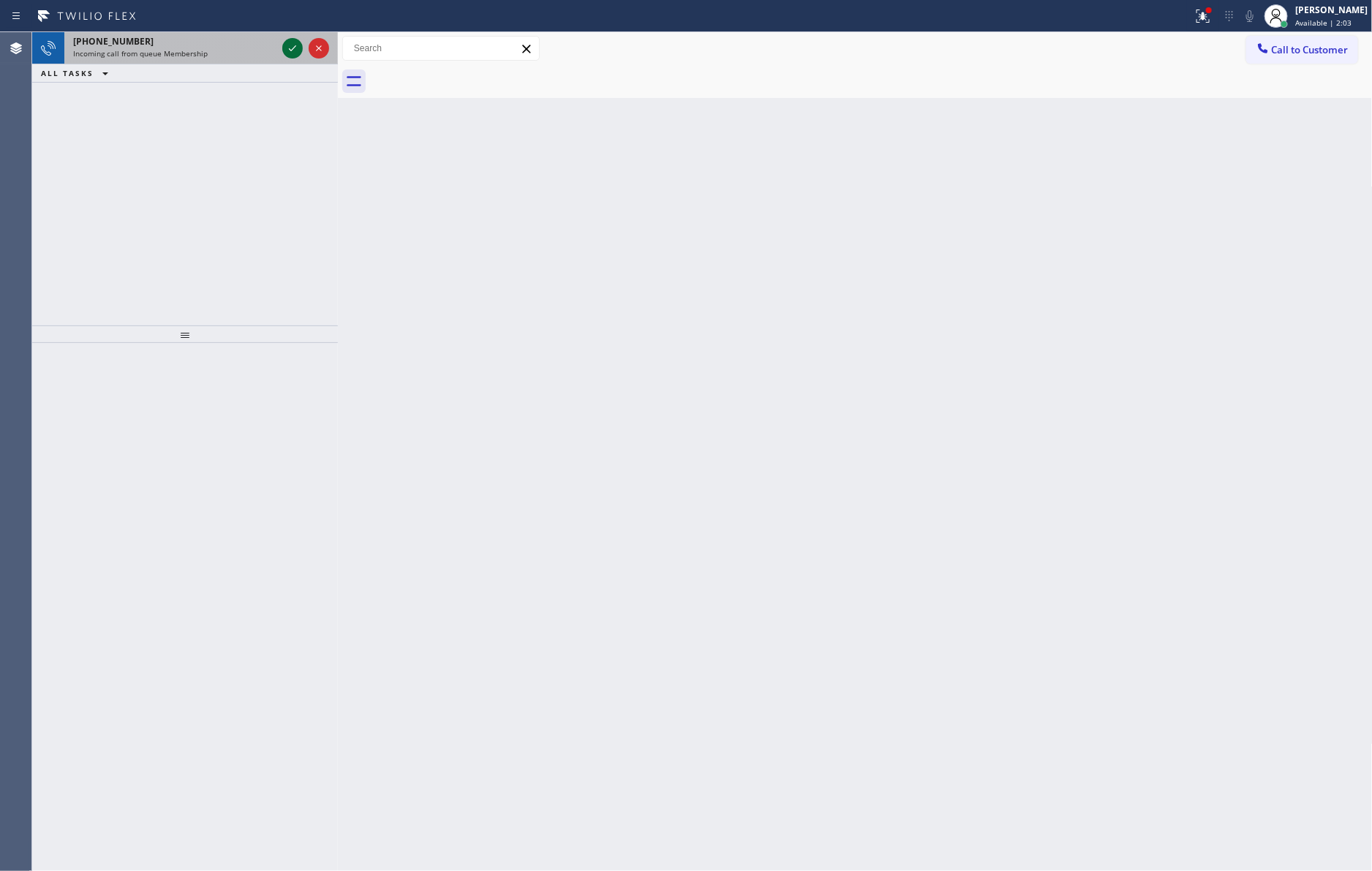
click at [288, 51] on icon at bounding box center [292, 47] width 17 height 17
click at [290, 206] on div "+19498872038 Incoming call from queue Membership ALL TASKS ALL TASKS ACTIVE TAS…" at bounding box center [185, 179] width 306 height 294
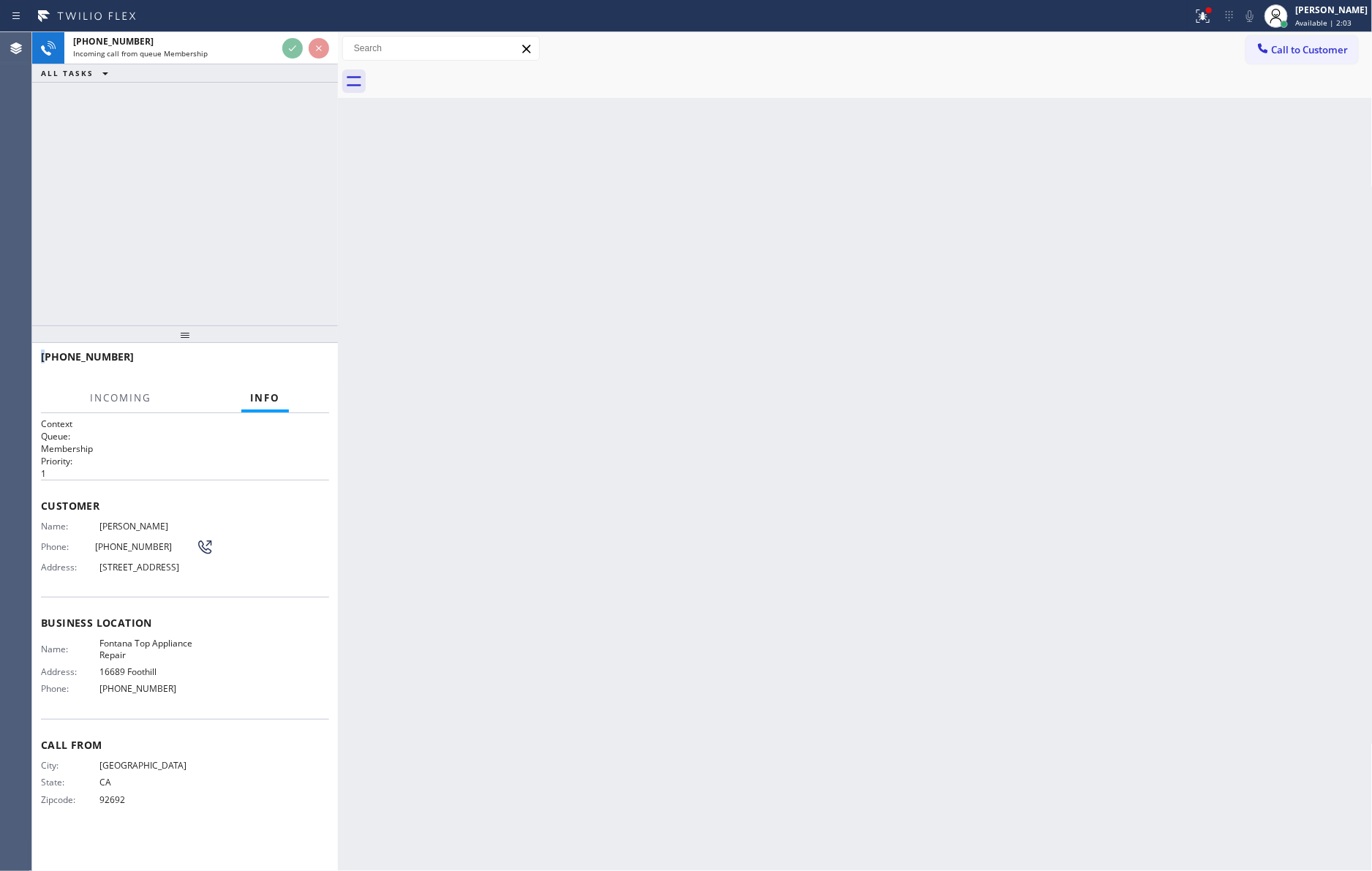
click at [290, 206] on div "+19498872038 Incoming call from queue Membership ALL TASKS ALL TASKS ACTIVE TAS…" at bounding box center [185, 179] width 306 height 294
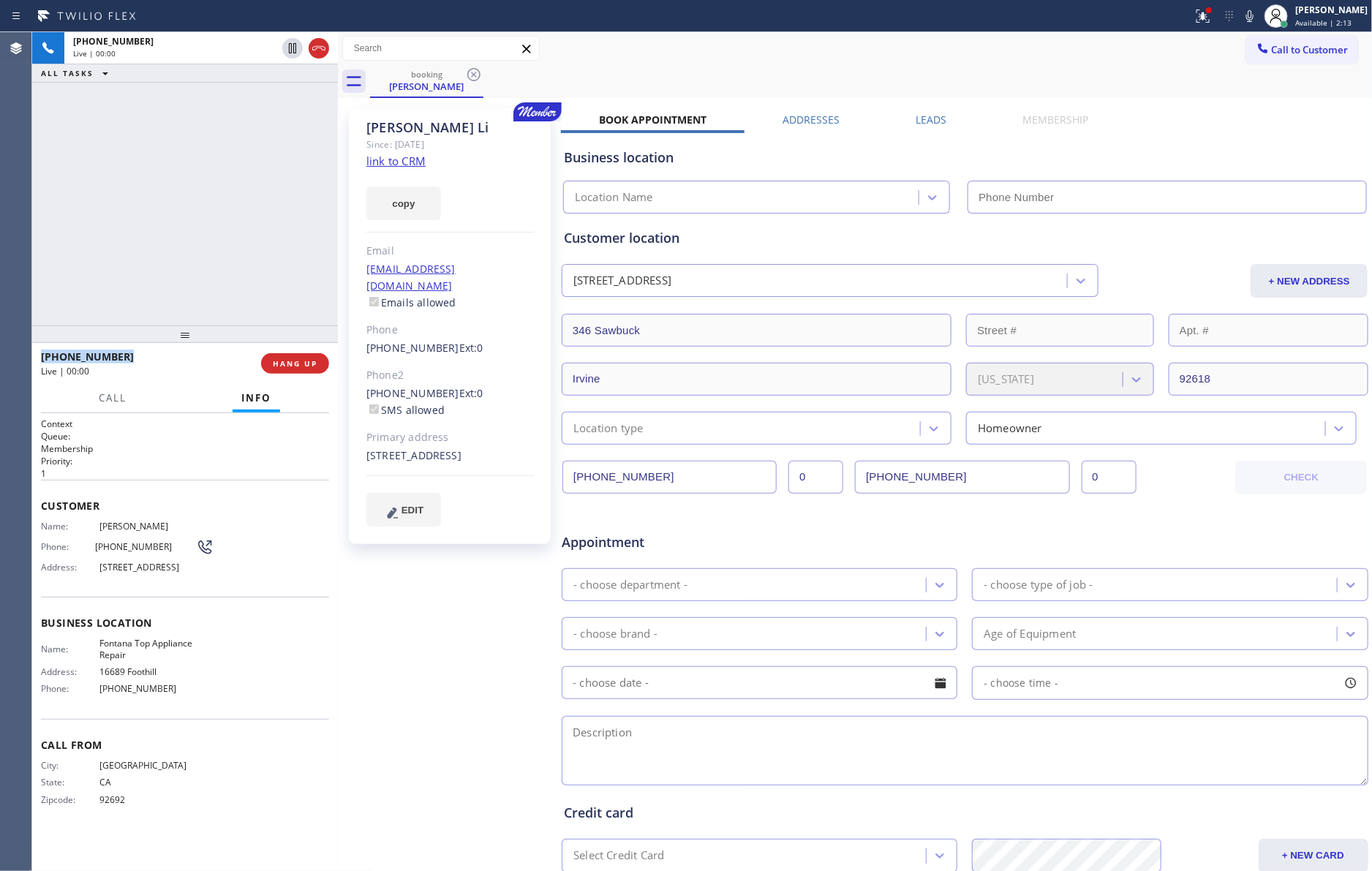
type input "(909) 245-9241"
click at [176, 220] on div "+19498872038 Live | 00:27 ALL TASKS ALL TASKS ACTIVE TASKS TASKS IN WRAP UP" at bounding box center [185, 179] width 306 height 294
click at [158, 200] on div "+19498872038 Live | 05:45 ALL TASKS ALL TASKS ACTIVE TASKS TASKS IN WRAP UP" at bounding box center [185, 179] width 306 height 294
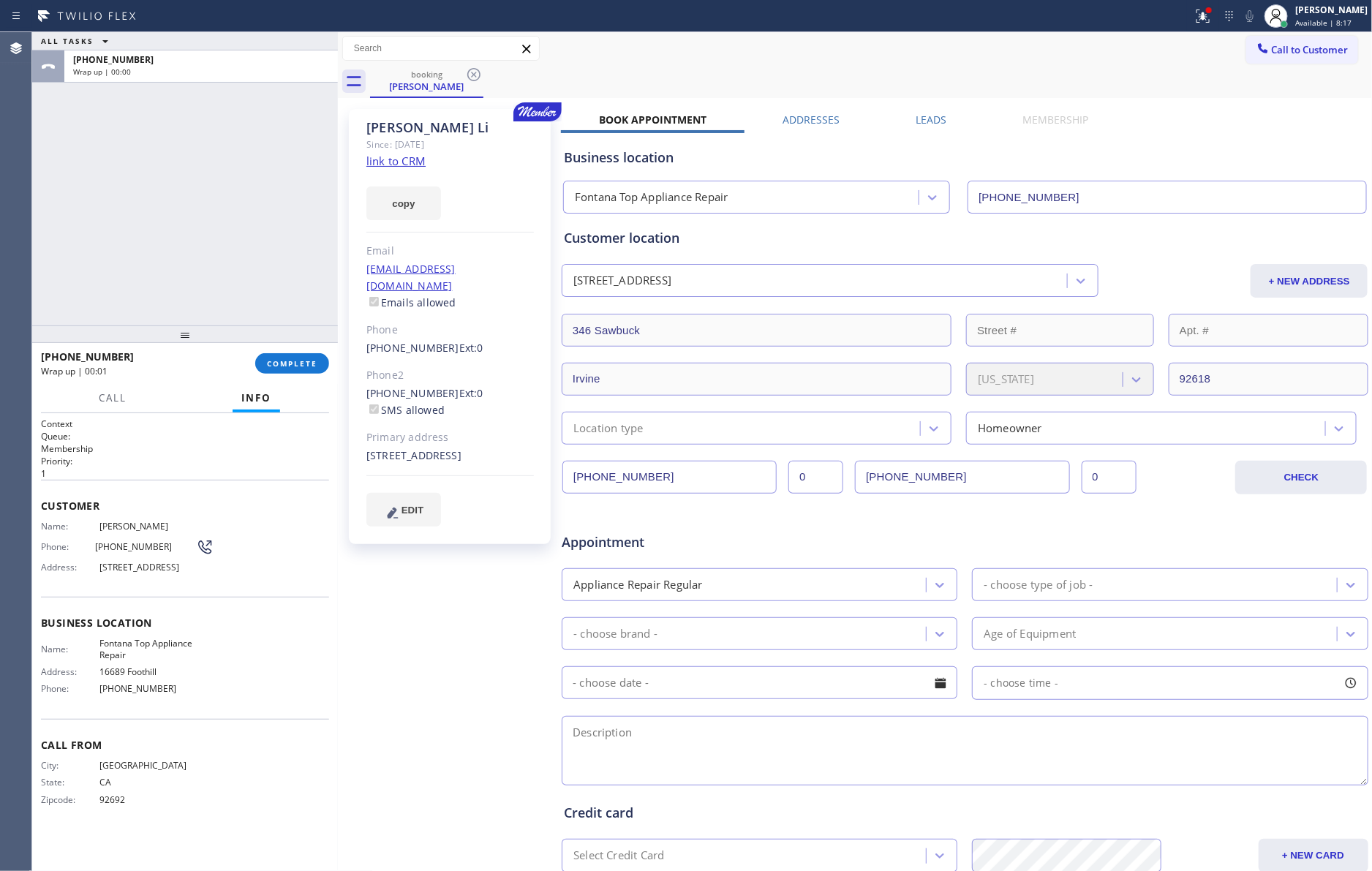
click at [1231, 426] on div "Homeowner" at bounding box center [1147, 428] width 354 height 26
click at [91, 225] on div "ALL TASKS ALL TASKS ACTIVE TASKS TASKS IN WRAP UP +19498872038 Wrap up | 00:02" at bounding box center [185, 179] width 306 height 294
click at [191, 251] on div "ALL TASKS ALL TASKS ACTIVE TASKS TASKS IN WRAP UP +19498872038 Wrap up | 02:32" at bounding box center [185, 179] width 306 height 294
click at [279, 358] on button "COMPLETE" at bounding box center [292, 364] width 74 height 21
click at [229, 154] on div "ALL TASKS ALL TASKS ACTIVE TASKS TASKS IN WRAP UP +19498872038 Wrap up | 02:33" at bounding box center [185, 179] width 306 height 294
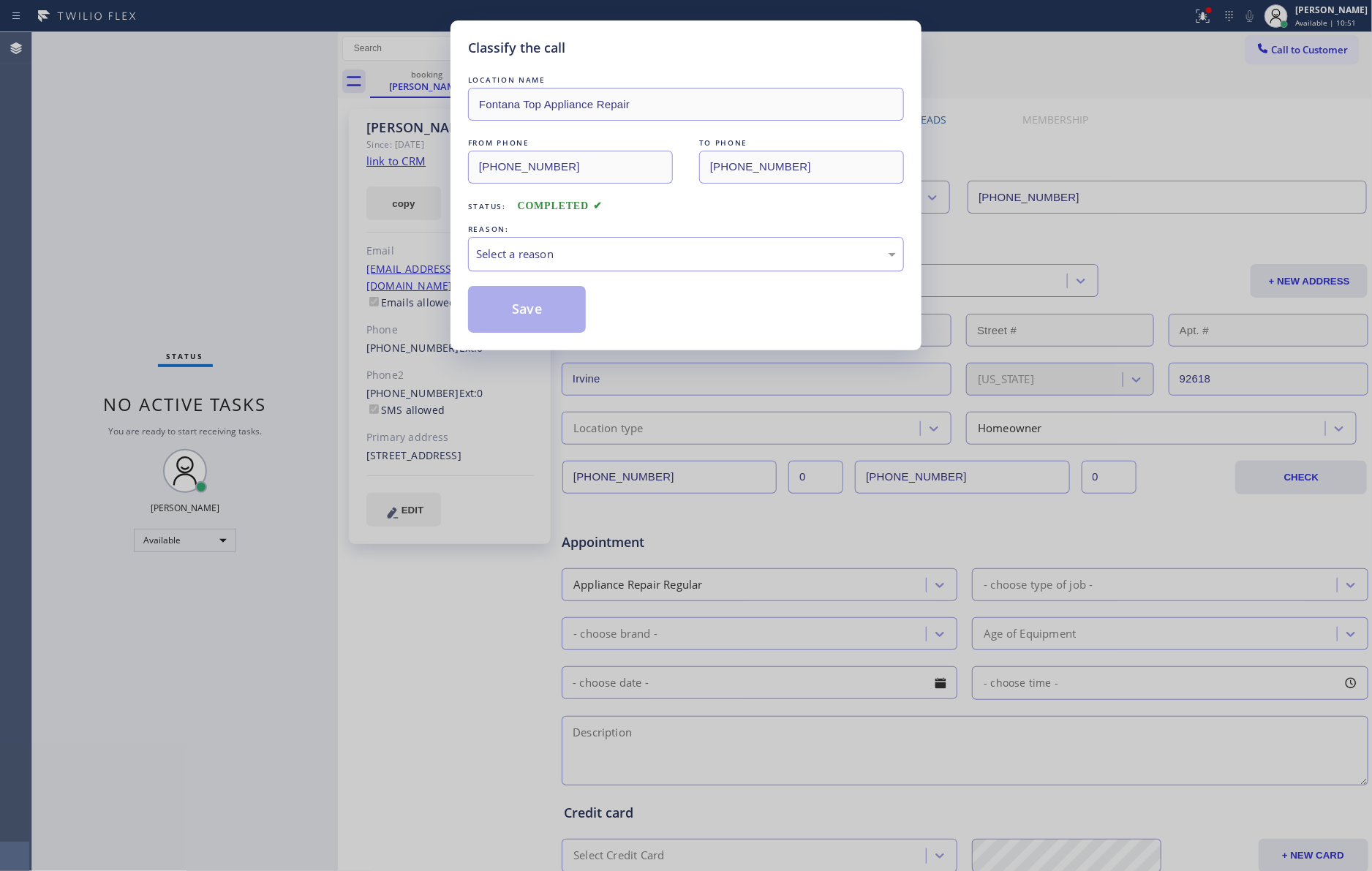
click at [595, 270] on div "Select a reason" at bounding box center [686, 254] width 436 height 34
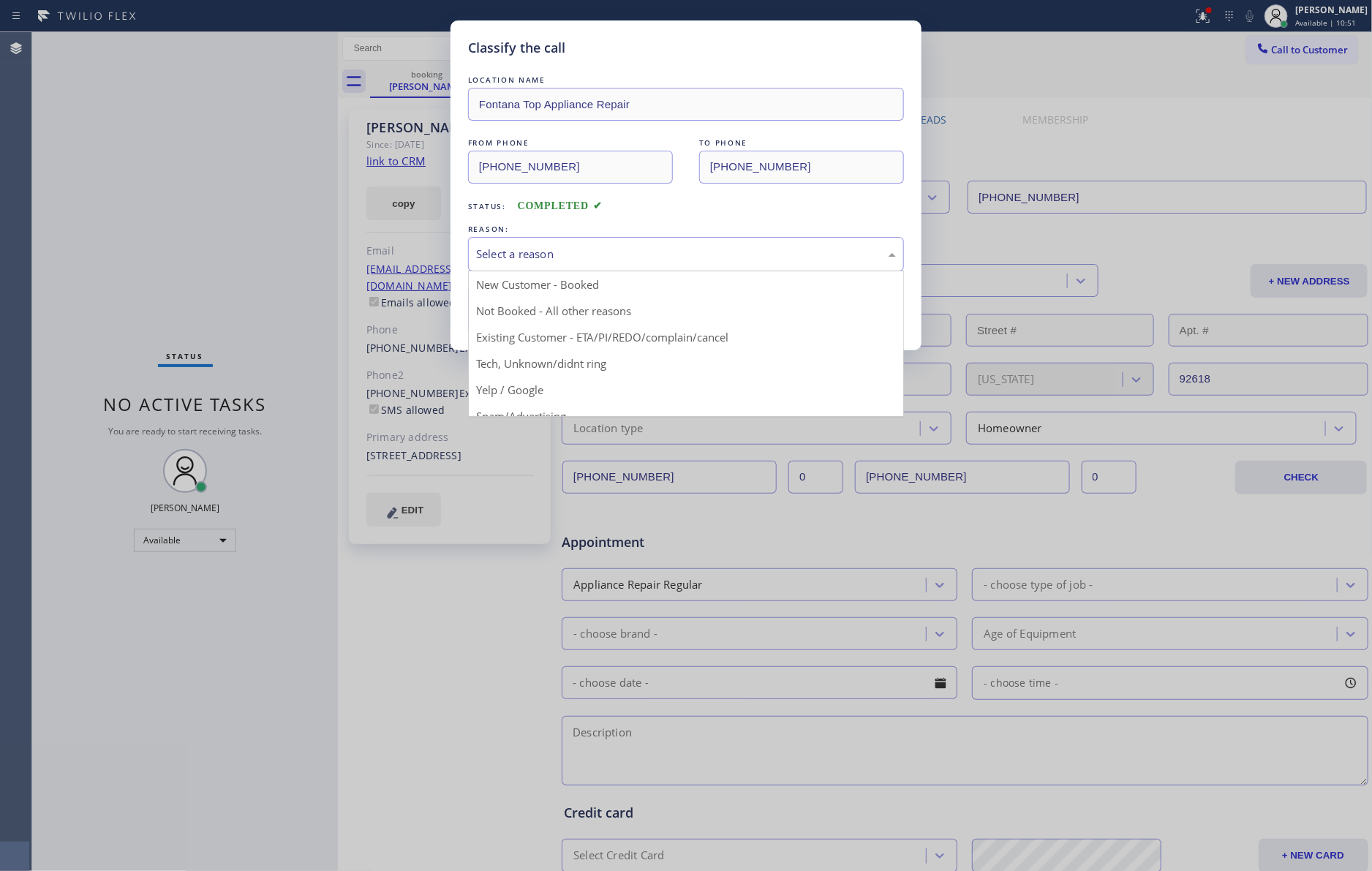
click at [585, 259] on div "Select a reason" at bounding box center [685, 254] width 420 height 17
click at [540, 262] on div "Select a reason" at bounding box center [685, 254] width 420 height 17
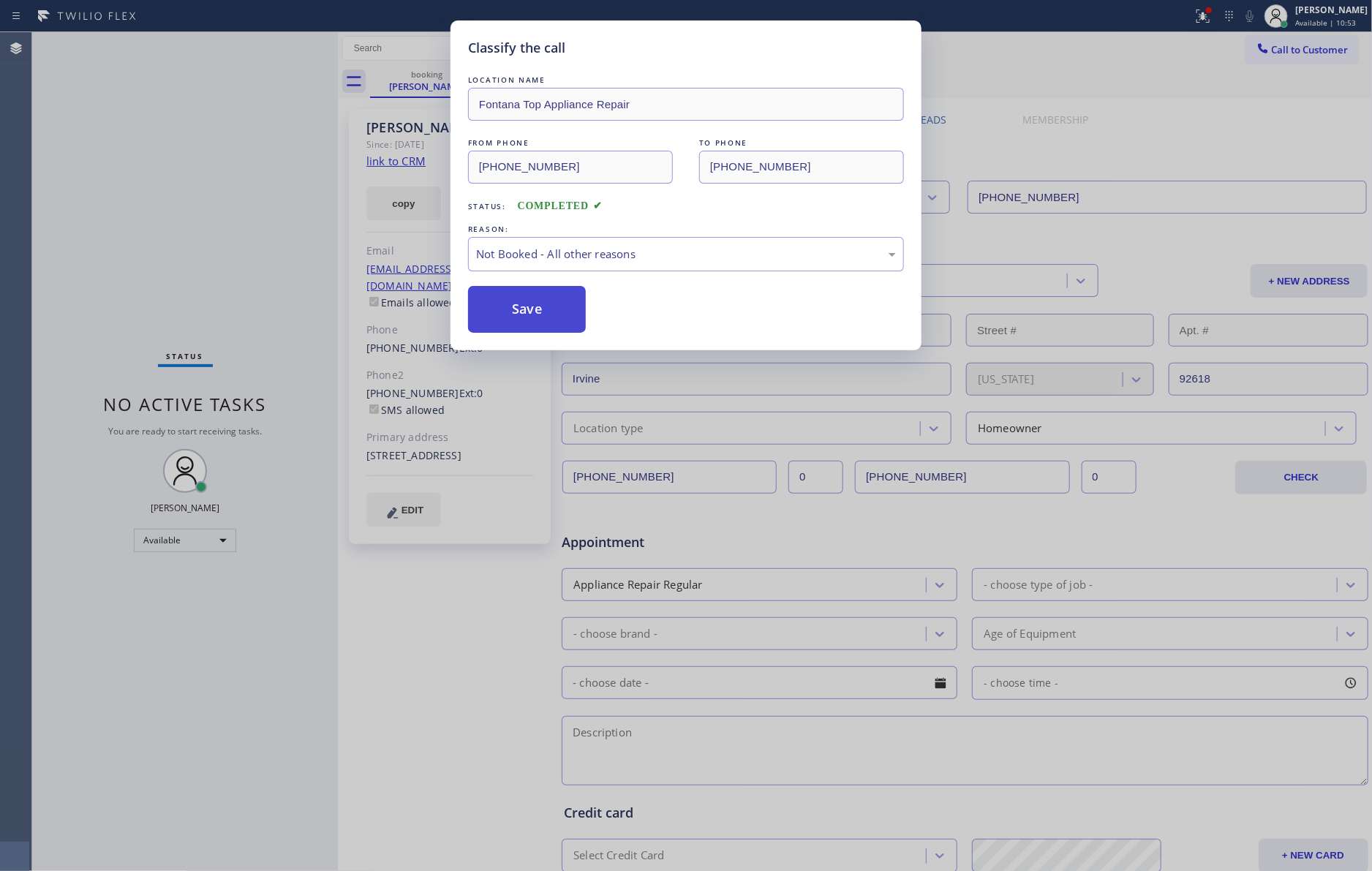
click at [538, 314] on button "Save" at bounding box center [527, 309] width 118 height 47
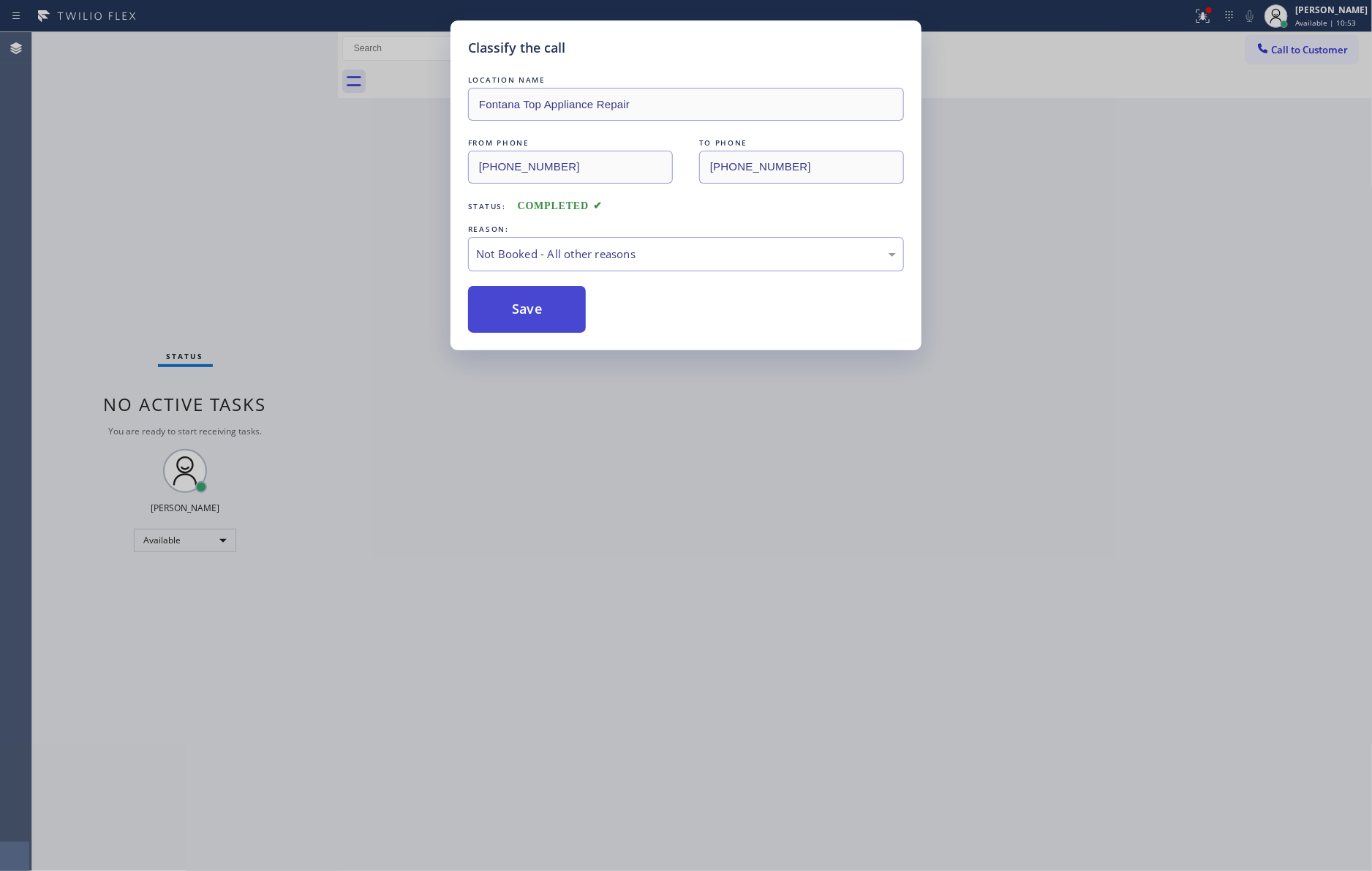
click at [538, 314] on button "Save" at bounding box center [527, 309] width 118 height 47
drag, startPoint x: 538, startPoint y: 314, endPoint x: 112, endPoint y: 173, distance: 448.7
click at [537, 314] on button "Save" at bounding box center [527, 309] width 118 height 47
click at [112, 173] on div "Classify the call LOCATION NAME Fontana Top Appliance Repair FROM PHONE (949) 8…" at bounding box center [686, 435] width 1372 height 871
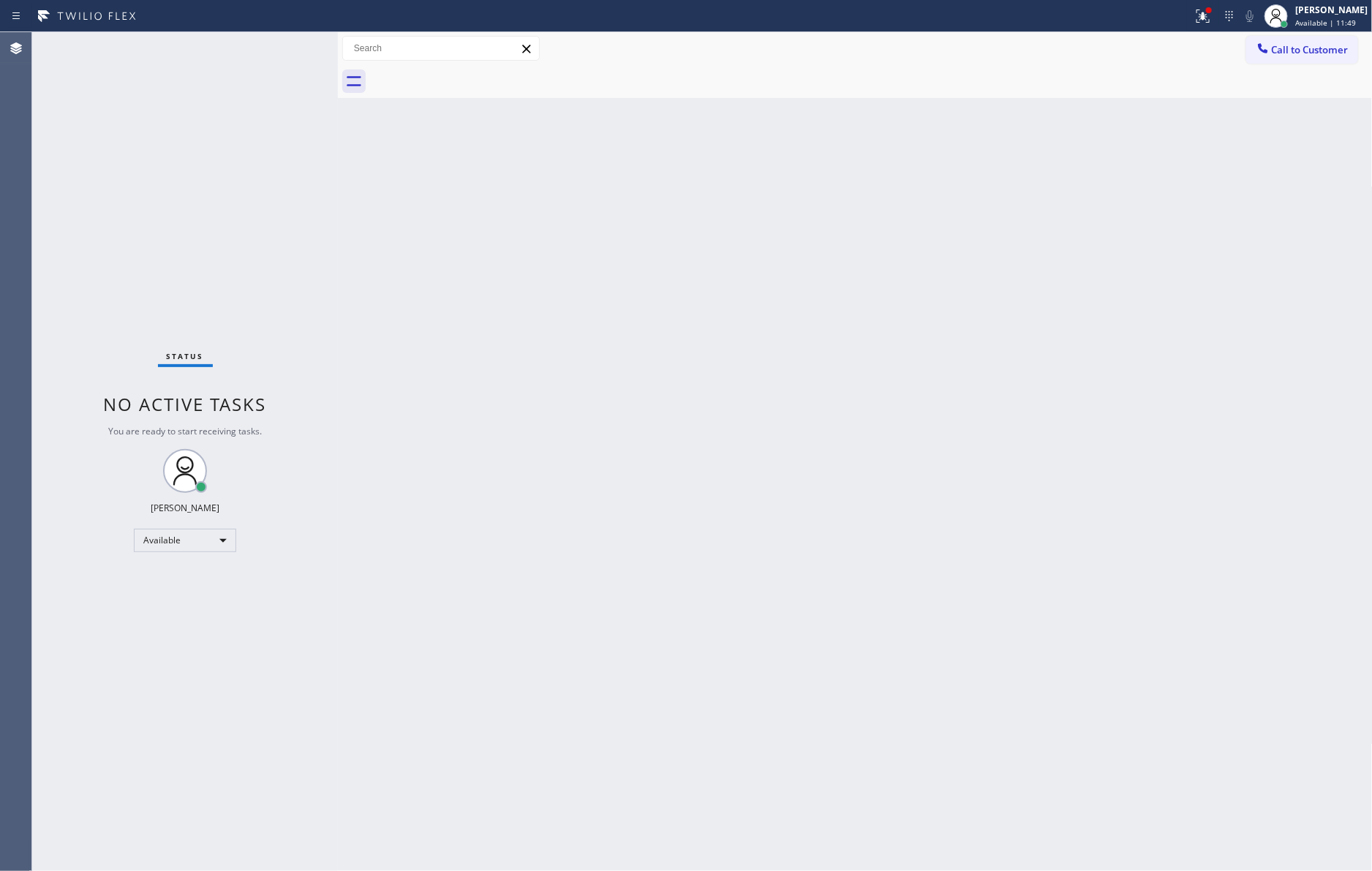
drag, startPoint x: 494, startPoint y: 284, endPoint x: 516, endPoint y: 306, distance: 31.1
click at [496, 286] on div "Back to Dashboard Change Sender ID Customers Technicians Select a contact Outbo…" at bounding box center [855, 452] width 1034 height 839
drag, startPoint x: 960, startPoint y: 458, endPoint x: 1342, endPoint y: 166, distance: 480.8
click at [963, 457] on div "Back to Dashboard Change Sender ID Customers Technicians Select a contact Outbo…" at bounding box center [855, 452] width 1034 height 839
click at [1331, 55] on span "Call to Customer" at bounding box center [1310, 50] width 76 height 13
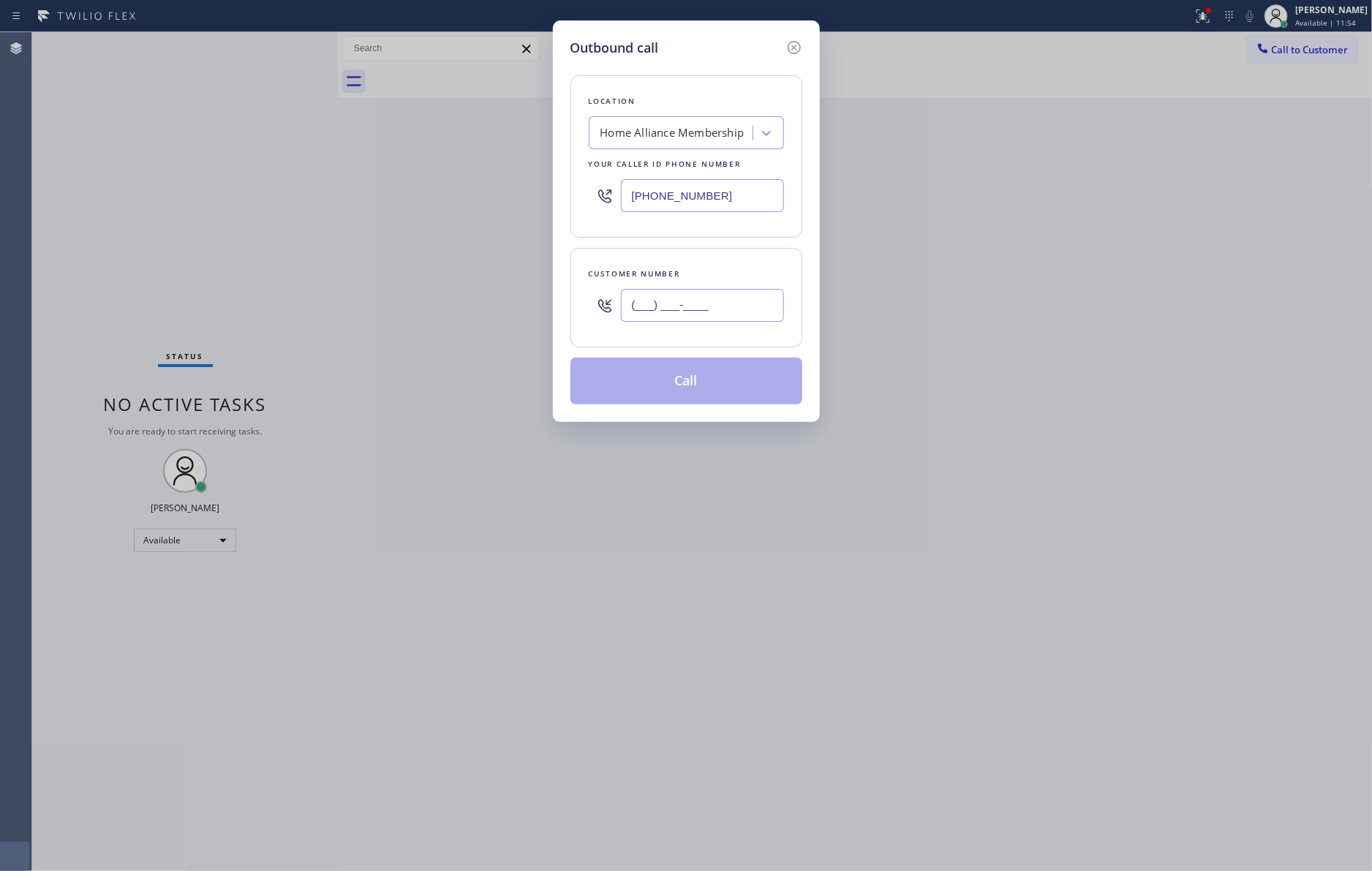
click at [661, 314] on input "(___) ___-____" at bounding box center [703, 305] width 163 height 33
paste input "602) 799-442"
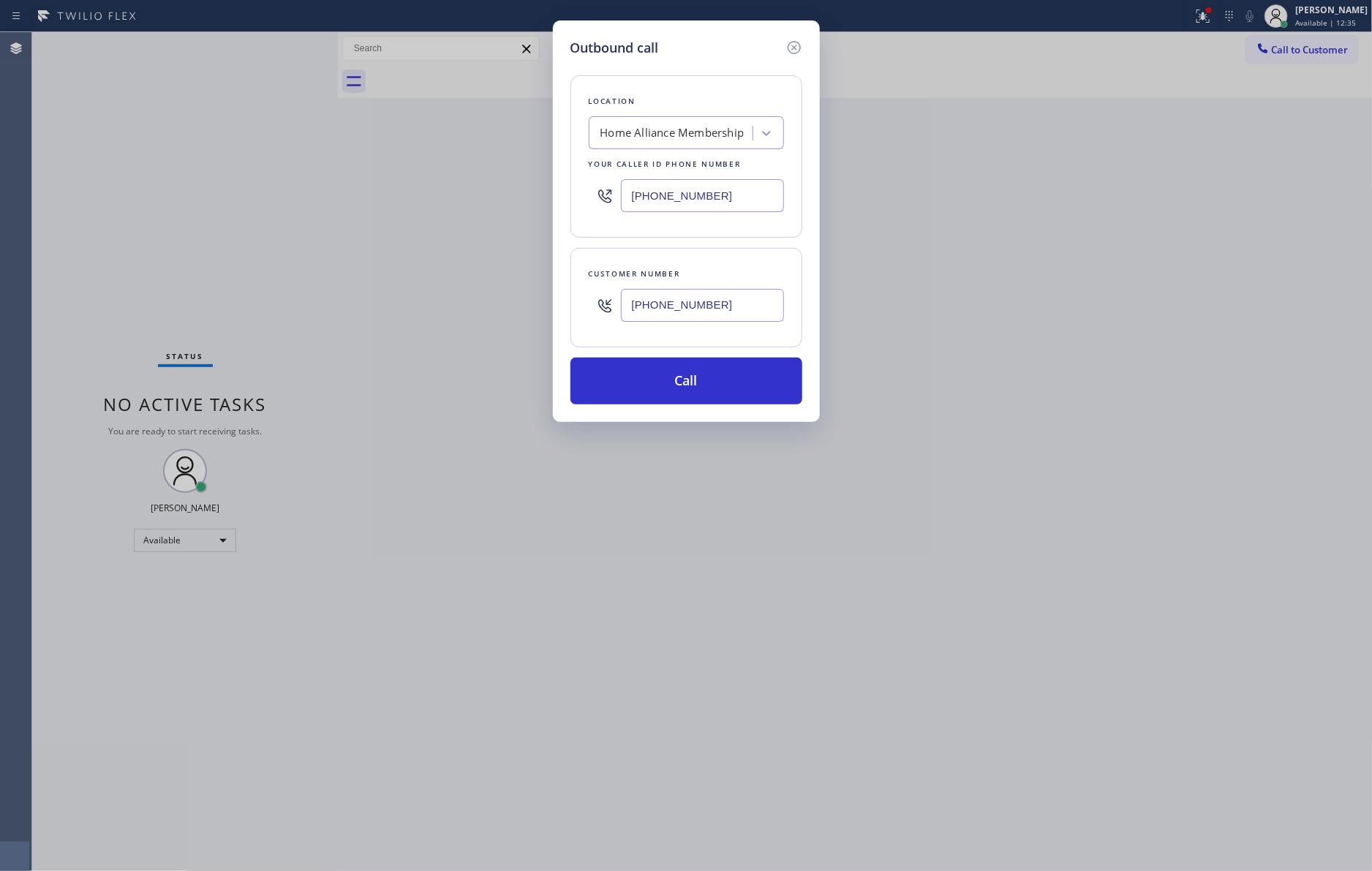
click at [431, 270] on div "Outbound call Location Home Alliance Membership Your caller id phone number (85…" at bounding box center [686, 435] width 1372 height 871
click at [314, 209] on div "Outbound call Location Home Alliance Membership Your caller id phone number (85…" at bounding box center [686, 435] width 1372 height 871
click at [894, 458] on div "Outbound call Location Home Alliance Membership Your caller id phone number (85…" at bounding box center [686, 435] width 1372 height 871
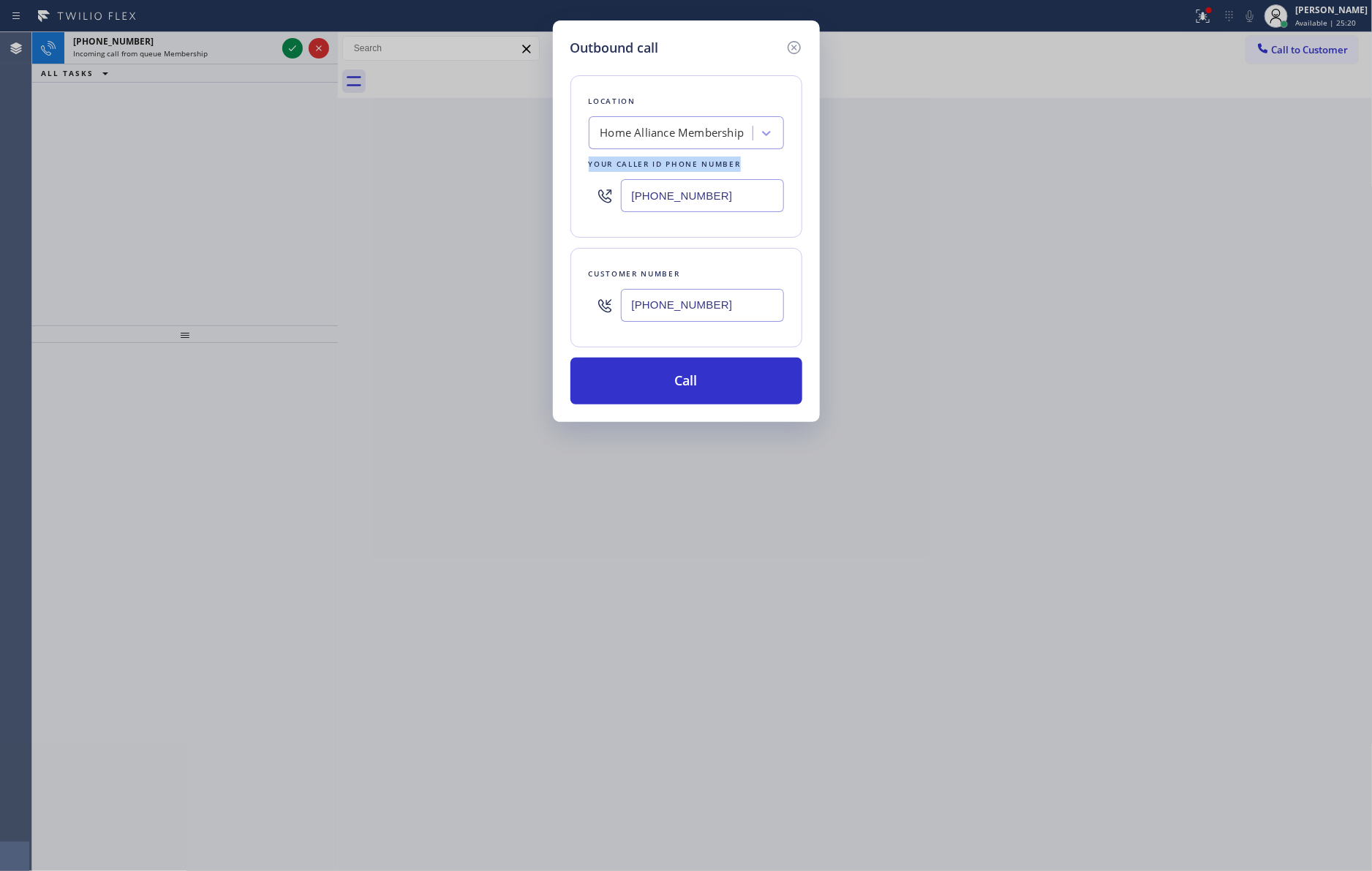
drag, startPoint x: 246, startPoint y: 161, endPoint x: 272, endPoint y: 67, distance: 97.5
click at [253, 132] on div "Outbound call Location Home Alliance Membership Your caller id phone number (85…" at bounding box center [686, 435] width 1372 height 871
click at [792, 48] on icon at bounding box center [793, 47] width 13 height 13
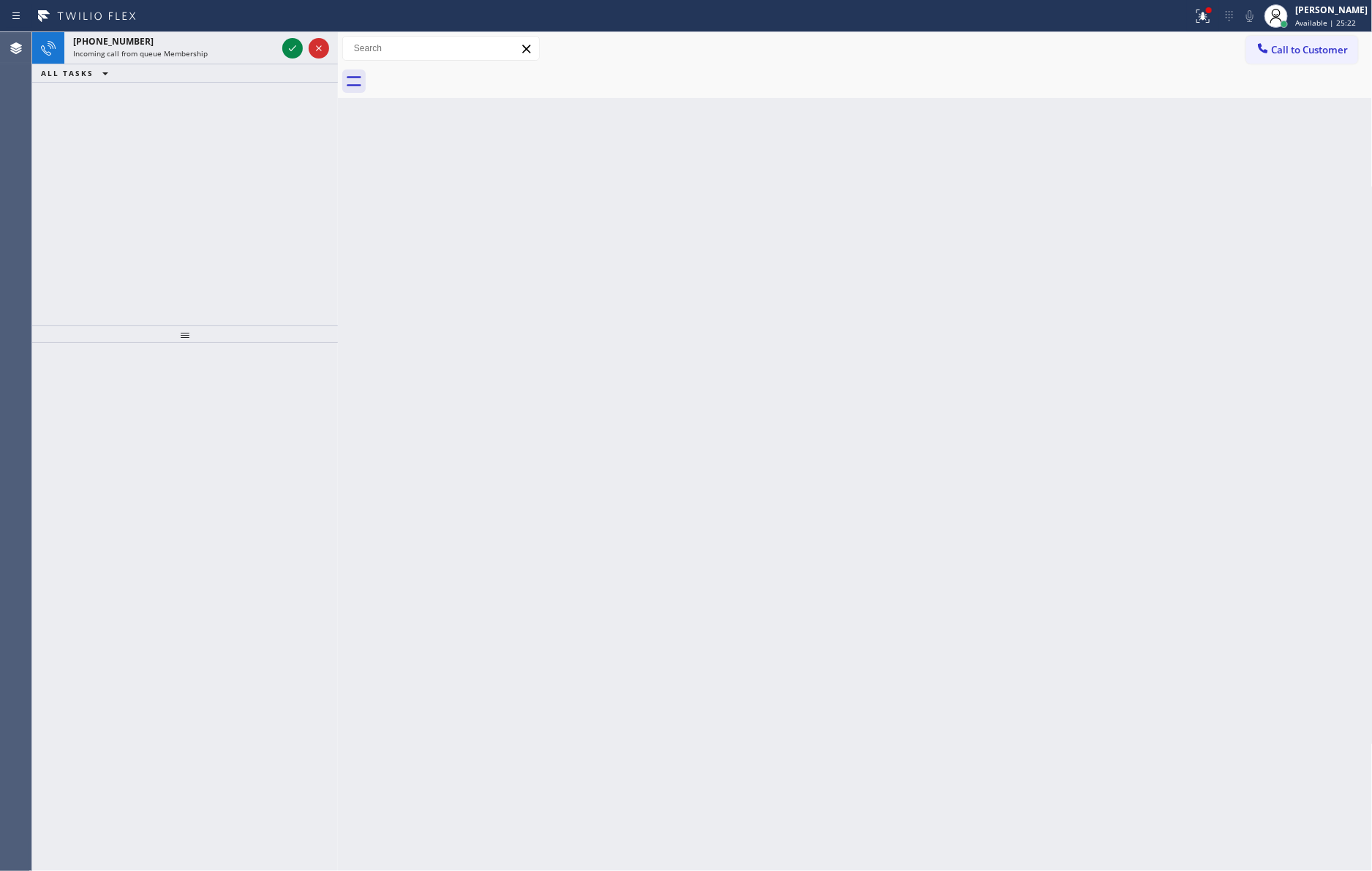
click at [234, 48] on div "Incoming call from queue Membership" at bounding box center [175, 53] width 203 height 10
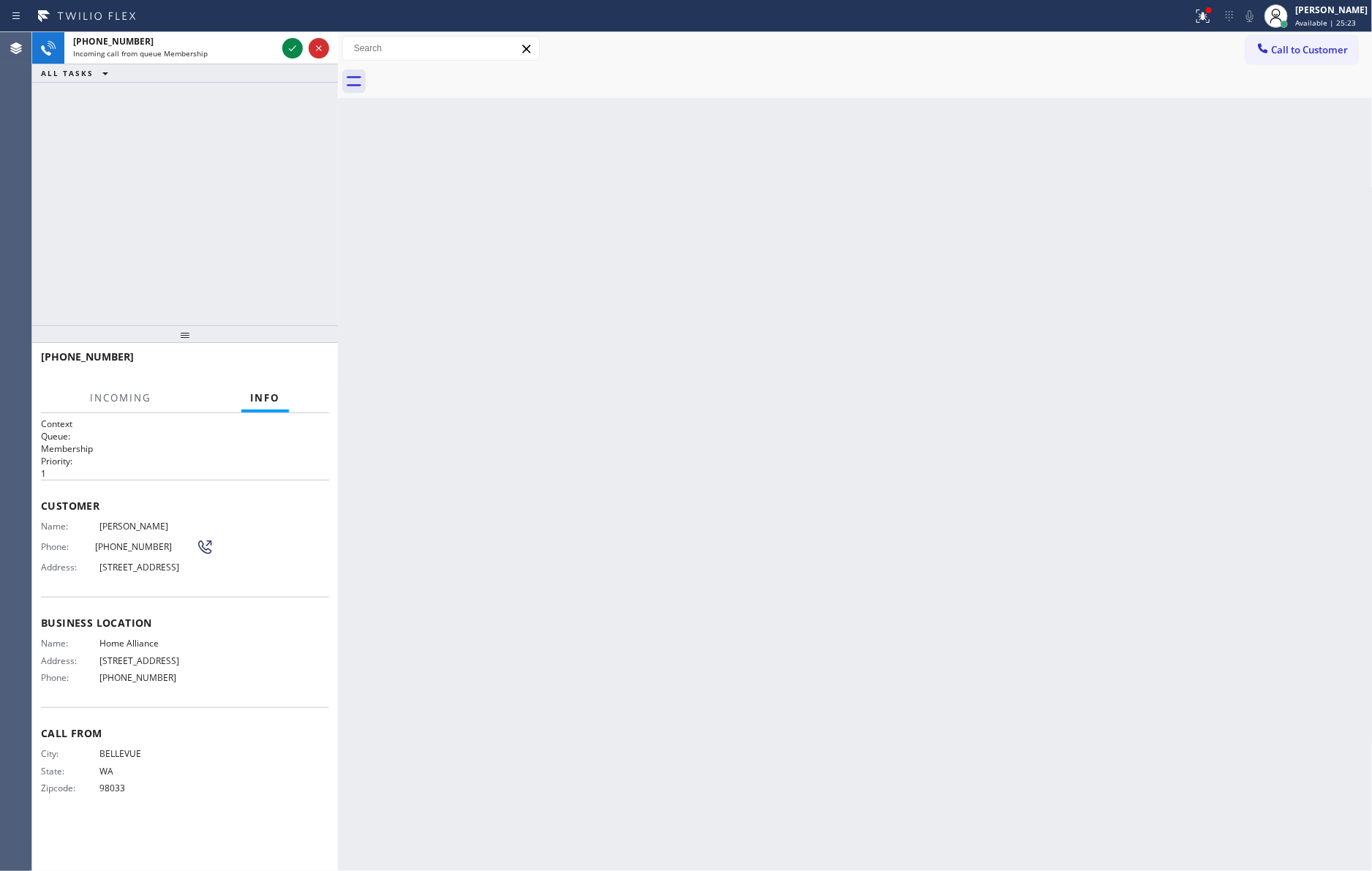
click at [253, 187] on div "+14257655060 Incoming call from queue Membership ALL TASKS ALL TASKS ACTIVE TAS…" at bounding box center [185, 179] width 306 height 294
drag, startPoint x: 289, startPoint y: 48, endPoint x: 234, endPoint y: 233, distance: 193.0
click at [289, 53] on icon at bounding box center [292, 47] width 17 height 17
click at [234, 234] on div "+14257655060 Incoming call from queue Membership ALL TASKS ALL TASKS ACTIVE TAS…" at bounding box center [185, 179] width 306 height 294
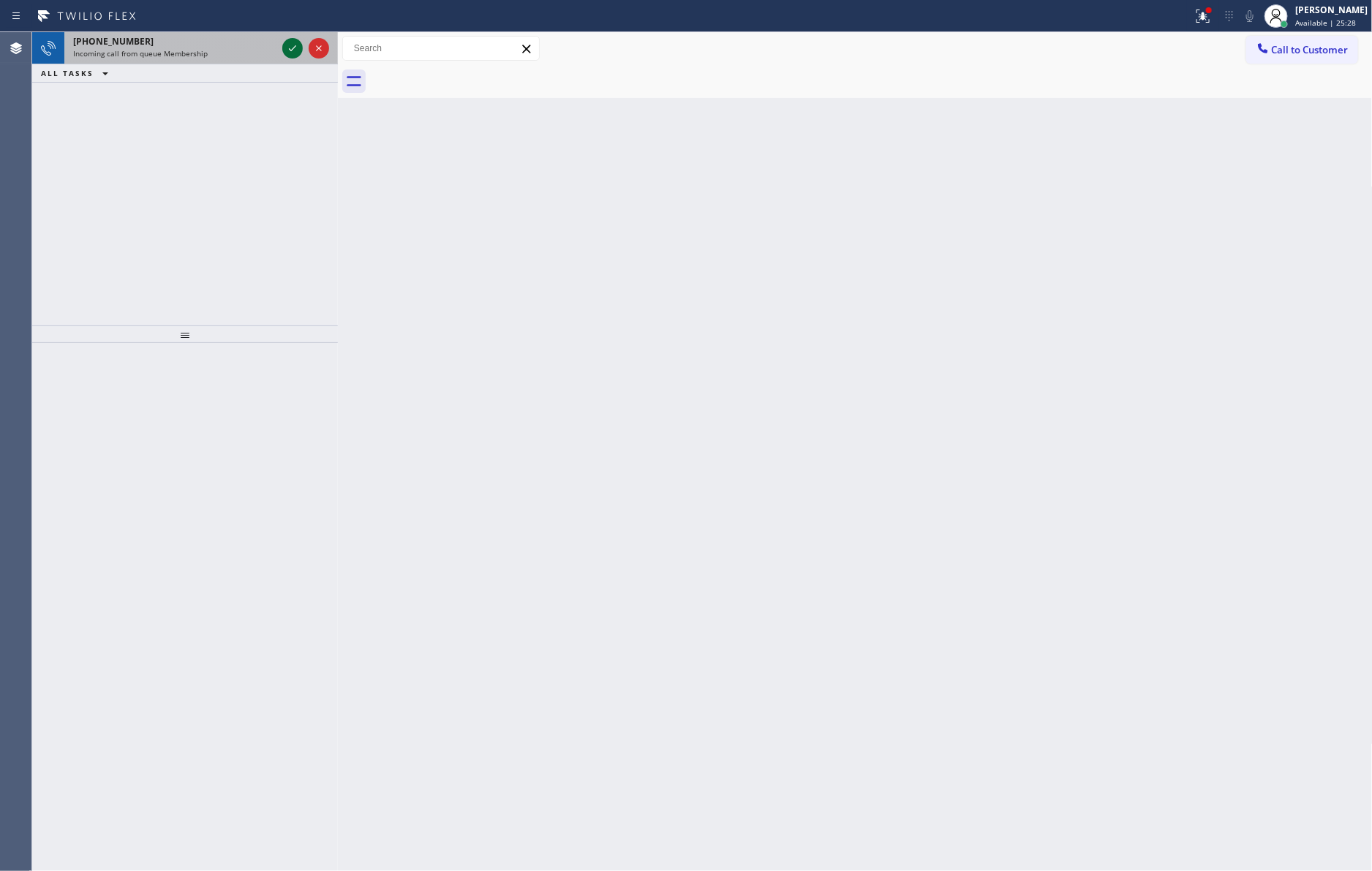
click at [296, 49] on icon at bounding box center [292, 47] width 17 height 17
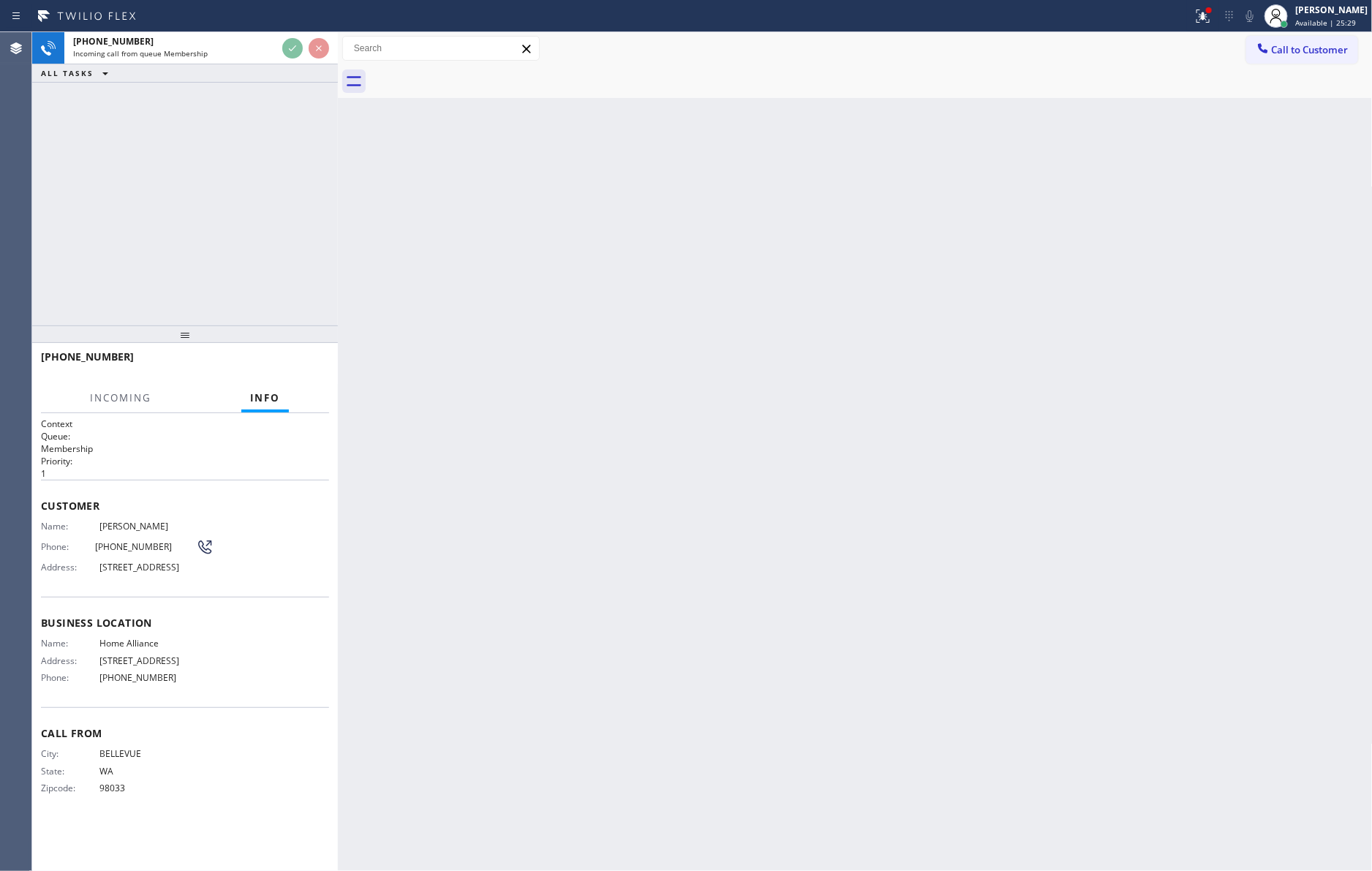
click at [266, 204] on div "+14257655060 Incoming call from queue Membership ALL TASKS ALL TASKS ACTIVE TAS…" at bounding box center [185, 179] width 306 height 294
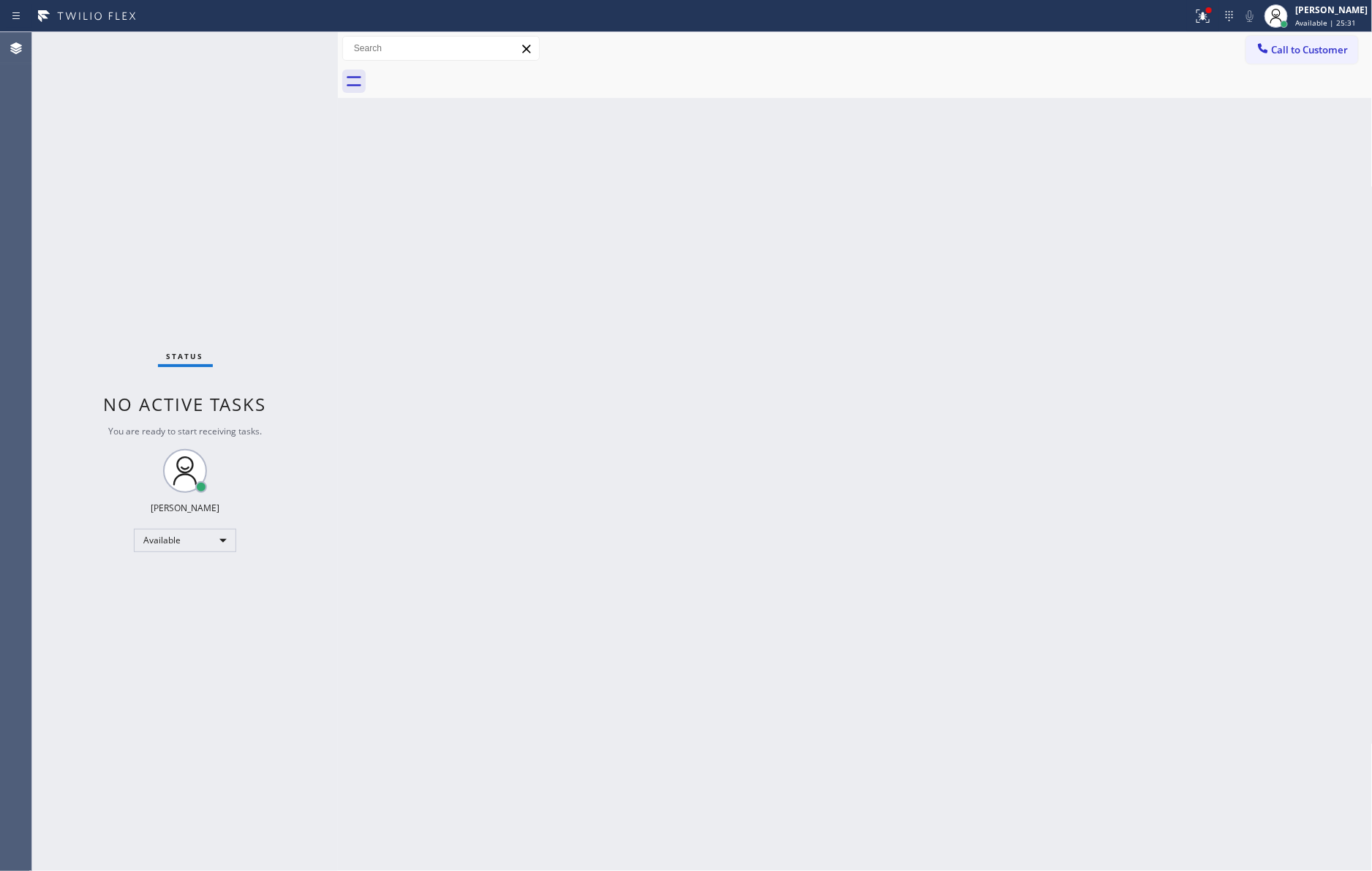
click at [266, 204] on div "Status No active tasks You are ready to start receiving tasks. [PERSON_NAME] Av…" at bounding box center [185, 452] width 306 height 839
click at [877, 423] on div "Back to Dashboard Change Sender ID Customers Technicians Select a contact Outbo…" at bounding box center [855, 452] width 1034 height 839
click at [1323, 46] on span "Call to Customer" at bounding box center [1310, 50] width 76 height 13
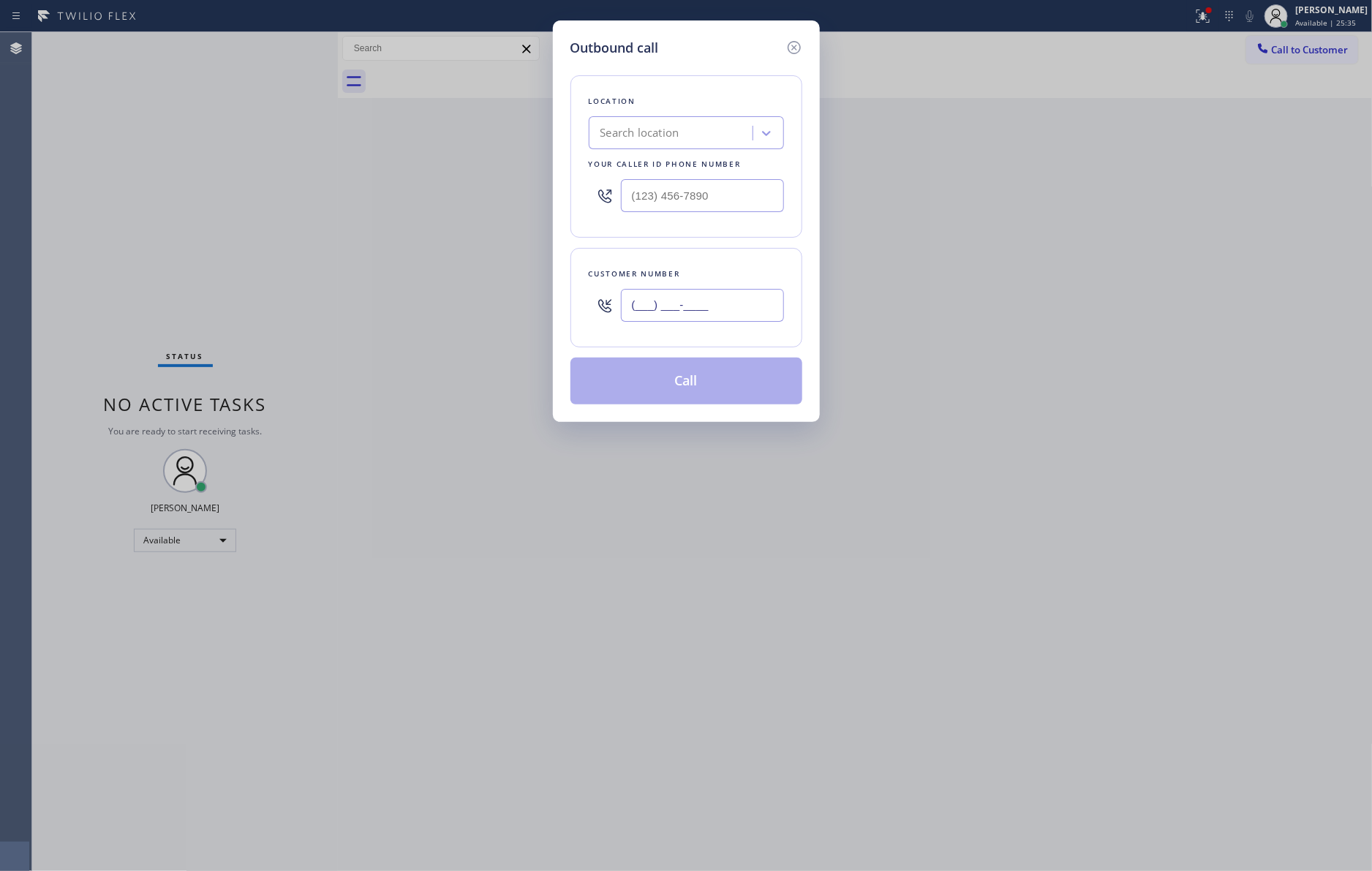
click at [760, 303] on input "(___) ___-____" at bounding box center [703, 305] width 163 height 33
paste input "926) 37"
click at [733, 301] on input "(926) 37_-____" at bounding box center [703, 305] width 163 height 33
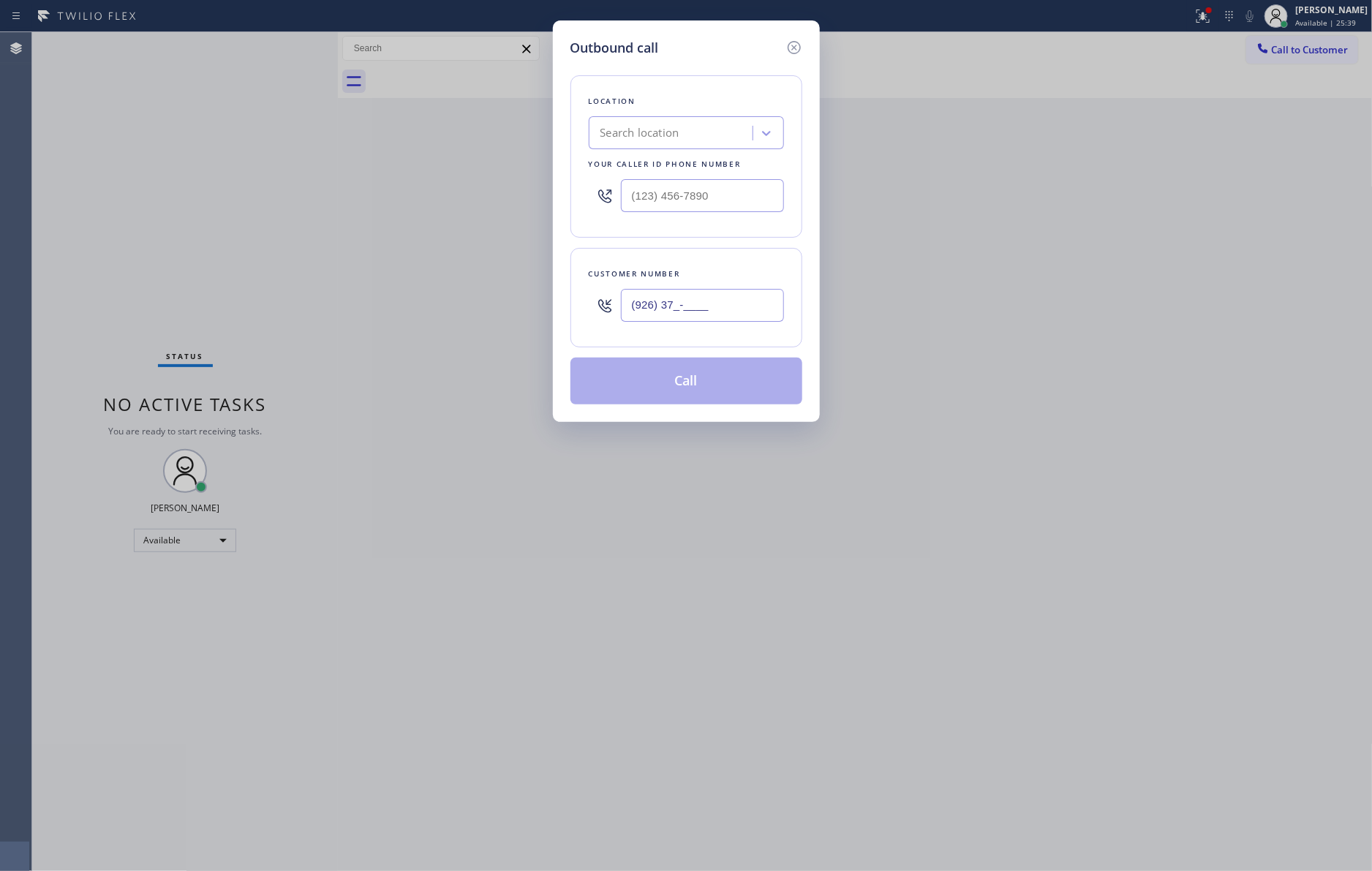
paste input "602) 799-4423"
type input "[PHONE_NUMBER]"
click at [669, 142] on div "Search location" at bounding box center [673, 133] width 160 height 26
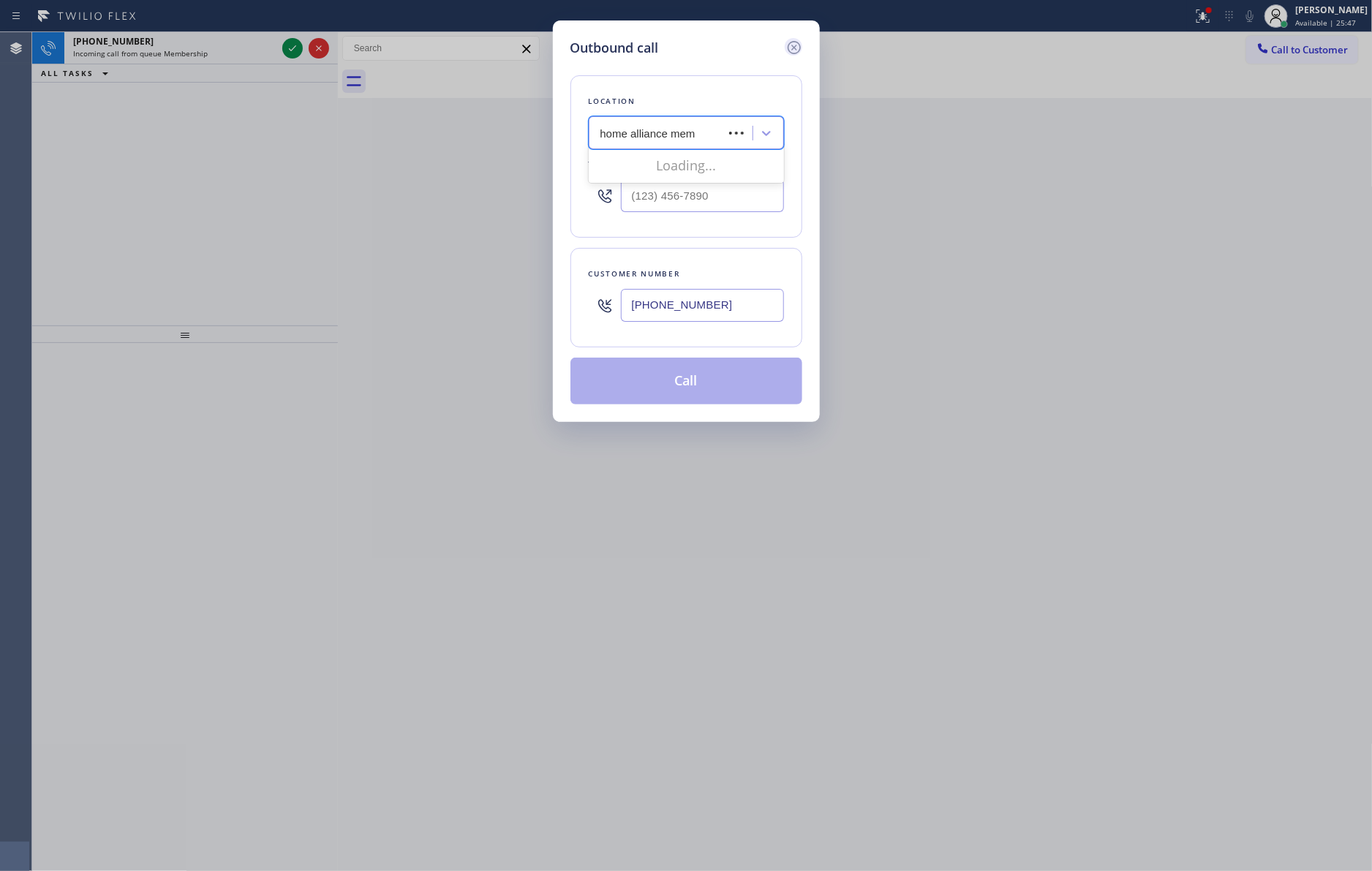
type input "home alliance mem"
click at [792, 47] on icon at bounding box center [793, 47] width 17 height 17
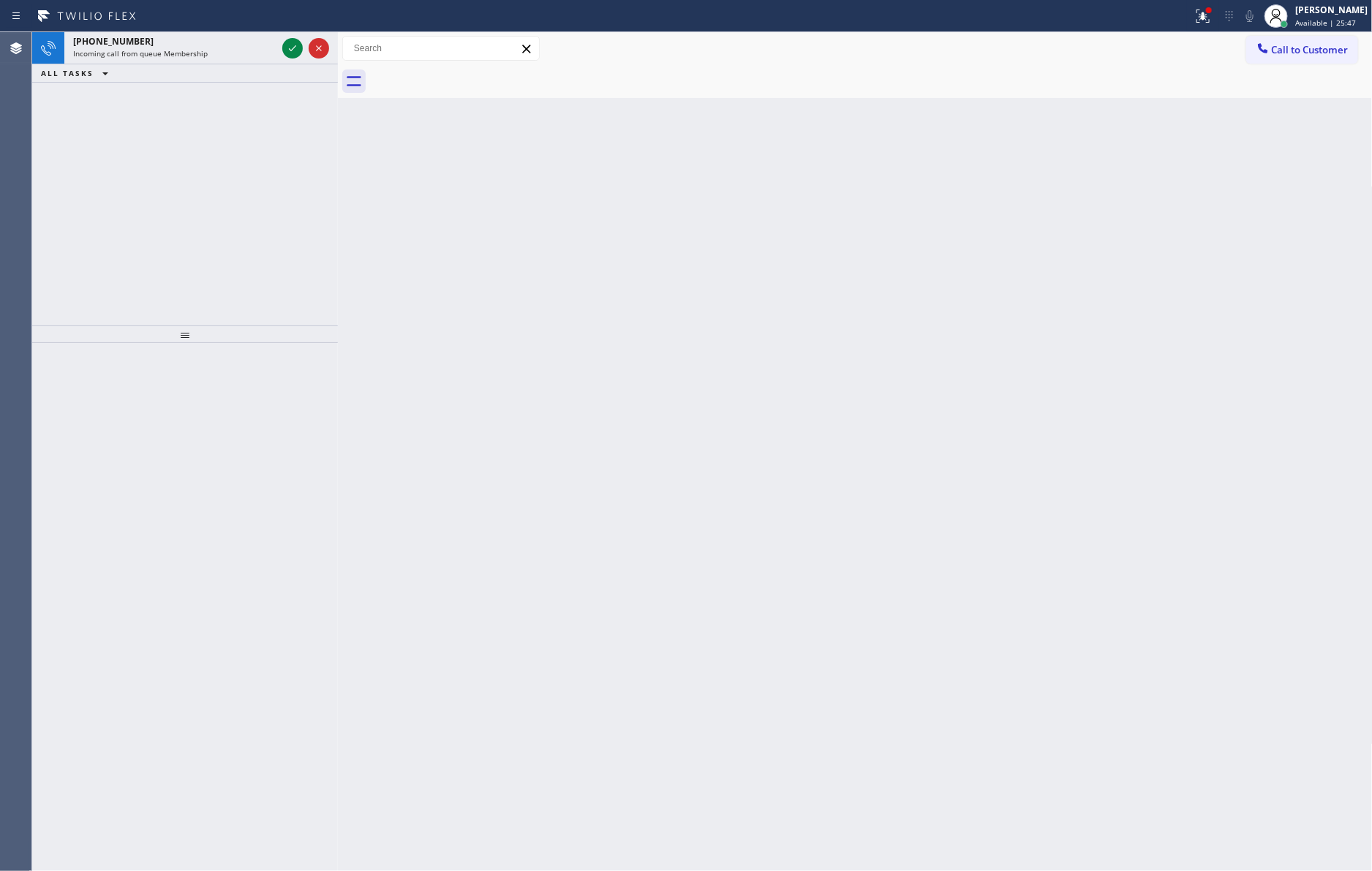
click at [186, 181] on div "+14257655060 Incoming call from queue Membership ALL TASKS ALL TASKS ACTIVE TAS…" at bounding box center [185, 179] width 306 height 294
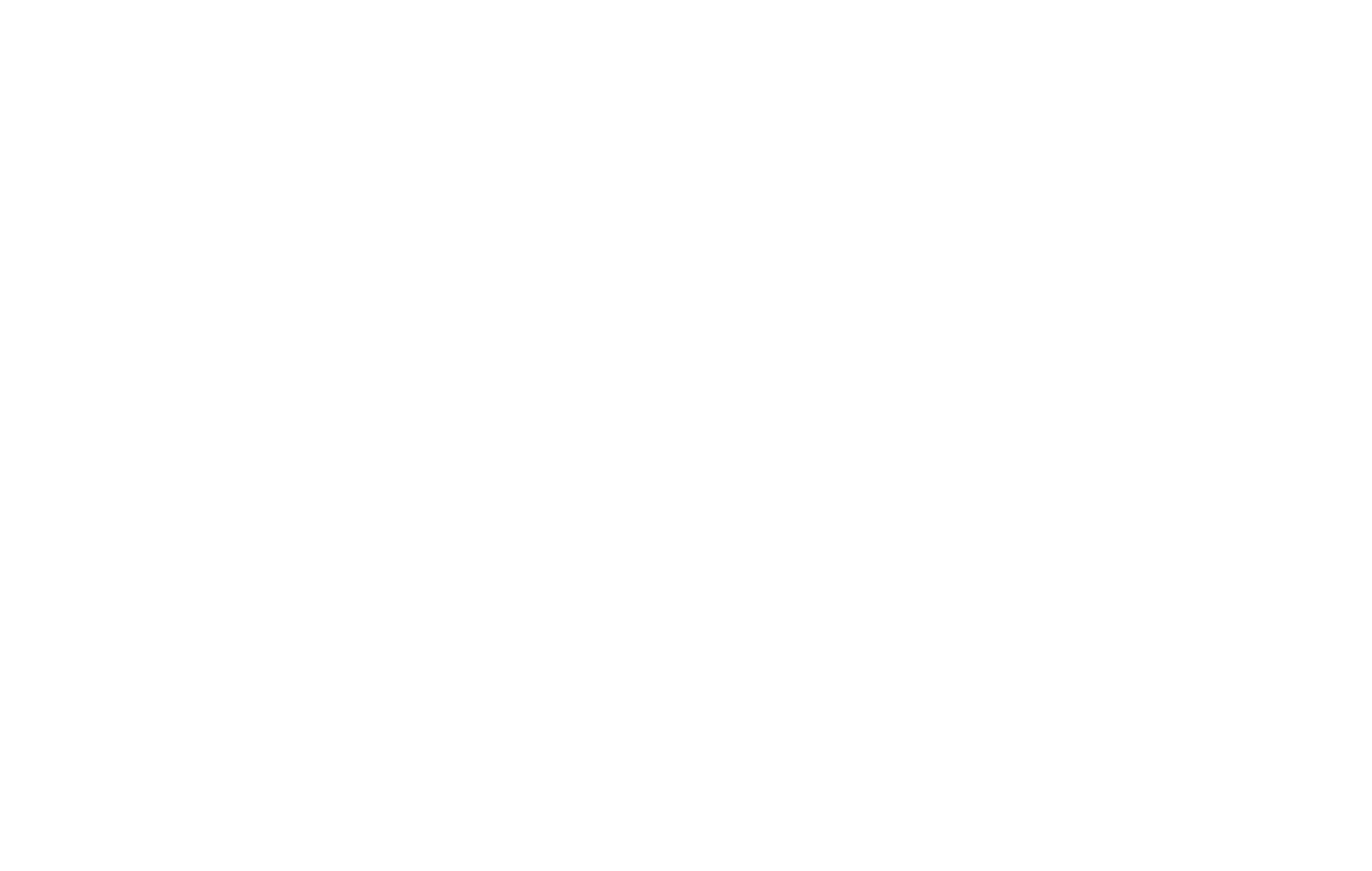
click at [391, 338] on div at bounding box center [686, 435] width 1372 height 871
click at [457, 250] on div at bounding box center [686, 435] width 1372 height 871
drag, startPoint x: 853, startPoint y: 375, endPoint x: 900, endPoint y: 372, distance: 47.1
click at [854, 374] on div at bounding box center [686, 435] width 1372 height 871
click at [900, 372] on div at bounding box center [686, 435] width 1372 height 871
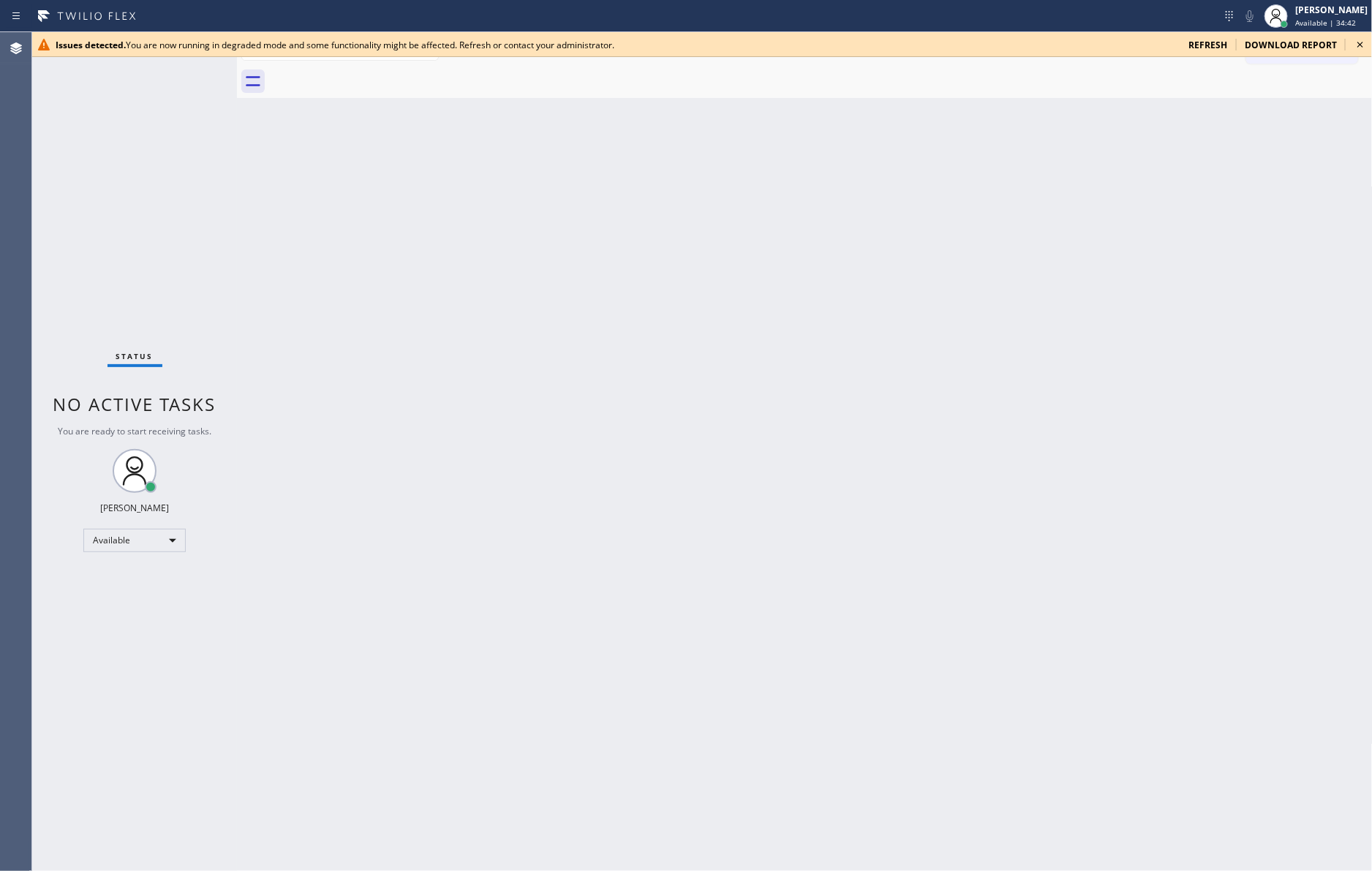
click at [575, 481] on div "Back to Dashboard Change Sender ID Customers Technicians Select a contact Outbo…" at bounding box center [805, 452] width 1136 height 839
click at [1212, 42] on span "refresh" at bounding box center [1207, 45] width 39 height 12
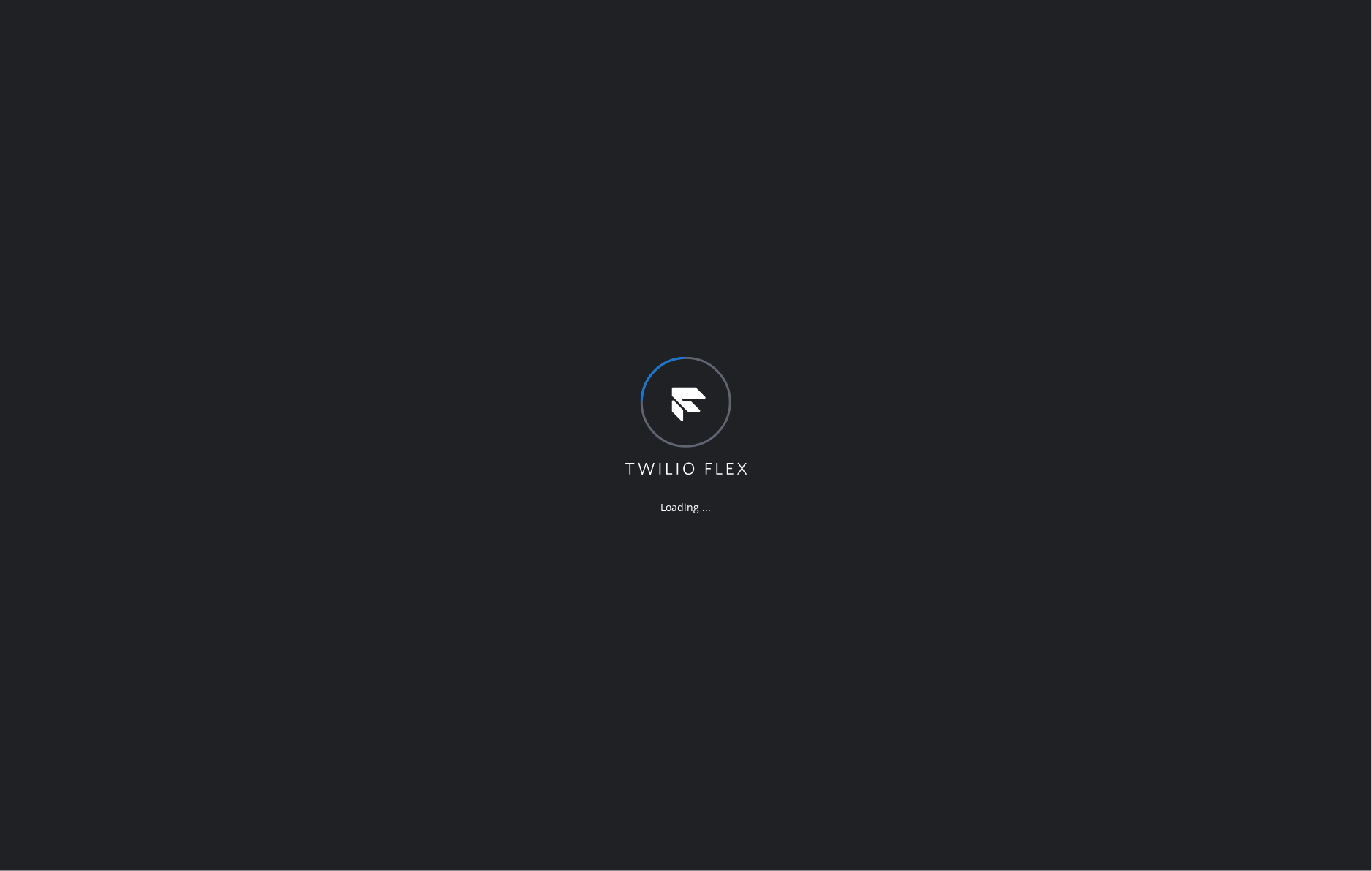
click at [1039, 324] on div "Loading ..." at bounding box center [686, 435] width 1372 height 871
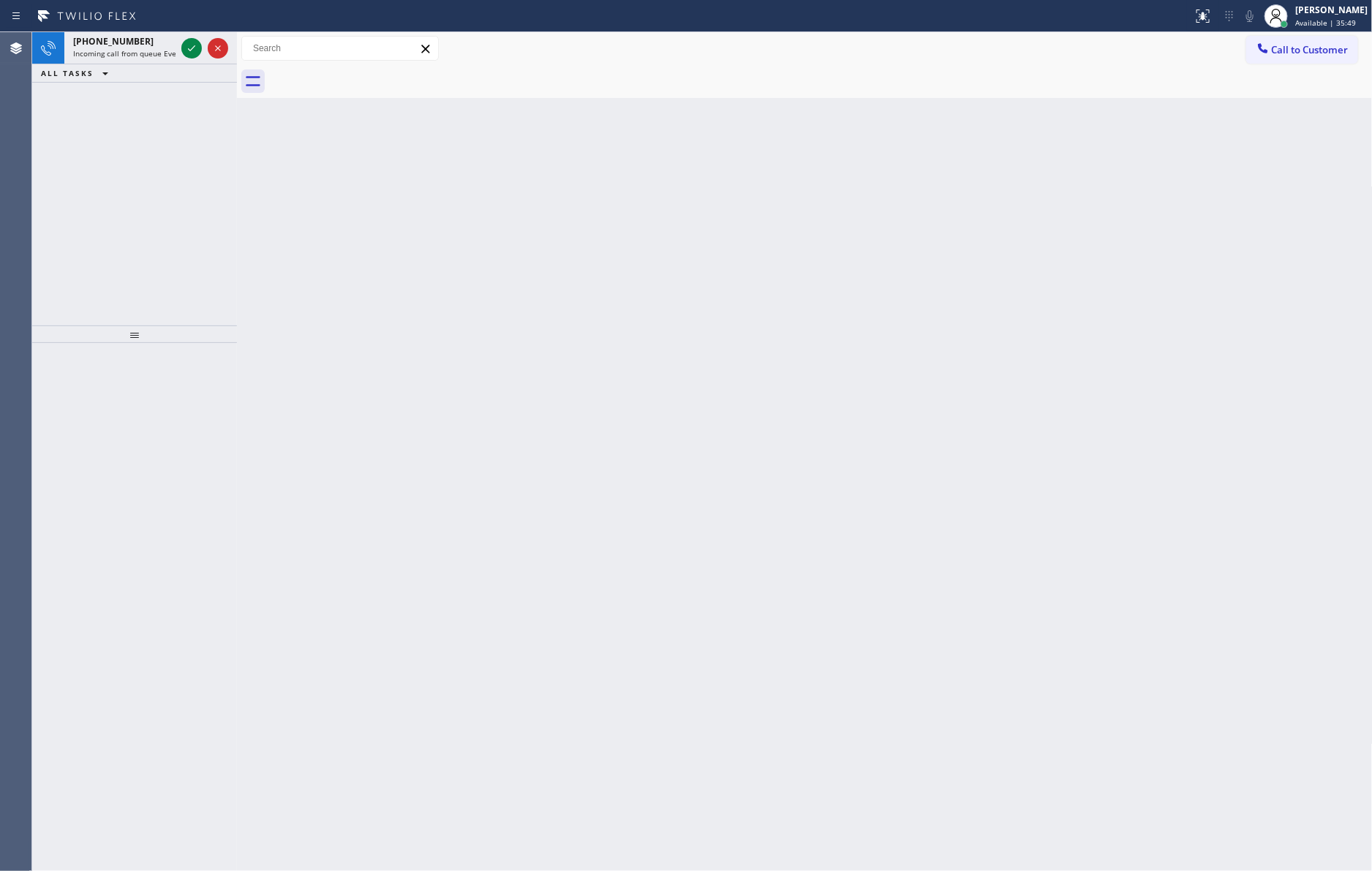
drag, startPoint x: 103, startPoint y: 211, endPoint x: 239, endPoint y: 190, distance: 137.6
click at [107, 209] on div "[PHONE_NUMBER] Incoming call from queue Everybody ALL TASKS ALL TASKS ACTIVE TA…" at bounding box center [135, 179] width 205 height 294
drag, startPoint x: 234, startPoint y: 167, endPoint x: 294, endPoint y: 170, distance: 60.1
click at [296, 170] on div at bounding box center [296, 452] width 0 height 839
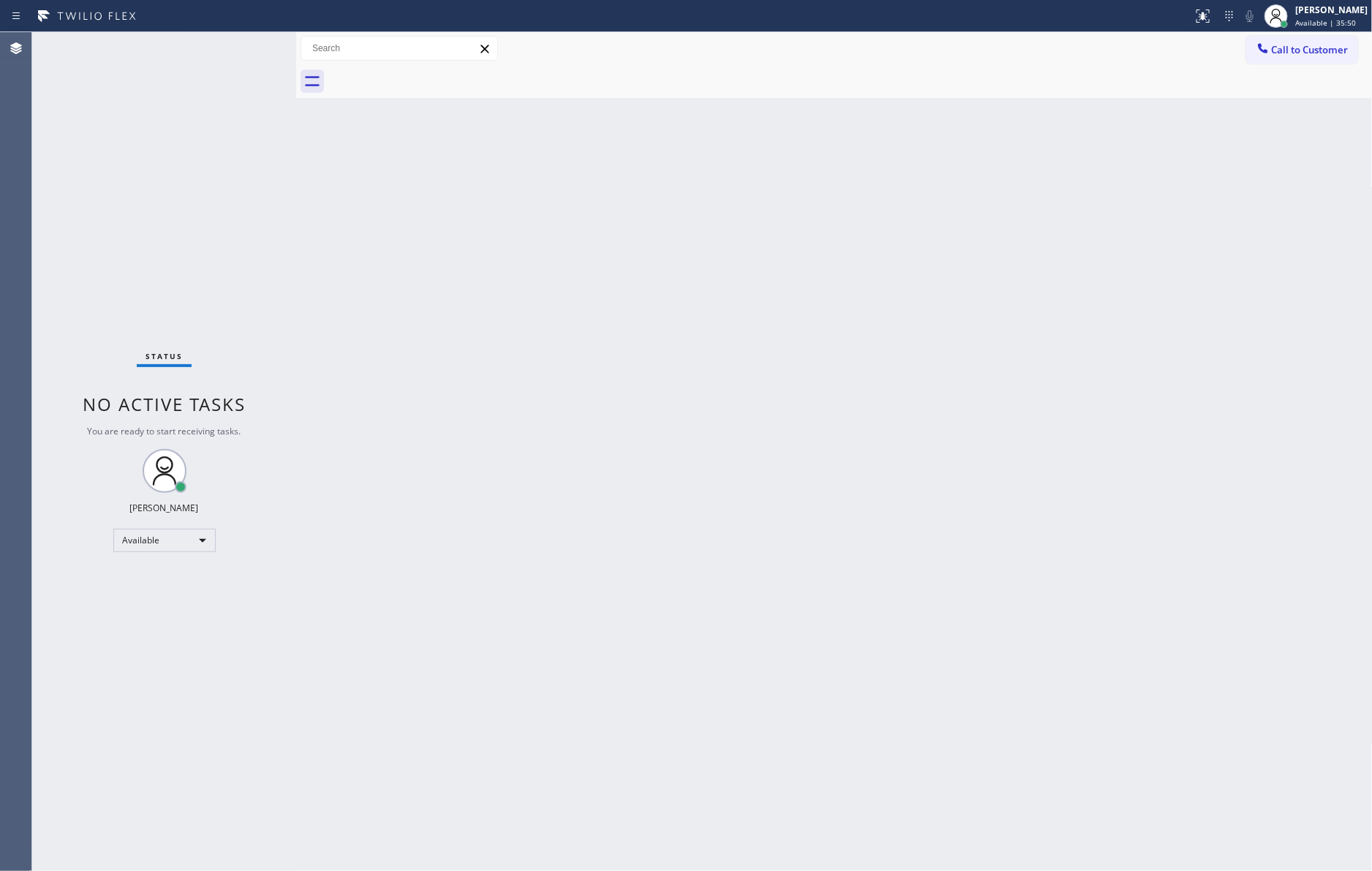
click at [182, 179] on div "Status No active tasks You are ready to start receiving tasks. [PERSON_NAME] Av…" at bounding box center [164, 452] width 264 height 839
drag, startPoint x: 980, startPoint y: 466, endPoint x: 1310, endPoint y: 191, distance: 429.6
click at [1031, 437] on div "Back to Dashboard Change Sender ID Customers Technicians Select a contact Outbo…" at bounding box center [834, 452] width 1076 height 839
click at [1312, 51] on span "Call to Customer" at bounding box center [1310, 50] width 76 height 13
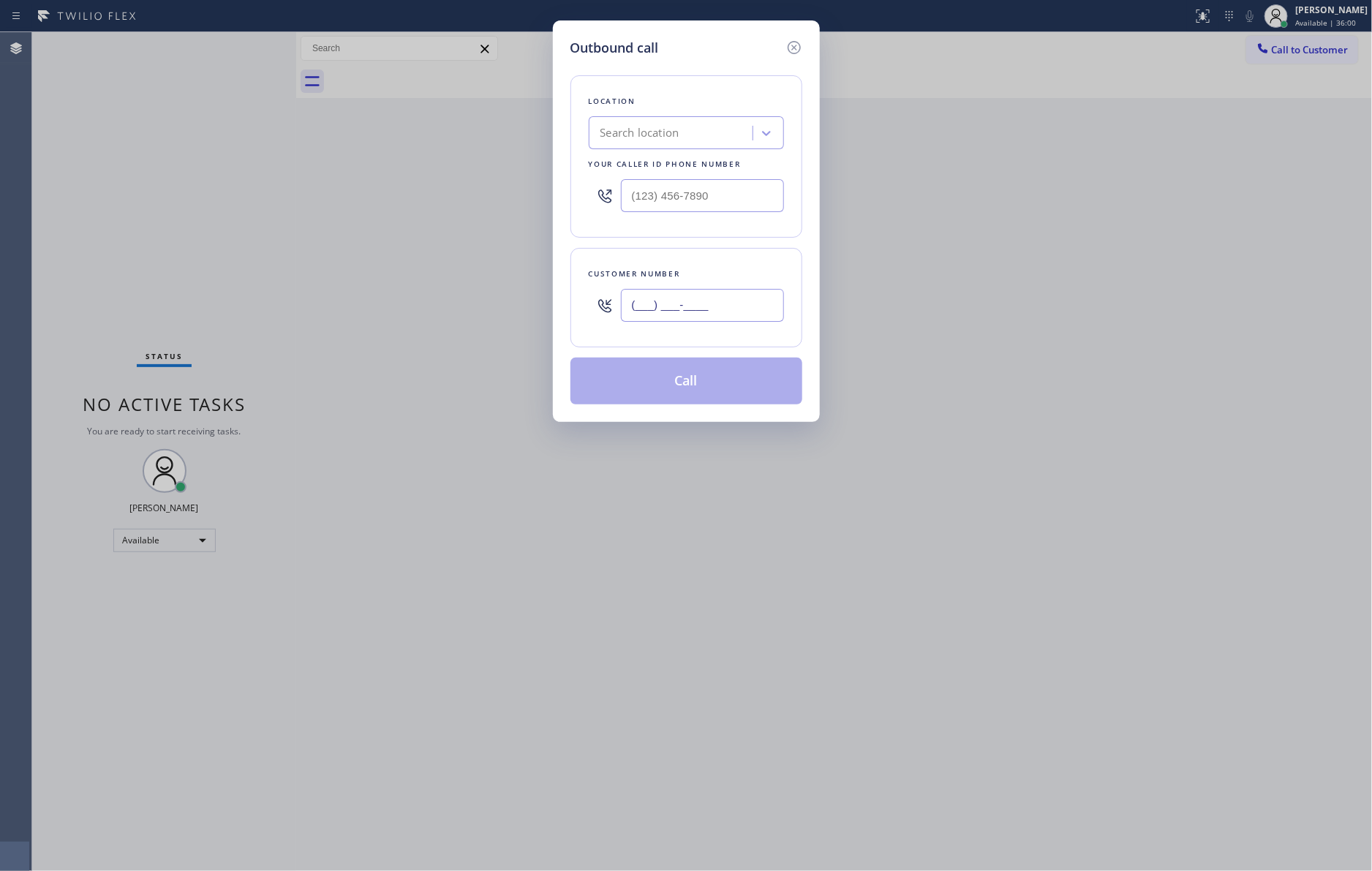
click at [713, 304] on input "(___) ___-____" at bounding box center [703, 305] width 163 height 33
paste input "602) 799-4423"
type input "[PHONE_NUMBER]"
click at [676, 134] on div "Search location" at bounding box center [639, 133] width 79 height 17
type input "HOME ALLIANCE MEM"
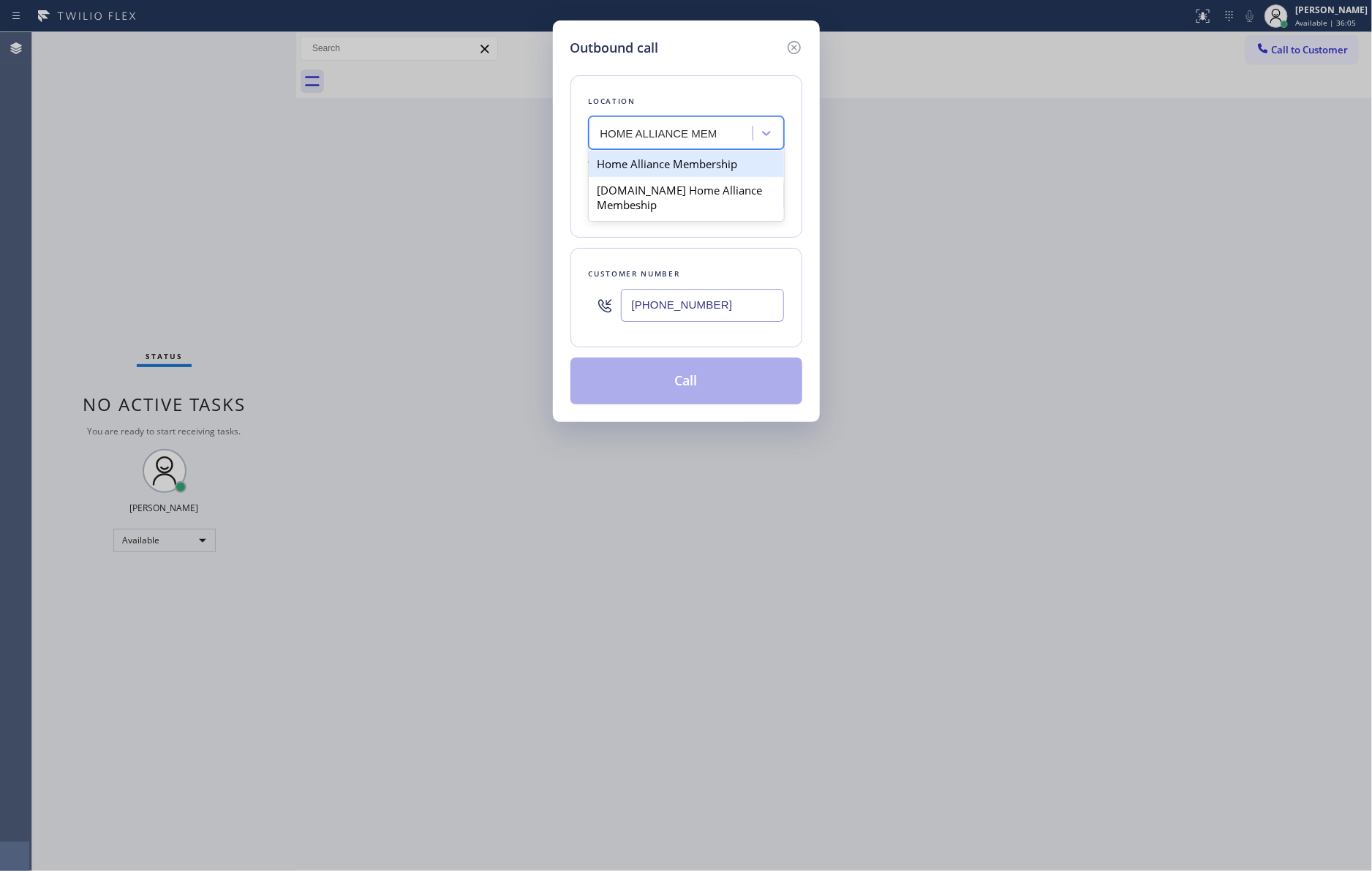
click at [693, 166] on div "Home Alliance Membership" at bounding box center [686, 164] width 195 height 27
type input "[PHONE_NUMBER]"
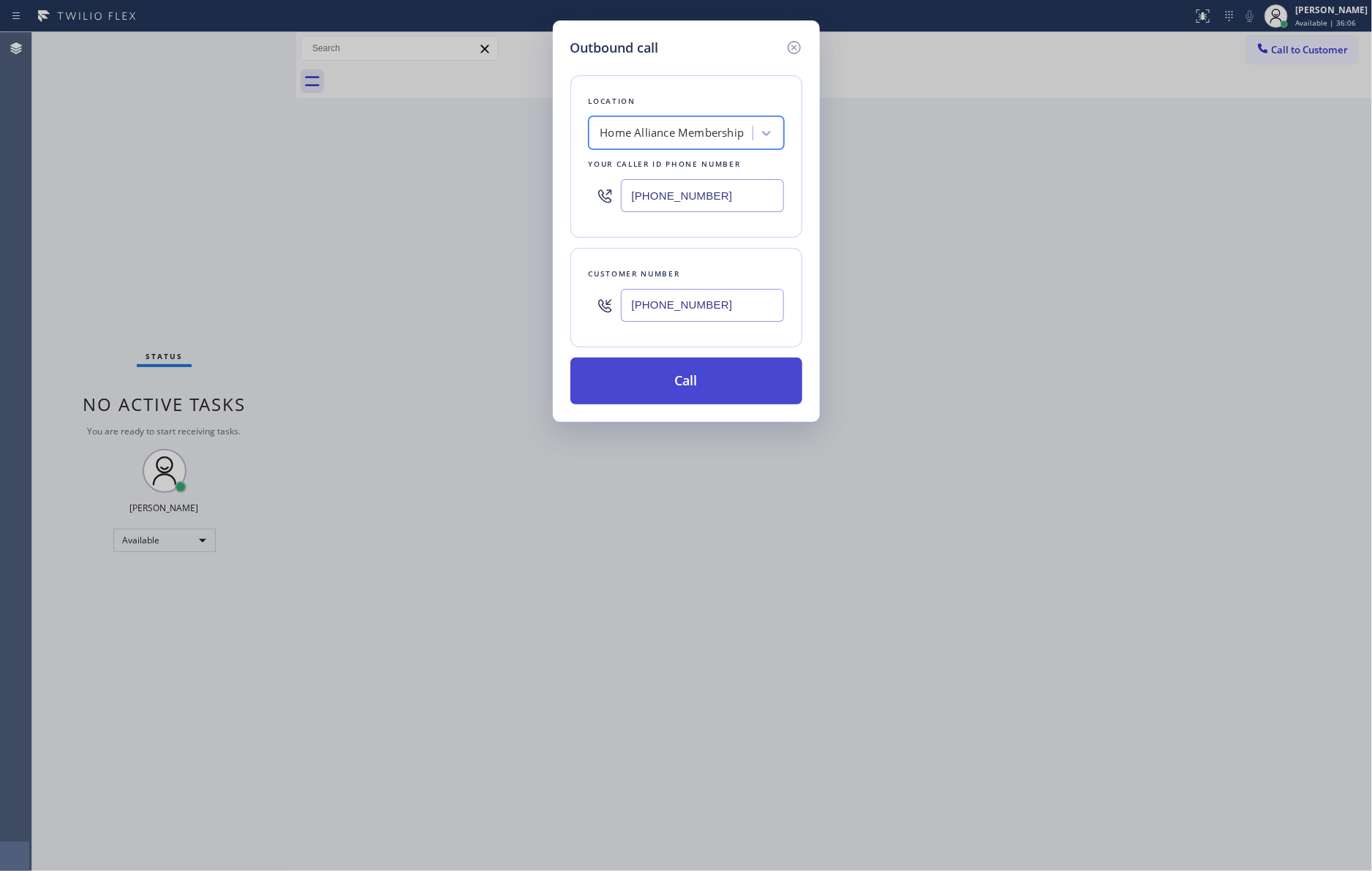
click at [713, 373] on button "Call" at bounding box center [686, 381] width 232 height 47
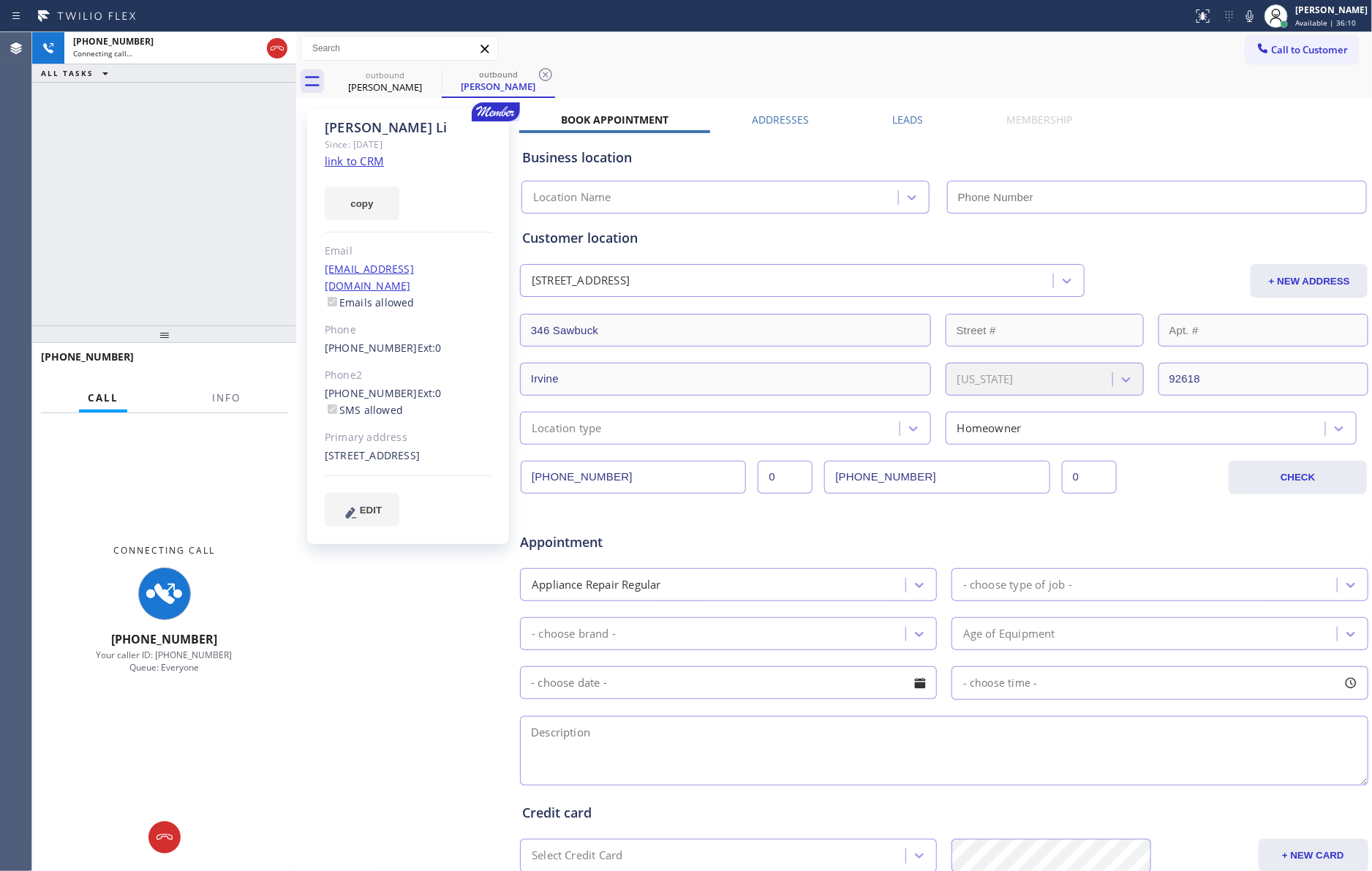
click at [173, 162] on div "[PHONE_NUMBER] Connecting call… ALL TASKS ALL TASKS ACTIVE TASKS TASKS IN WRAP …" at bounding box center [164, 179] width 264 height 294
type input "[PHONE_NUMBER]"
click at [173, 162] on div "[PHONE_NUMBER] Connecting call… ALL TASKS ALL TASKS ACTIVE TASKS TASKS IN WRAP …" at bounding box center [164, 179] width 264 height 294
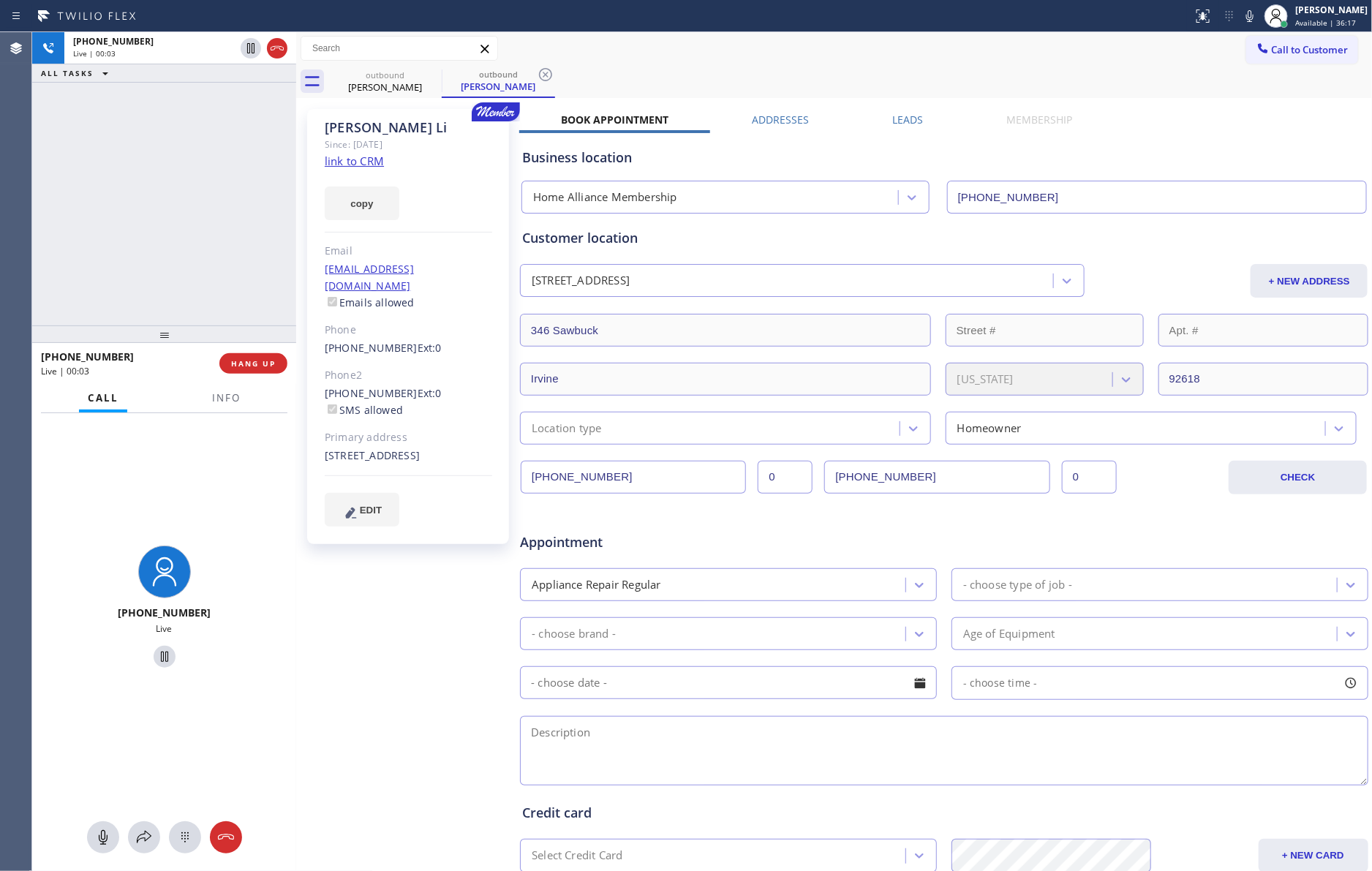
click at [169, 159] on div "[PHONE_NUMBER] Live | 00:03 ALL TASKS ALL TASKS ACTIVE TASKS TASKS IN WRAP UP" at bounding box center [164, 179] width 264 height 294
click at [1125, 264] on div "+ NEW ADDRESS" at bounding box center [1227, 280] width 284 height 33
click at [110, 240] on div "[PHONE_NUMBER] Live | 00:23 ALL TASKS ALL TASKS ACTIVE TASKS TASKS IN WRAP UP" at bounding box center [164, 179] width 264 height 294
click at [108, 240] on div "[PHONE_NUMBER] Live | 00:23 ALL TASKS ALL TASKS ACTIVE TASKS TASKS IN WRAP UP" at bounding box center [164, 179] width 264 height 294
click at [108, 240] on div "[PHONE_NUMBER] Live | 00:24 ALL TASKS ALL TASKS ACTIVE TASKS TASKS IN WRAP UP" at bounding box center [164, 179] width 264 height 294
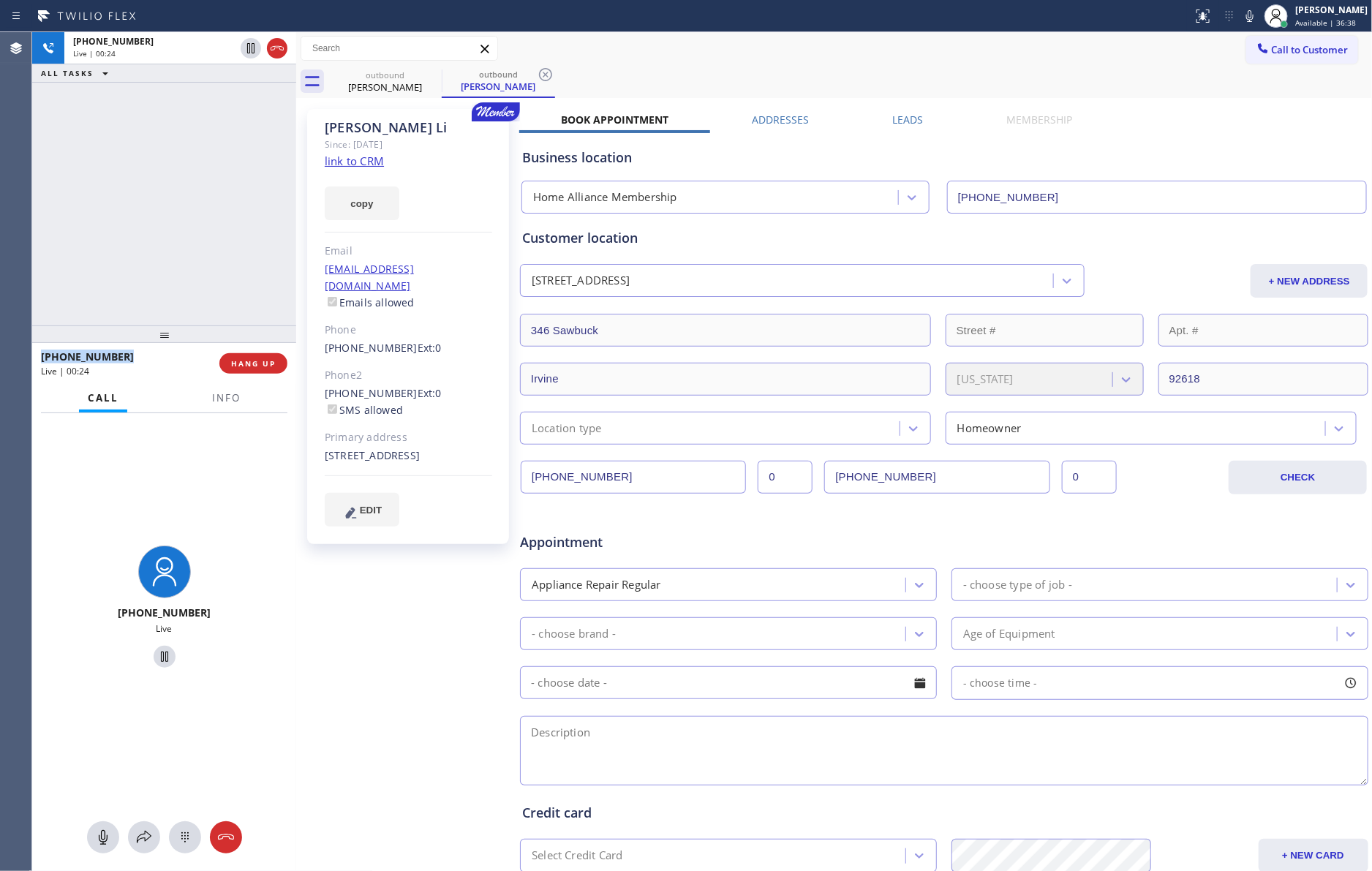
click at [108, 240] on div "[PHONE_NUMBER] Live | 00:24 ALL TASKS ALL TASKS ACTIVE TASKS TASKS IN WRAP UP" at bounding box center [164, 179] width 264 height 294
click at [244, 367] on span "HANG UP" at bounding box center [254, 364] width 45 height 10
click at [185, 159] on div "[PHONE_NUMBER] Live | 00:26 ALL TASKS ALL TASKS ACTIVE TASKS TASKS IN WRAP UP" at bounding box center [164, 179] width 264 height 294
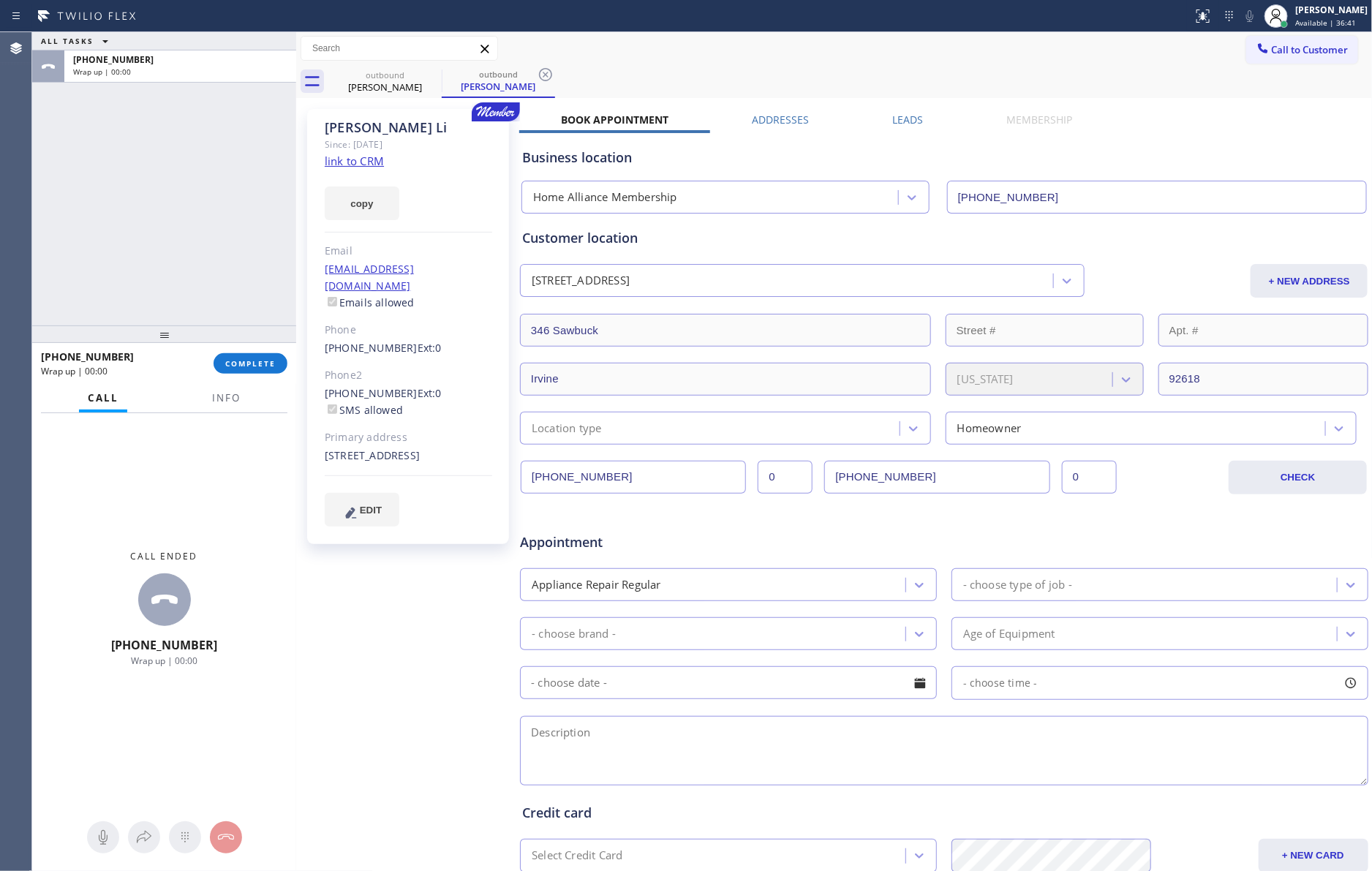
drag, startPoint x: 893, startPoint y: 116, endPoint x: 867, endPoint y: 121, distance: 26.5
click at [893, 117] on label "Leads" at bounding box center [907, 119] width 31 height 14
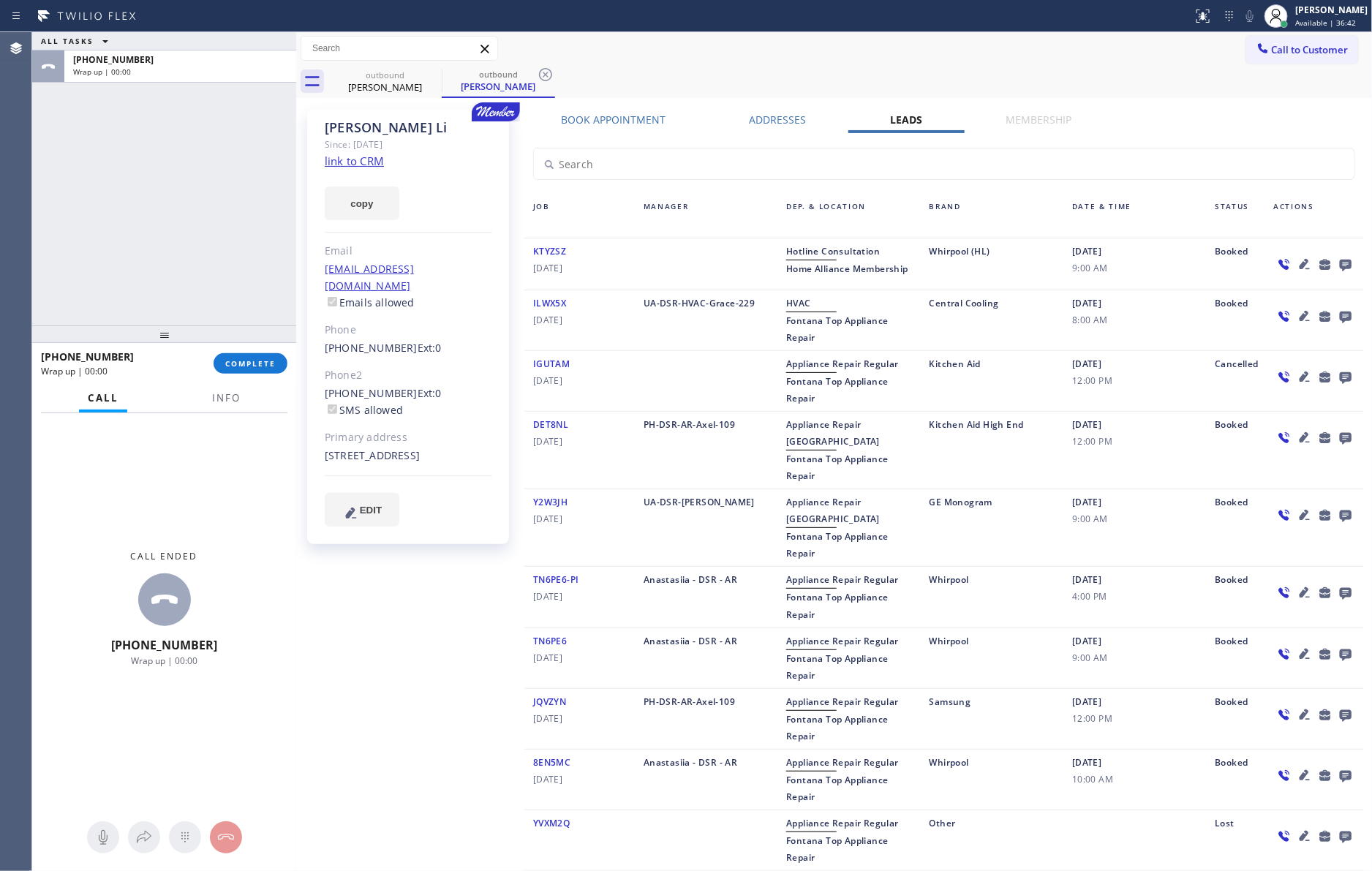
click at [1336, 262] on icon at bounding box center [1345, 265] width 17 height 18
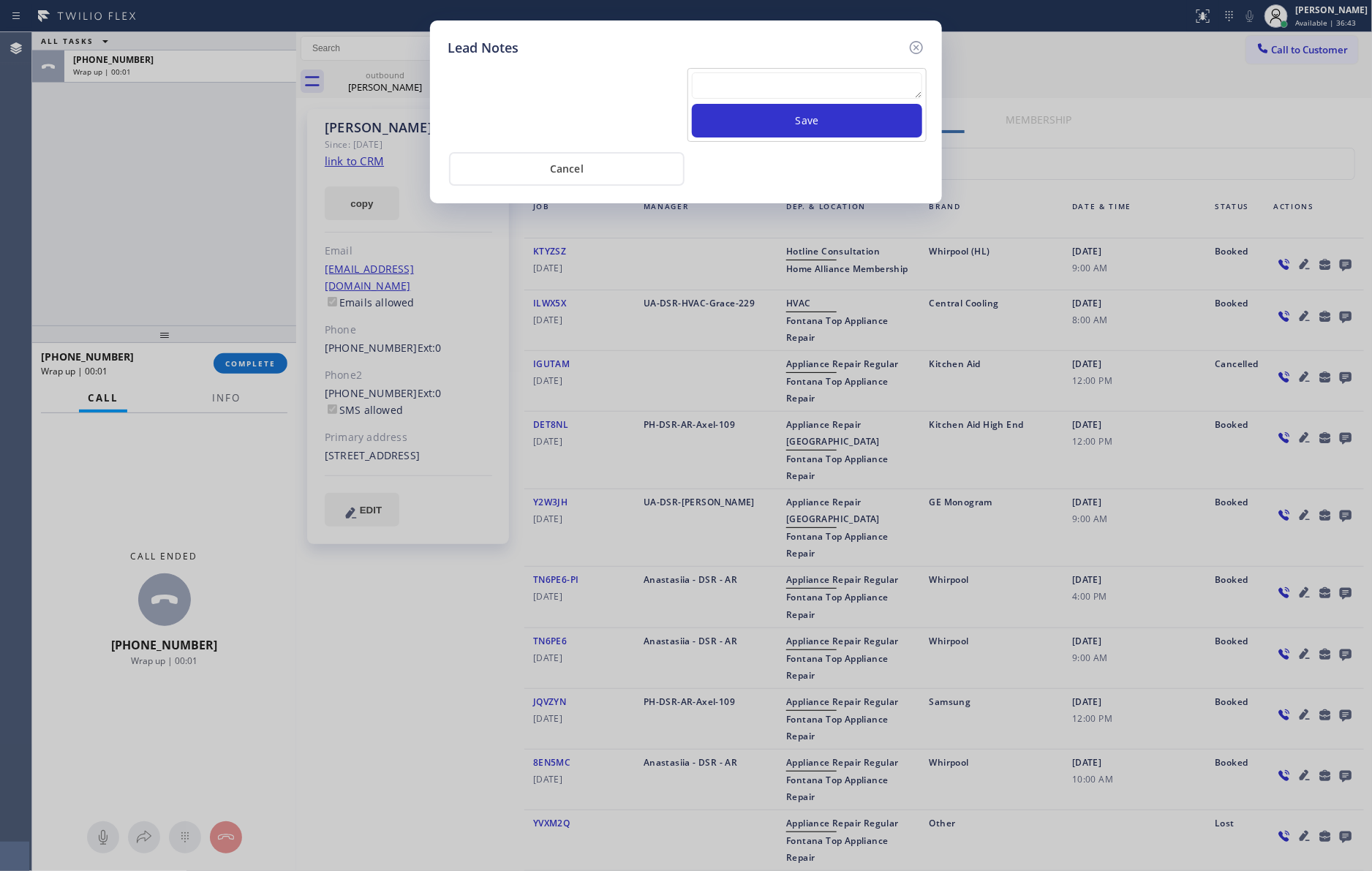
click at [901, 87] on textarea at bounding box center [807, 86] width 230 height 27
paste textarea "[PHONE_NUMBER] / [PERSON_NAME]"
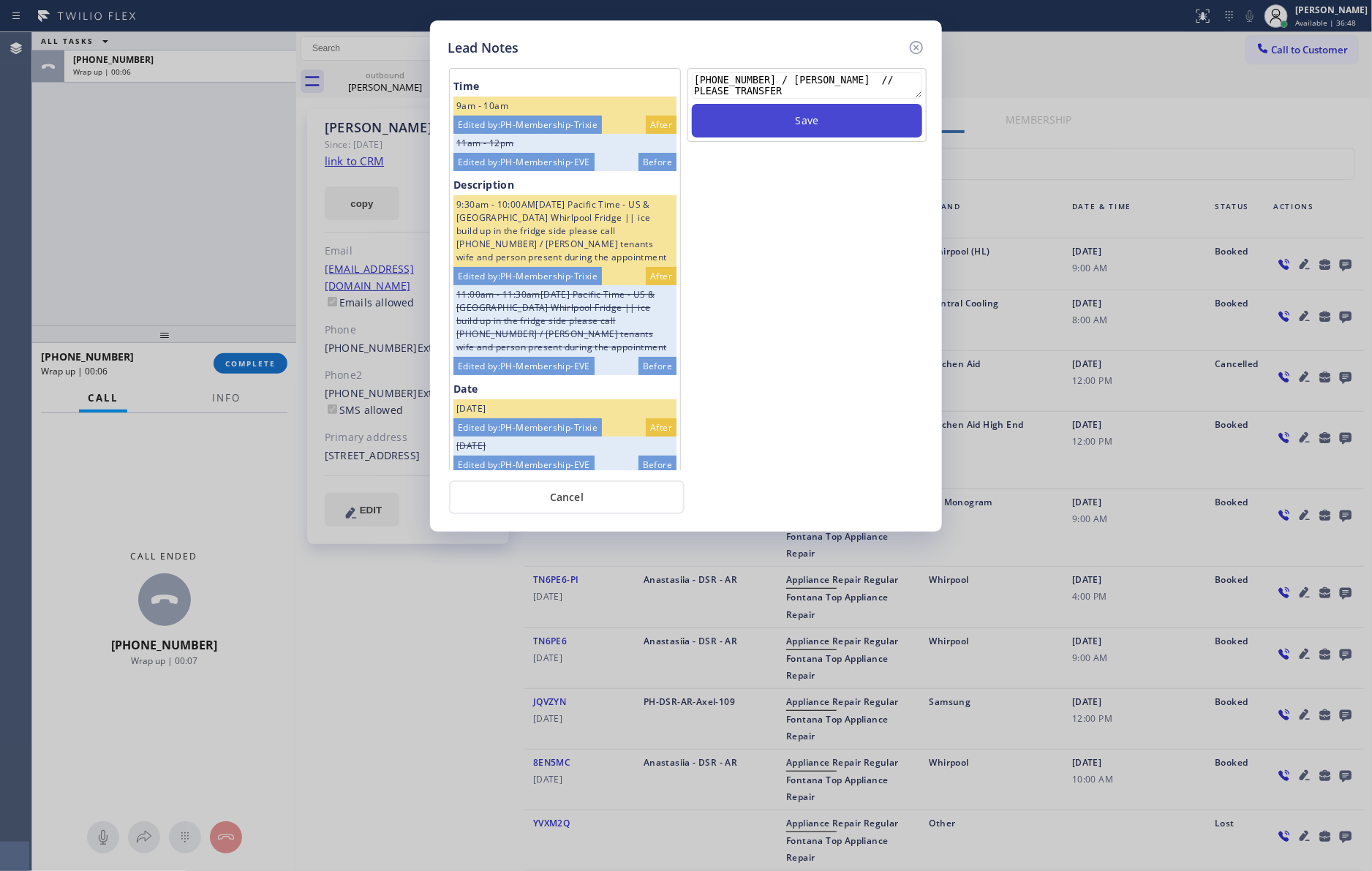
type textarea "[PHONE_NUMBER] / [PERSON_NAME] // PLEASE TRANSFER"
click at [856, 114] on button "Save" at bounding box center [807, 121] width 230 height 33
drag, startPoint x: 790, startPoint y: 275, endPoint x: 792, endPoint y: 316, distance: 41.0
click at [791, 275] on div "Save" at bounding box center [807, 270] width 242 height 403
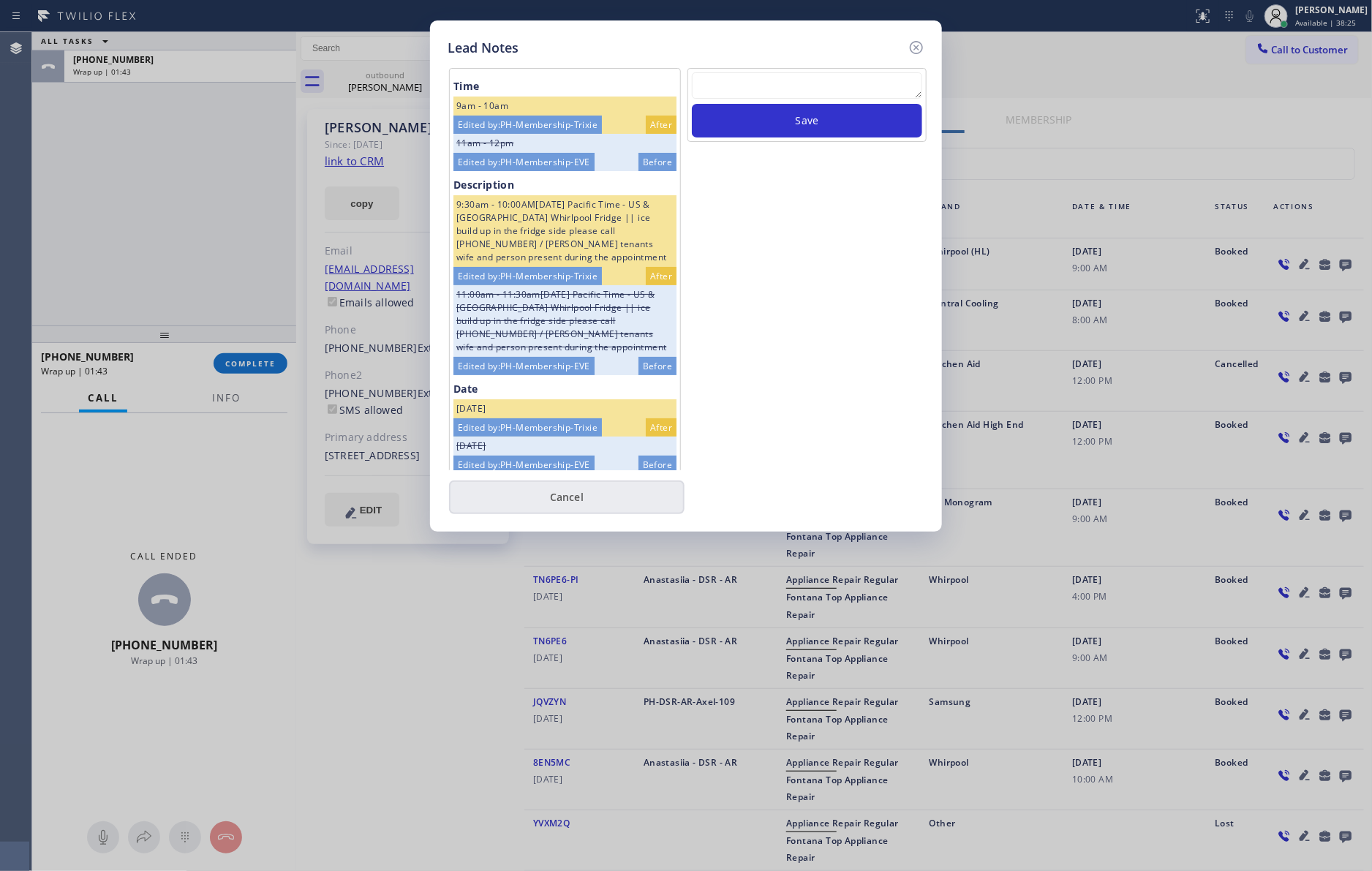
click at [597, 506] on button "Cancel" at bounding box center [566, 497] width 235 height 33
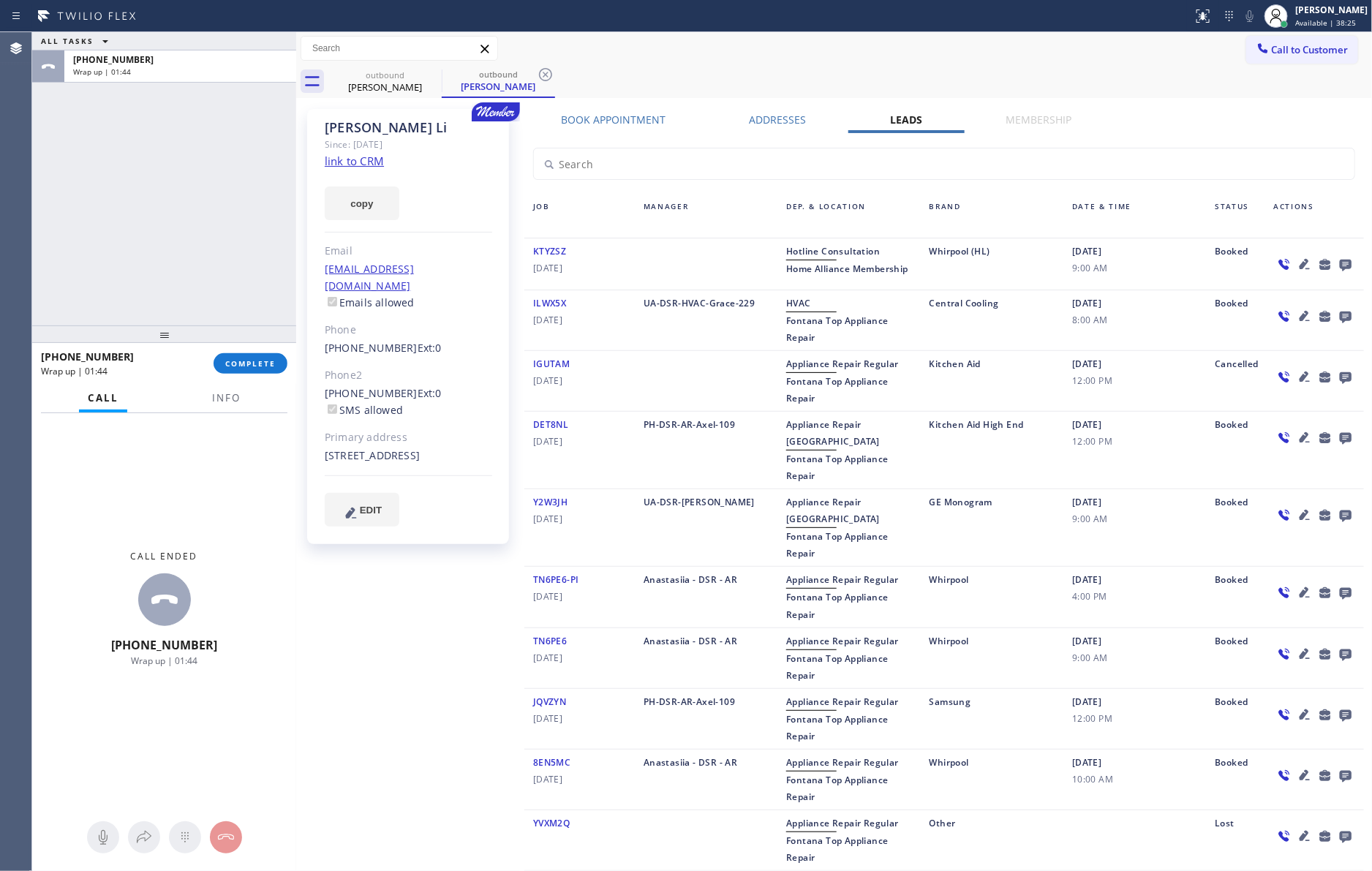
click at [159, 251] on div "ALL TASKS ALL TASKS ACTIVE TASKS TASKS IN WRAP UP [PHONE_NUMBER] Wrap up | 01:44" at bounding box center [164, 179] width 264 height 294
click at [244, 367] on span "COMPLETE" at bounding box center [250, 364] width 51 height 10
click at [198, 235] on div "ALL TASKS ALL TASKS ACTIVE TASKS TASKS IN WRAP UP [PHONE_NUMBER] Wrap up | 01:44" at bounding box center [164, 179] width 264 height 294
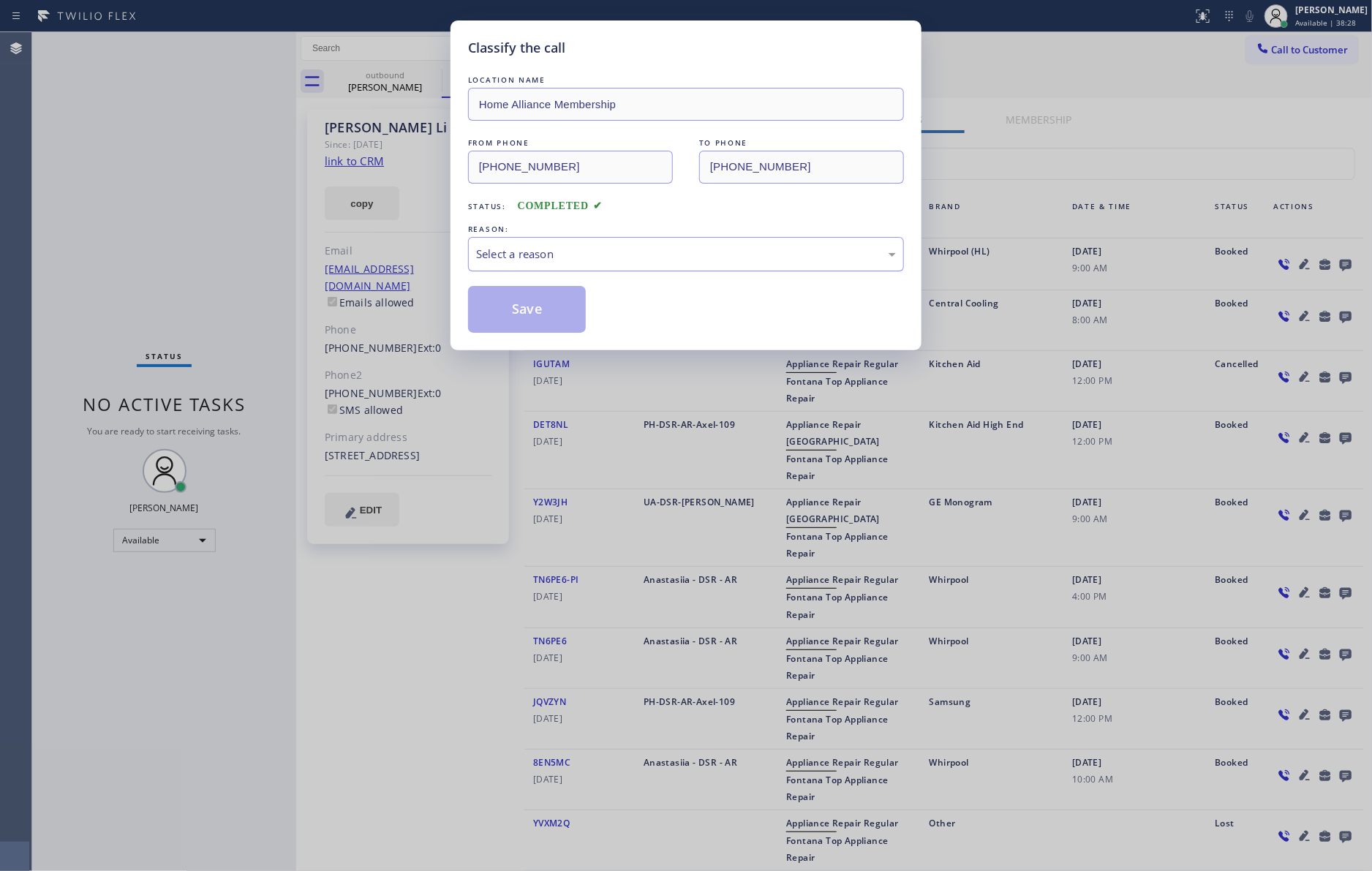
click at [566, 250] on div "Select a reason" at bounding box center [685, 254] width 420 height 17
click at [545, 319] on button "Save" at bounding box center [527, 309] width 118 height 47
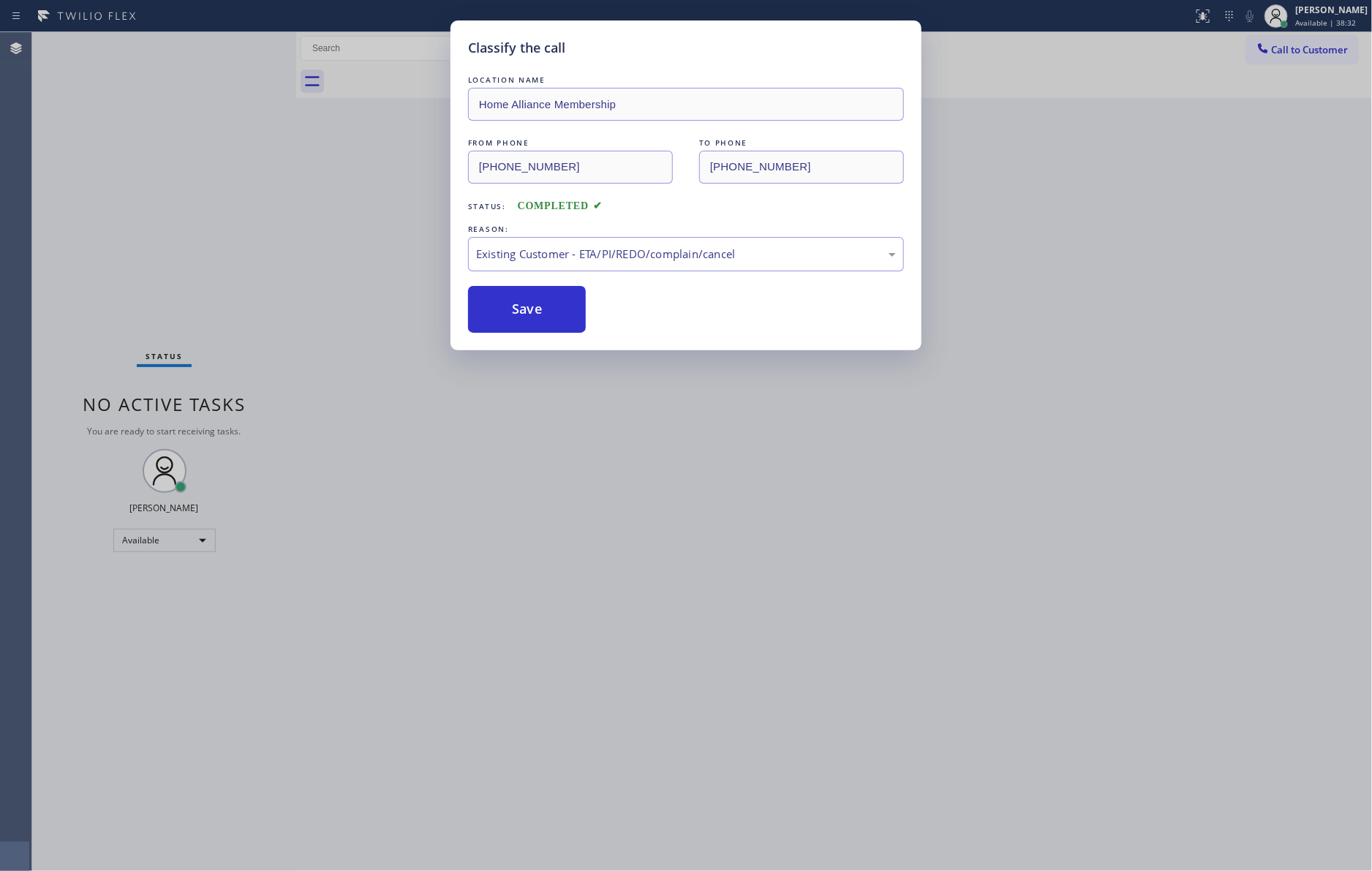
drag, startPoint x: 174, startPoint y: 191, endPoint x: 724, endPoint y: 2, distance: 581.6
click at [288, 169] on div "Classify the call LOCATION NAME Home Alliance Membership FROM PHONE [PHONE_NUMB…" at bounding box center [702, 452] width 1340 height 839
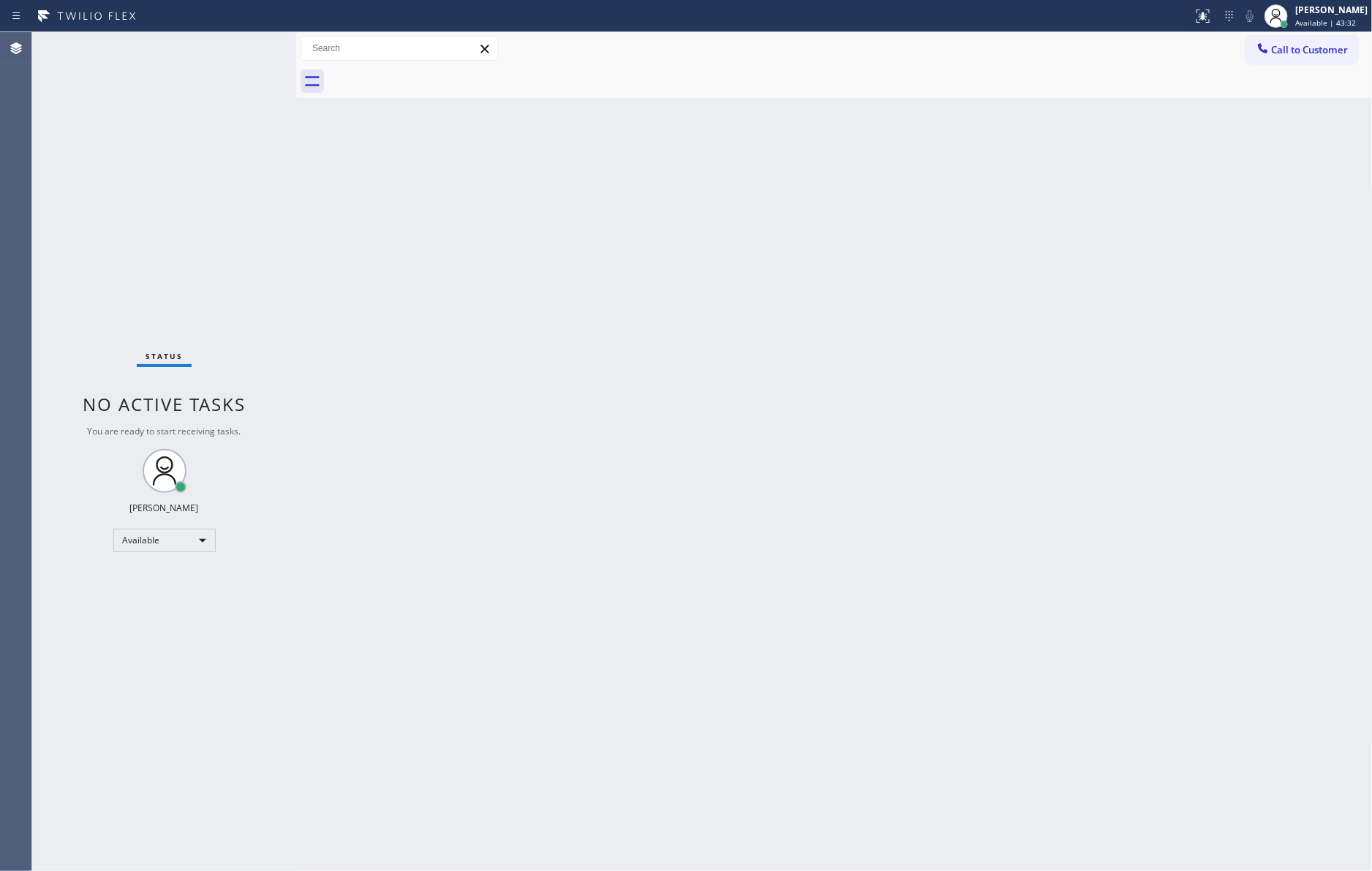
click at [604, 363] on div "Back to Dashboard Change Sender ID Customers Technicians Select a contact Outbo…" at bounding box center [834, 452] width 1076 height 839
click at [1300, 43] on span "Call to Customer" at bounding box center [1310, 50] width 76 height 13
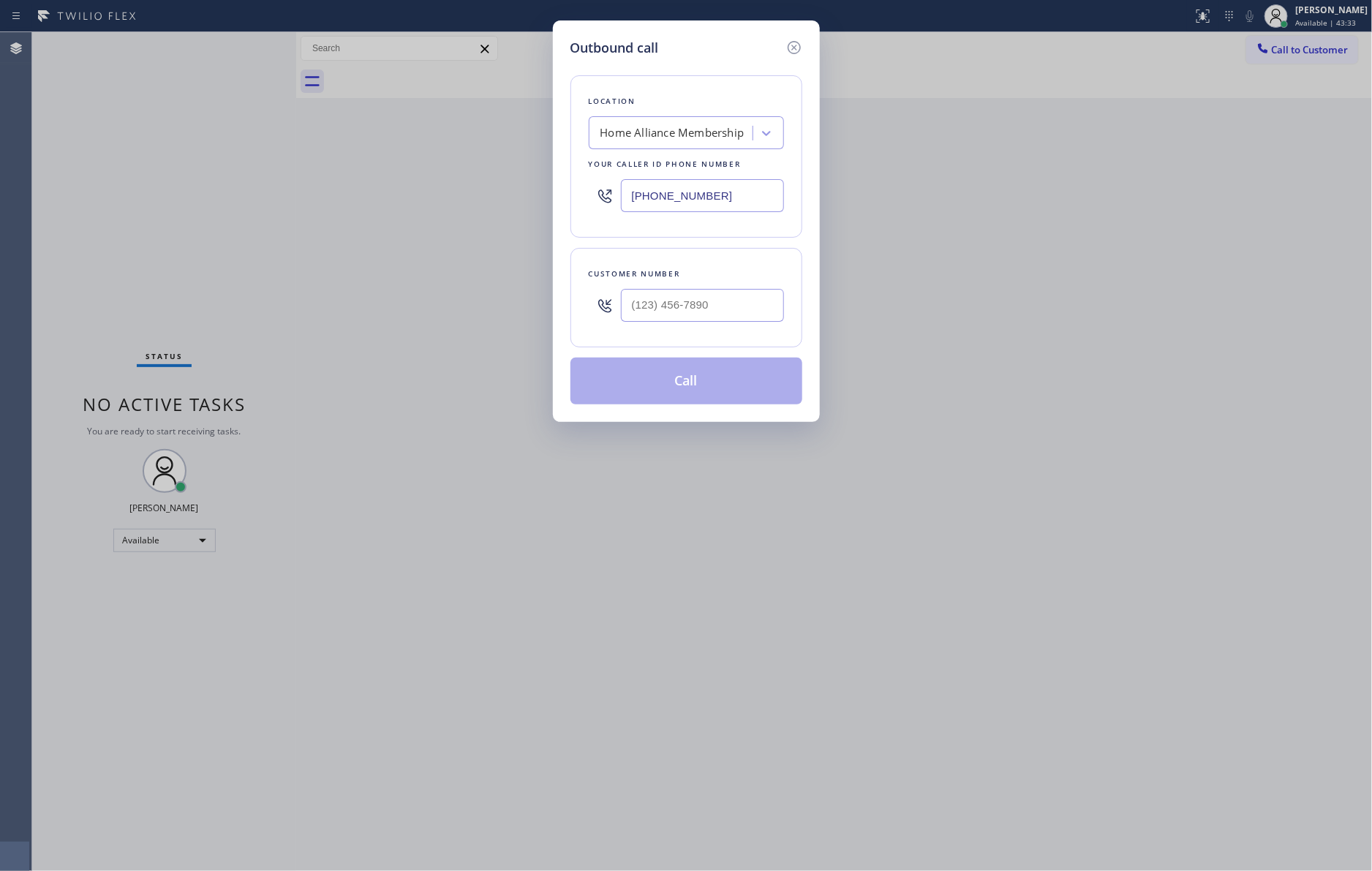
click at [729, 197] on input "[PHONE_NUMBER]" at bounding box center [703, 195] width 163 height 33
drag, startPoint x: 939, startPoint y: 363, endPoint x: 926, endPoint y: 29, distance: 334.3
click at [940, 359] on div "Outbound call Location Home Alliance Membership Your caller id phone number [PH…" at bounding box center [686, 435] width 1372 height 871
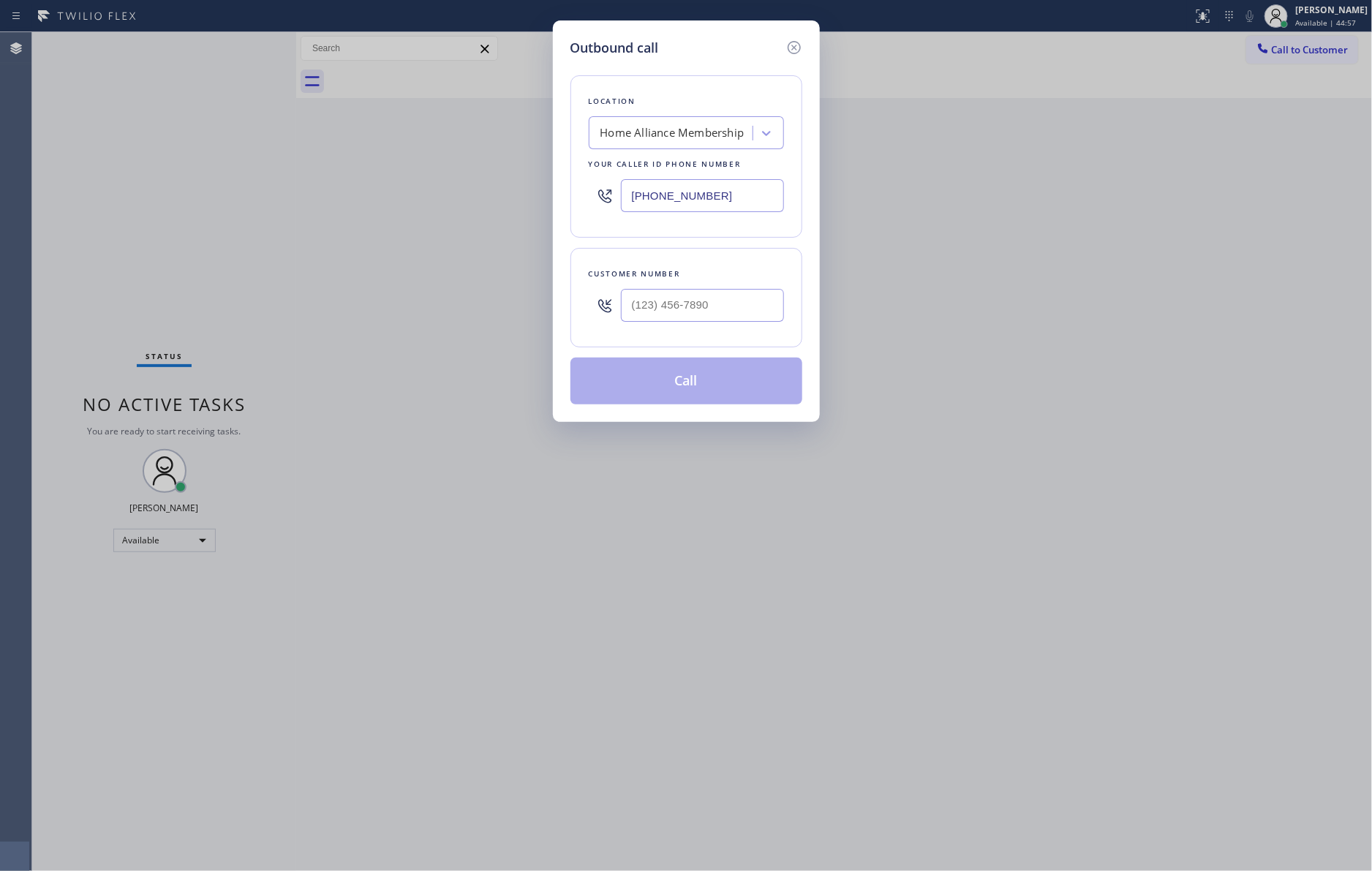
drag, startPoint x: 936, startPoint y: 498, endPoint x: 779, endPoint y: 33, distance: 490.8
click at [936, 470] on div "Outbound call Location Home Alliance Membership Your caller id phone number [PH…" at bounding box center [686, 435] width 1372 height 871
click at [792, 46] on icon at bounding box center [793, 47] width 13 height 13
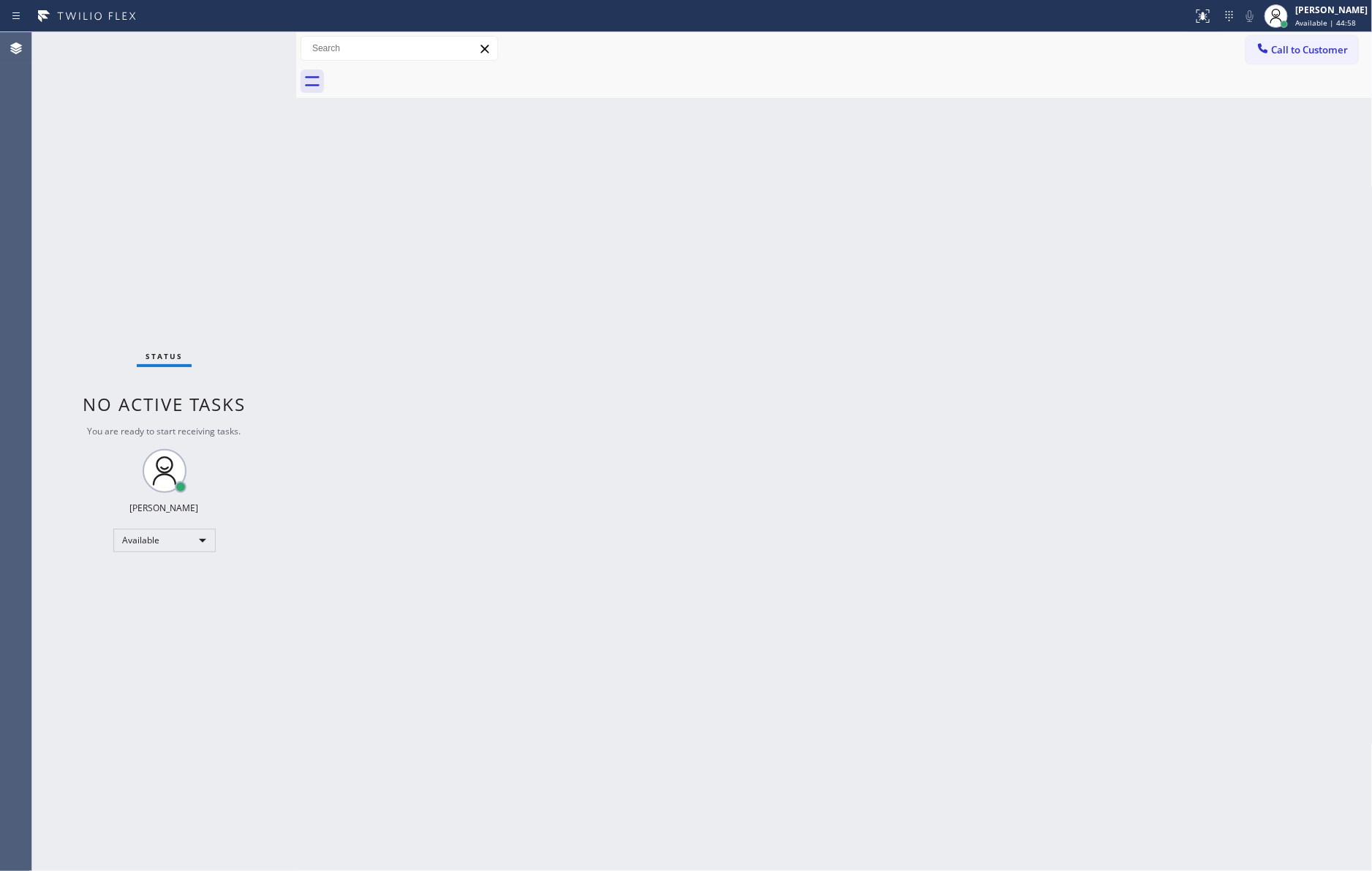
click at [960, 299] on div "Back to Dashboard Change Sender ID Customers Technicians Select a contact Outbo…" at bounding box center [834, 452] width 1076 height 839
drag, startPoint x: 955, startPoint y: 492, endPoint x: 863, endPoint y: 573, distance: 122.6
click at [924, 532] on div "Back to Dashboard Change Sender ID Customers Technicians Select a contact Outbo…" at bounding box center [834, 452] width 1076 height 839
click at [160, 531] on div "Available" at bounding box center [164, 541] width 102 height 23
click at [165, 621] on li "Break" at bounding box center [162, 615] width 99 height 17
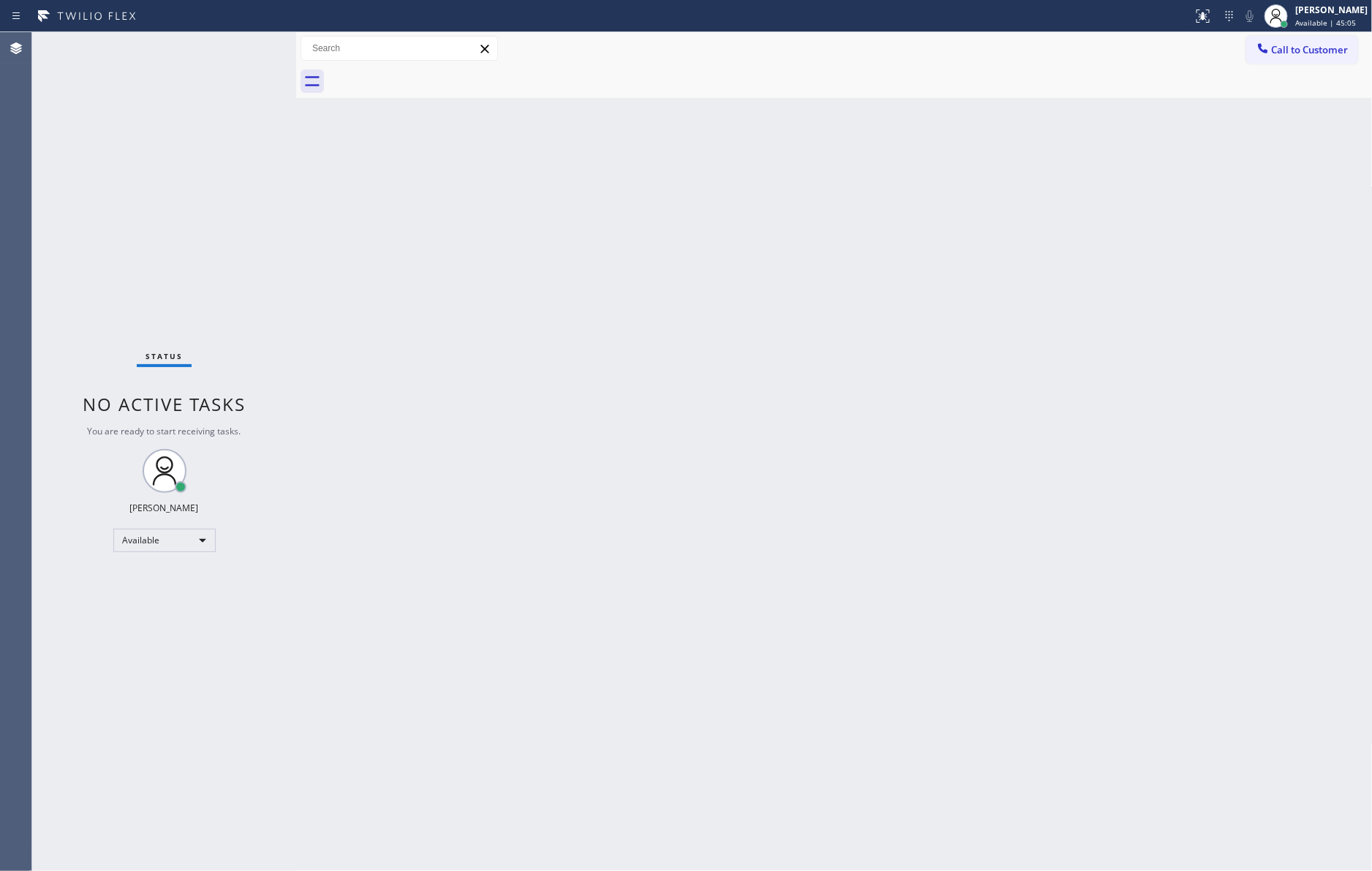
click at [801, 482] on div "Back to Dashboard Change Sender ID Customers Technicians Select a contact Outbo…" at bounding box center [834, 452] width 1076 height 839
click at [334, 646] on div "Back to Dashboard Change Sender ID Customers Technicians Select a contact Outbo…" at bounding box center [834, 452] width 1076 height 839
click at [382, 257] on div "Back to Dashboard Change Sender ID Customers Technicians Select a contact Outbo…" at bounding box center [834, 452] width 1076 height 839
click at [202, 540] on div "Break" at bounding box center [164, 541] width 102 height 23
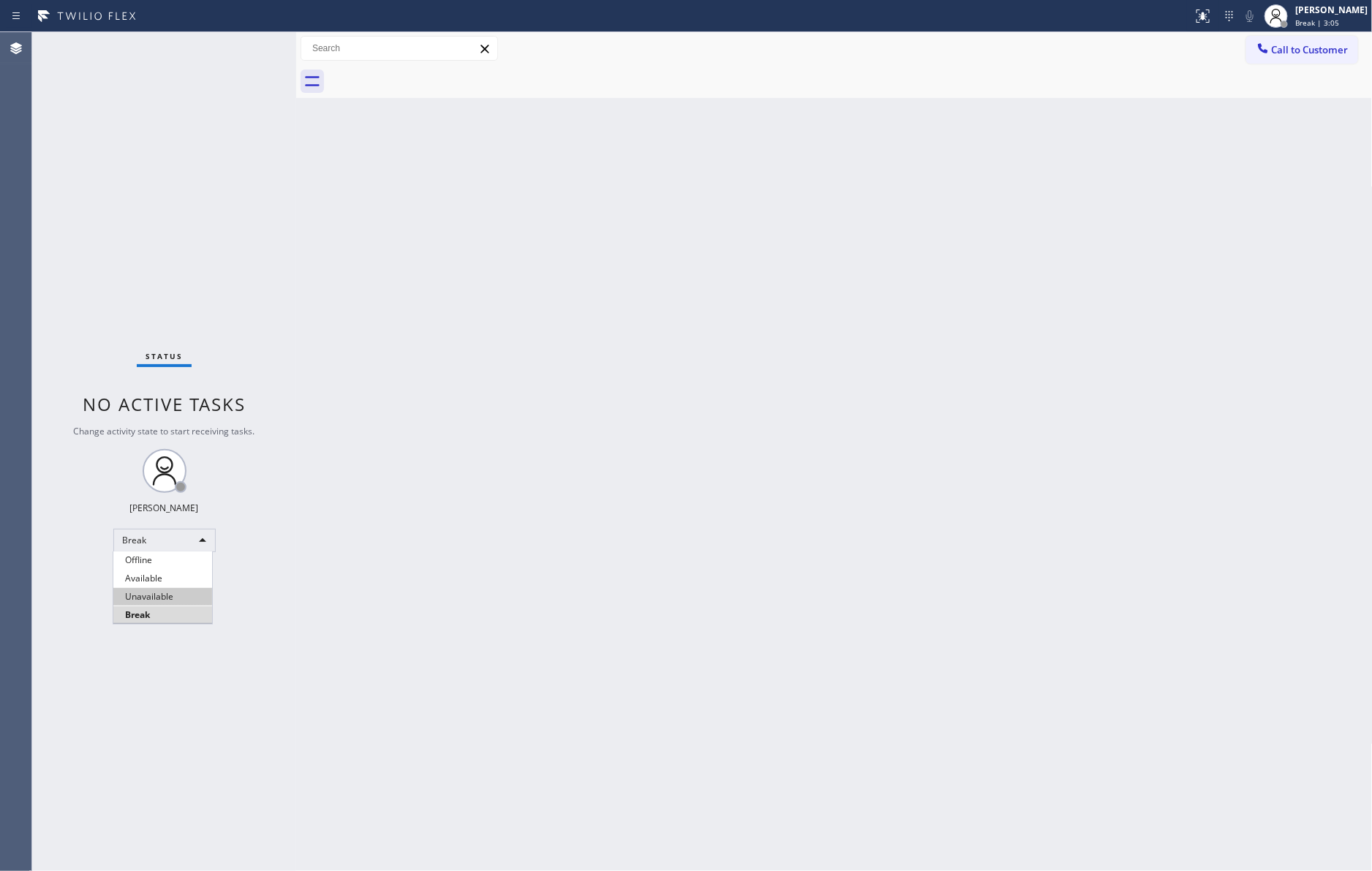
click at [171, 592] on li "Unavailable" at bounding box center [162, 596] width 99 height 17
click at [172, 542] on div "Break" at bounding box center [164, 541] width 102 height 23
click at [174, 582] on li "Available" at bounding box center [162, 578] width 99 height 17
click at [713, 472] on div "Back to Dashboard Change Sender ID Customers Technicians Select a contact Outbo…" at bounding box center [834, 452] width 1076 height 839
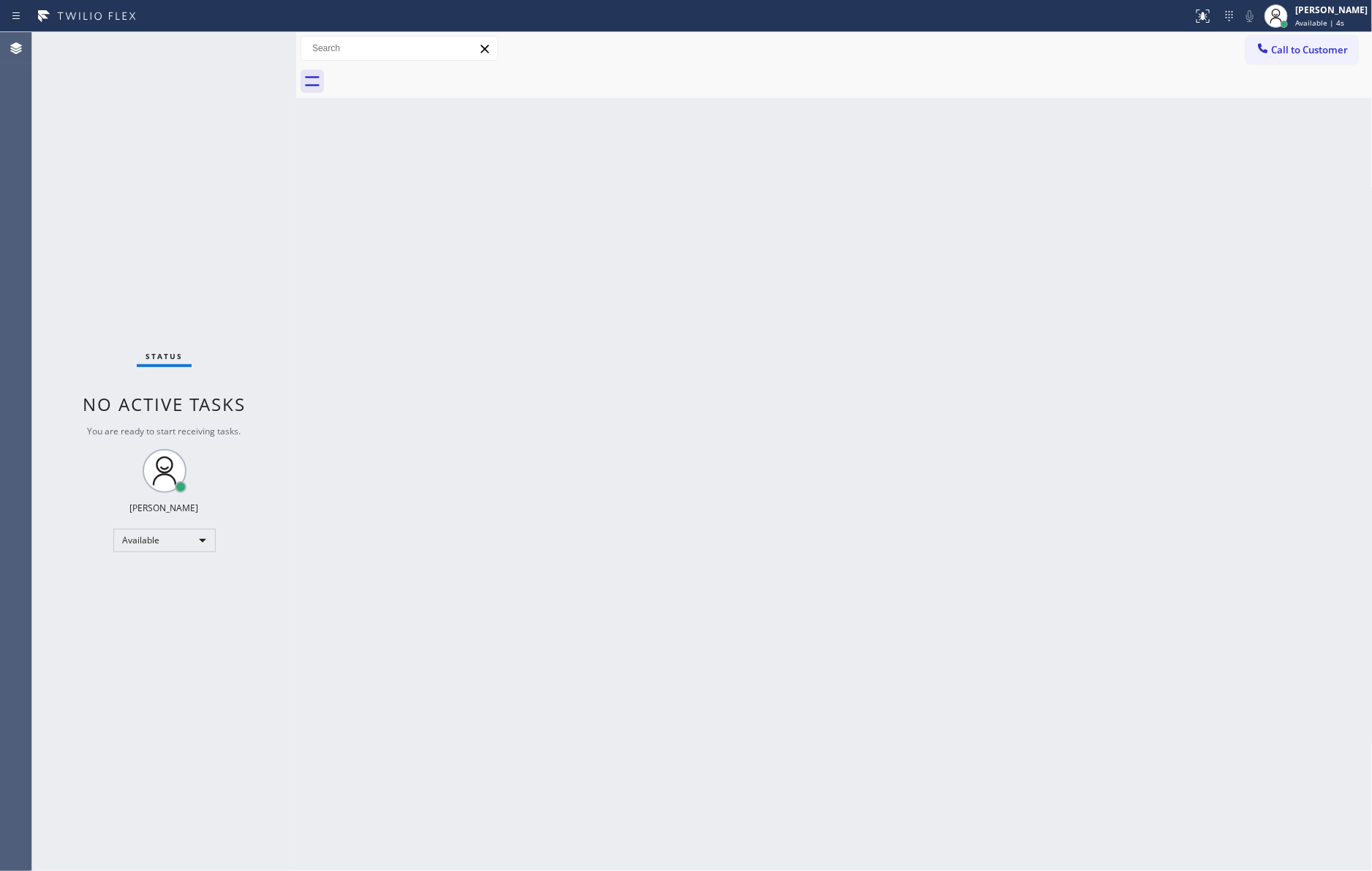
click at [720, 458] on div "Back to Dashboard Change Sender ID Customers Technicians Select a contact Outbo…" at bounding box center [834, 452] width 1076 height 839
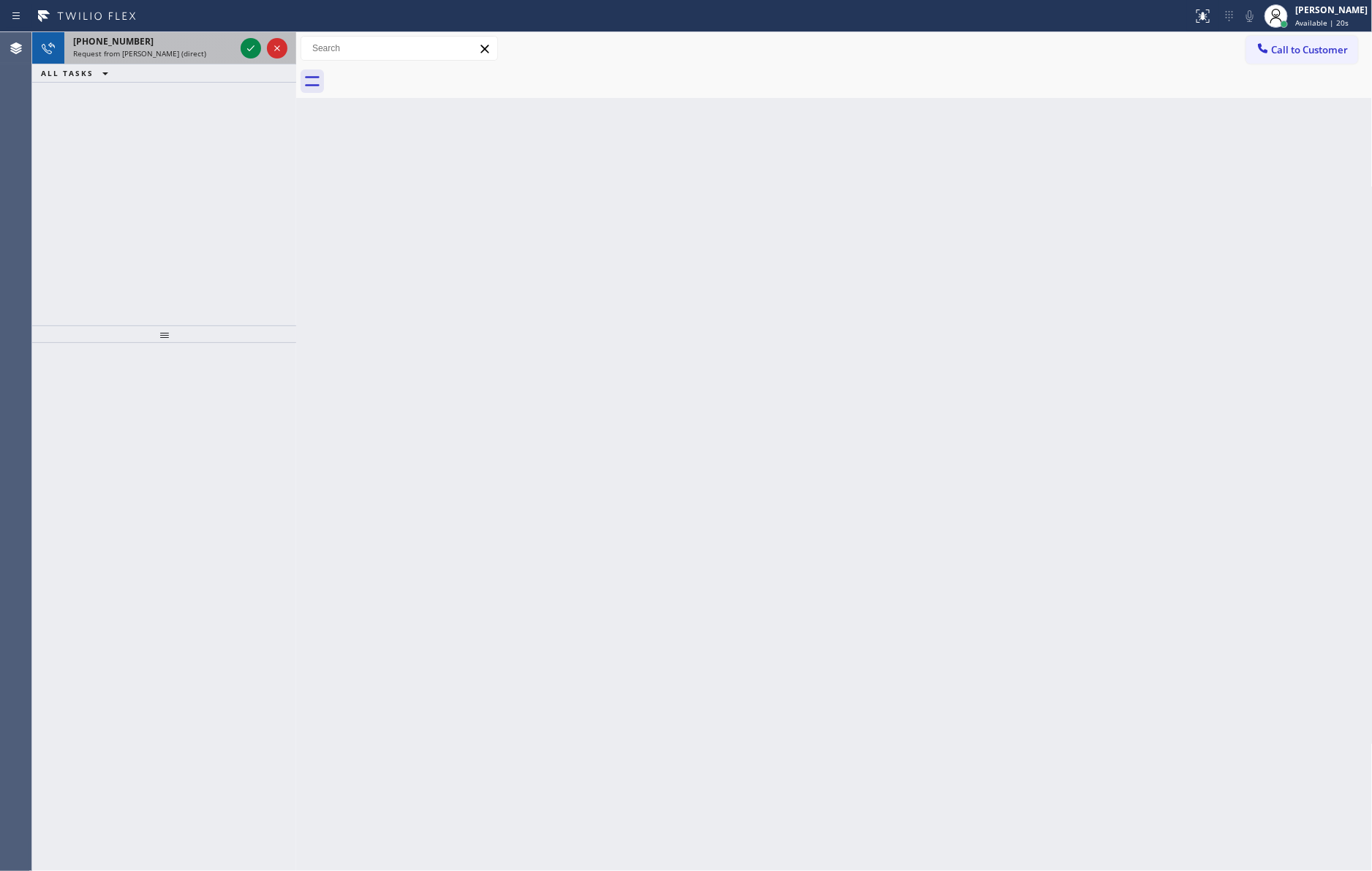
drag, startPoint x: 231, startPoint y: 217, endPoint x: 270, endPoint y: 60, distance: 161.8
click at [235, 205] on div "[PHONE_NUMBER] Request from [PERSON_NAME] (direct) ALL TASKS ALL TASKS ACTIVE T…" at bounding box center [164, 179] width 264 height 294
click at [240, 45] on div at bounding box center [250, 47] width 21 height 17
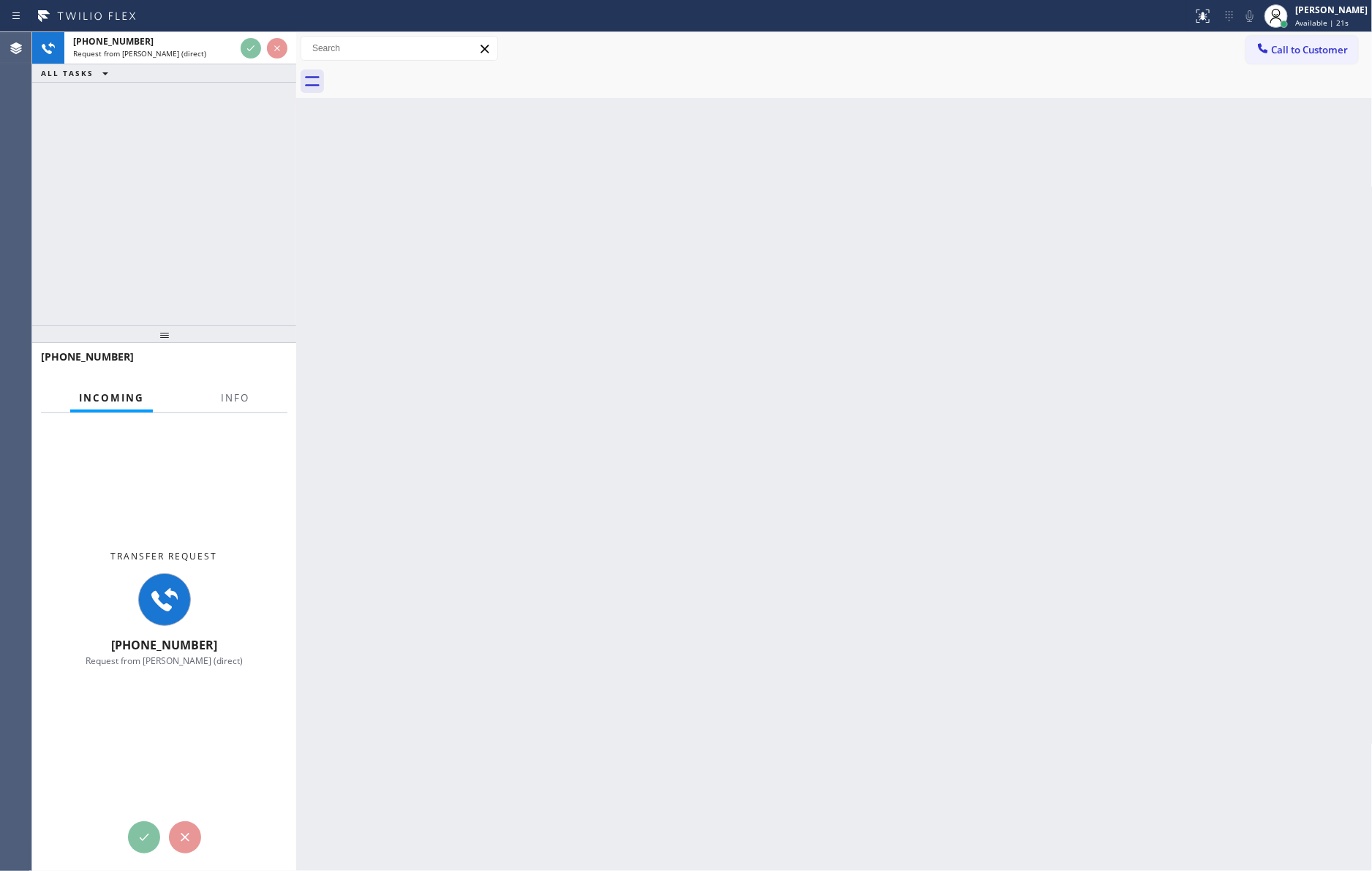
click at [264, 181] on div "[PHONE_NUMBER] Request from [PERSON_NAME] (direct) ALL TASKS ALL TASKS ACTIVE T…" at bounding box center [164, 179] width 264 height 294
click at [214, 220] on div "[PHONE_NUMBER] Request from [PERSON_NAME] (direct) ALL TASKS ALL TASKS ACTIVE T…" at bounding box center [164, 179] width 264 height 294
click at [222, 228] on div "[PHONE_NUMBER] Request from [PERSON_NAME] (direct) ALL TASKS ALL TASKS ACTIVE T…" at bounding box center [164, 179] width 264 height 294
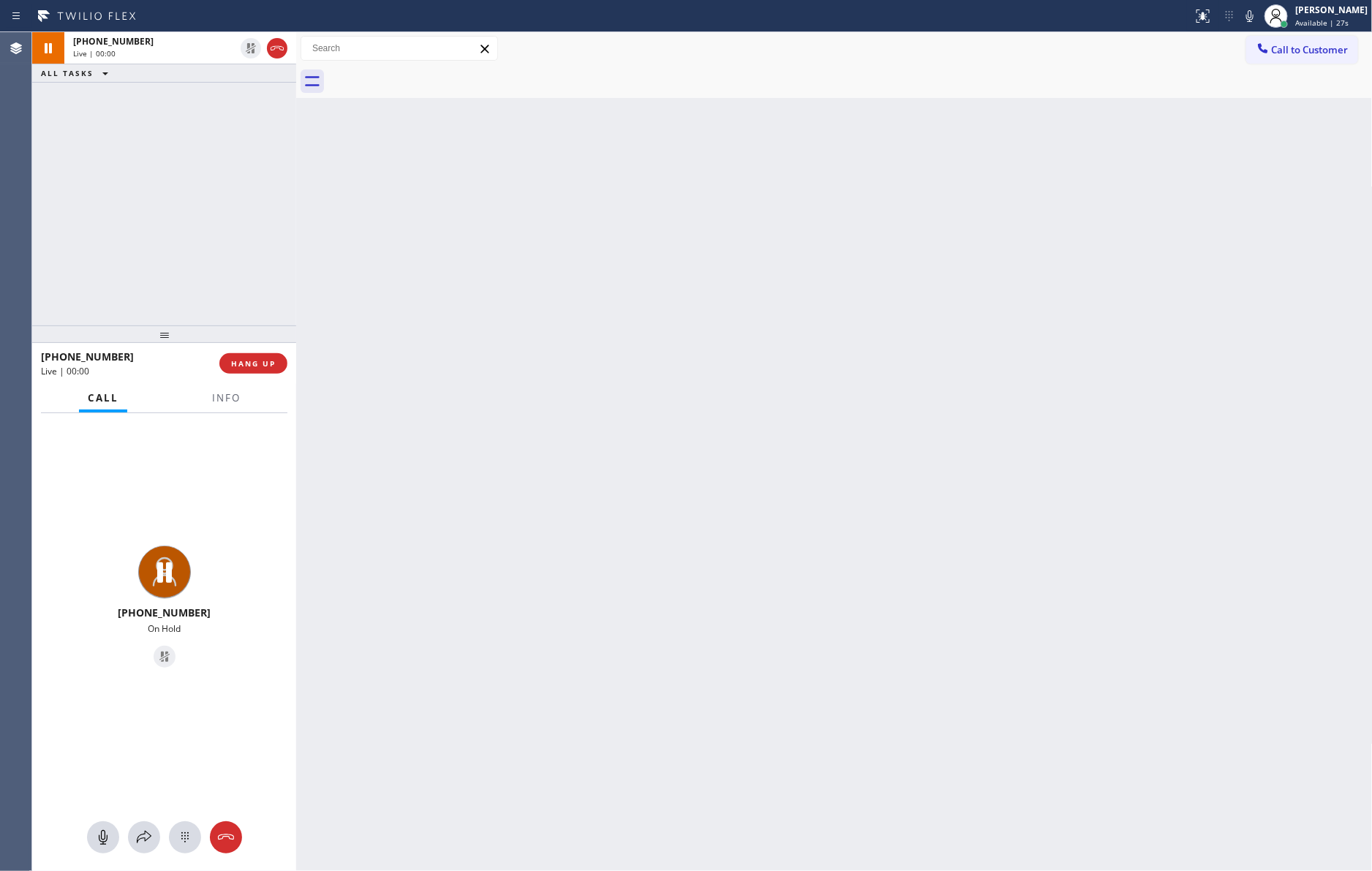
click at [226, 231] on div "[PHONE_NUMBER] Live | 00:00 ALL TASKS ALL TASKS ACTIVE TASKS TASKS IN WRAP UP" at bounding box center [164, 179] width 264 height 294
click at [226, 231] on div "[PHONE_NUMBER] Live | 00:03 ALL TASKS ALL TASKS ACTIVE TASKS TASKS IN WRAP UP" at bounding box center [164, 179] width 264 height 294
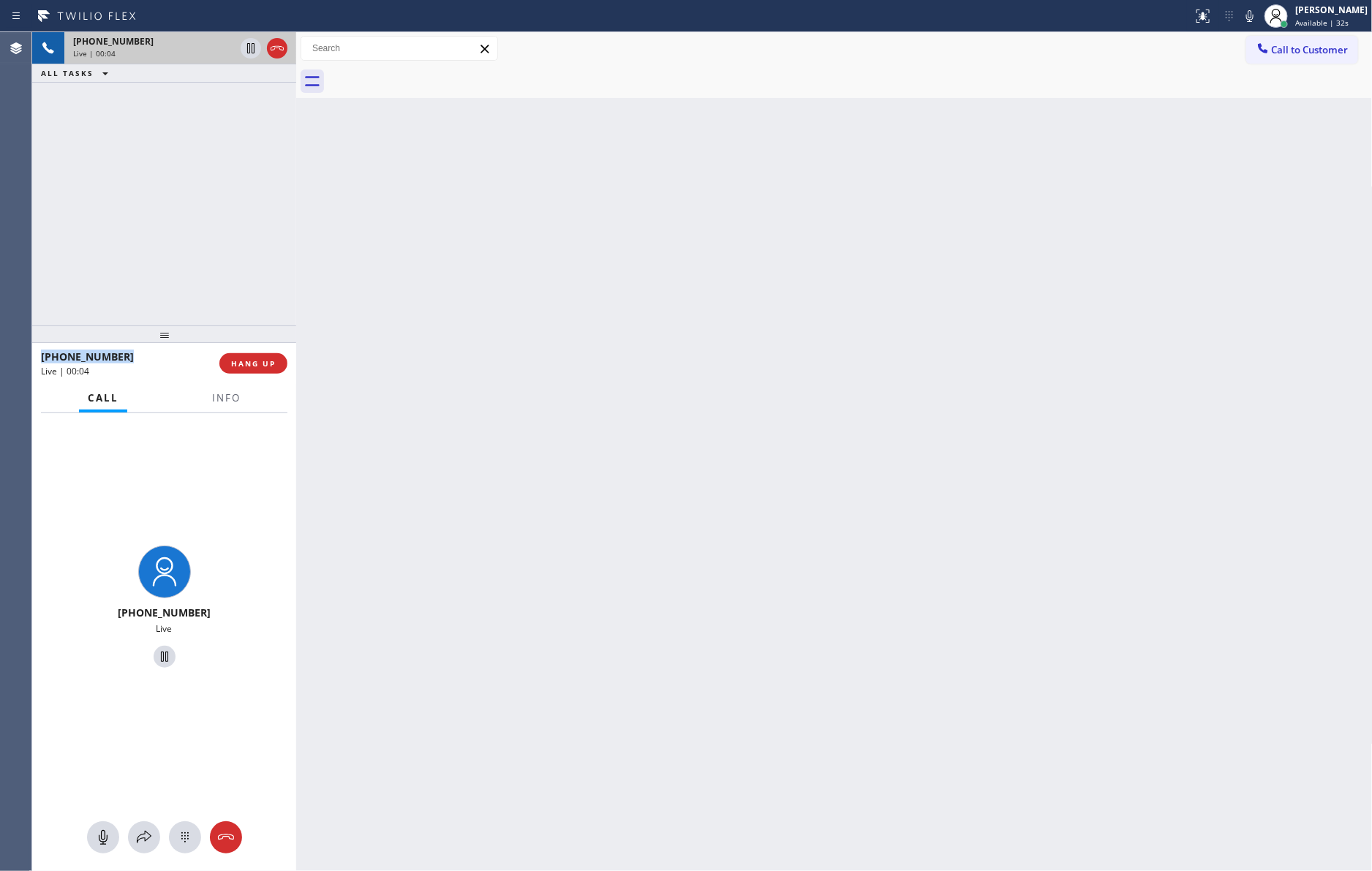
click at [172, 42] on div "[PHONE_NUMBER]" at bounding box center [154, 41] width 161 height 12
click at [190, 233] on div "[PHONE_NUMBER] Live | 00:04 ALL TASKS ALL TASKS ACTIVE TASKS TASKS IN WRAP UP" at bounding box center [164, 179] width 264 height 294
click at [191, 234] on div "[PHONE_NUMBER] Live | 00:05 ALL TASKS ALL TASKS ACTIVE TASKS TASKS IN WRAP UP" at bounding box center [164, 179] width 264 height 294
click at [748, 468] on div "Back to Dashboard Change Sender ID Customers Technicians Select a contact Outbo…" at bounding box center [834, 452] width 1076 height 839
drag, startPoint x: 882, startPoint y: 362, endPoint x: 1049, endPoint y: 22, distance: 378.8
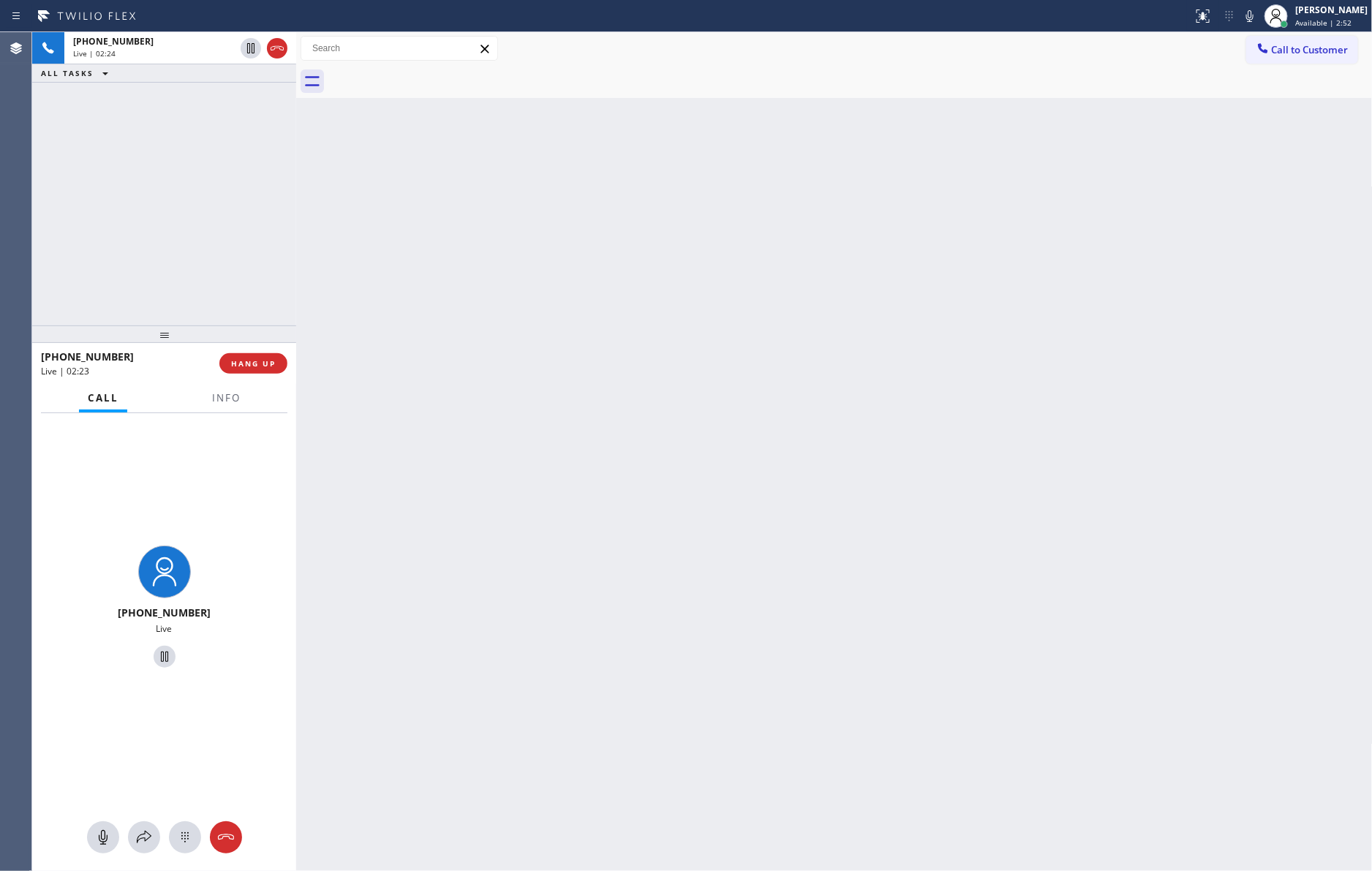
click at [908, 330] on div "Back to Dashboard Change Sender ID Customers Technicians Select a contact Outbo…" at bounding box center [834, 452] width 1076 height 839
click at [1003, 403] on div "Back to Dashboard Change Sender ID Customers Technicians Select a contact Outbo…" at bounding box center [834, 452] width 1076 height 839
click at [861, 468] on div "Back to Dashboard Change Sender ID Customers Technicians Select a contact Outbo…" at bounding box center [834, 452] width 1076 height 839
click at [861, 468] on div "Back to Dashboard Change Sender ID Customers Technicians Select a contact Outbo…" at bounding box center [834, 452] width 1076 height 839
click at [97, 829] on icon at bounding box center [102, 837] width 17 height 17
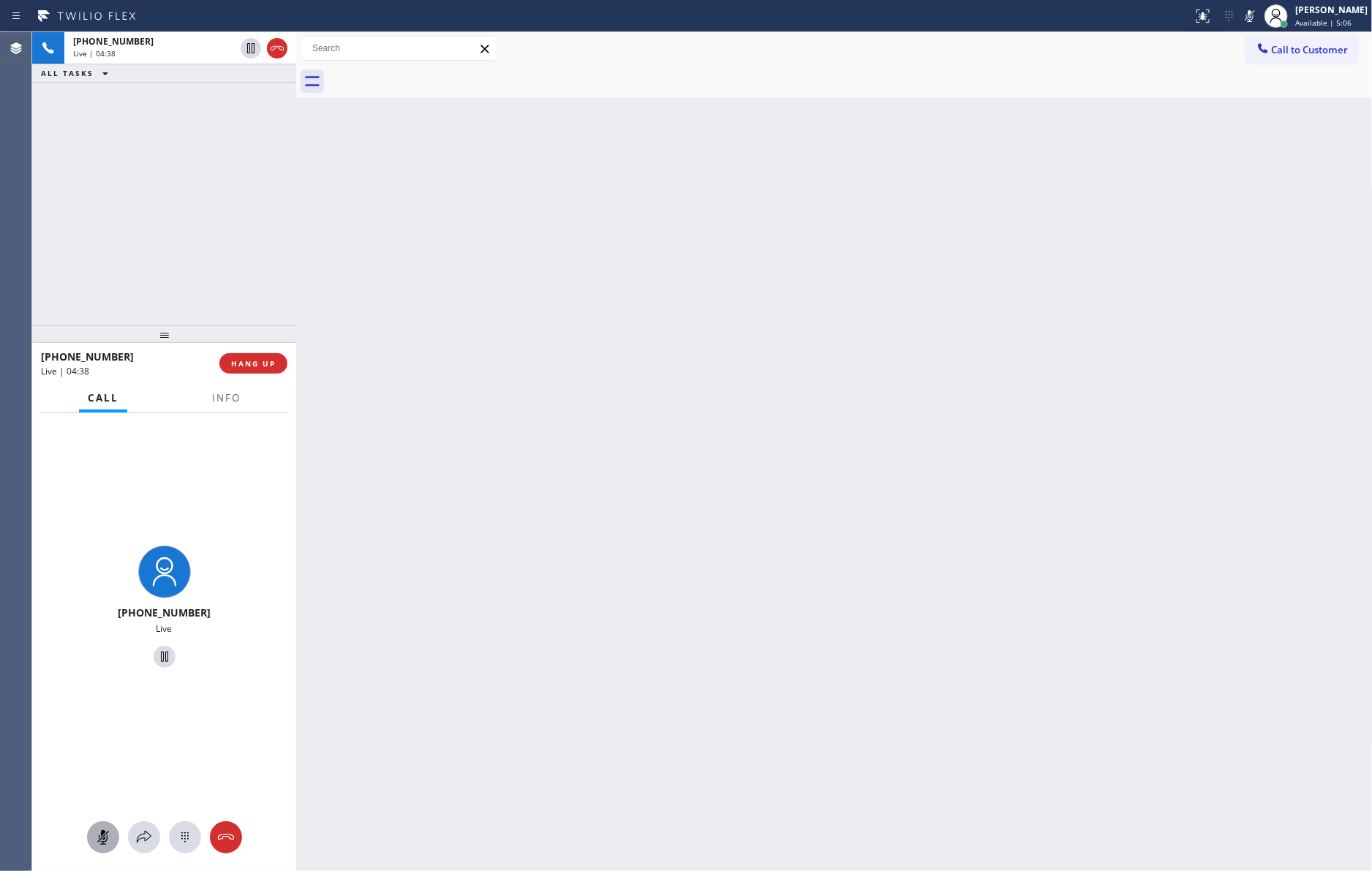
click at [160, 206] on div "[PHONE_NUMBER] Live | 04:38 ALL TASKS ALL TASKS ACTIVE TASKS TASKS IN WRAP UP" at bounding box center [164, 179] width 264 height 294
drag, startPoint x: 191, startPoint y: 228, endPoint x: 191, endPoint y: 240, distance: 12.0
click at [191, 238] on div "[PHONE_NUMBER] Live | 04:38 ALL TASKS ALL TASKS ACTIVE TASKS TASKS IN WRAP UP" at bounding box center [164, 179] width 264 height 294
click at [95, 846] on icon at bounding box center [102, 837] width 17 height 17
click at [159, 209] on div "[PHONE_NUMBER] Live | 05:19 ALL TASKS ALL TASKS ACTIVE TASKS TASKS IN WRAP UP" at bounding box center [164, 179] width 264 height 294
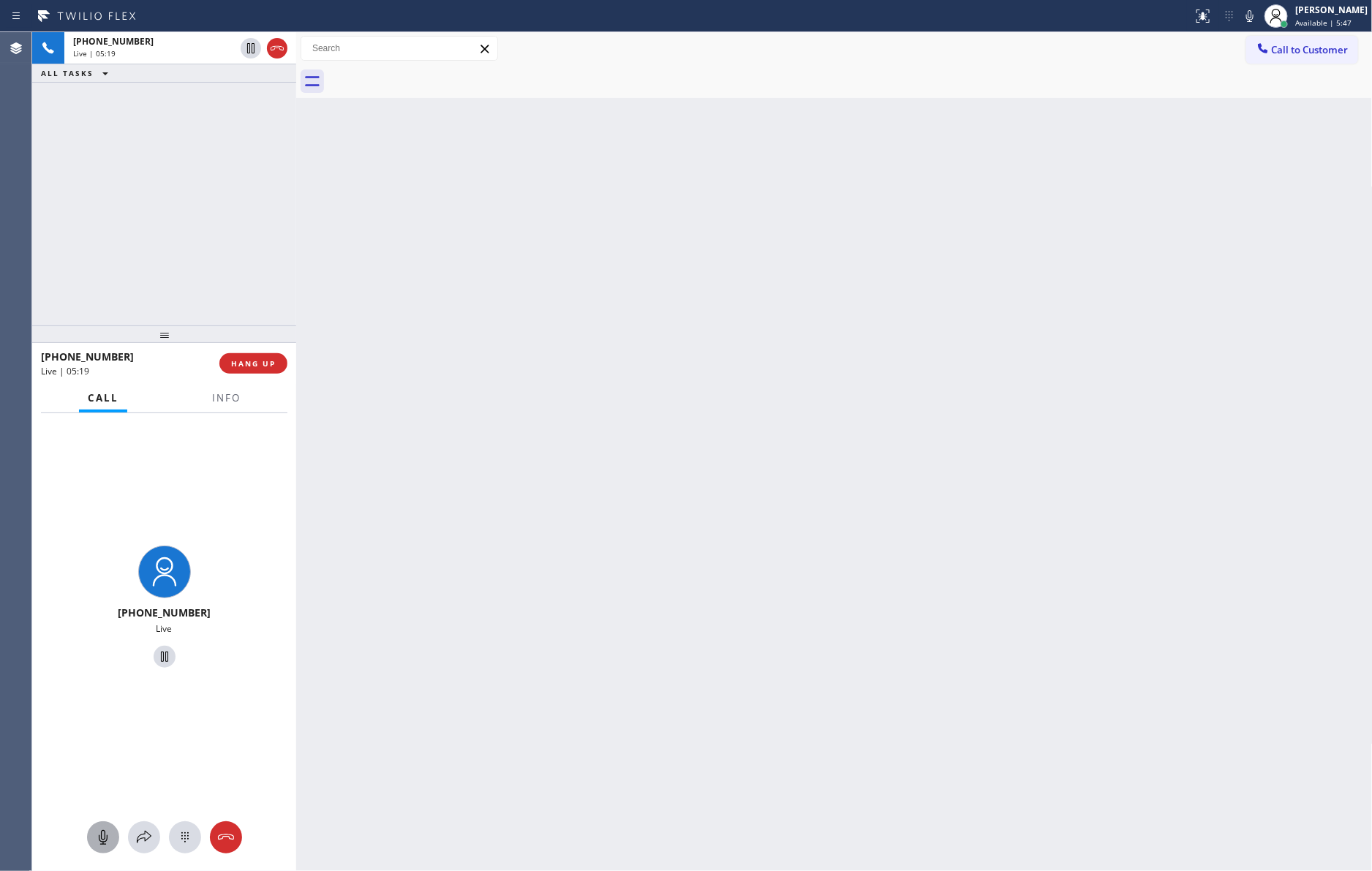
click at [165, 207] on div "[PHONE_NUMBER] Live | 05:19 ALL TASKS ALL TASKS ACTIVE TASKS TASKS IN WRAP UP" at bounding box center [164, 179] width 264 height 294
click at [165, 207] on div "[PHONE_NUMBER] Live | 05:20 ALL TASKS ALL TASKS ACTIVE TASKS TASKS IN WRAP UP" at bounding box center [164, 179] width 264 height 294
click at [173, 206] on div "[PHONE_NUMBER] Live | 05:21 ALL TASKS ALL TASKS ACTIVE TASKS TASKS IN WRAP UP" at bounding box center [164, 179] width 264 height 294
click at [174, 209] on div "[PHONE_NUMBER] Live | 05:26 ALL TASKS ALL TASKS ACTIVE TASKS TASKS IN WRAP UP" at bounding box center [164, 179] width 264 height 294
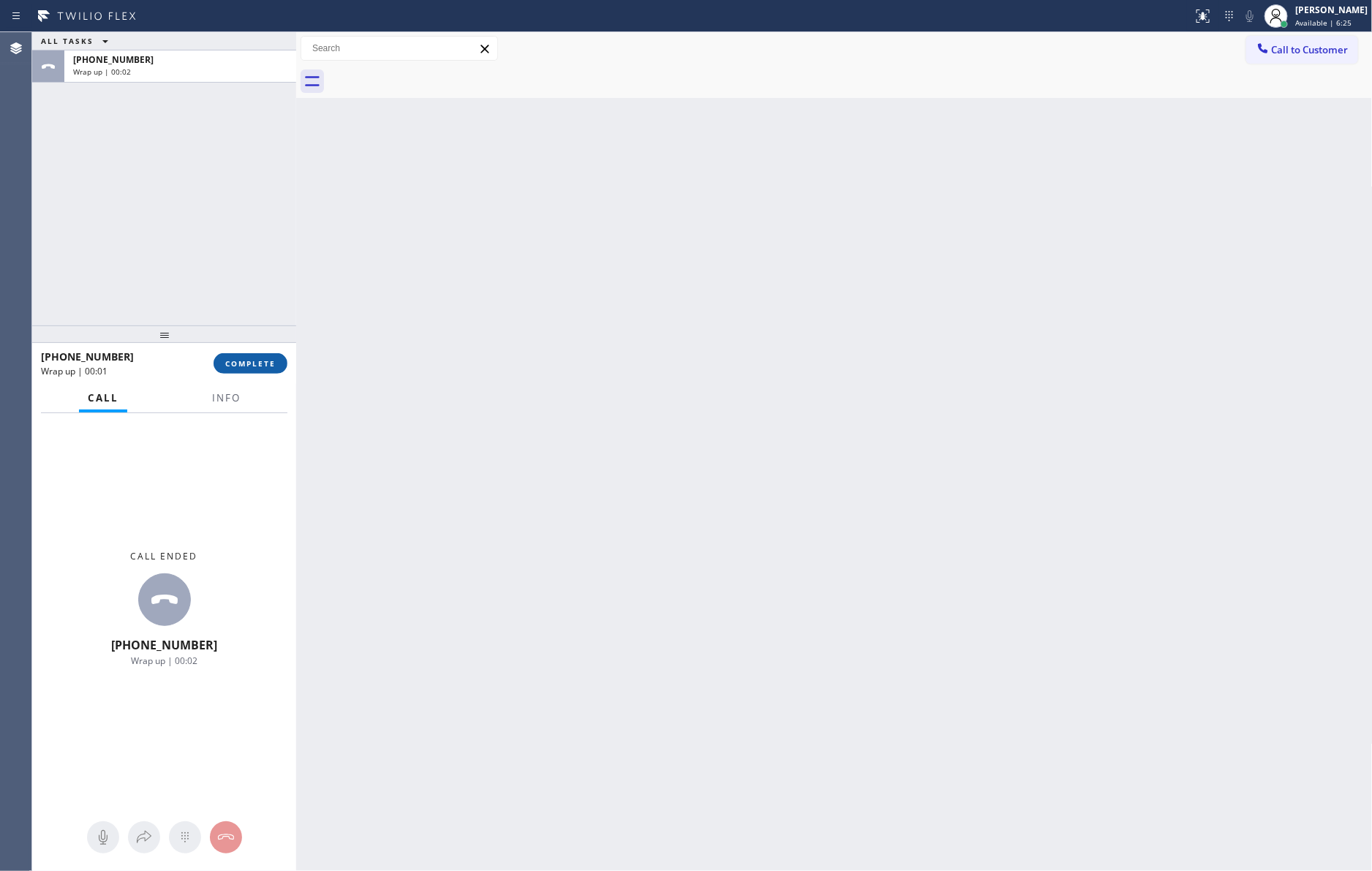
click at [238, 365] on span "COMPLETE" at bounding box center [250, 364] width 51 height 10
click at [200, 225] on div "ALL TASKS ALL TASKS ACTIVE TASKS TASKS IN WRAP UP [PHONE_NUMBER] Wrap up | 00:02" at bounding box center [164, 179] width 264 height 294
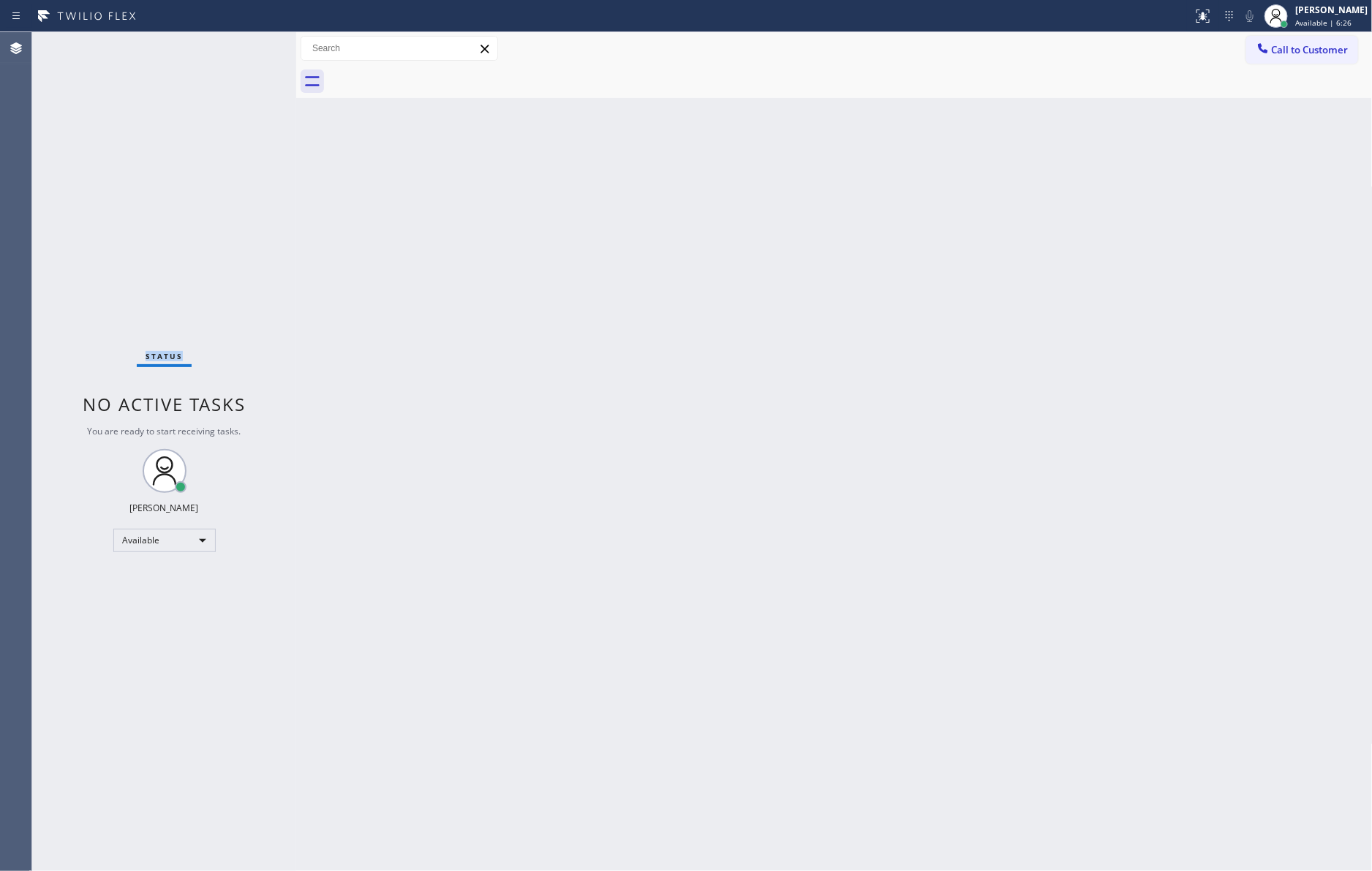
drag, startPoint x: 121, startPoint y: 269, endPoint x: 348, endPoint y: 426, distance: 276.0
click at [131, 275] on div "Status No active tasks You are ready to start receiving tasks. [PERSON_NAME] Av…" at bounding box center [164, 452] width 264 height 839
click at [270, 407] on div "Status No active tasks You are ready to start receiving tasks. [PERSON_NAME] Av…" at bounding box center [164, 452] width 264 height 839
drag, startPoint x: 692, startPoint y: 553, endPoint x: 1077, endPoint y: 269, distance: 478.4
click at [693, 552] on div "Back to Dashboard Change Sender ID Customers Technicians Select a contact Outbo…" at bounding box center [834, 452] width 1076 height 839
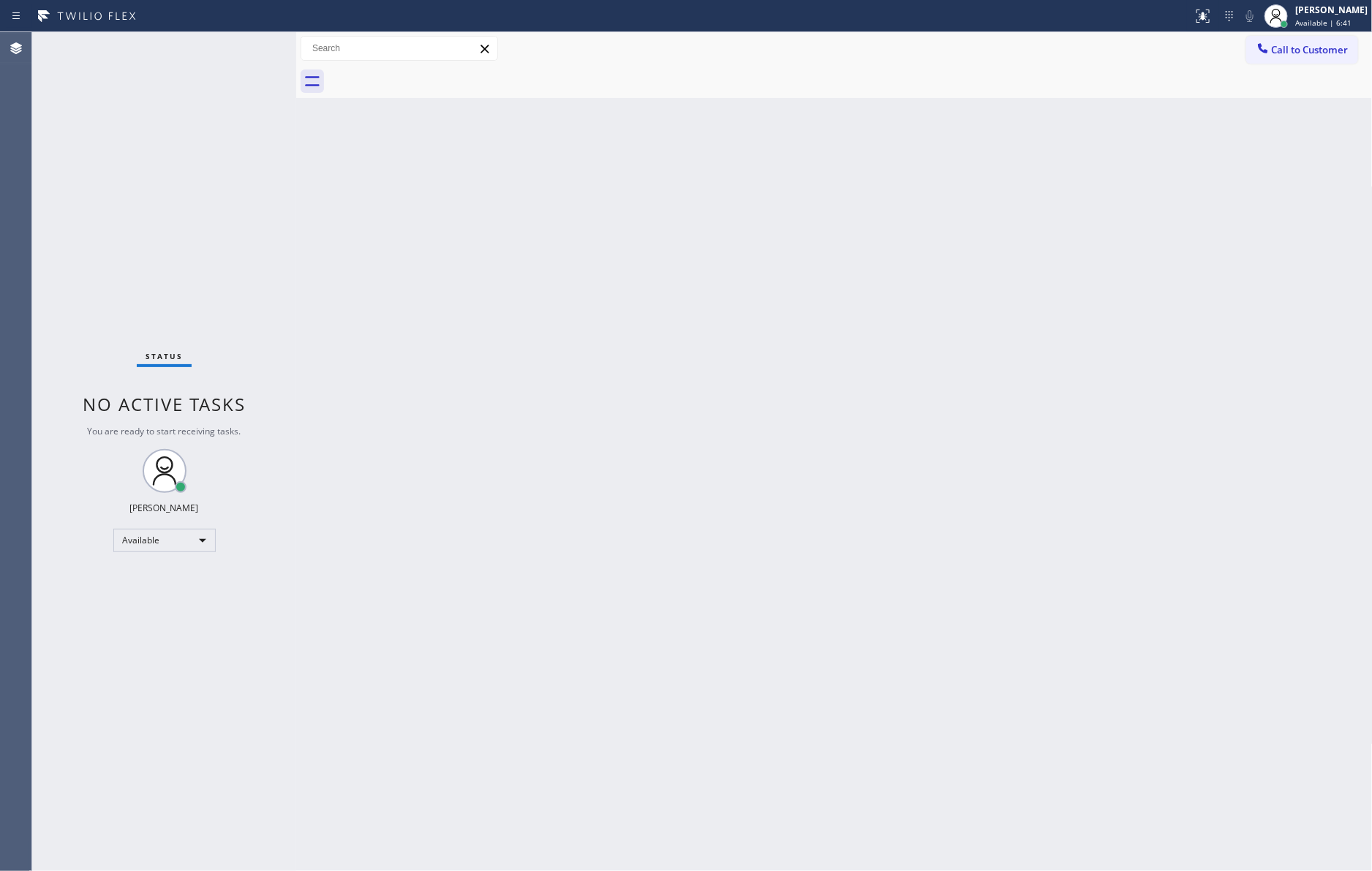
drag, startPoint x: 668, startPoint y: 586, endPoint x: 678, endPoint y: 586, distance: 10.0
click at [674, 586] on div "Back to Dashboard Change Sender ID Customers Technicians Select a contact Outbo…" at bounding box center [834, 452] width 1076 height 839
click at [415, 358] on div "Back to Dashboard Change Sender ID Customers Technicians Select a contact Outbo…" at bounding box center [834, 452] width 1076 height 839
click at [629, 408] on div "Back to Dashboard Change Sender ID Customers Technicians Select a contact Outbo…" at bounding box center [834, 452] width 1076 height 839
drag, startPoint x: 967, startPoint y: 324, endPoint x: 976, endPoint y: 332, distance: 12.0
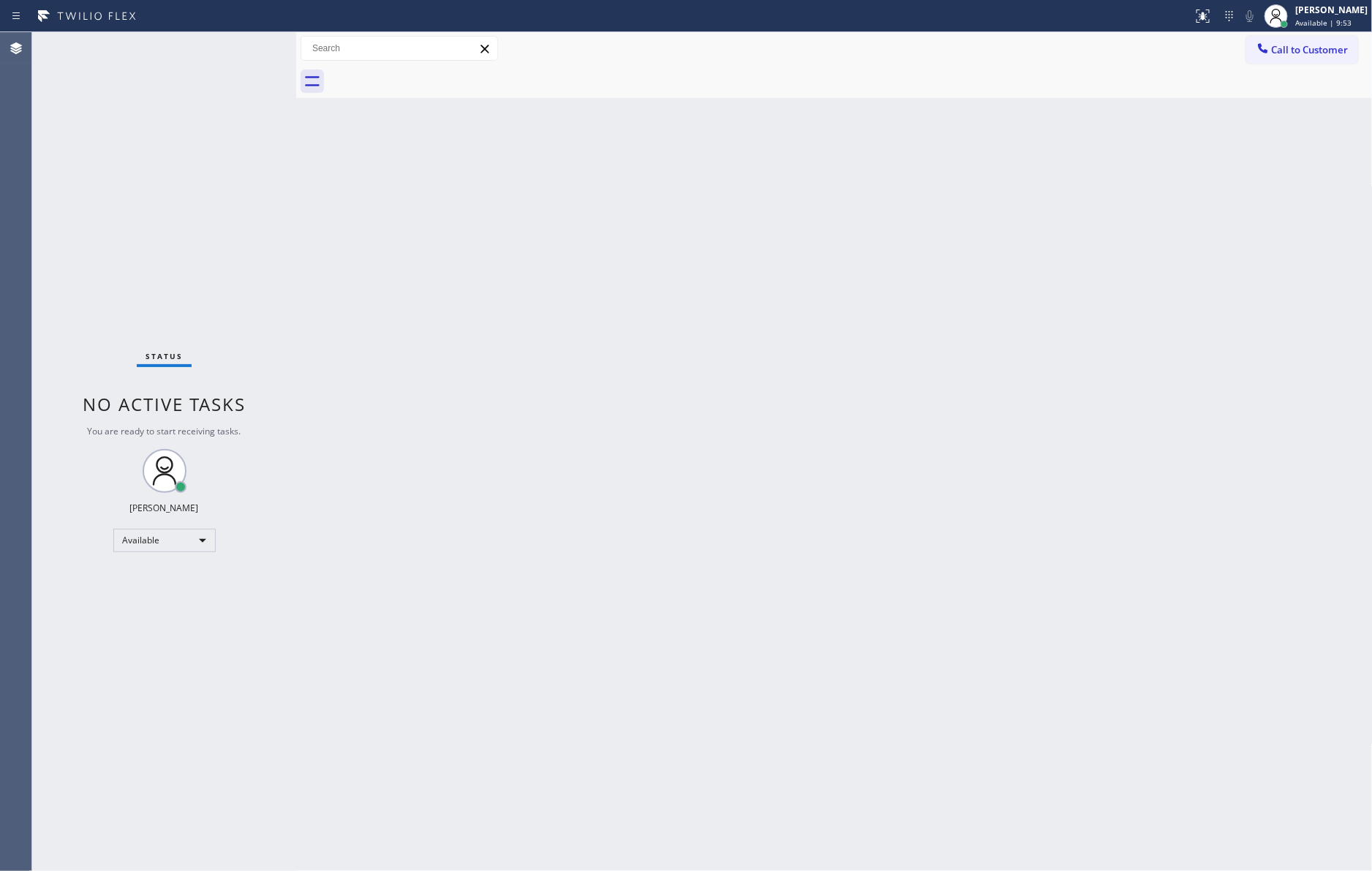
click at [976, 332] on div "Back to Dashboard Change Sender ID Customers Technicians Select a contact Outbo…" at bounding box center [834, 452] width 1076 height 839
click at [170, 542] on div "Available" at bounding box center [164, 541] width 102 height 23
click at [162, 619] on li "Break" at bounding box center [162, 615] width 99 height 17
